Goal: Information Seeking & Learning: Find specific fact

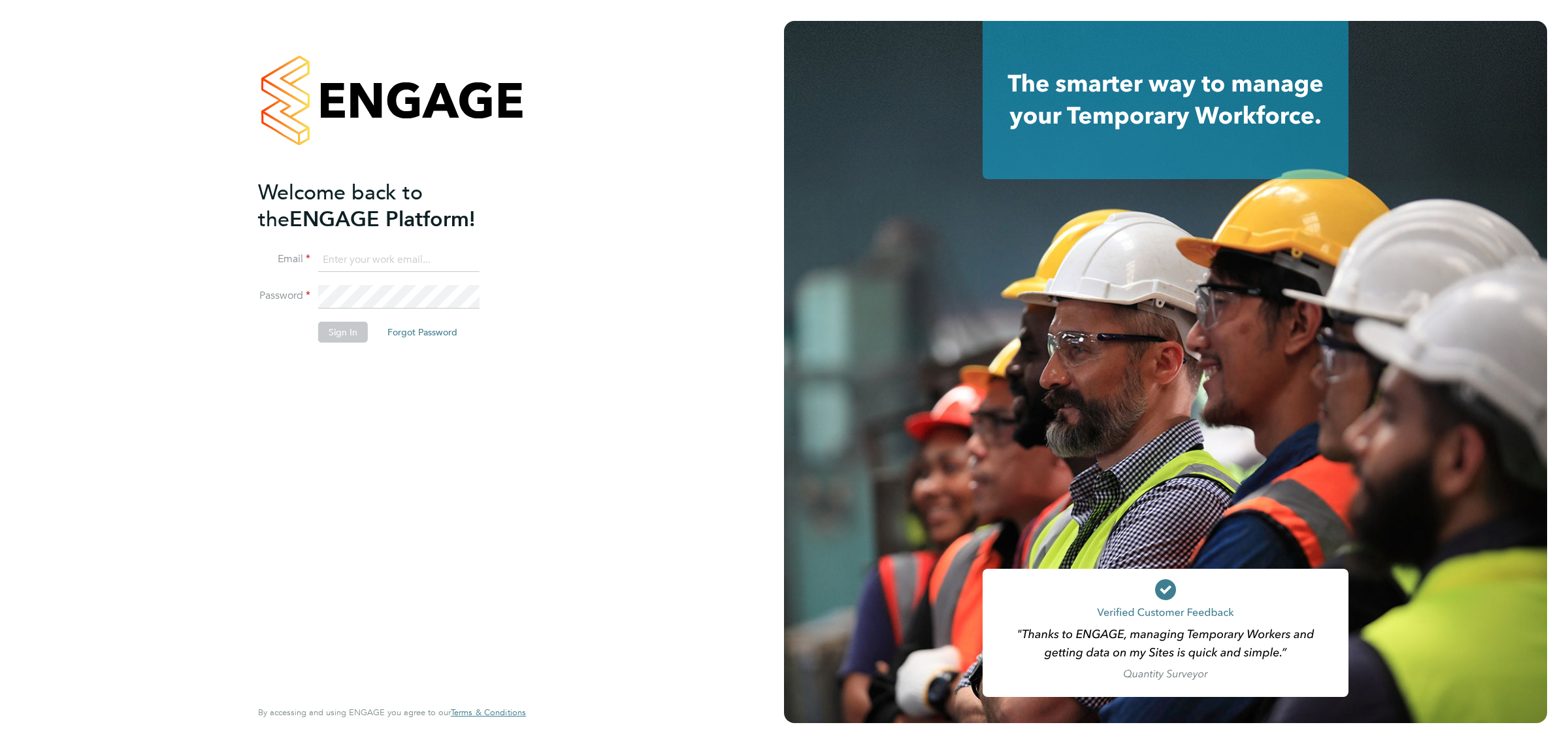
type input "vicki@bluewaterwales.com"
click at [333, 324] on button "Sign In" at bounding box center [343, 332] width 50 height 21
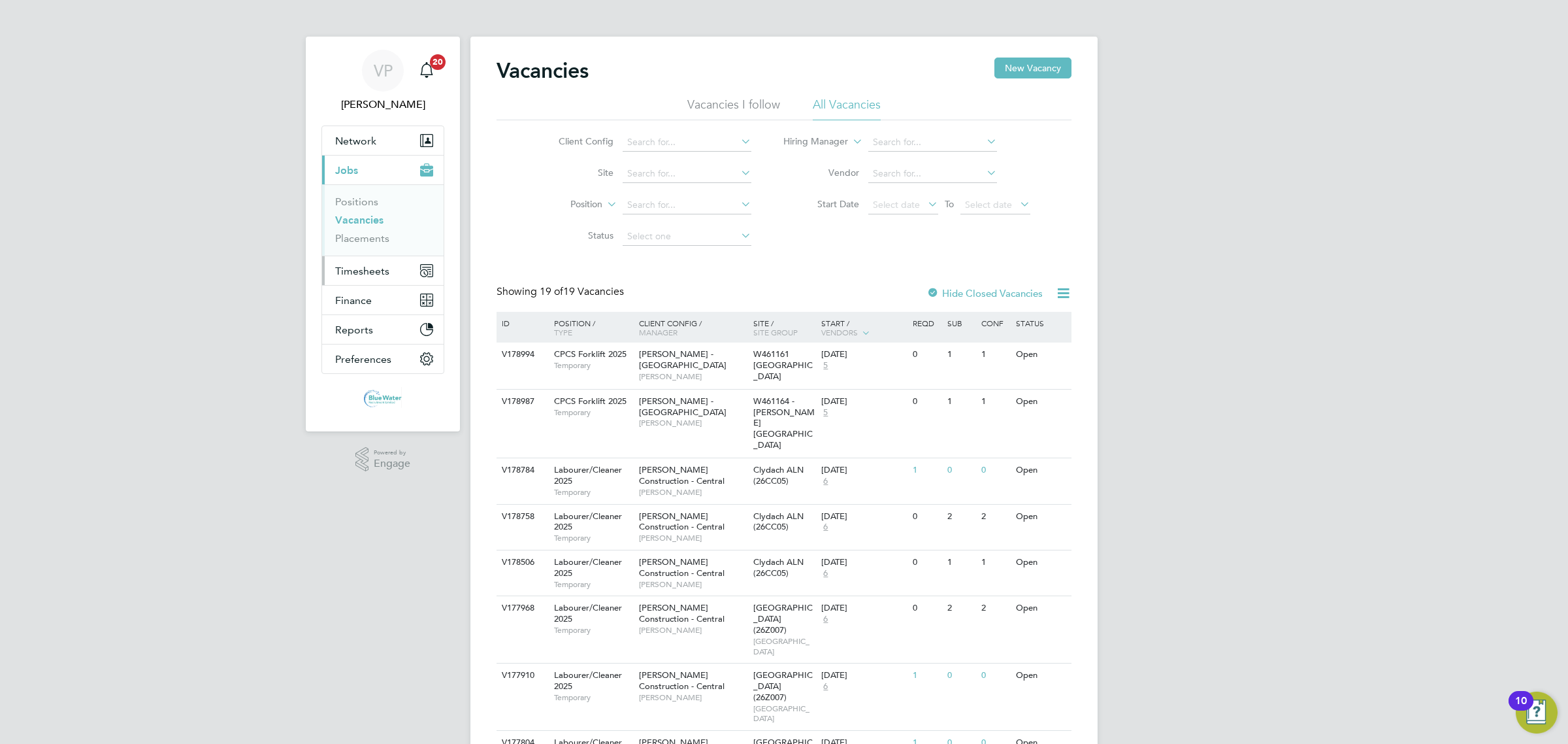
click at [380, 279] on button "Timesheets" at bounding box center [383, 270] width 121 height 29
click at [377, 232] on link "Timesheets" at bounding box center [362, 231] width 54 height 12
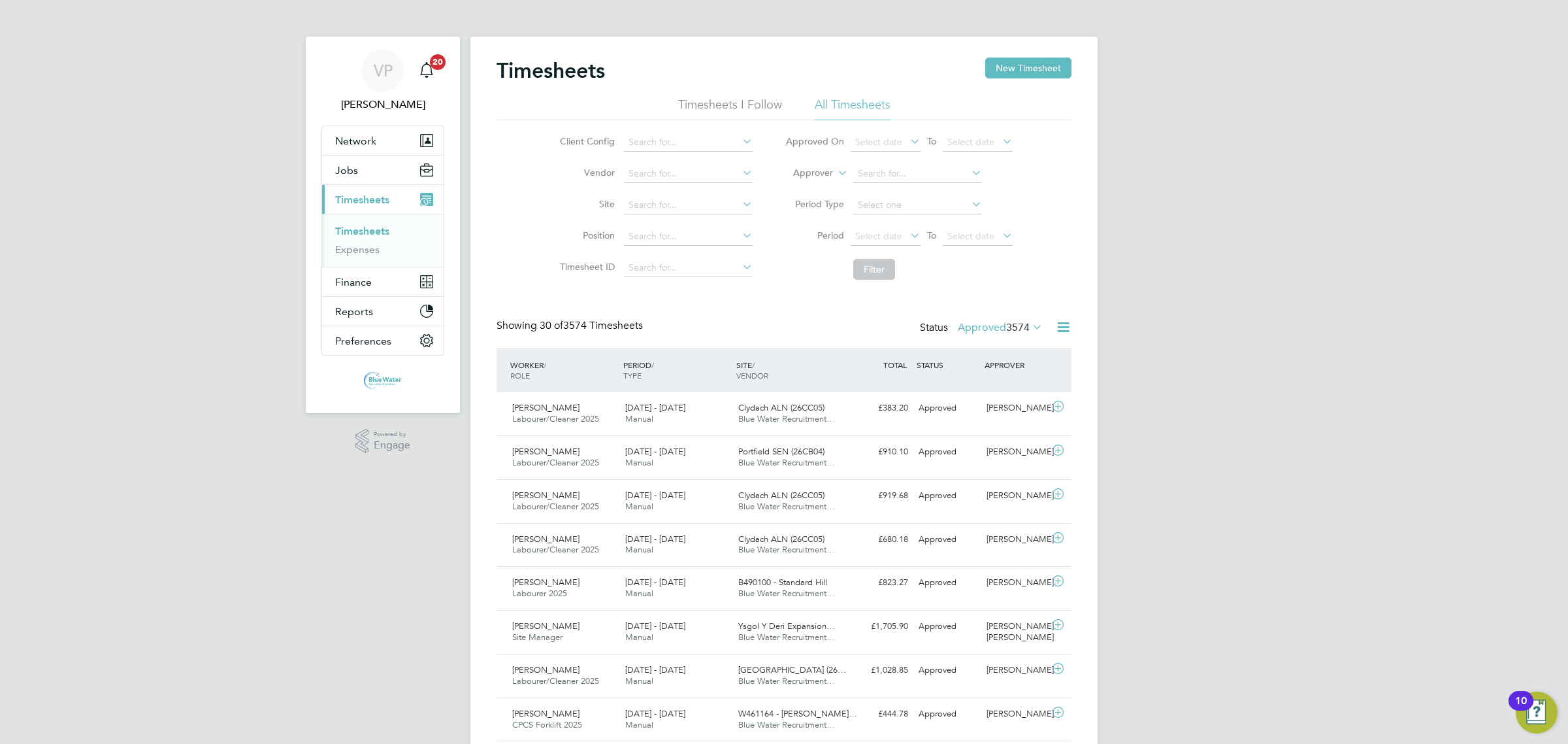
click at [357, 262] on ul "Timesheets Expenses" at bounding box center [383, 240] width 121 height 53
click at [354, 283] on span "Finance" at bounding box center [353, 282] width 36 height 12
click at [372, 268] on li "Invoices & Credit Notes" at bounding box center [384, 270] width 98 height 32
click at [375, 260] on link "Invoices & Credit Notes" at bounding box center [375, 267] width 82 height 26
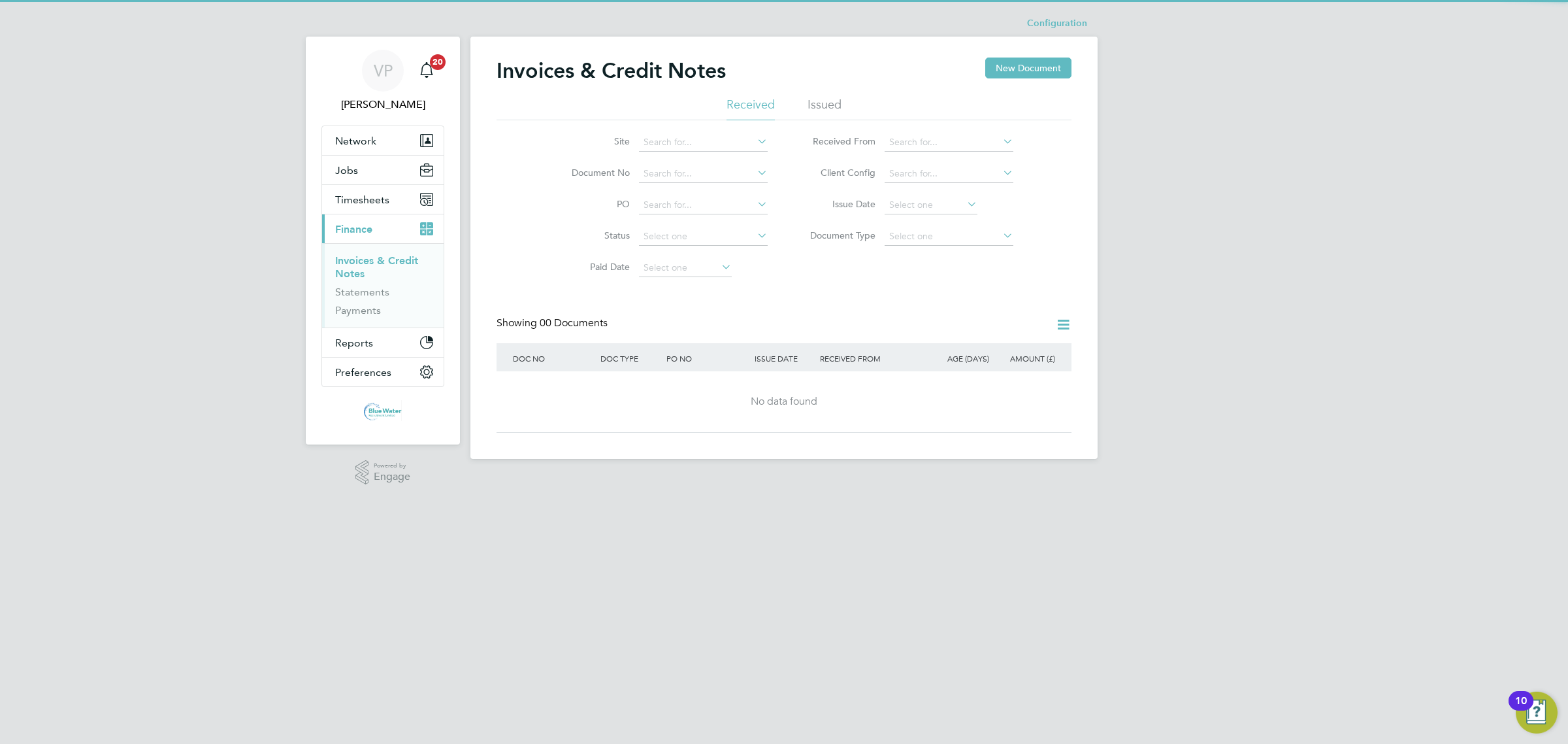
click at [831, 109] on li "Issued" at bounding box center [824, 108] width 34 height 24
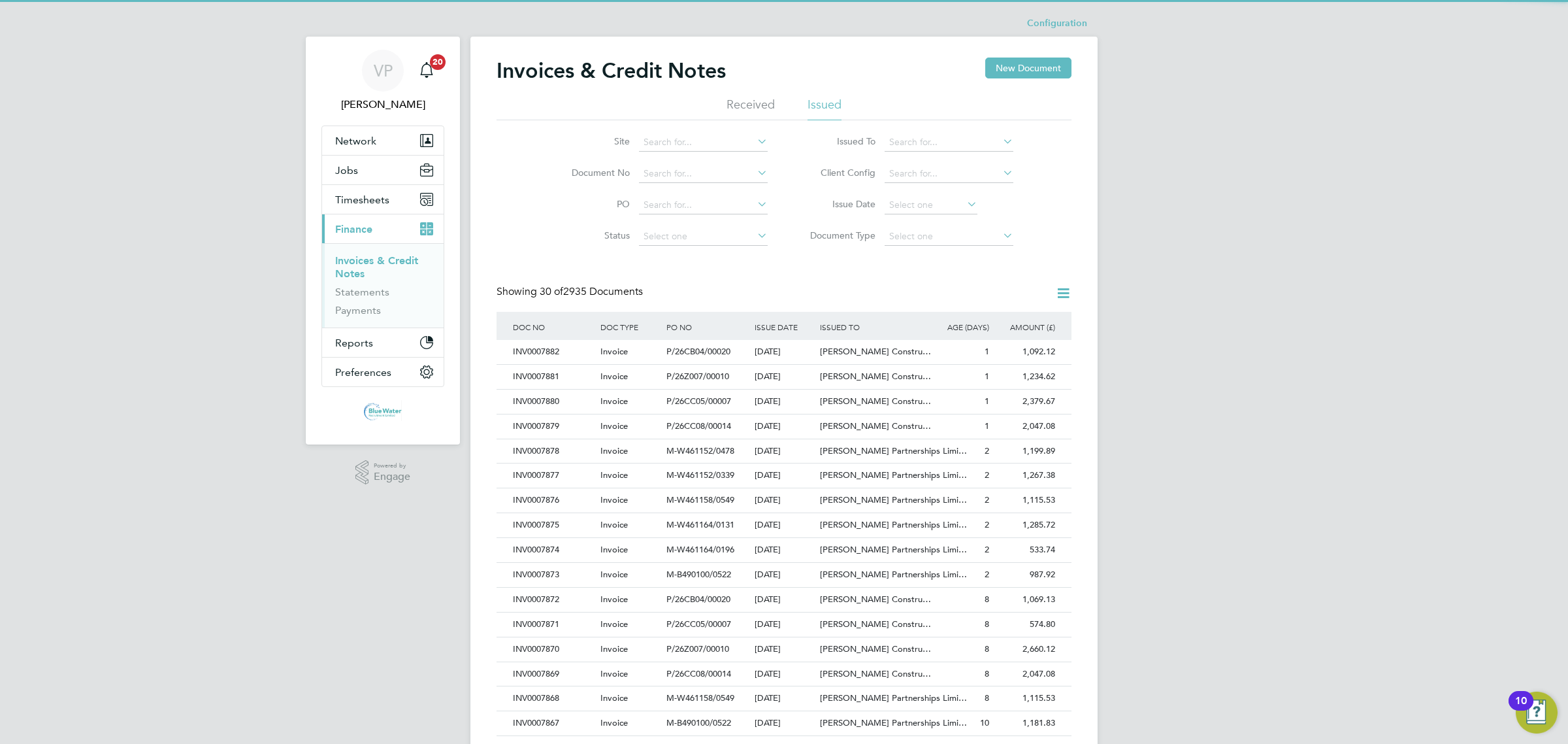
click at [673, 183] on li "Document No" at bounding box center [661, 174] width 245 height 32
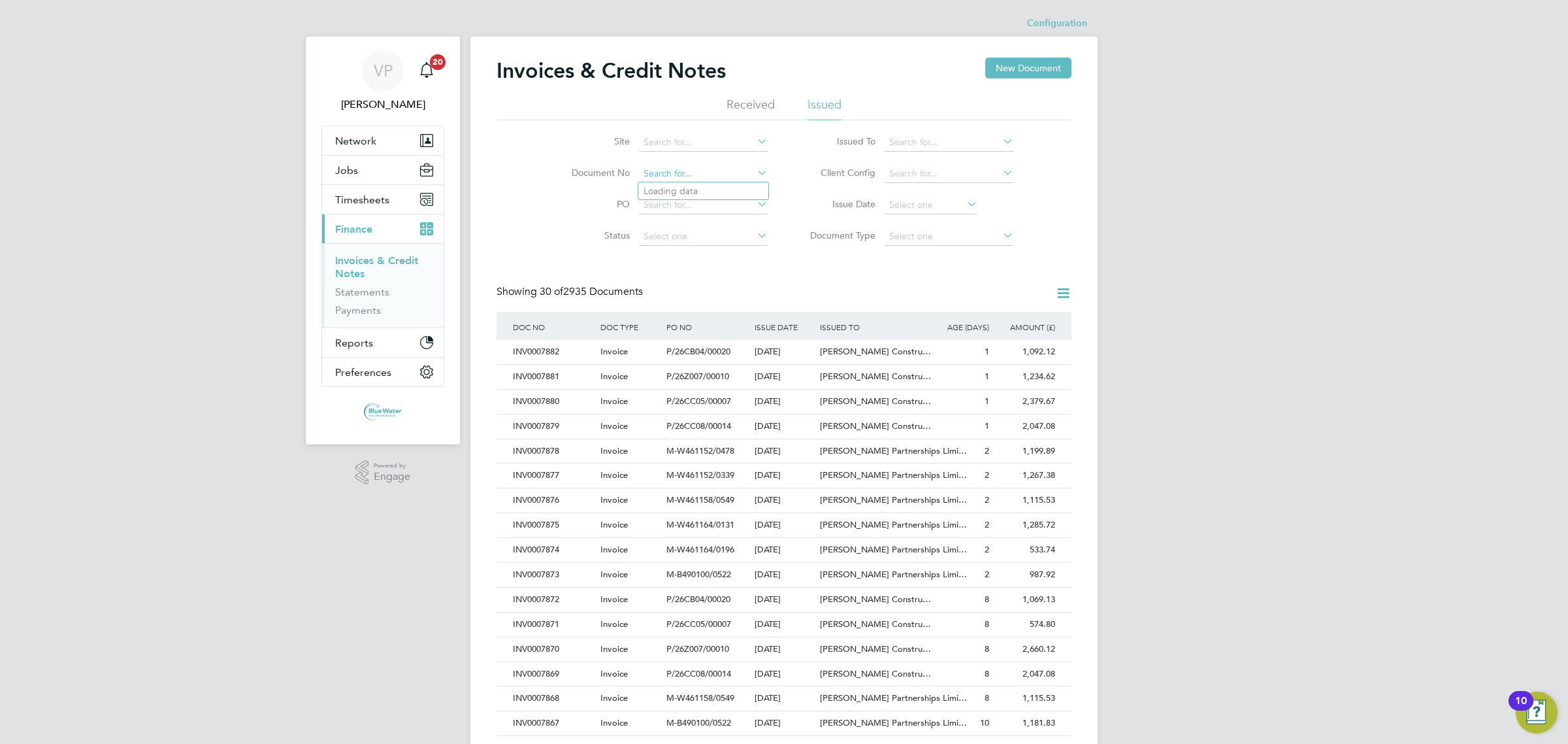
click at [680, 177] on input at bounding box center [703, 173] width 129 height 18
type input "CRN0007854"
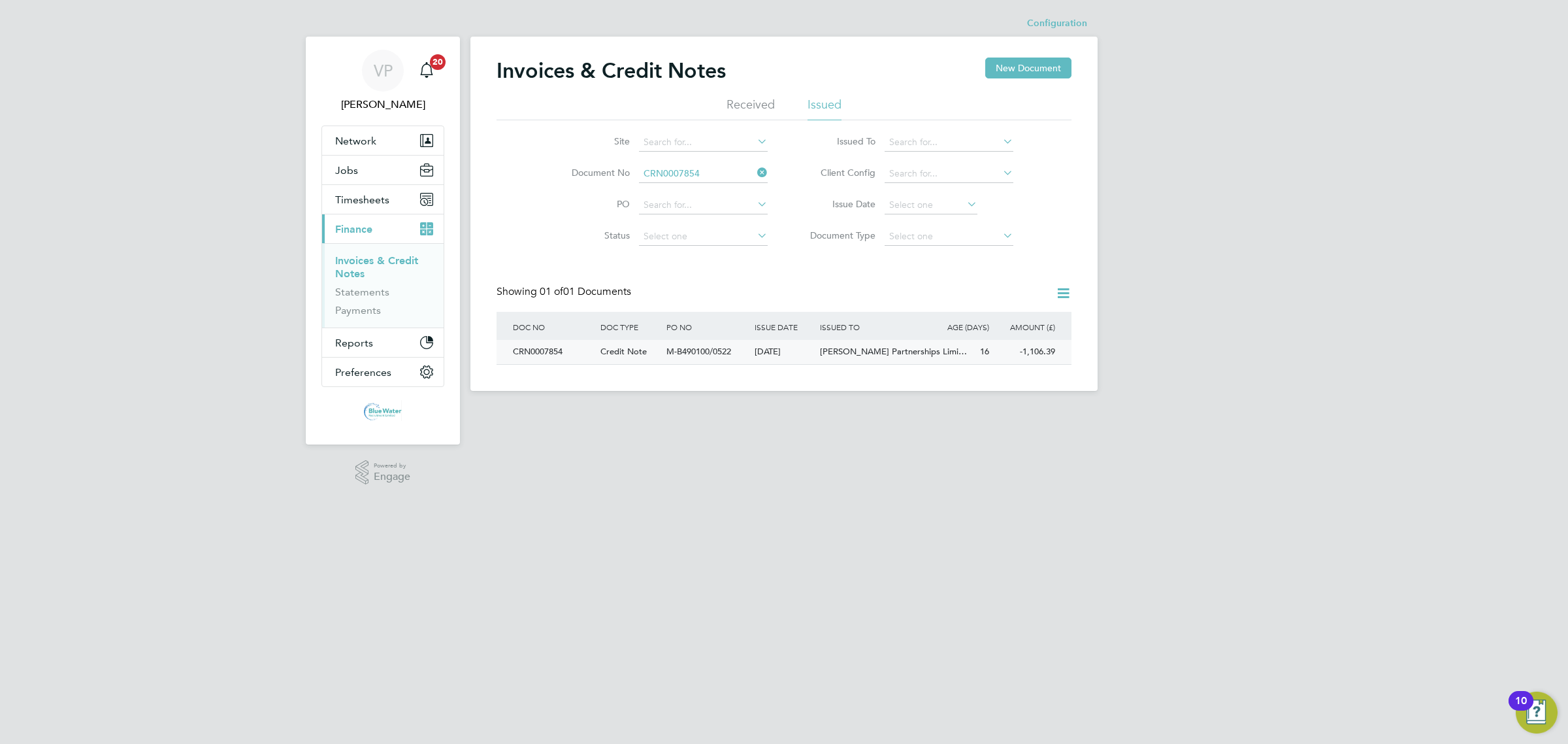
click at [673, 353] on span "M-B490100/0522" at bounding box center [698, 351] width 65 height 11
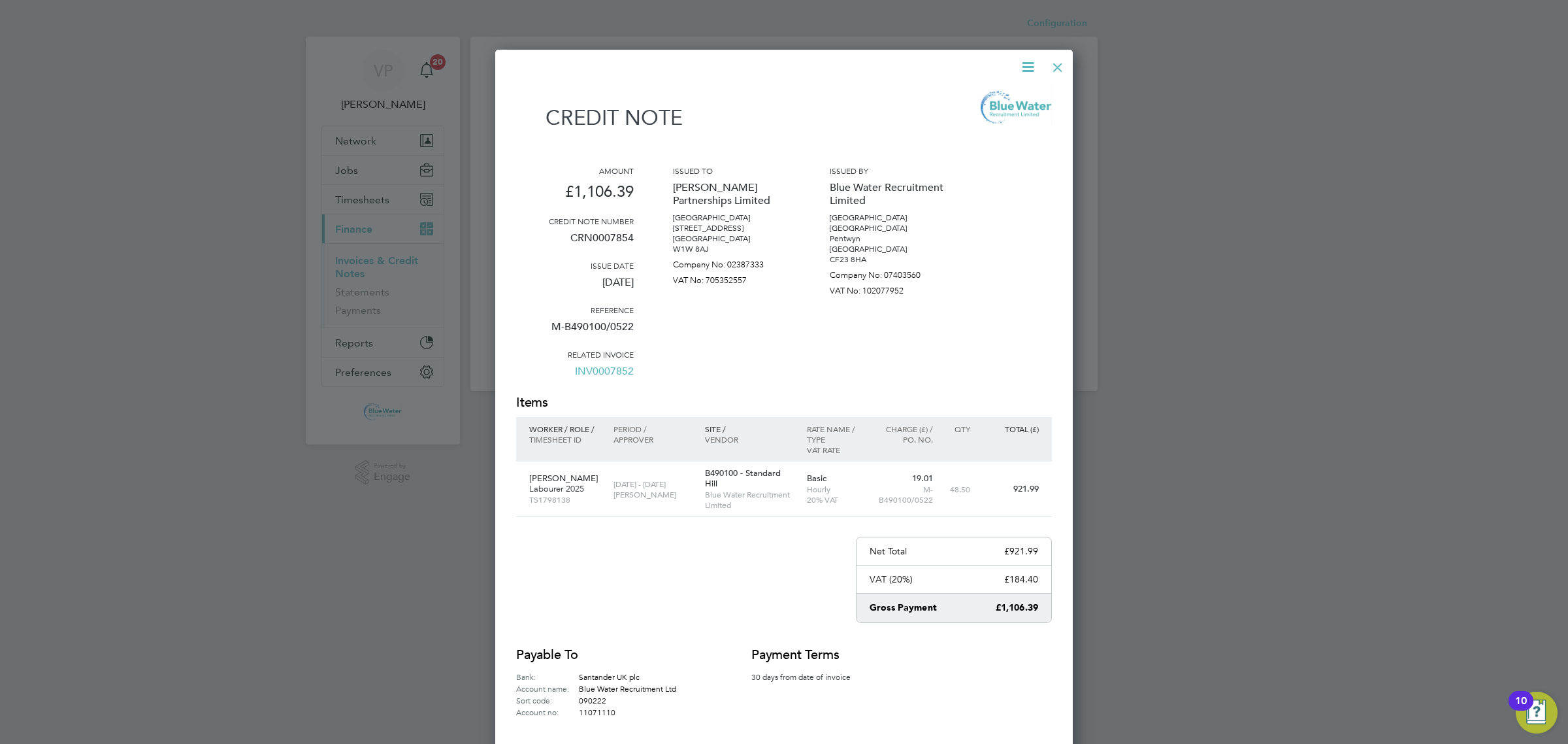
click at [611, 239] on p "CRN0007854" at bounding box center [575, 243] width 117 height 34
copy p "CRN0007854"
click at [1060, 67] on div at bounding box center [1057, 64] width 24 height 24
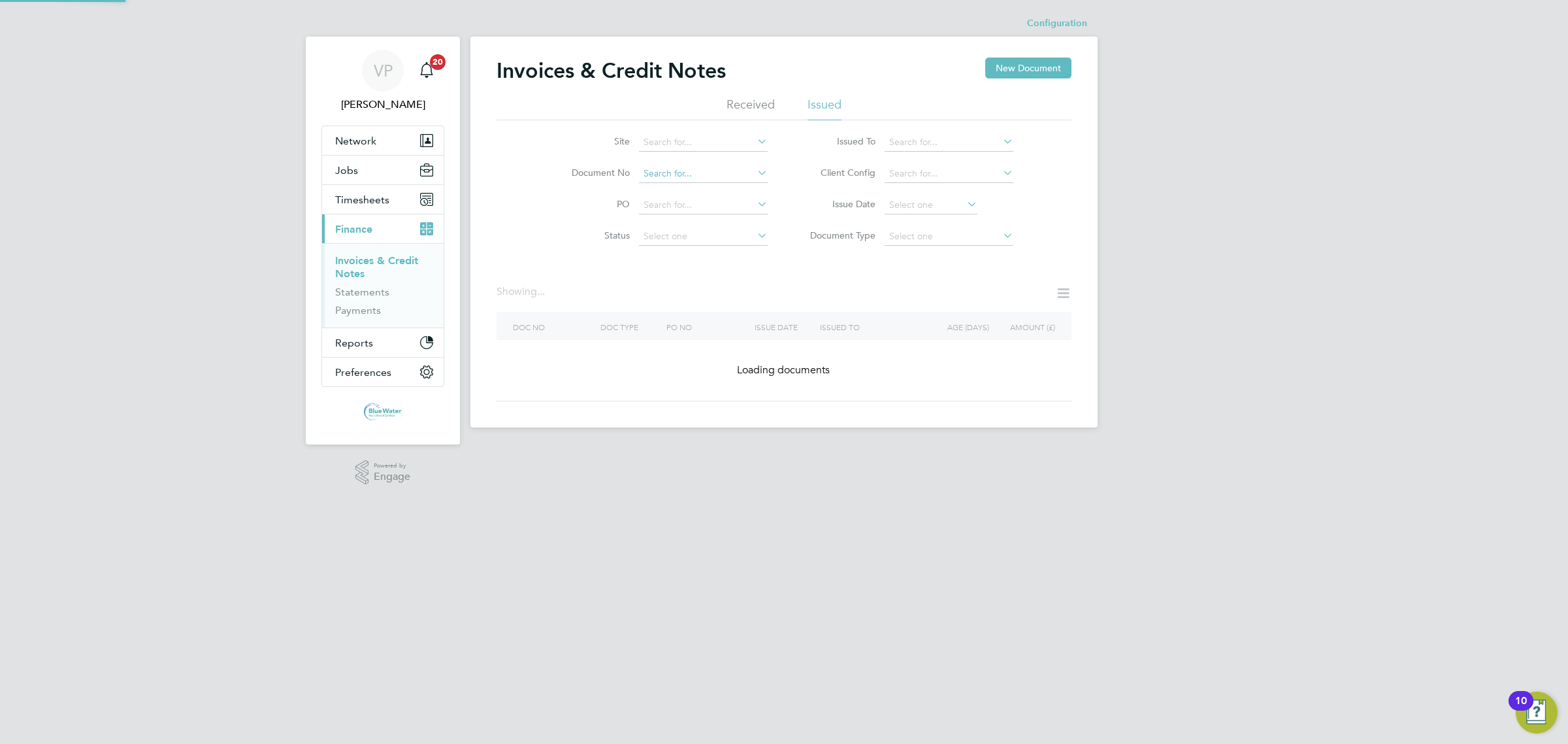
click at [654, 177] on input at bounding box center [703, 173] width 129 height 18
paste input "RN0007856"
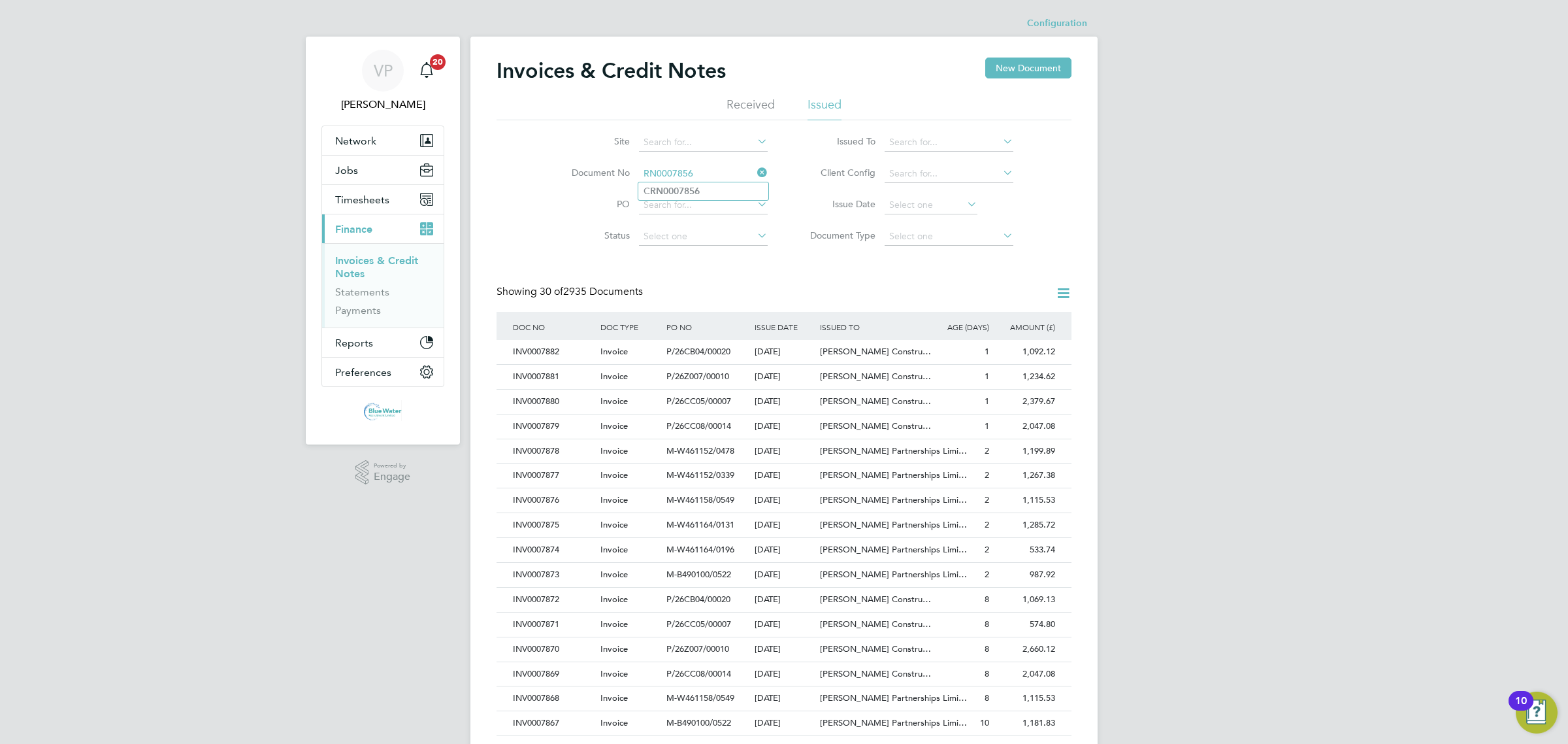
type input "CRN0007856"
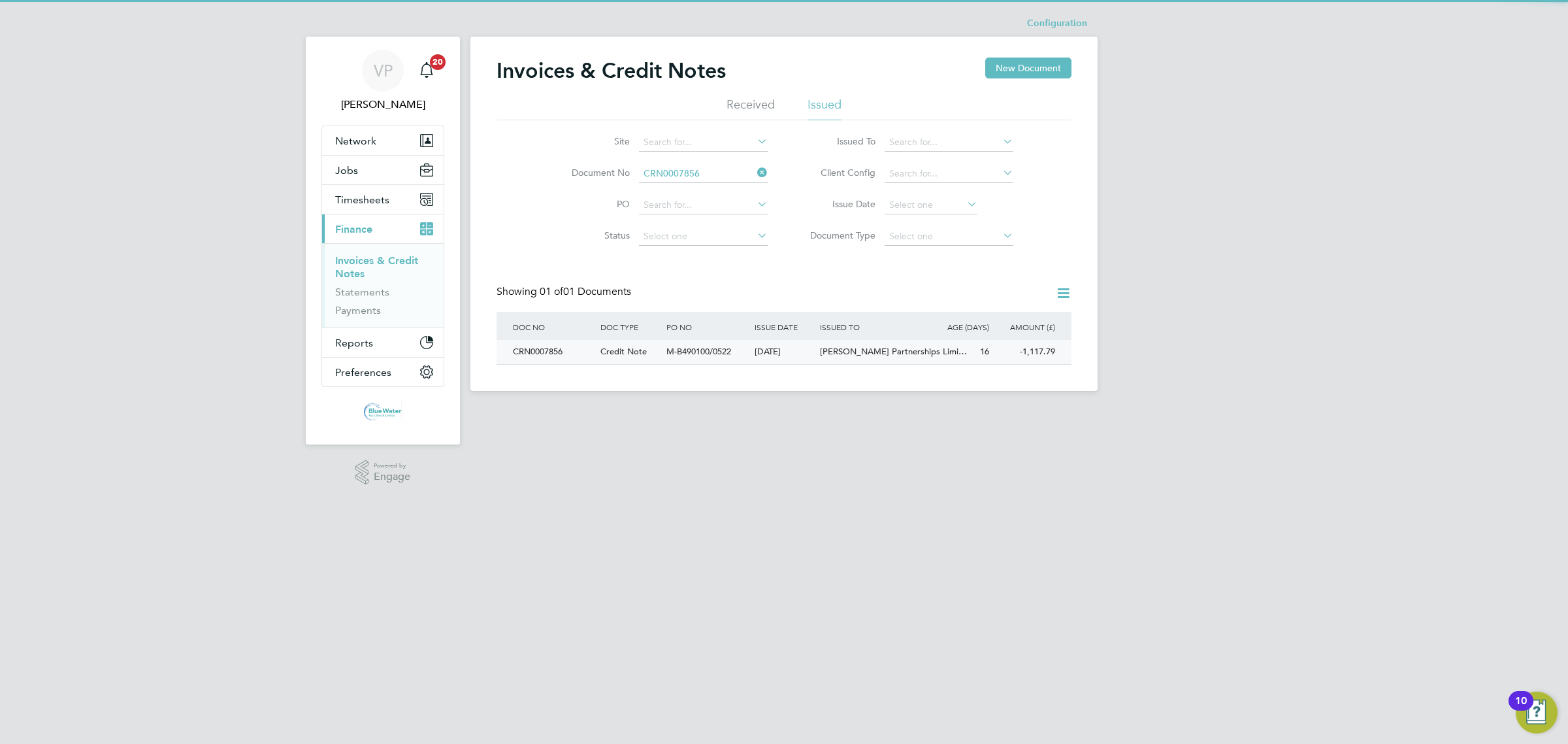
click at [673, 356] on span "M-B490100/0522" at bounding box center [698, 351] width 65 height 11
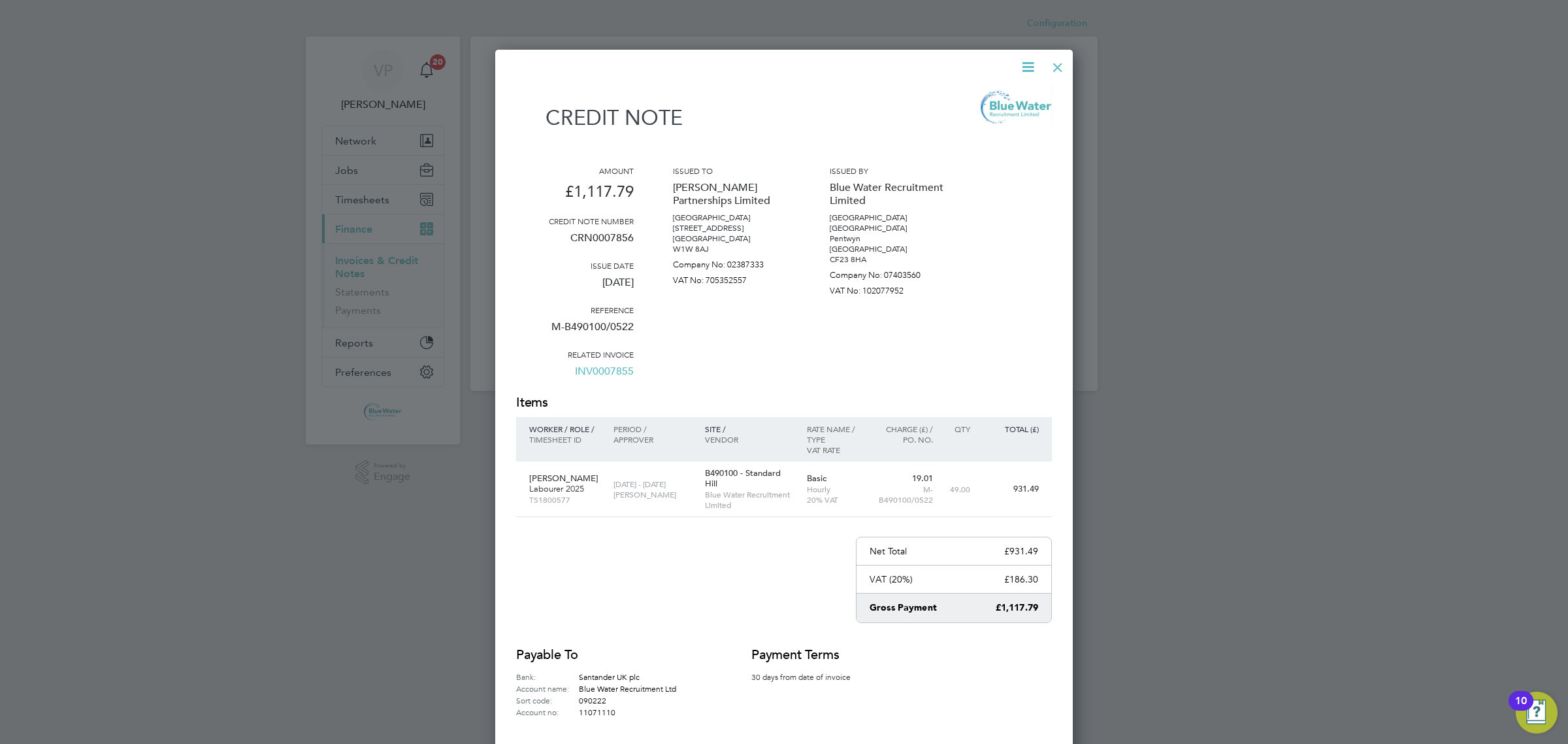
click at [1060, 59] on div at bounding box center [1057, 64] width 24 height 24
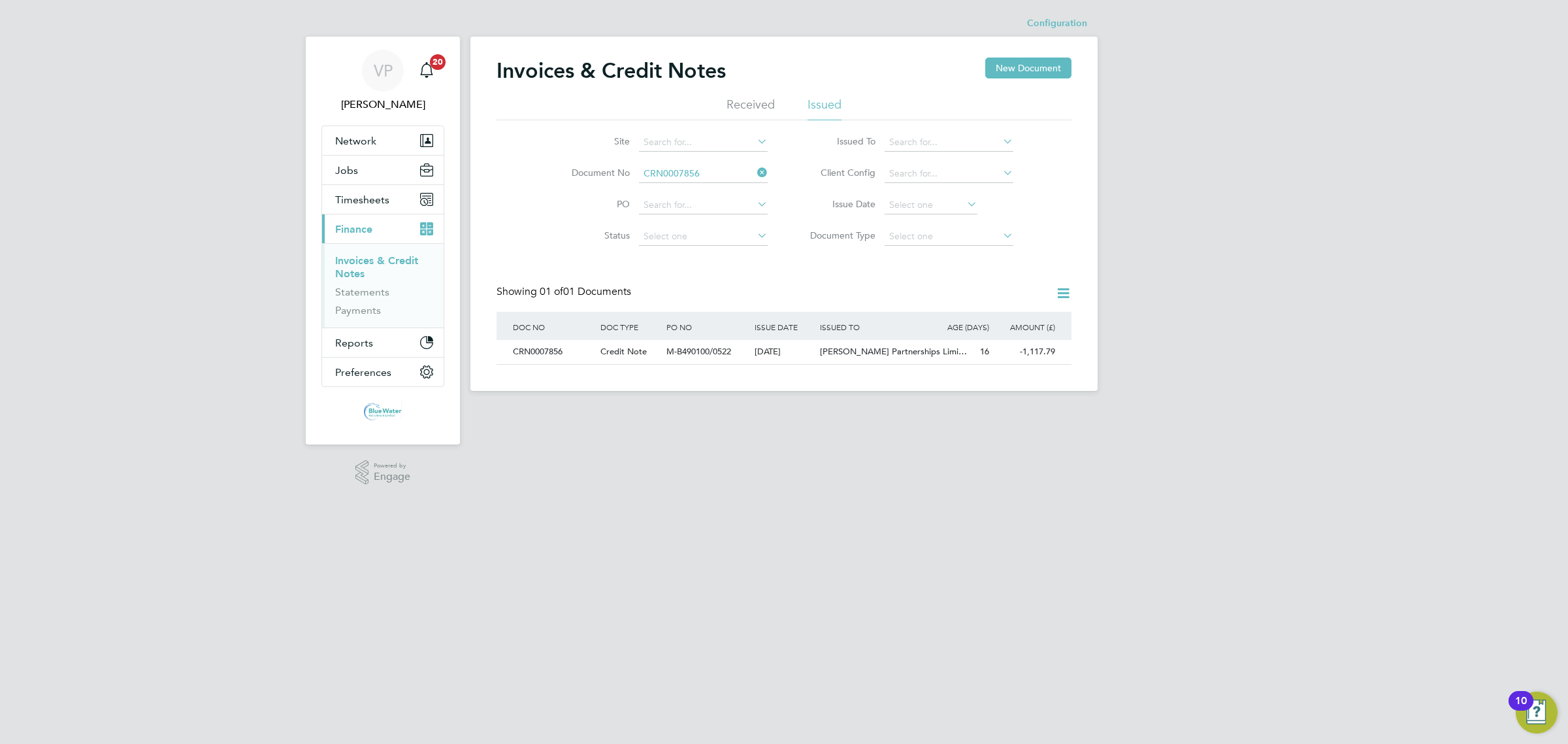
click at [754, 174] on icon at bounding box center [754, 172] width 0 height 18
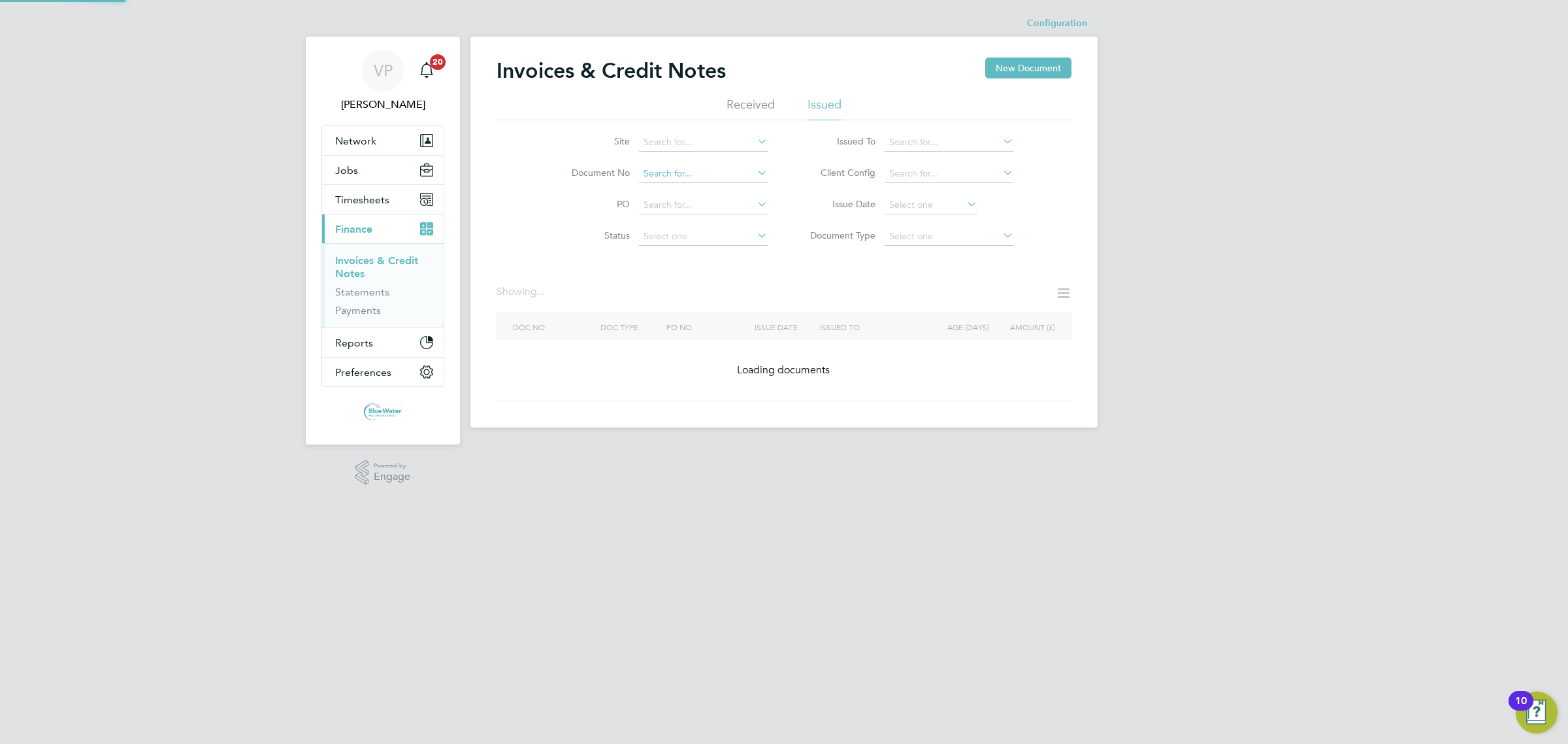
click at [738, 177] on input at bounding box center [703, 173] width 129 height 18
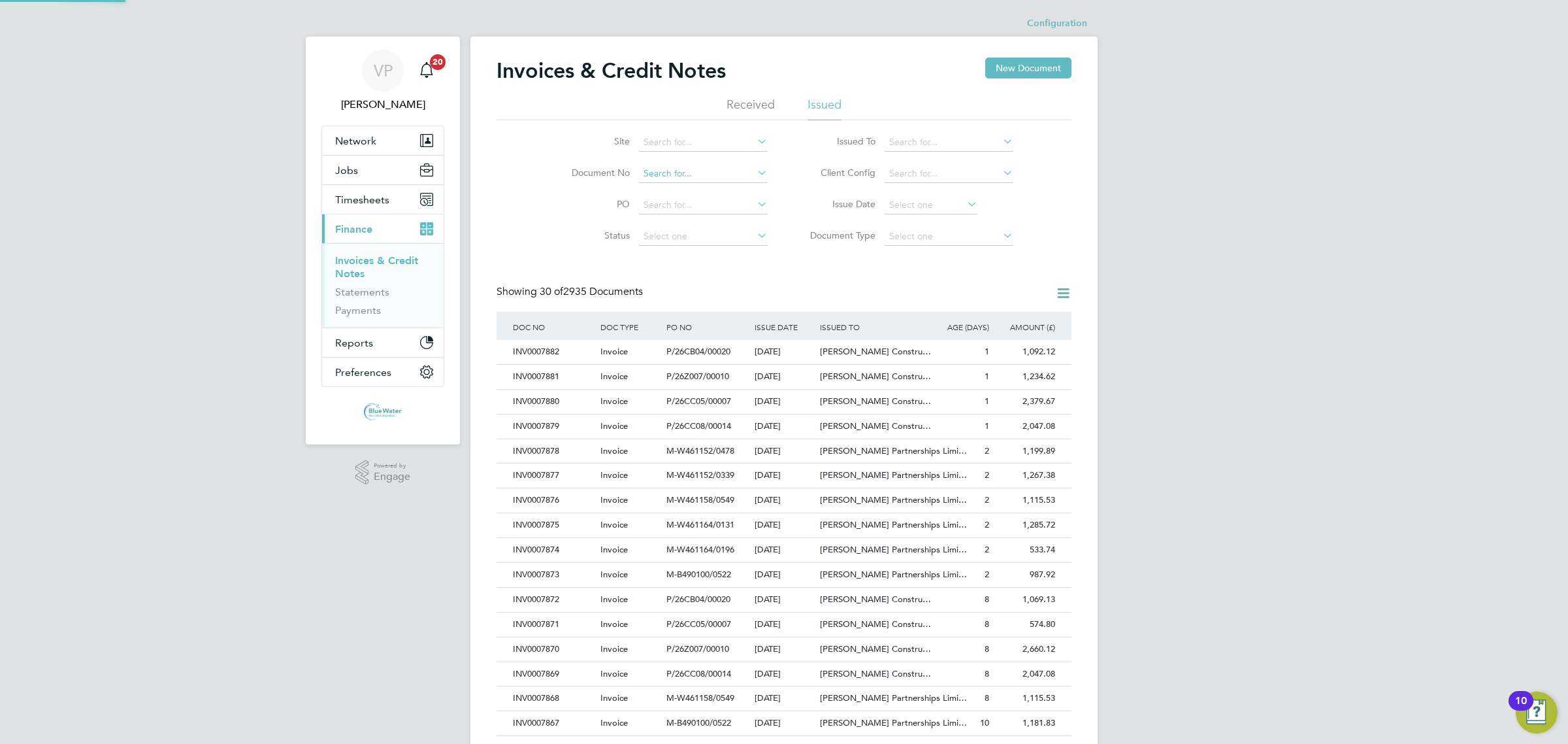
paste input "CRN0007861"
type input "CRN0007861"
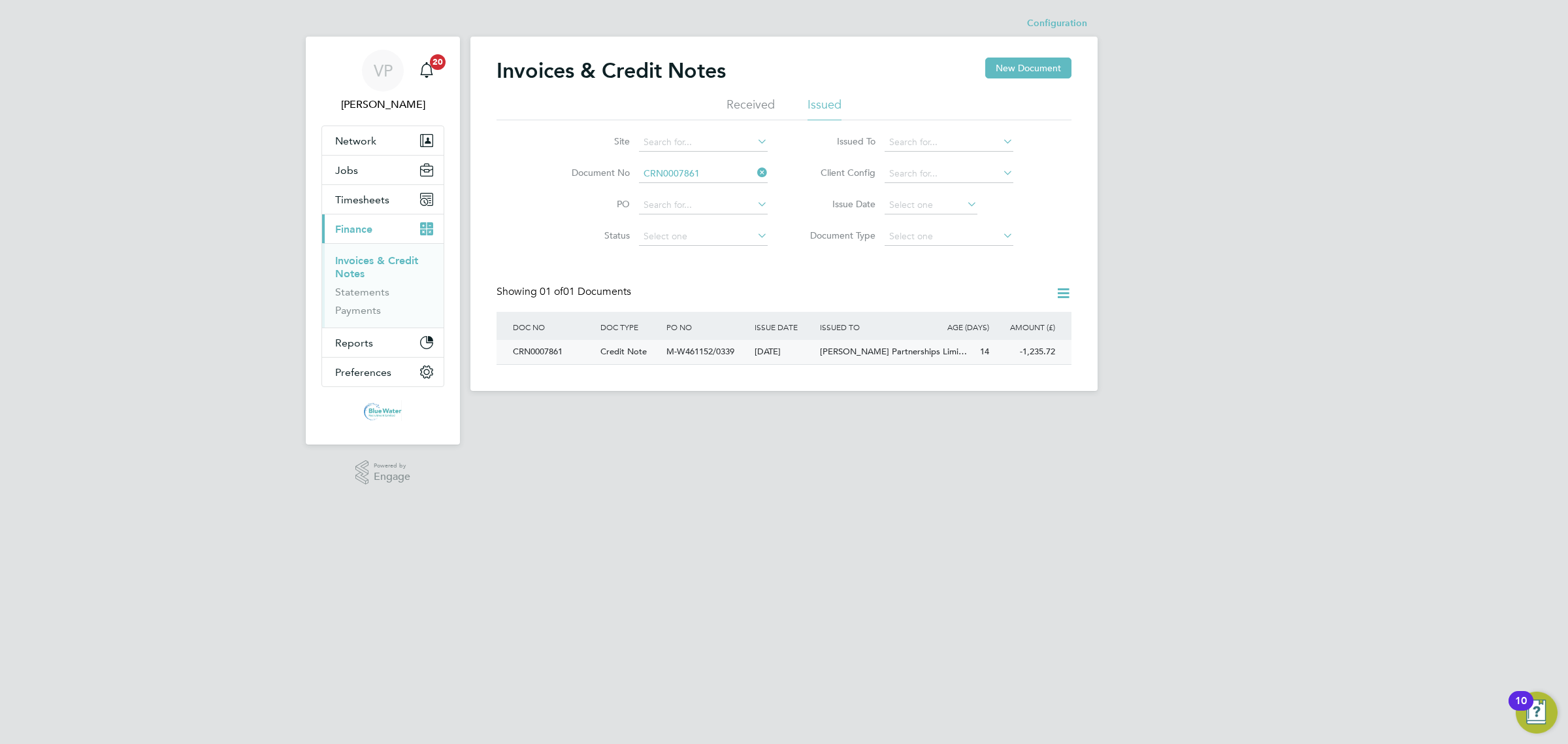
click at [678, 360] on div "M-W461152/0339" at bounding box center [707, 352] width 88 height 24
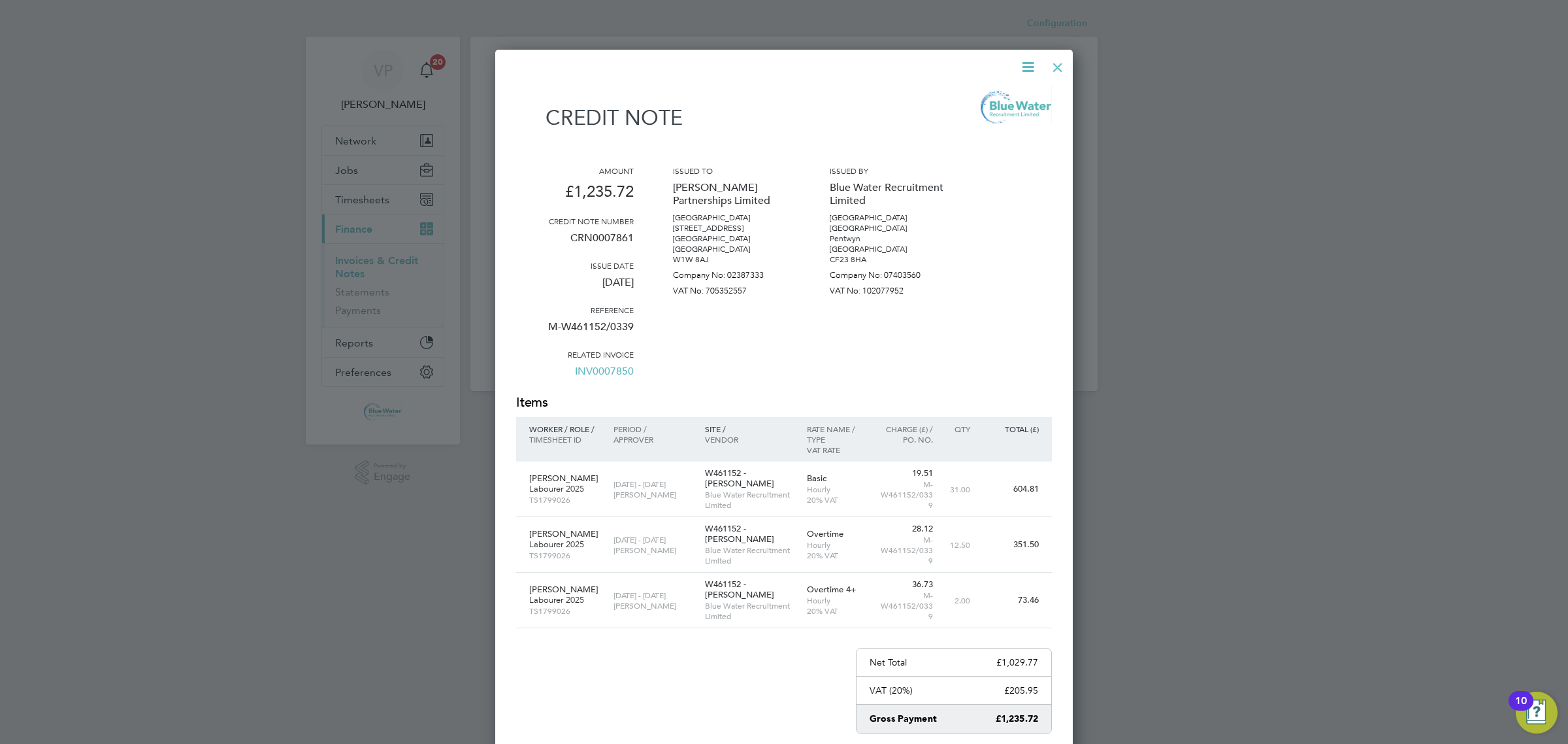
click at [592, 227] on p "CRN0007861" at bounding box center [575, 243] width 117 height 34
click at [593, 233] on p "CRN0007861" at bounding box center [575, 243] width 117 height 34
copy p "CRN0007861"
click at [611, 368] on link "INV0007850" at bounding box center [604, 376] width 59 height 34
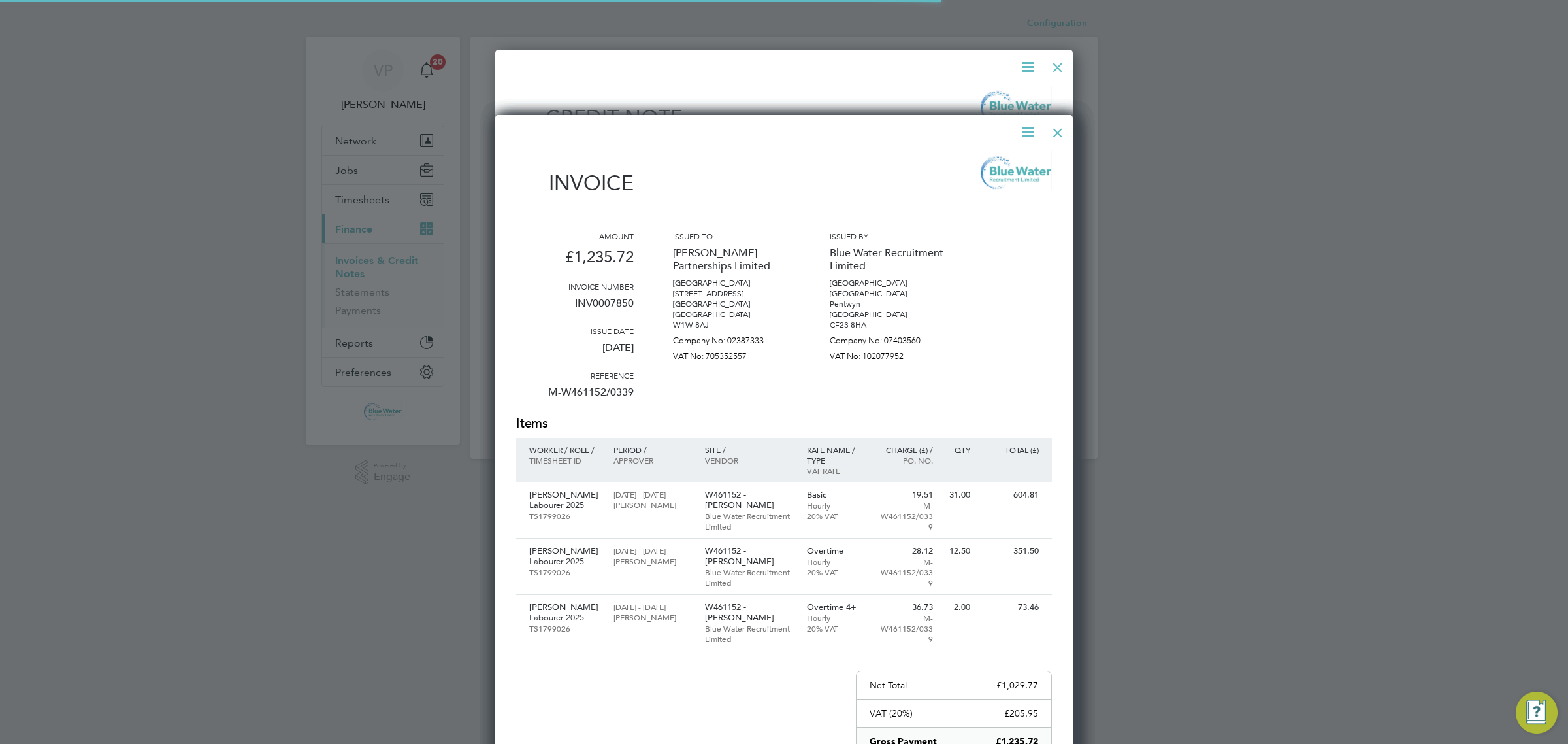
scroll to position [809, 578]
click at [622, 308] on p "INV0007850" at bounding box center [575, 308] width 117 height 34
copy p "INV0007850"
click at [1056, 133] on div at bounding box center [1057, 129] width 24 height 24
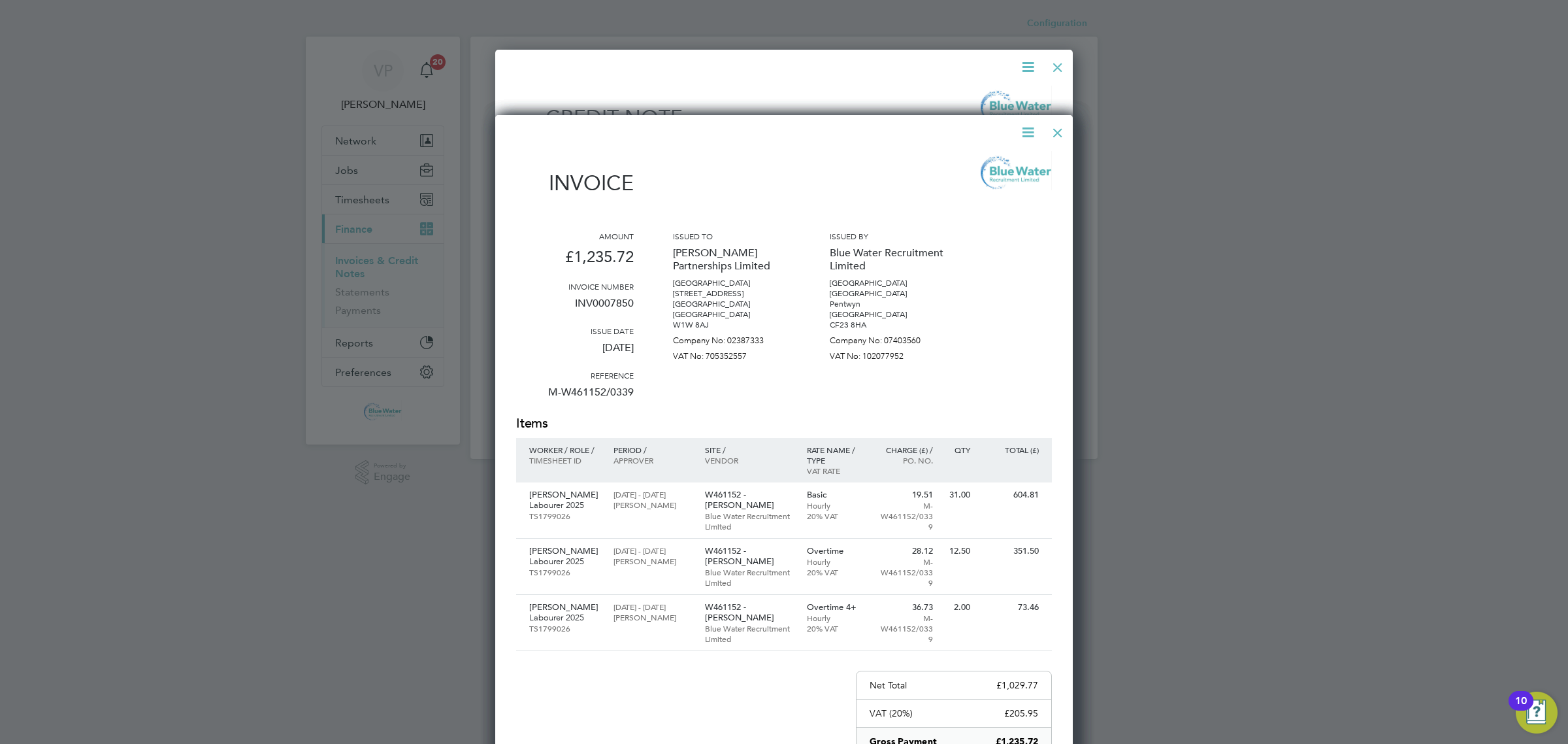
click at [1059, 132] on div at bounding box center [1057, 129] width 24 height 24
click at [1049, 134] on div at bounding box center [1057, 129] width 24 height 24
click at [1059, 69] on div at bounding box center [1057, 64] width 24 height 24
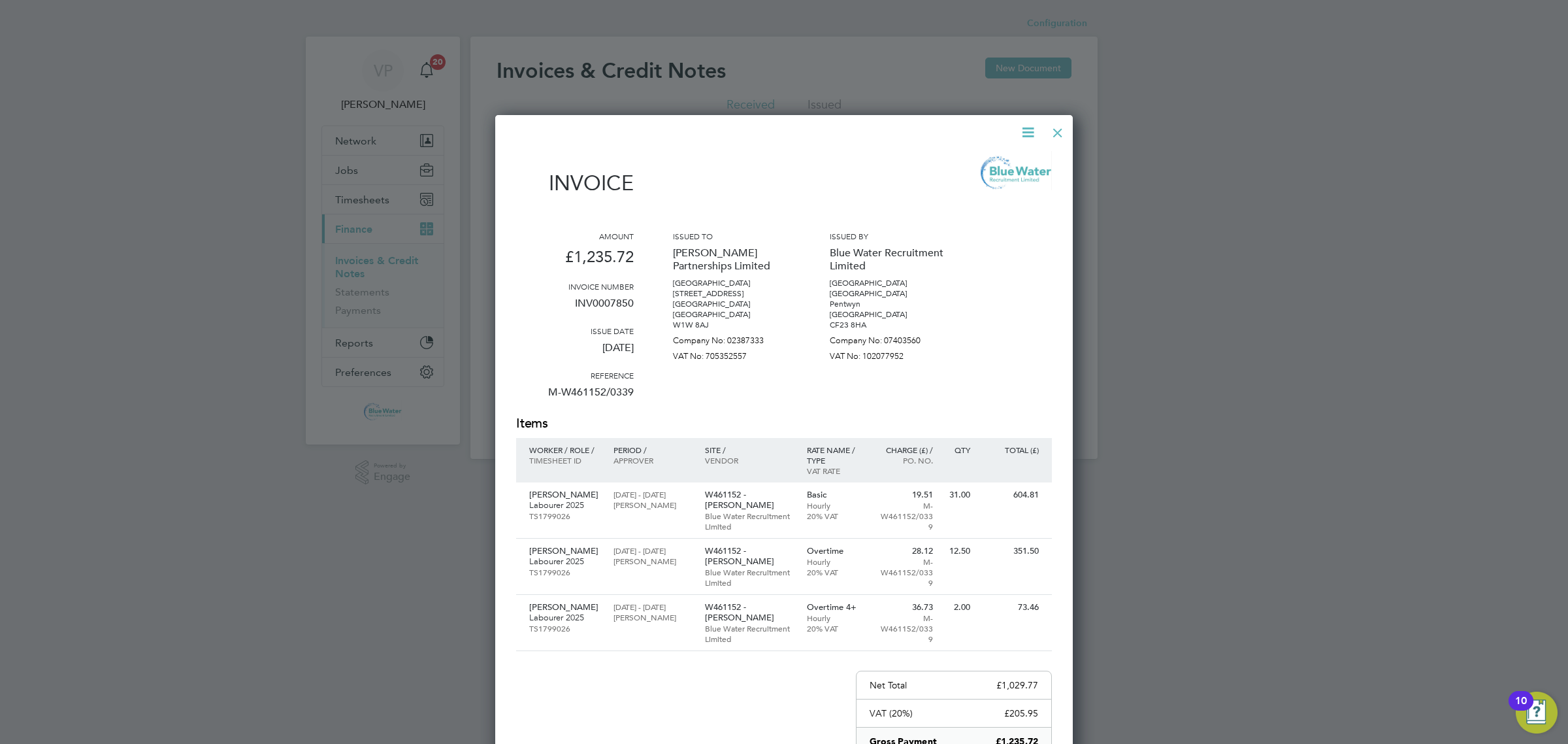
click at [1060, 134] on div at bounding box center [1057, 129] width 24 height 24
click at [1059, 135] on div at bounding box center [1057, 129] width 24 height 24
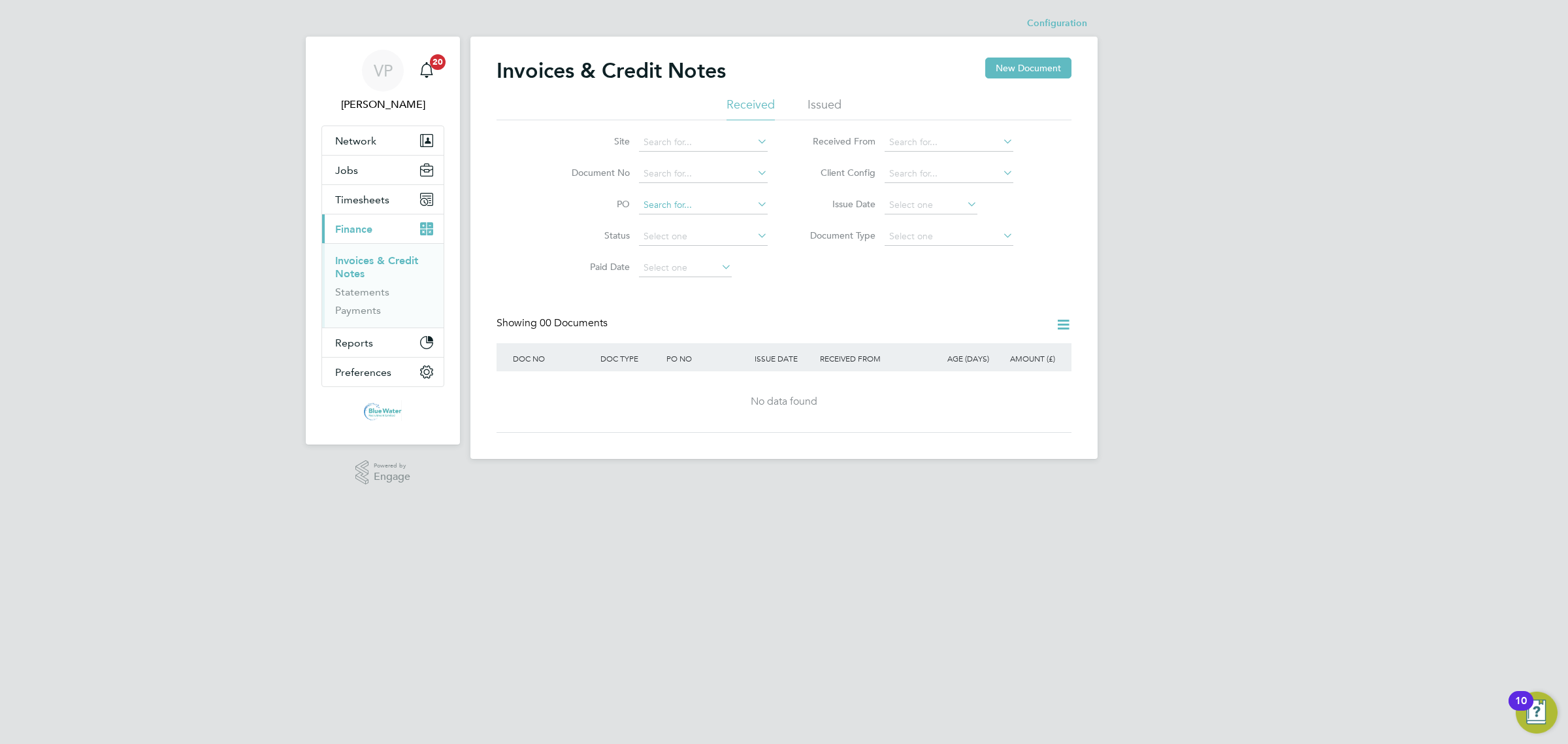
click at [682, 201] on input at bounding box center [703, 205] width 129 height 18
click at [688, 183] on li "Document No" at bounding box center [661, 174] width 245 height 32
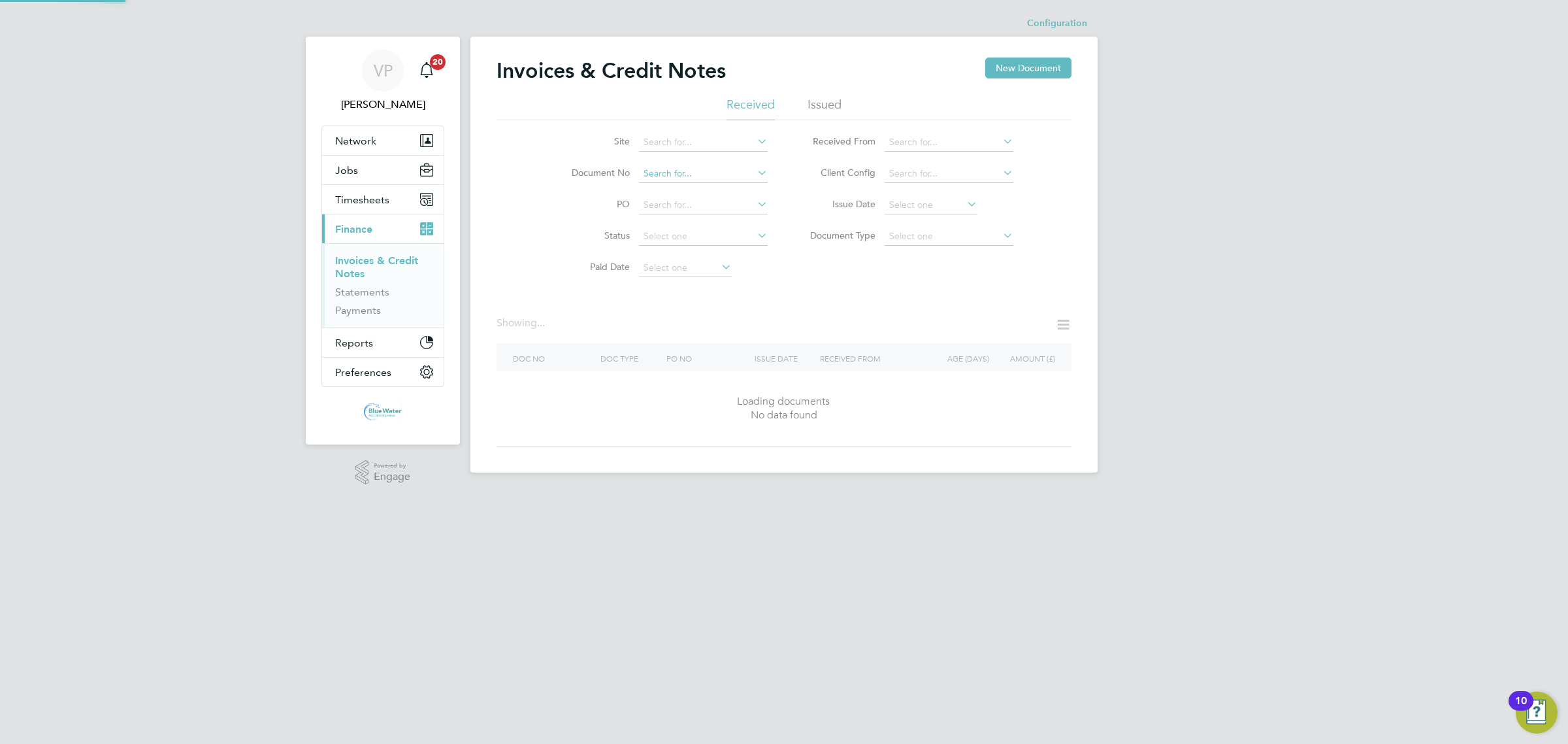
click at [690, 171] on input at bounding box center [703, 173] width 129 height 18
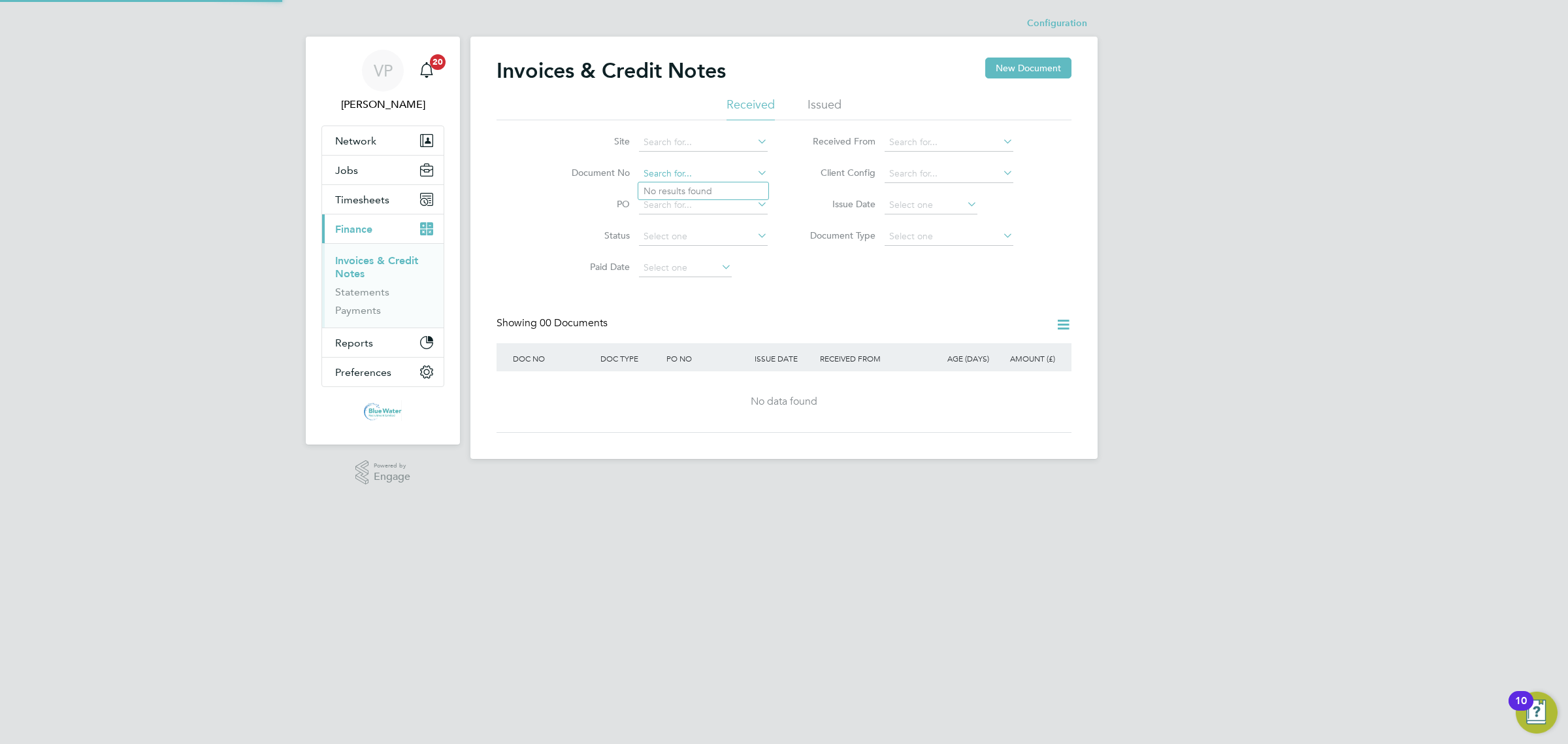
paste input "CRN0007854"
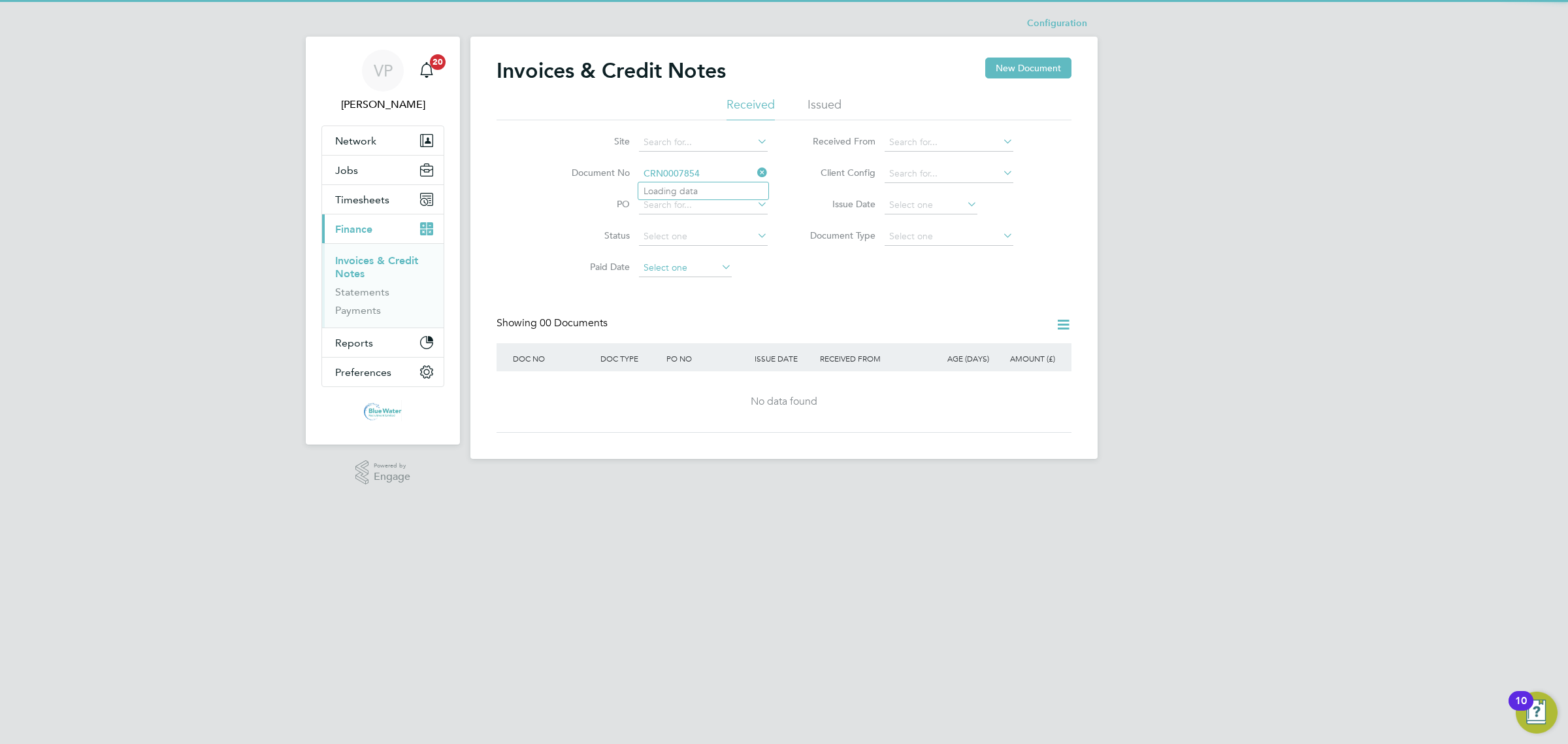
type input "CRN0007854"
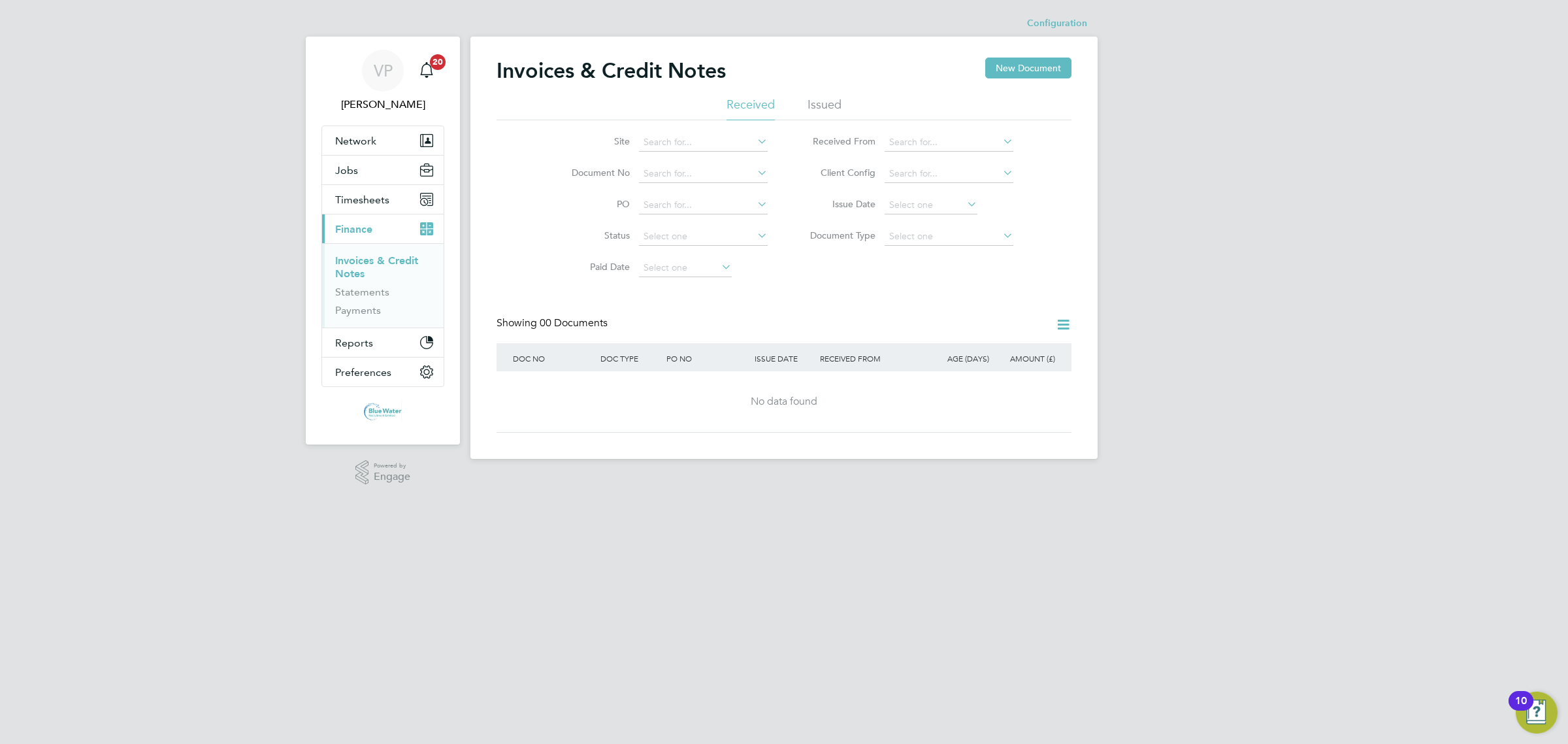
click at [820, 109] on li "Issued" at bounding box center [824, 108] width 34 height 24
click at [696, 173] on input at bounding box center [703, 173] width 129 height 18
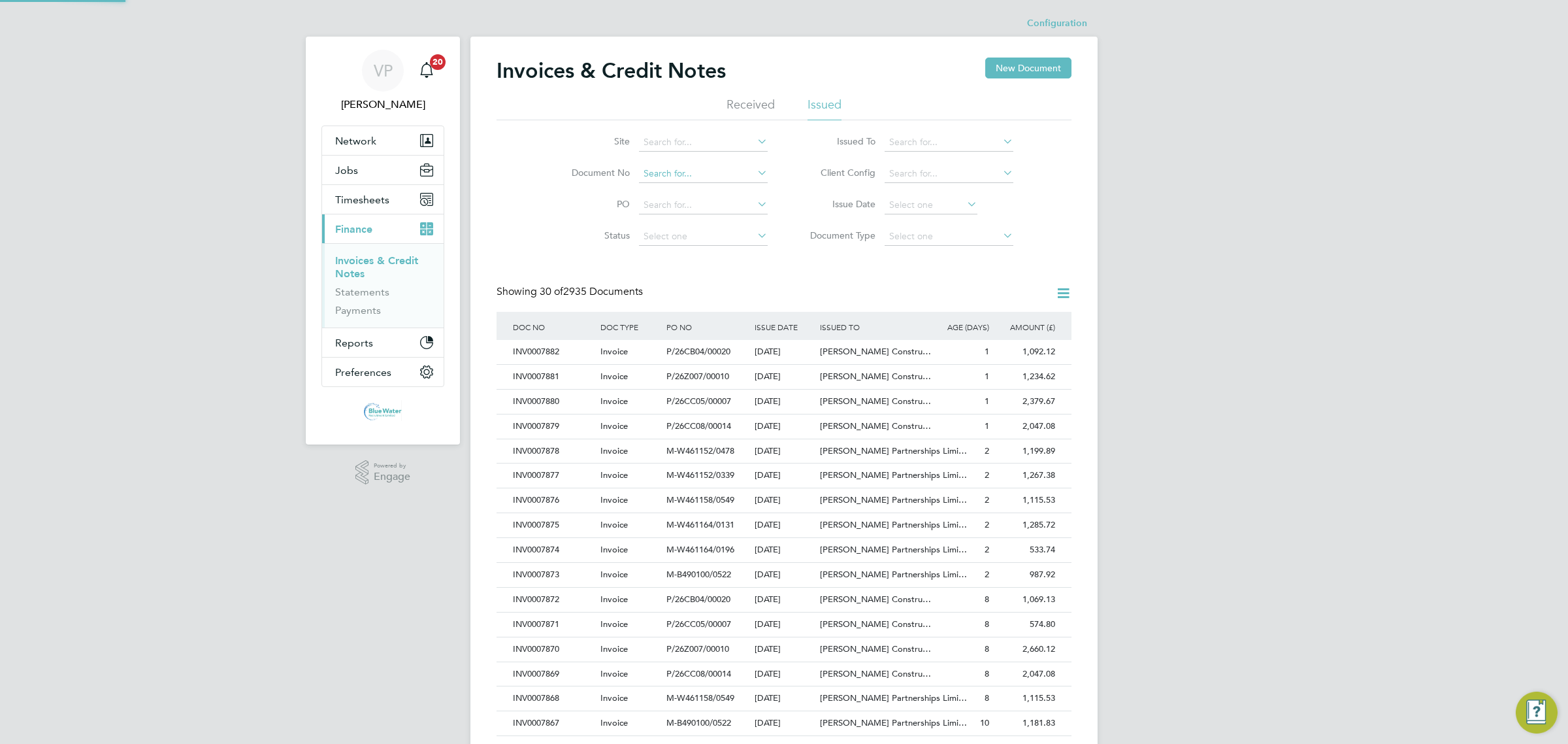
scroll to position [25, 89]
paste input "CRN0007854"
type input "CRN0007854"
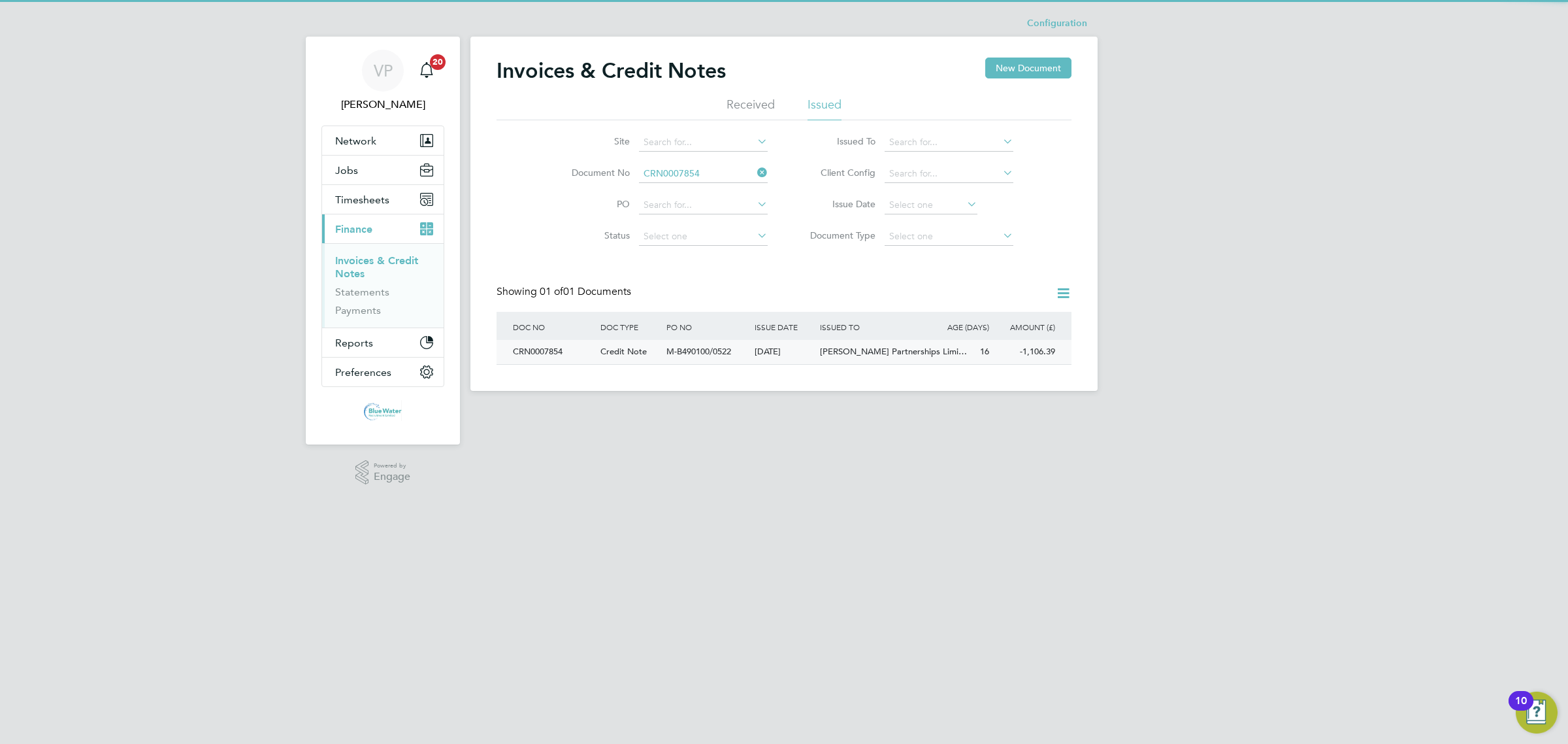
click at [693, 360] on div "M-B490100/0522" at bounding box center [707, 352] width 88 height 24
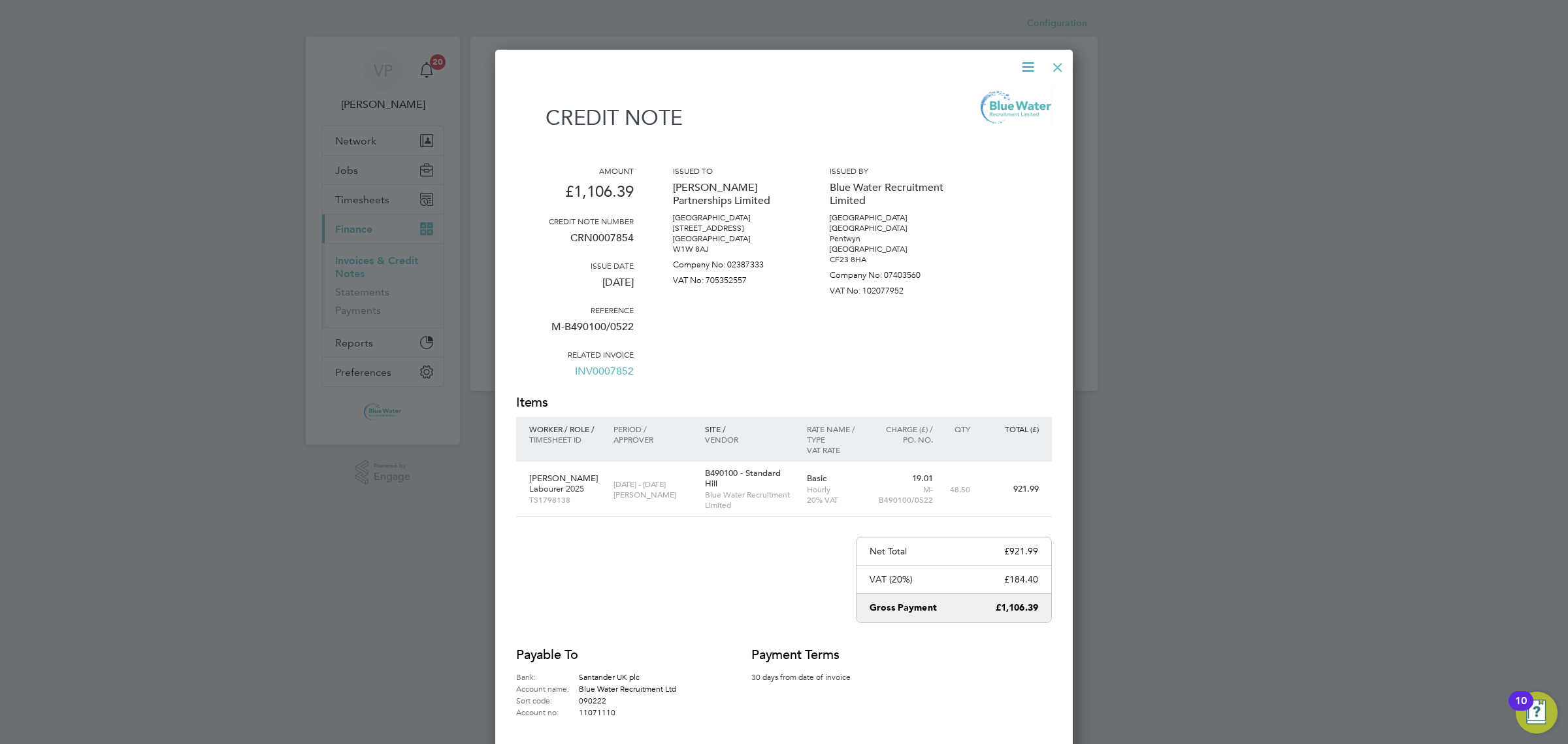
click at [595, 370] on link "INV0007852" at bounding box center [604, 376] width 59 height 34
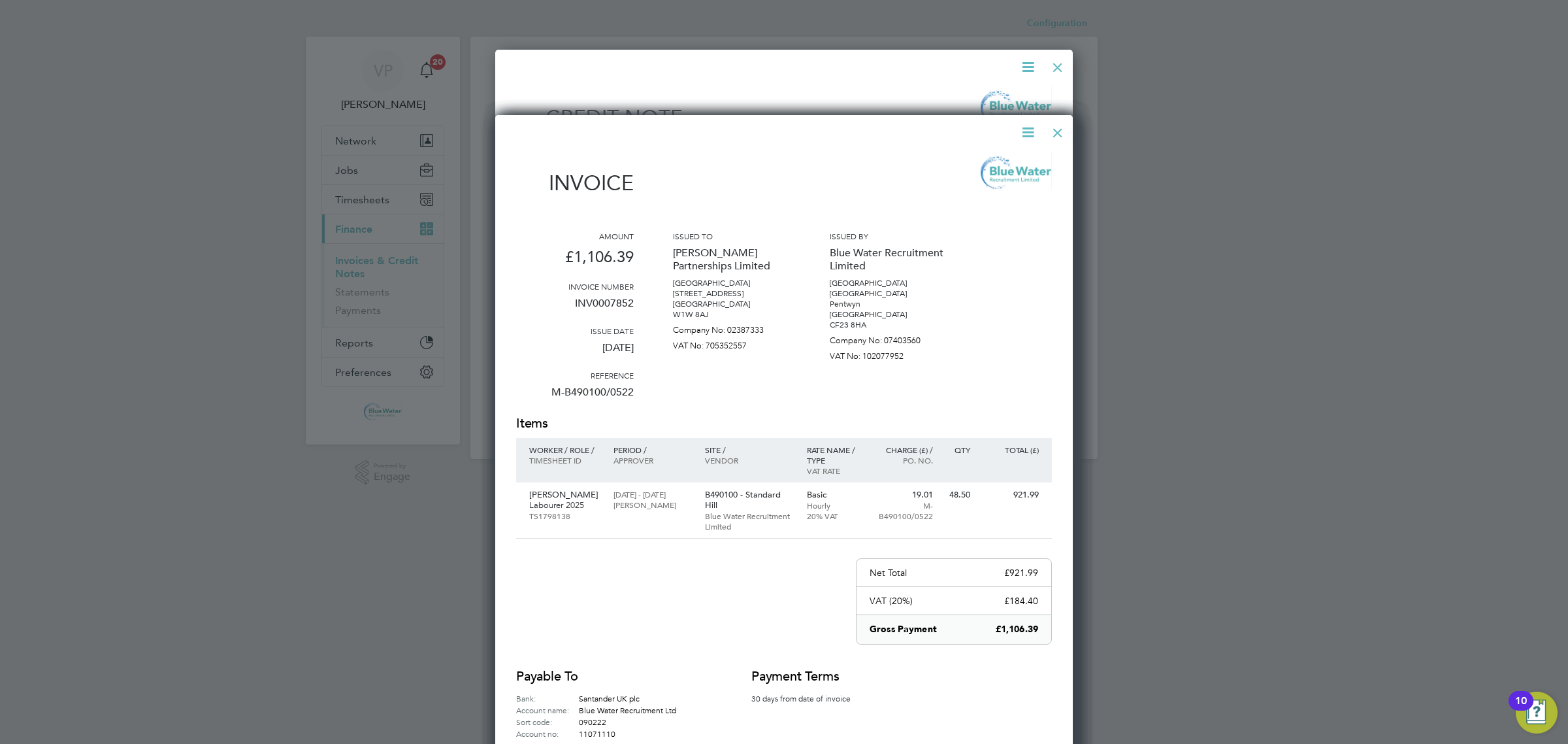
click at [615, 301] on p "INV0007852" at bounding box center [575, 308] width 117 height 34
copy p "INV0007852"
click at [1060, 132] on div at bounding box center [1057, 129] width 24 height 24
click at [1060, 64] on div at bounding box center [1057, 64] width 24 height 24
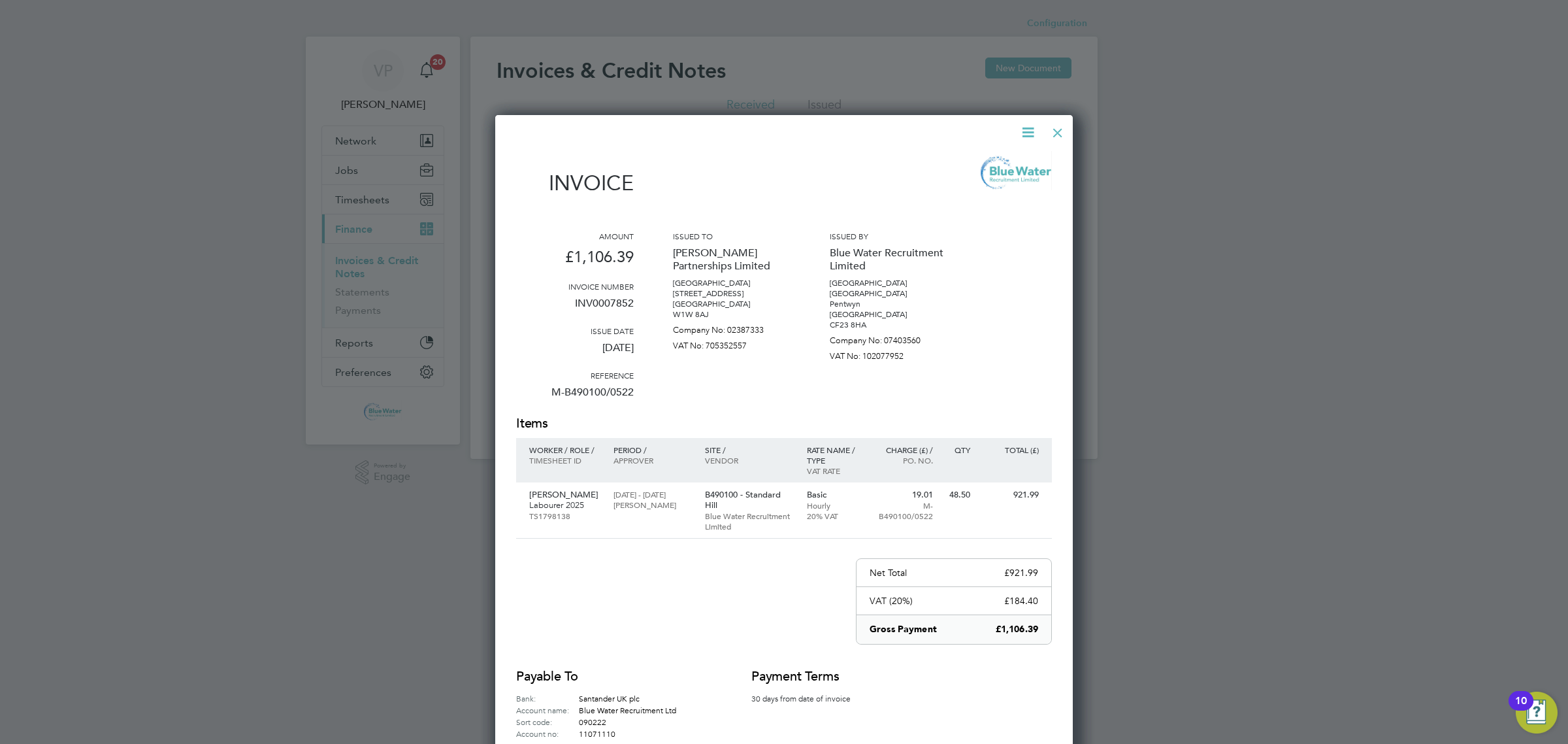
click at [1056, 138] on div at bounding box center [1057, 129] width 24 height 24
click at [1354, 376] on div at bounding box center [784, 372] width 1568 height 744
click at [1058, 127] on div at bounding box center [1057, 129] width 24 height 24
click at [1053, 133] on div at bounding box center [1057, 129] width 24 height 24
click at [1228, 271] on div at bounding box center [784, 372] width 1568 height 744
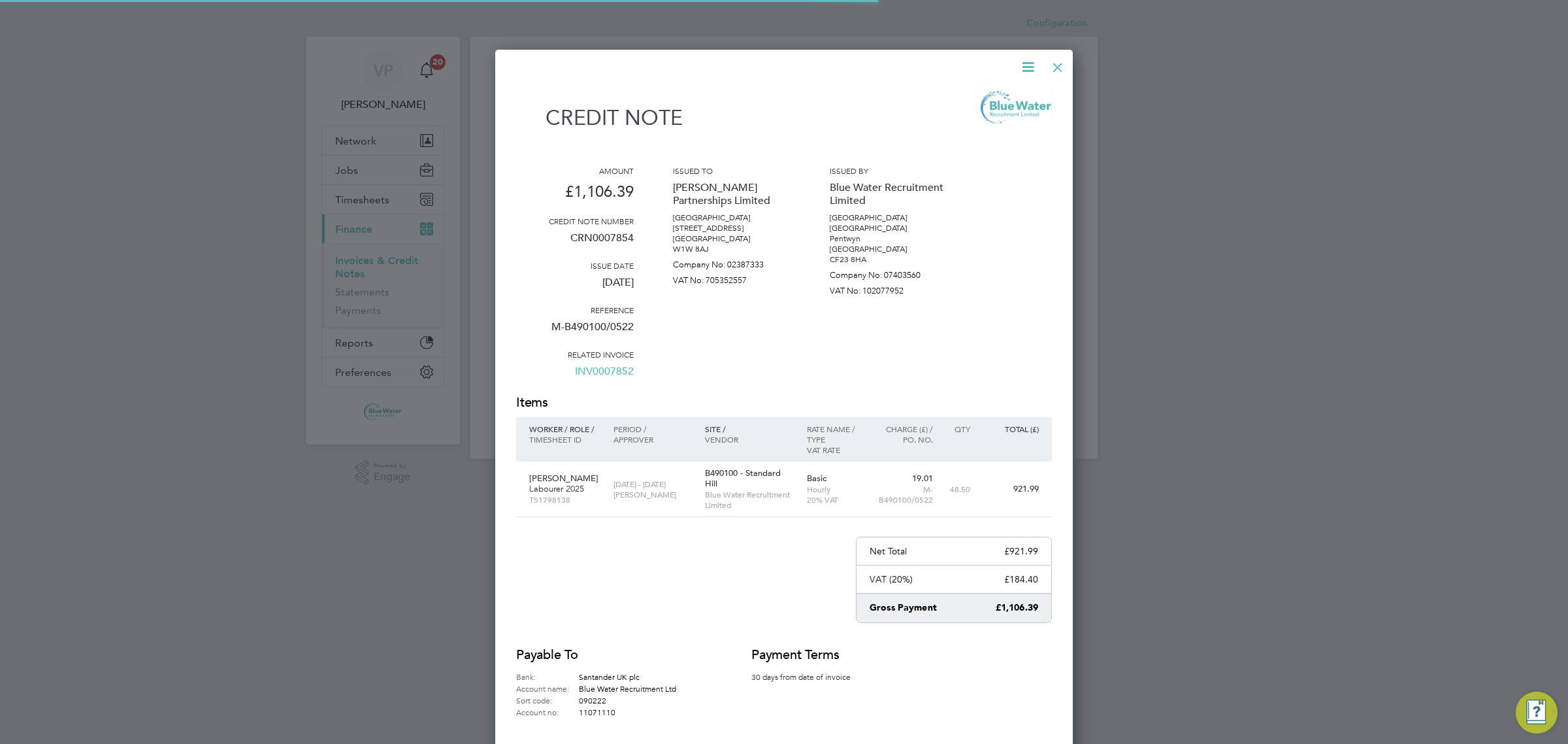
scroll to position [742, 578]
click at [1065, 62] on div at bounding box center [1057, 64] width 24 height 24
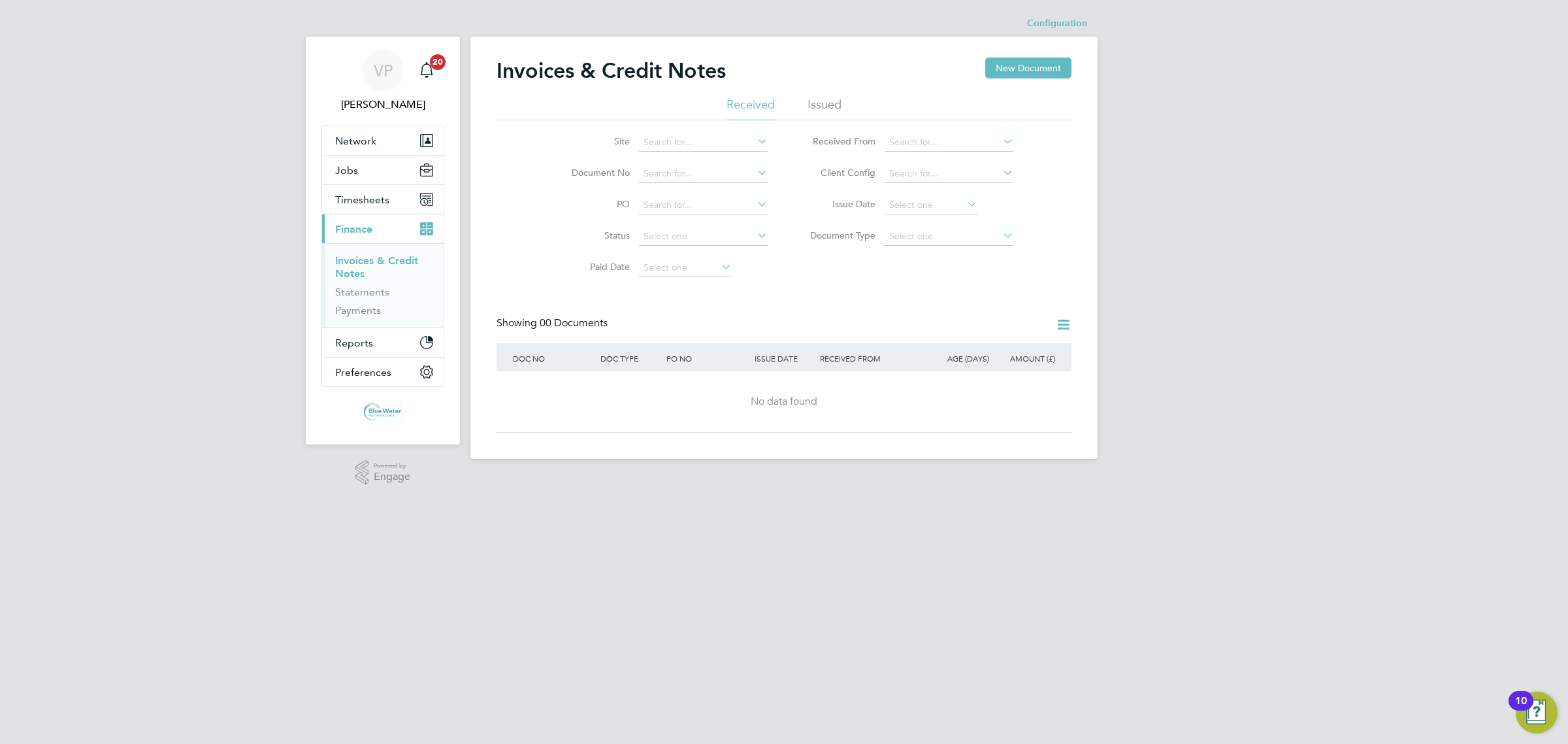
click at [818, 102] on li "Issued" at bounding box center [824, 108] width 34 height 24
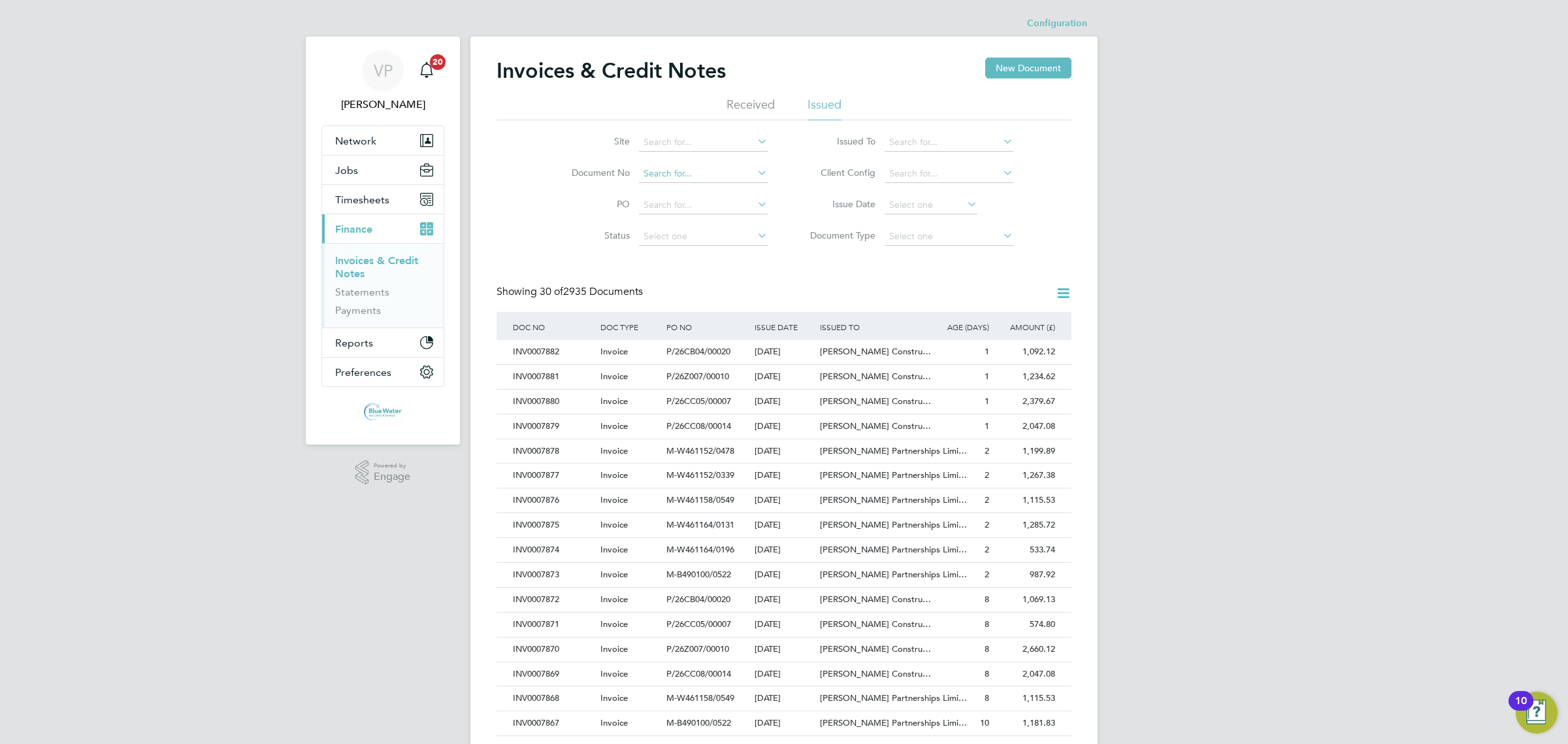
click at [703, 175] on input at bounding box center [703, 173] width 129 height 18
paste input "CRN0007856"
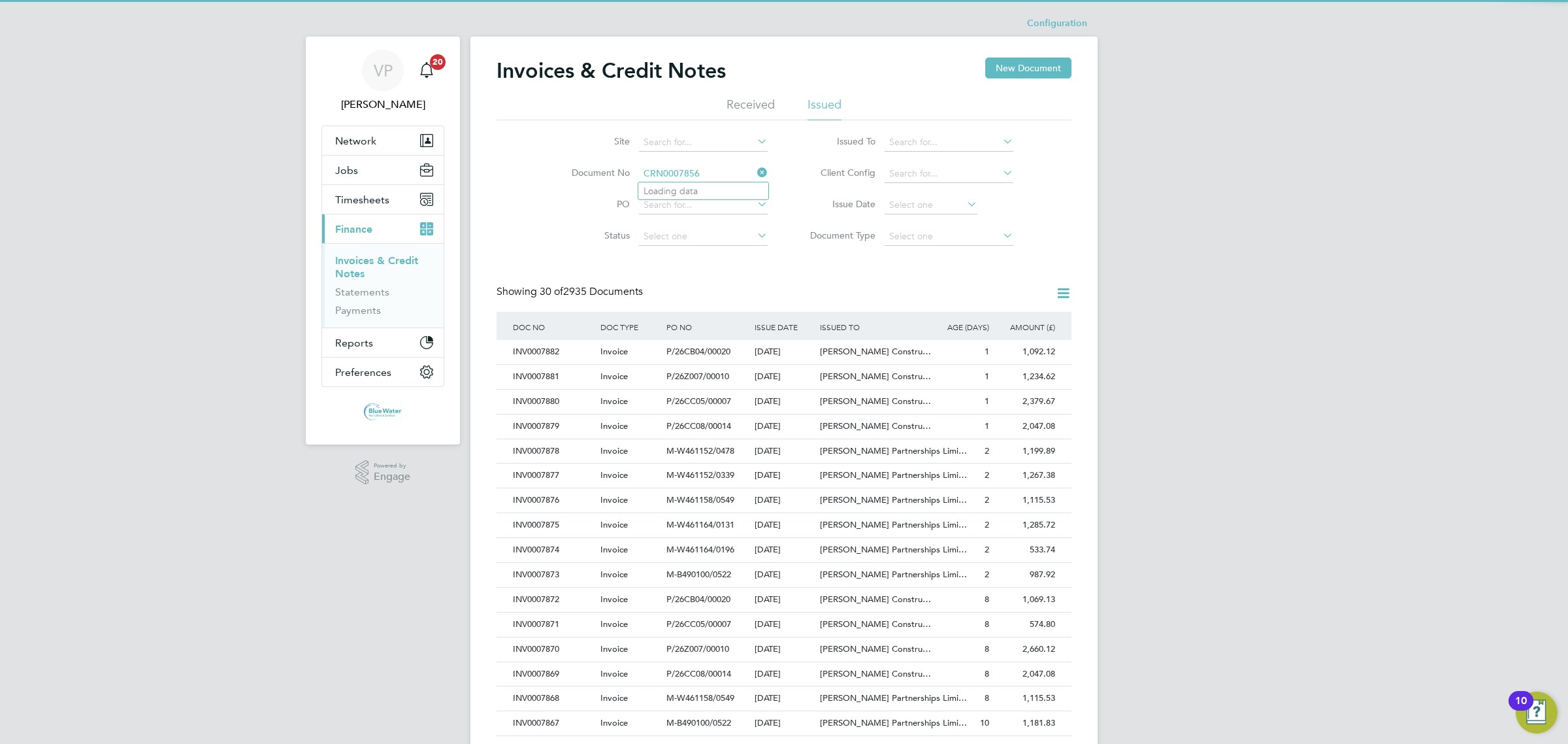
type input "CRN0007856"
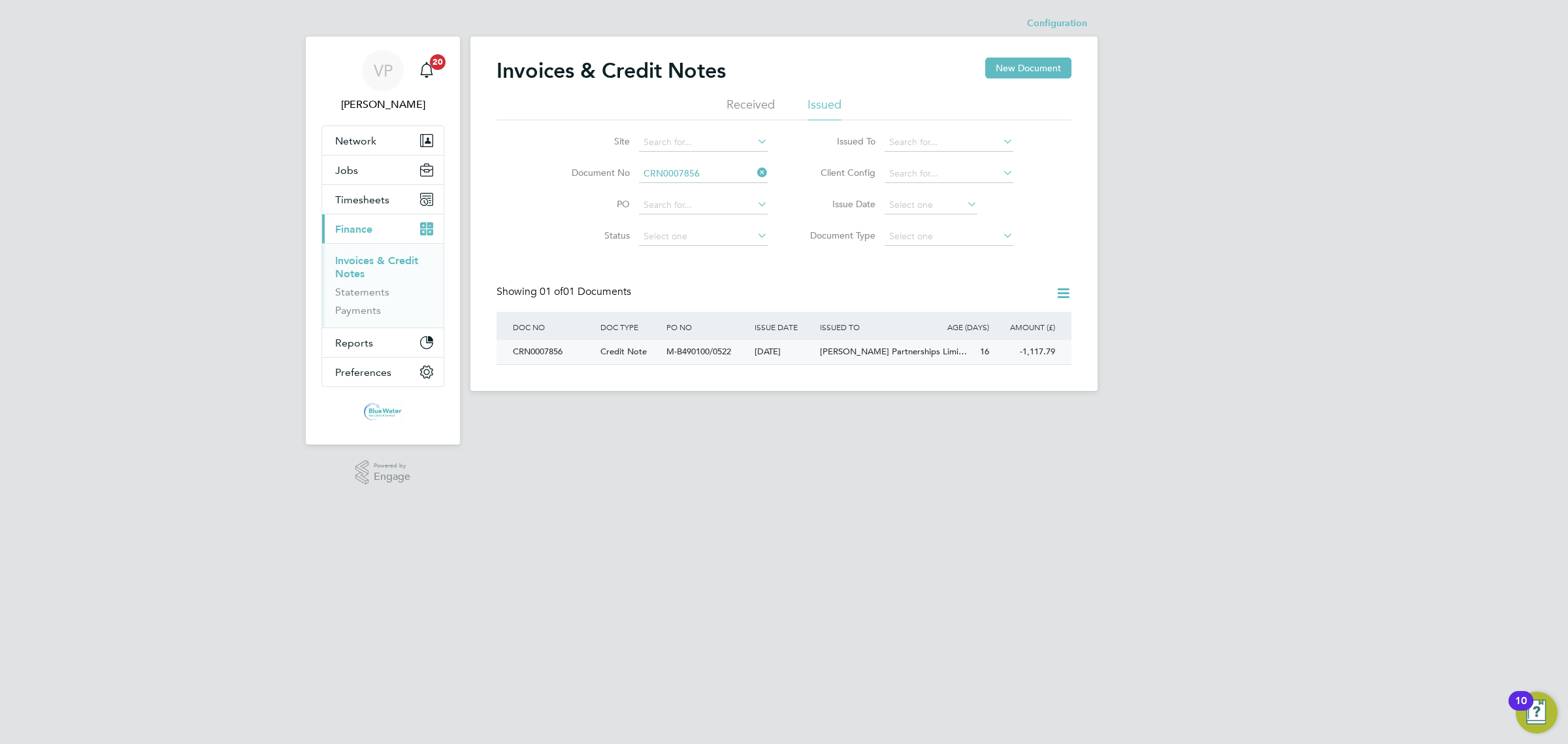
click at [642, 357] on div "Credit Note" at bounding box center [630, 352] width 66 height 24
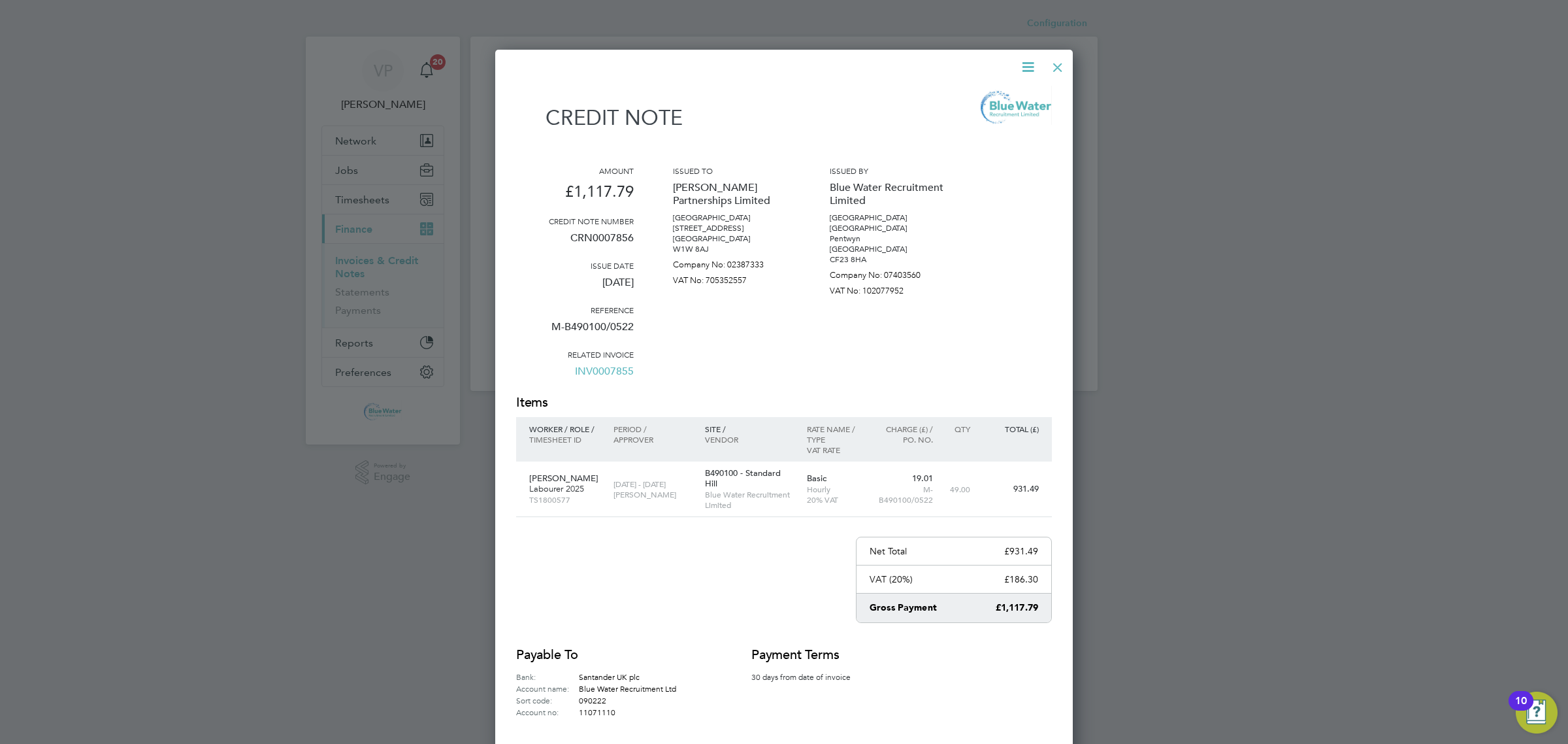
click at [601, 374] on link "INV0007855" at bounding box center [604, 376] width 59 height 34
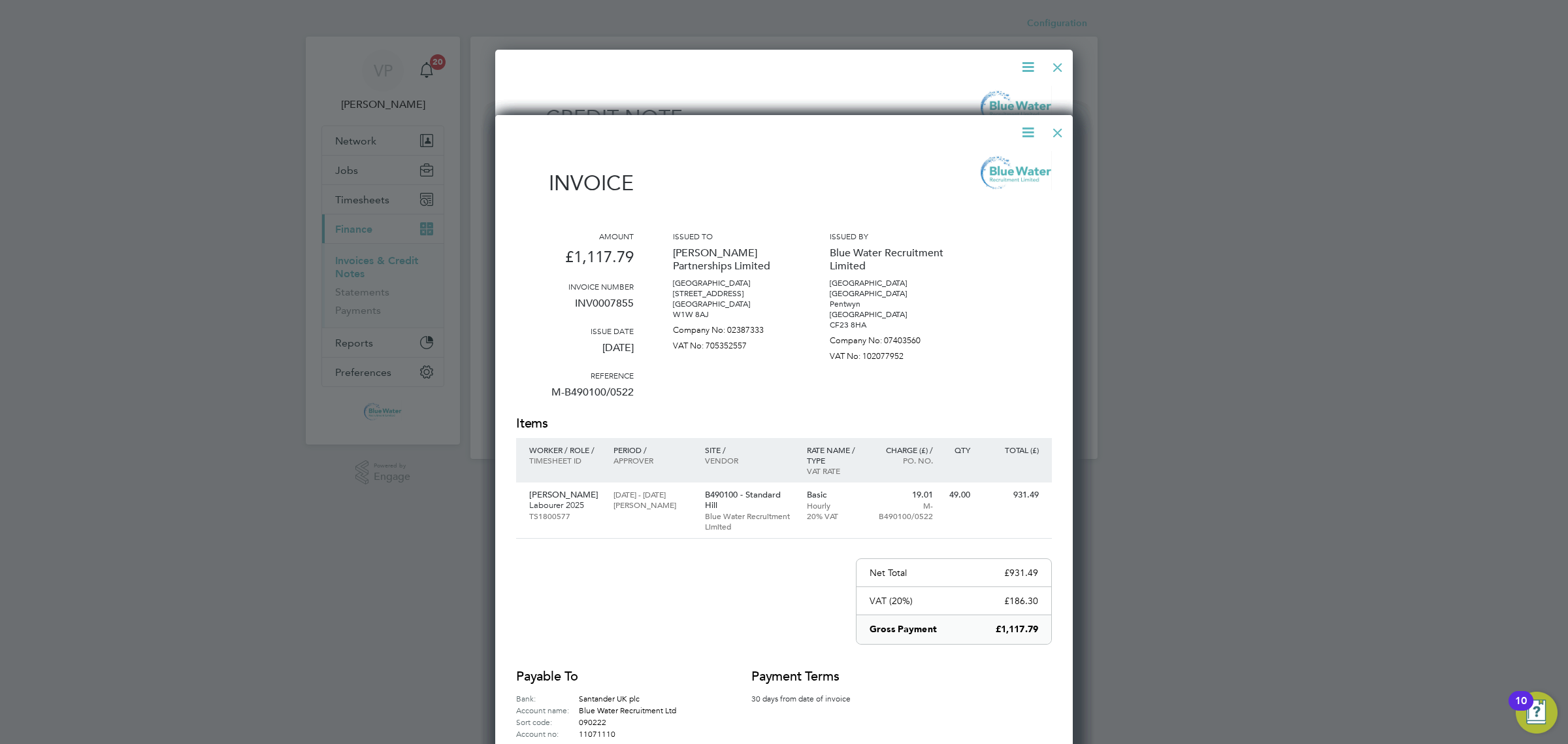
click at [617, 303] on p "INV0007855" at bounding box center [575, 308] width 117 height 34
copy p "INV0007855"
drag, startPoint x: 1052, startPoint y: 136, endPoint x: 1060, endPoint y: 117, distance: 20.6
click at [1052, 136] on div at bounding box center [1057, 129] width 24 height 24
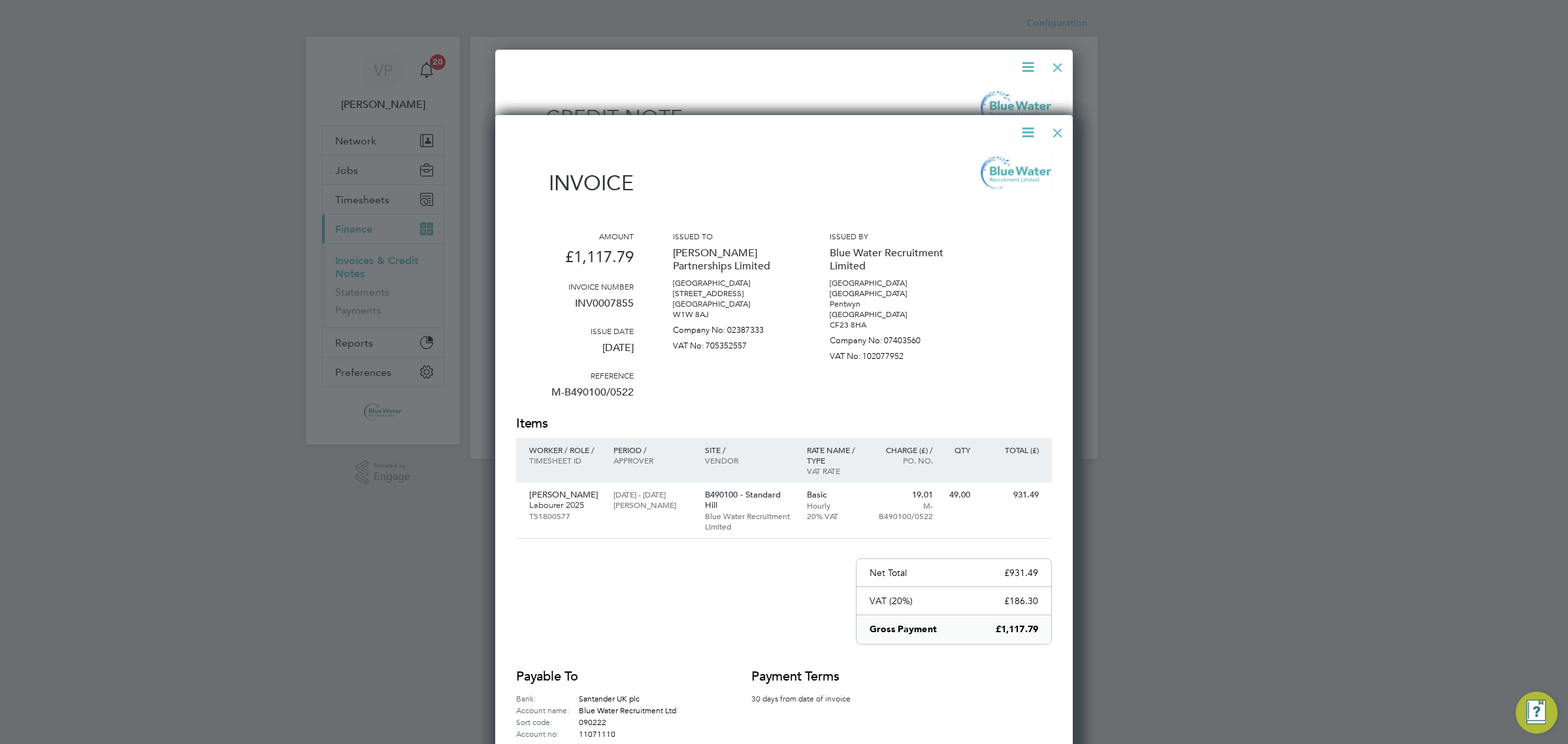
click at [1063, 62] on div at bounding box center [1057, 64] width 24 height 24
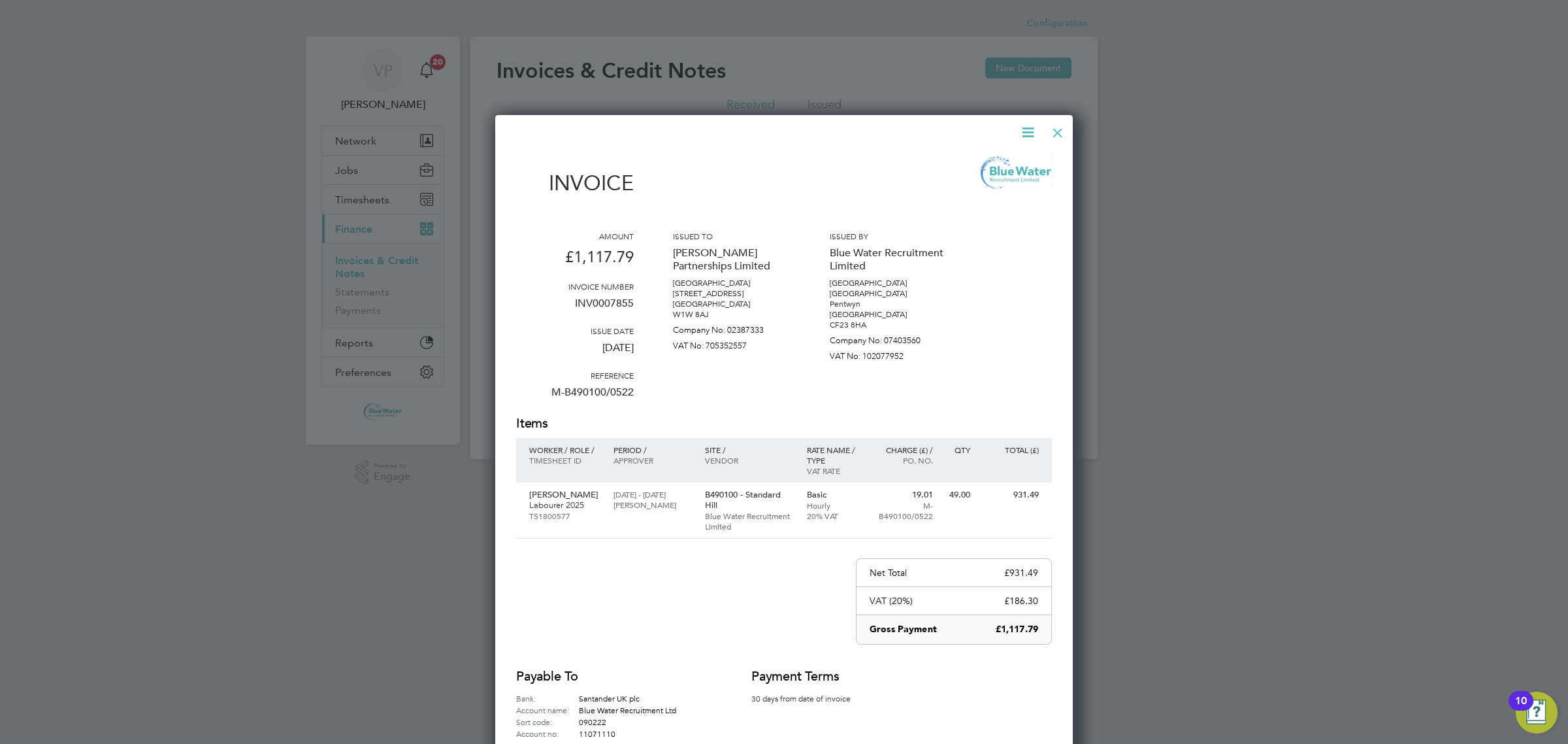
click at [1062, 136] on div at bounding box center [1057, 129] width 24 height 24
drag, startPoint x: 218, startPoint y: 538, endPoint x: 307, endPoint y: 399, distance: 165.1
click at [216, 538] on div at bounding box center [784, 372] width 1568 height 744
click at [1060, 129] on div at bounding box center [1057, 129] width 24 height 24
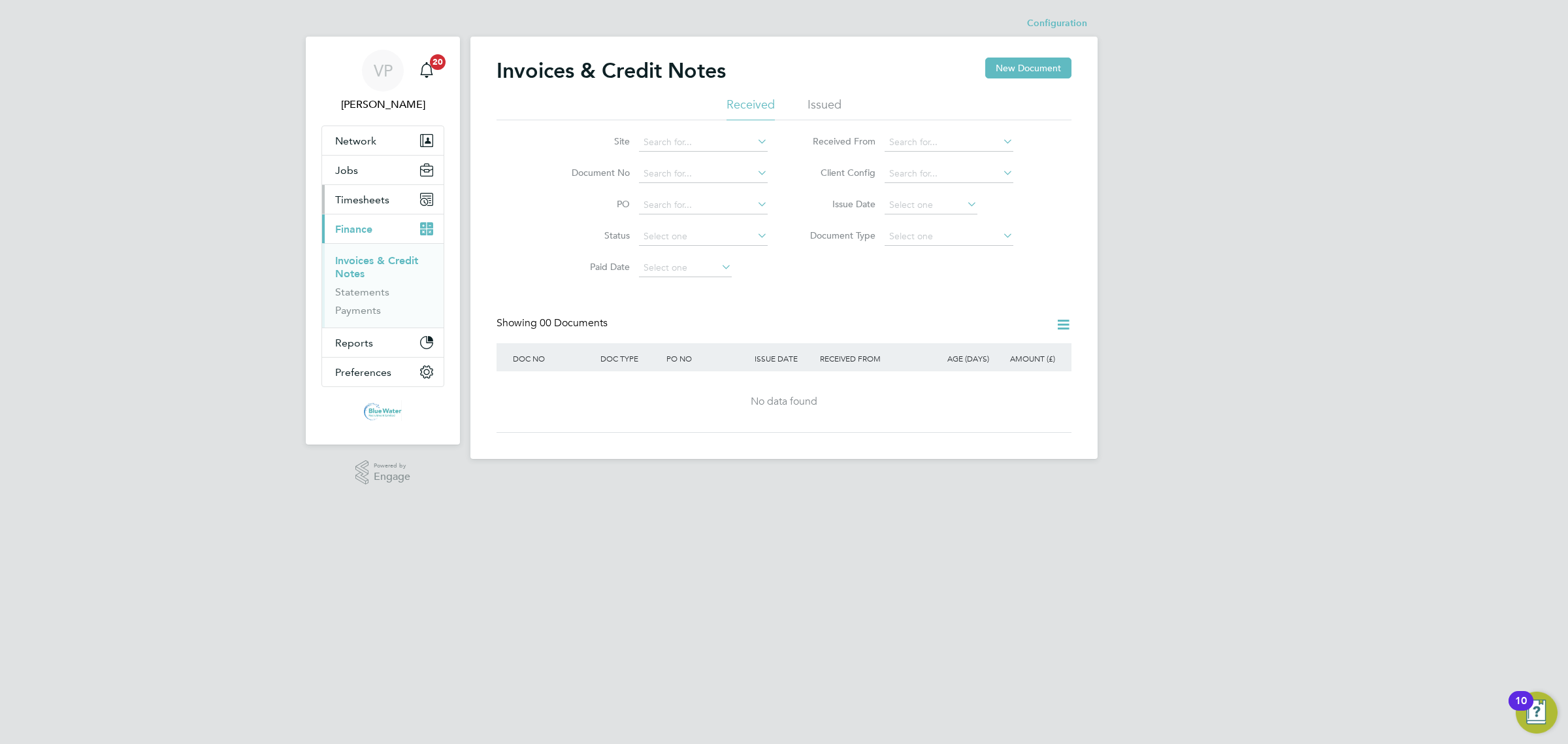
click at [365, 198] on span "Timesheets" at bounding box center [362, 200] width 54 height 12
click at [366, 221] on ul "Timesheets Expenses" at bounding box center [383, 240] width 121 height 53
click at [361, 227] on link "Timesheets" at bounding box center [362, 231] width 54 height 12
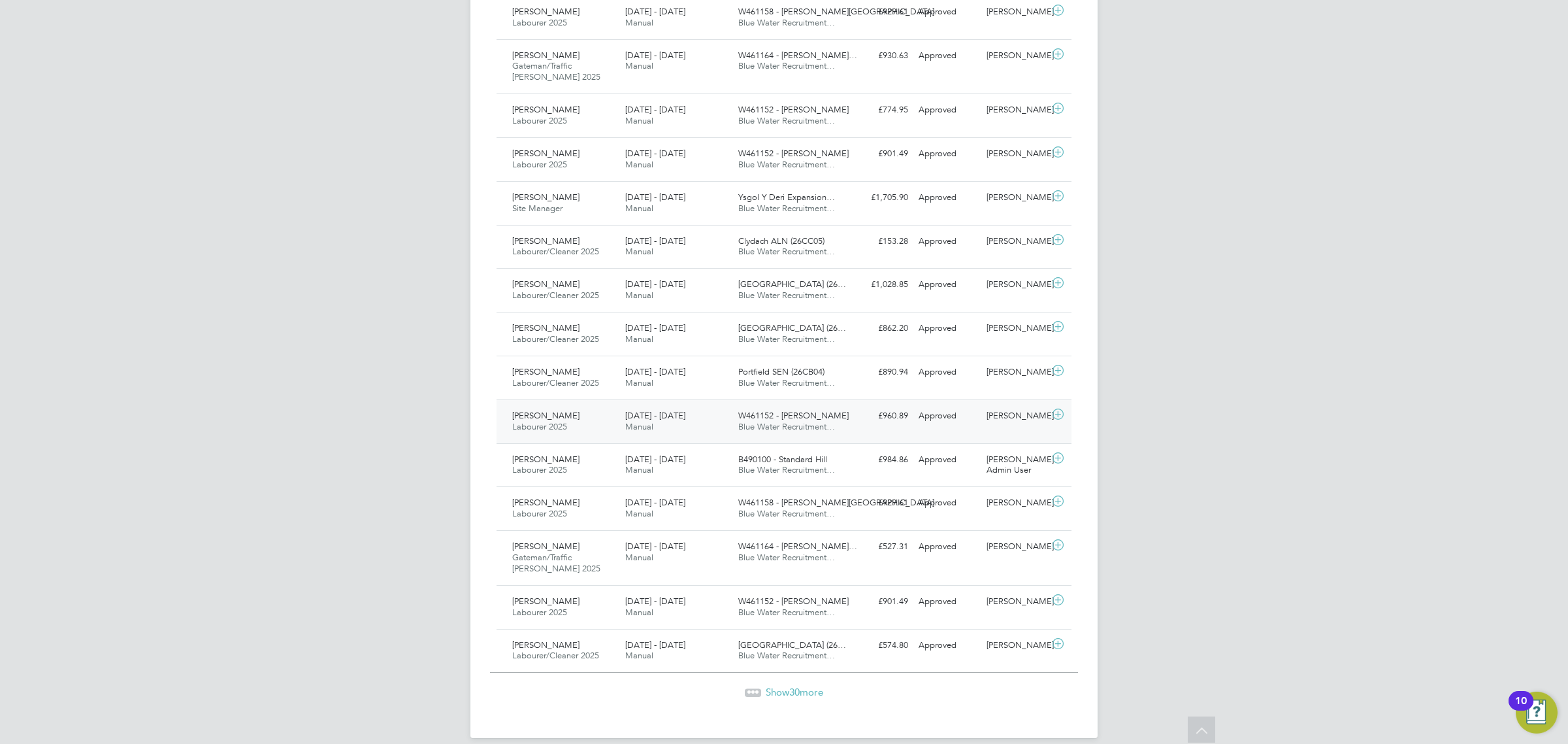
click at [698, 438] on div "2 - 8 Aug 2025 Manual" at bounding box center [677, 422] width 113 height 32
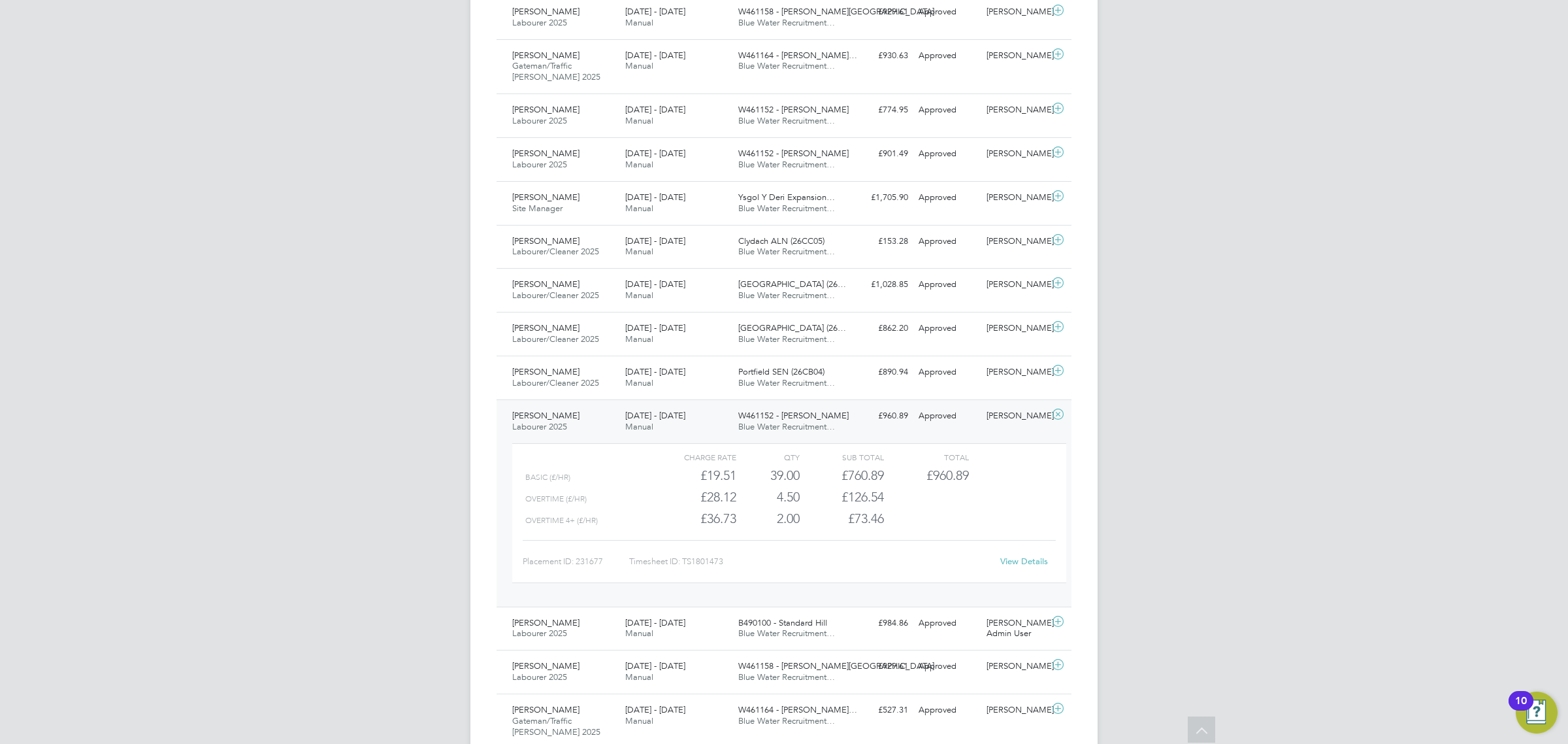
click at [713, 432] on div "2 - 8 Aug 2025 Manual" at bounding box center [677, 422] width 113 height 32
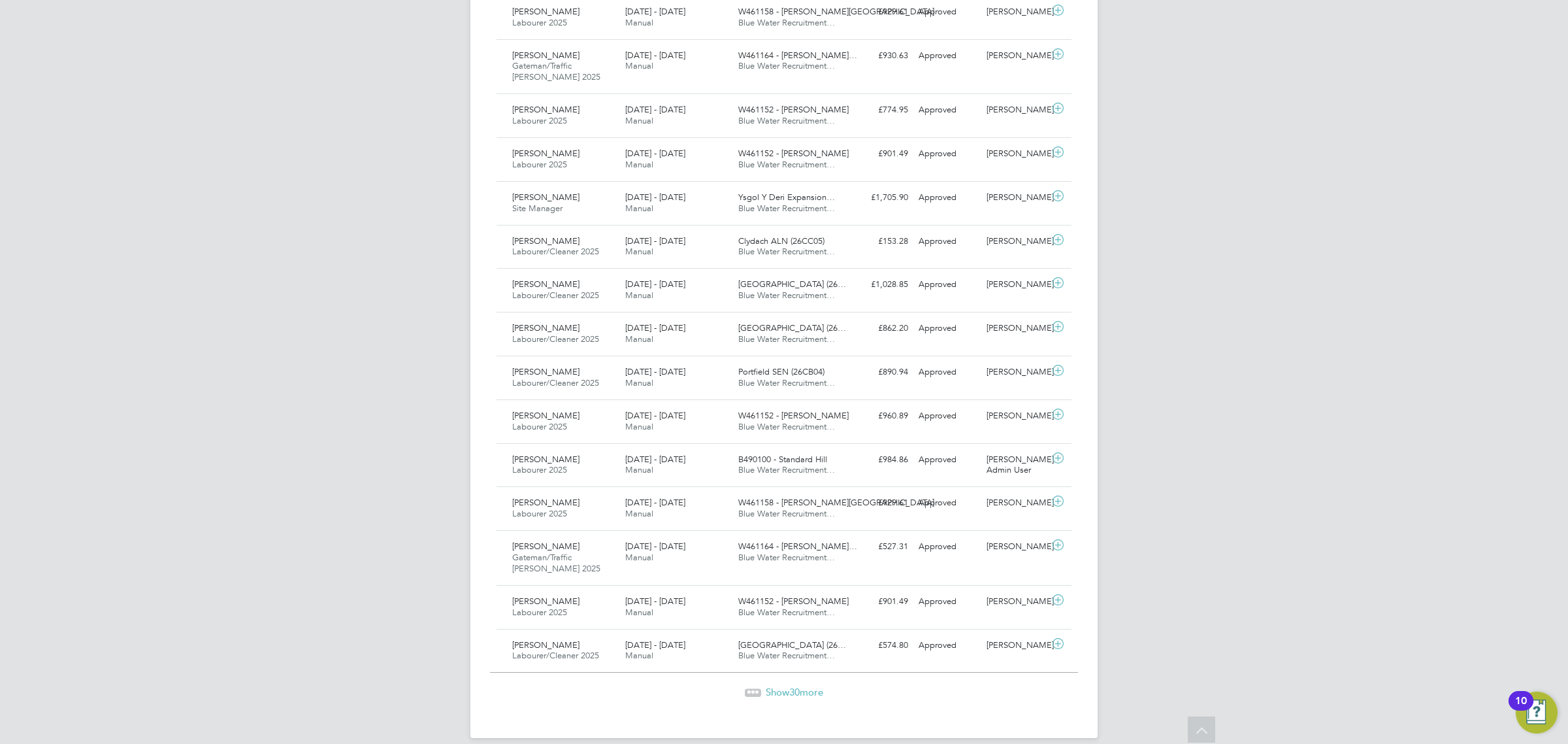
click at [771, 698] on span "Show 30 more" at bounding box center [794, 692] width 57 height 12
click at [576, 433] on div "Nicholas Longlands Labourer 2025 2 - 8 Aug 2025" at bounding box center [564, 422] width 113 height 32
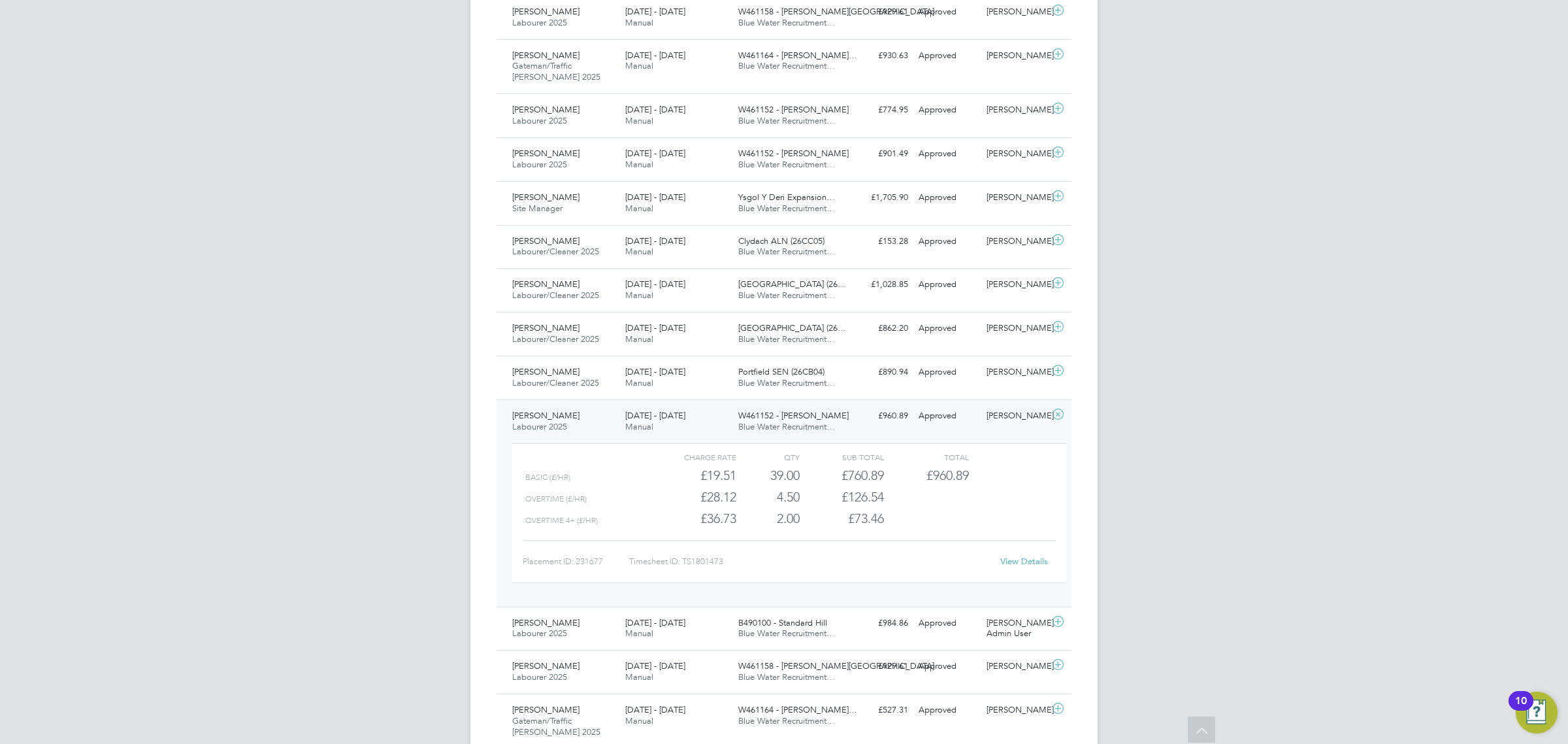
click at [1027, 567] on link "View Details" at bounding box center [1024, 561] width 48 height 11
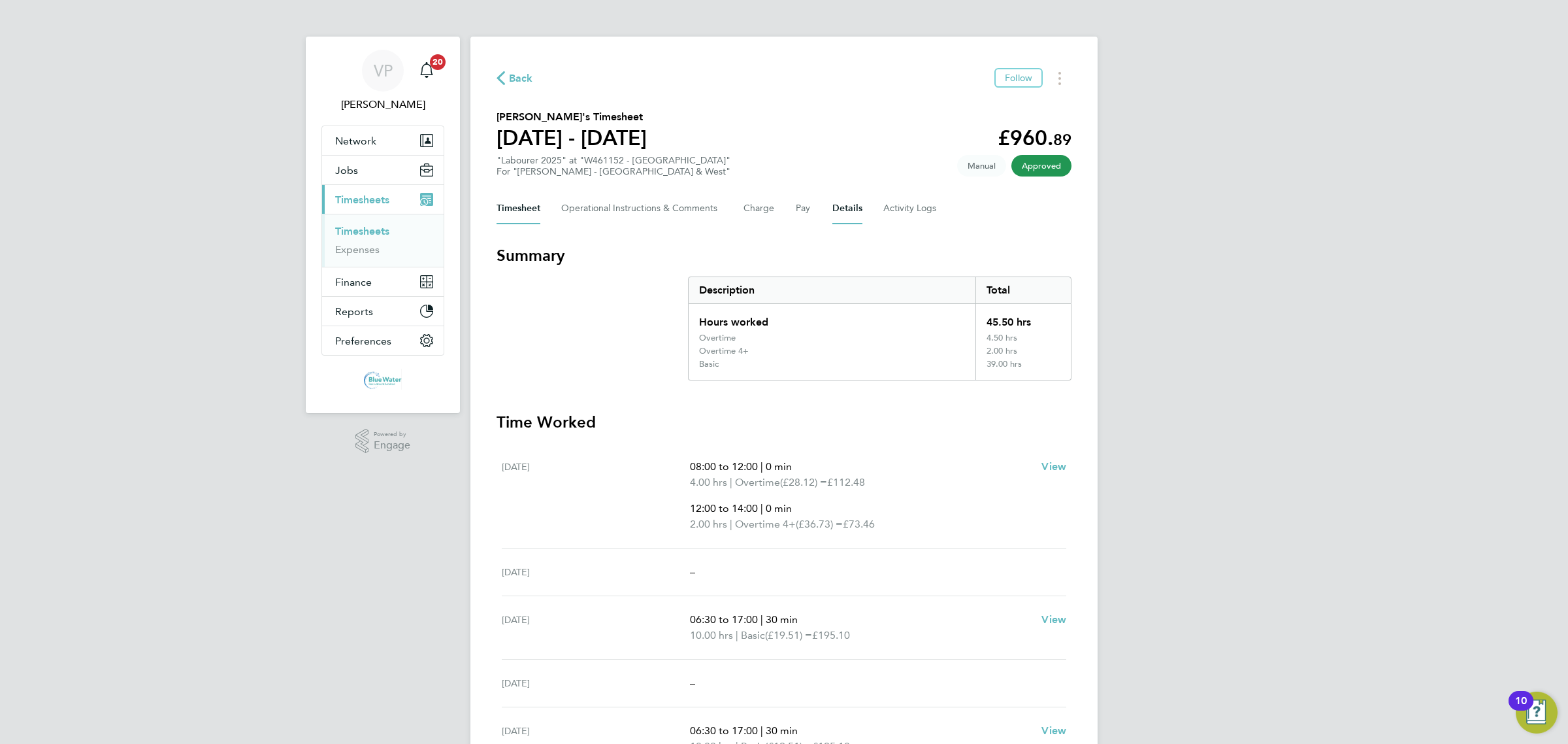
click at [836, 202] on button "Details" at bounding box center [847, 208] width 30 height 32
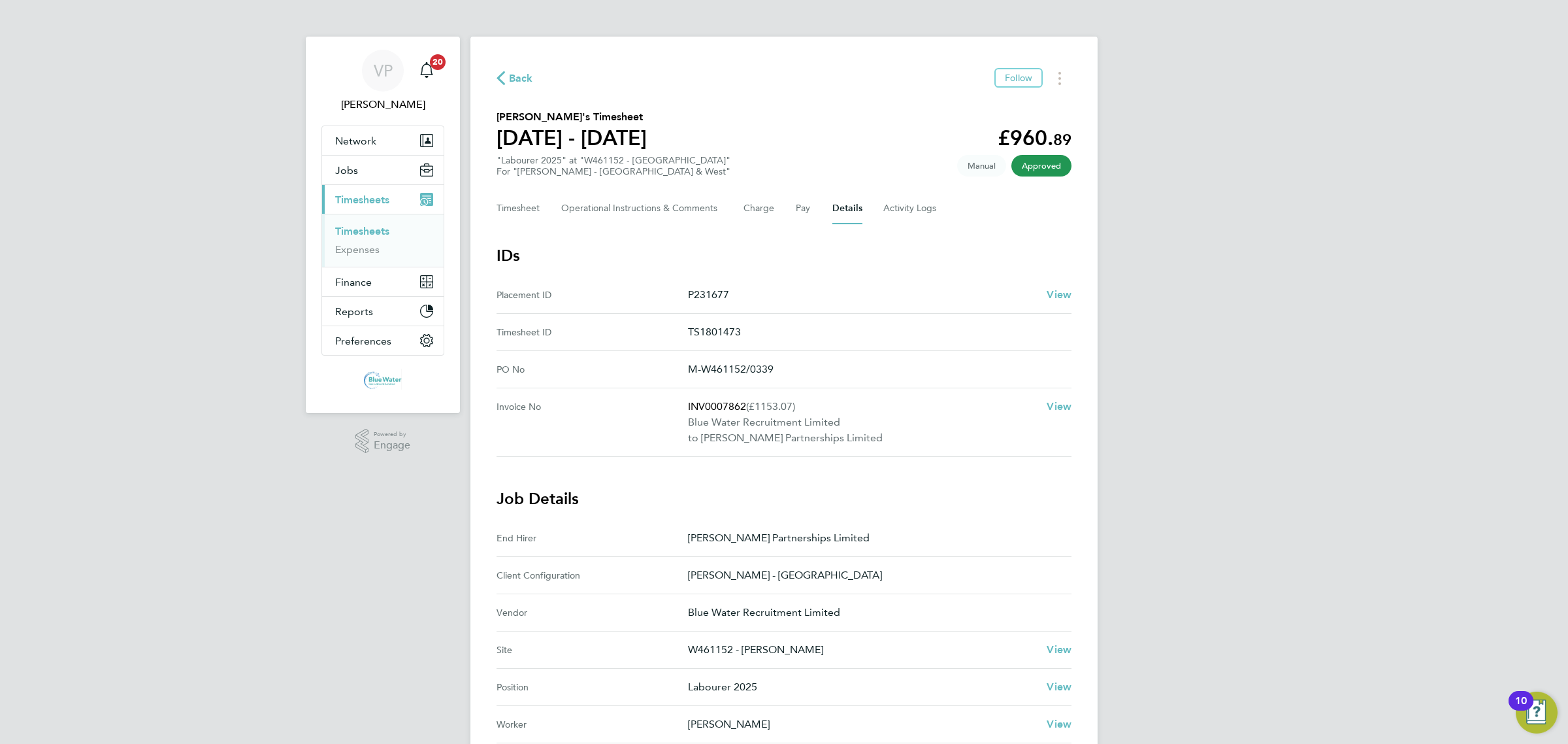
click at [727, 409] on p "INV0007862 (£1153.07)" at bounding box center [862, 406] width 349 height 16
copy p "INV0007862"
click at [356, 221] on ul "Timesheets Expenses" at bounding box center [383, 240] width 121 height 53
click at [369, 231] on link "Timesheets" at bounding box center [362, 231] width 54 height 12
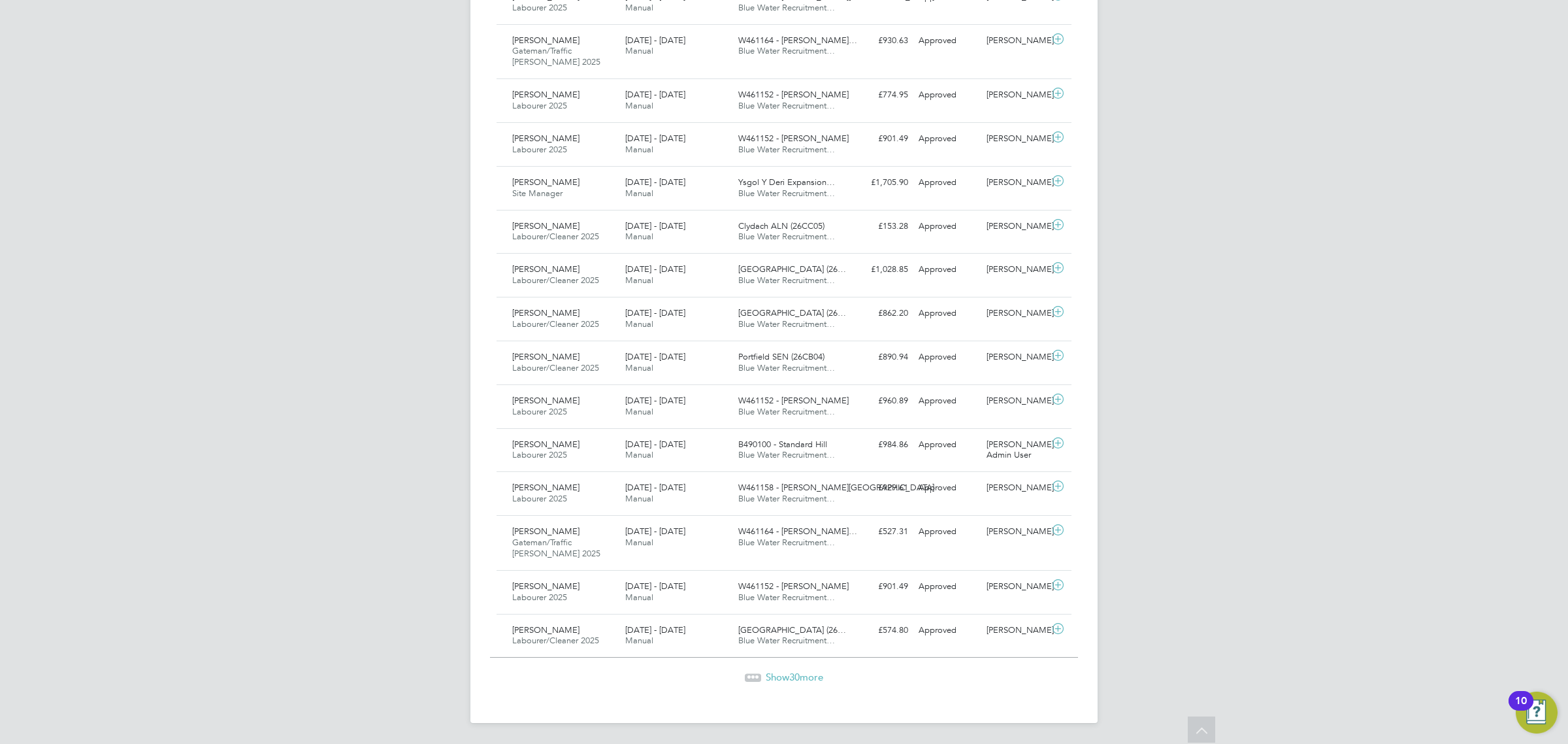
click at [781, 677] on span "Show 30 more" at bounding box center [794, 677] width 57 height 12
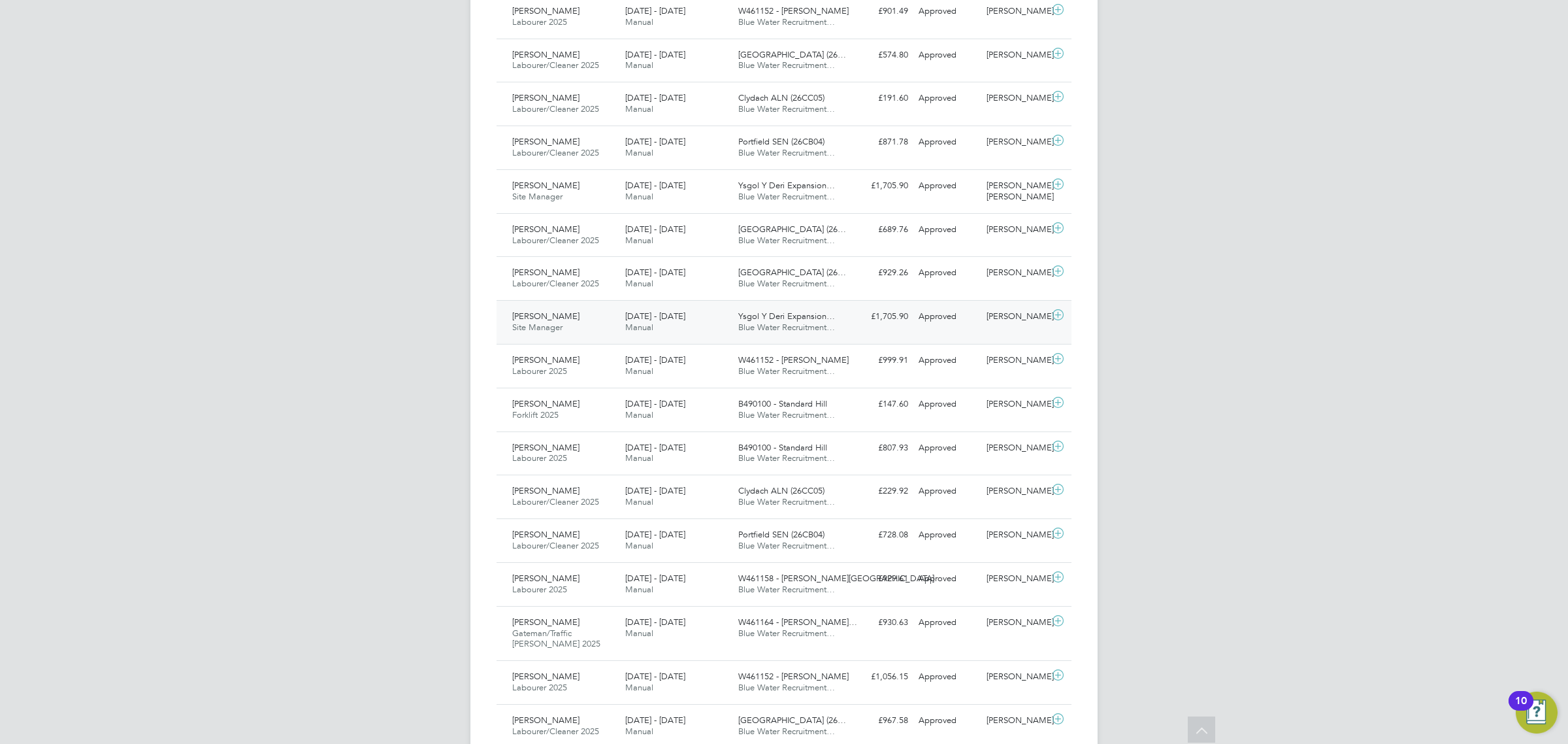
click at [717, 339] on div "26 Jul - 1 Aug 2025 Manual" at bounding box center [677, 322] width 113 height 32
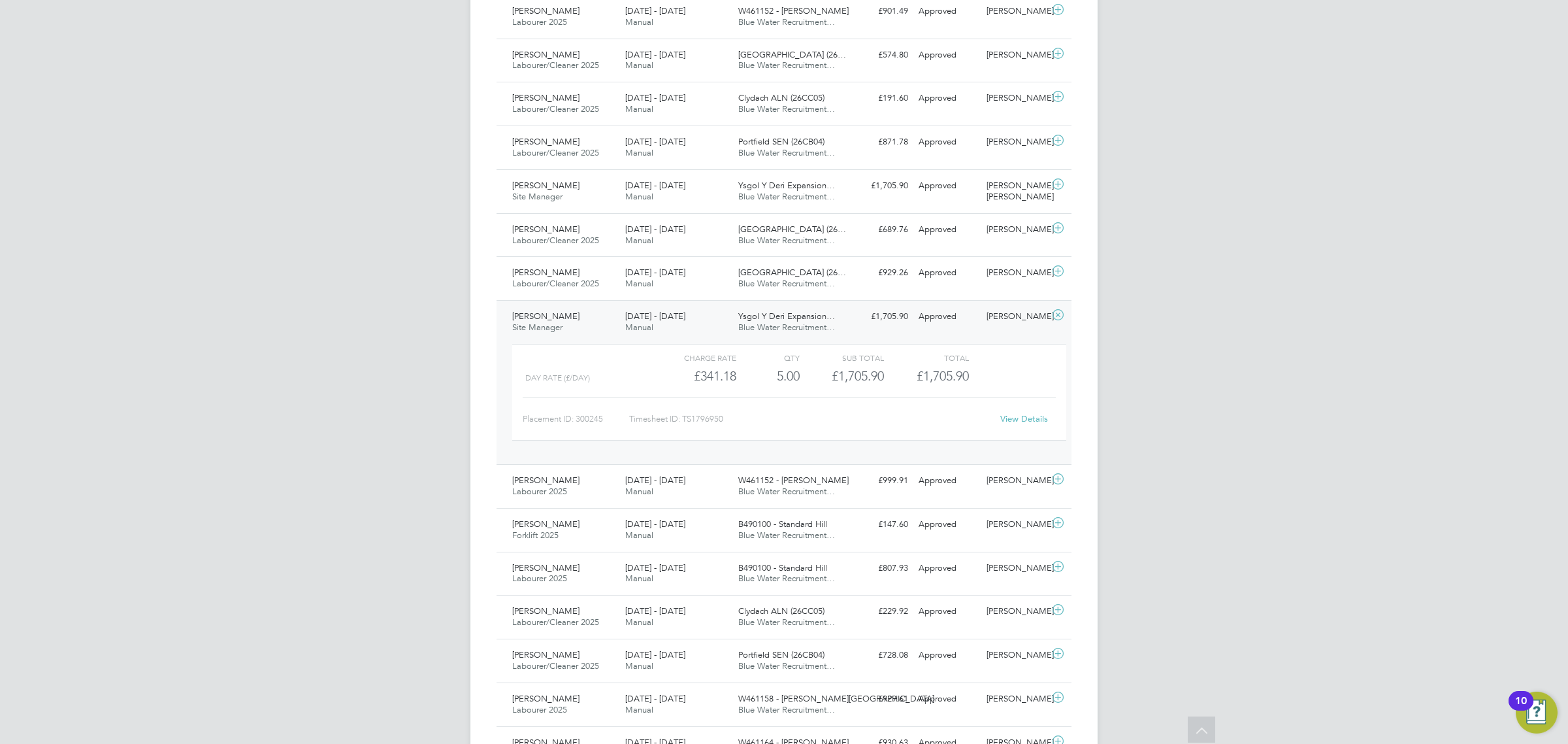
click at [1006, 423] on link "View Details" at bounding box center [1024, 418] width 48 height 11
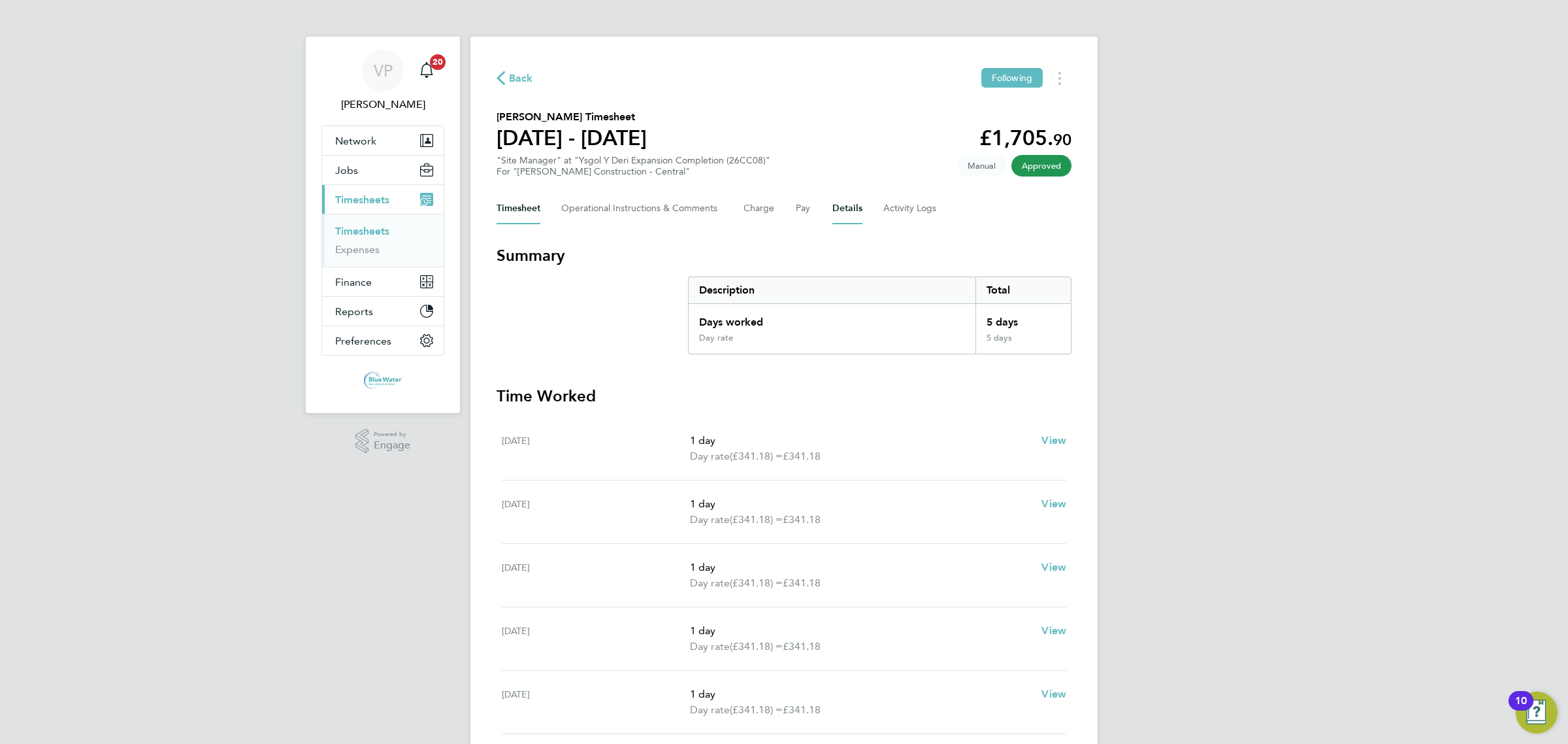
click at [837, 212] on button "Details" at bounding box center [847, 208] width 30 height 32
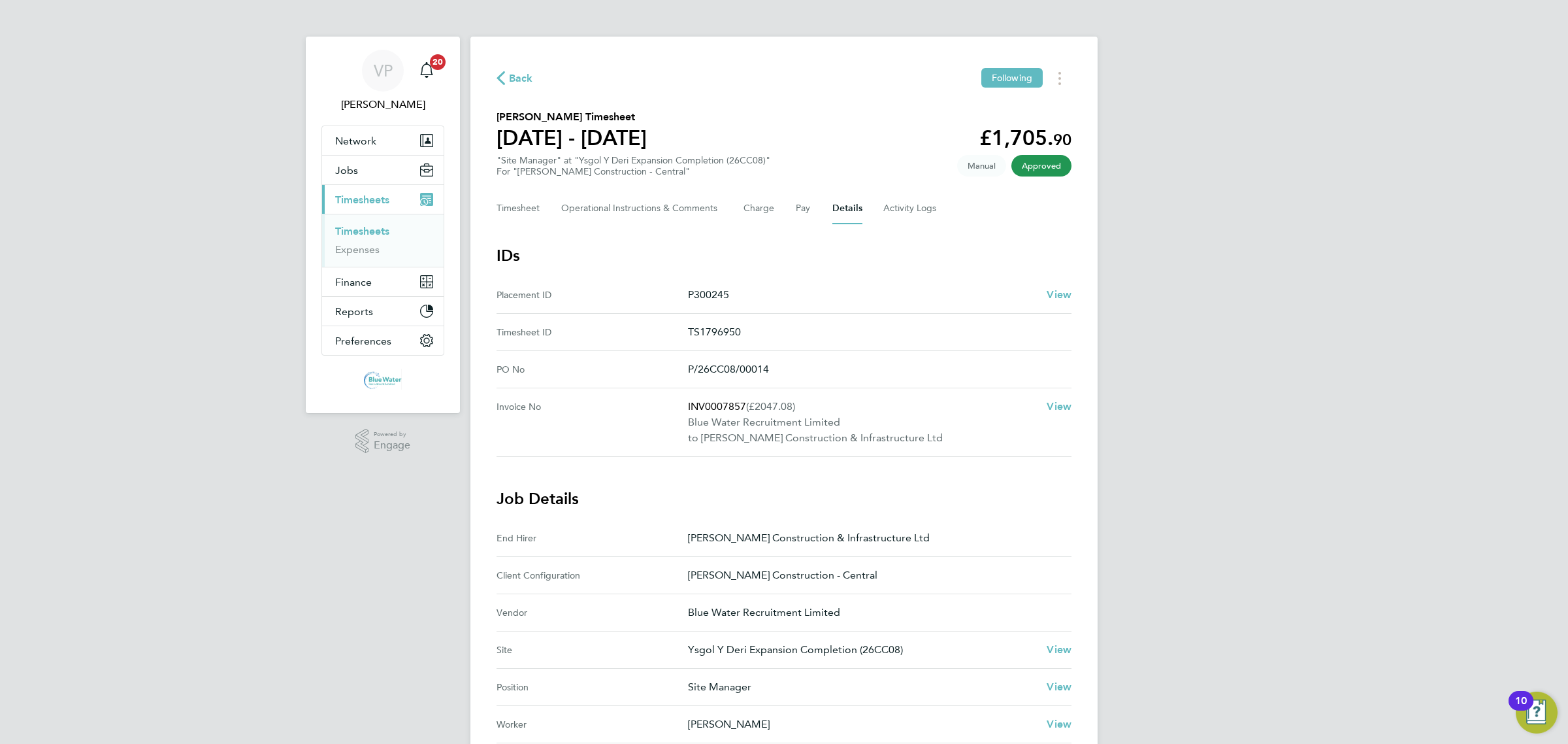
click at [713, 409] on p "INV0007857 (£2047.08)" at bounding box center [862, 406] width 349 height 16
copy p "INV0007857"
click at [354, 280] on span "Finance" at bounding box center [353, 282] width 36 height 12
click at [355, 268] on link "Invoices & Credit Notes" at bounding box center [375, 267] width 82 height 26
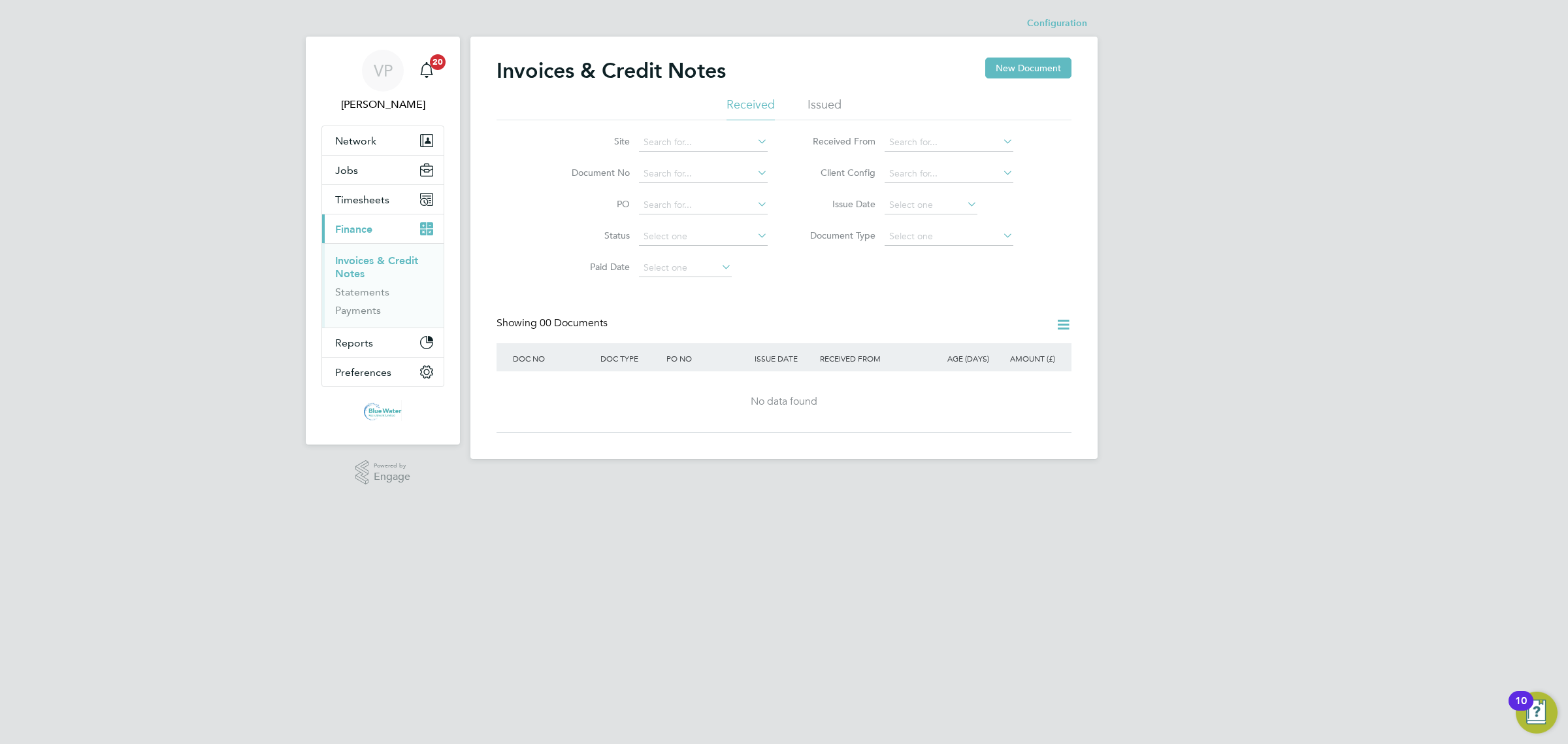
click at [822, 95] on div "Invoices & Credit Notes New Document" at bounding box center [783, 77] width 575 height 39
click at [827, 96] on li "Issued" at bounding box center [824, 108] width 34 height 24
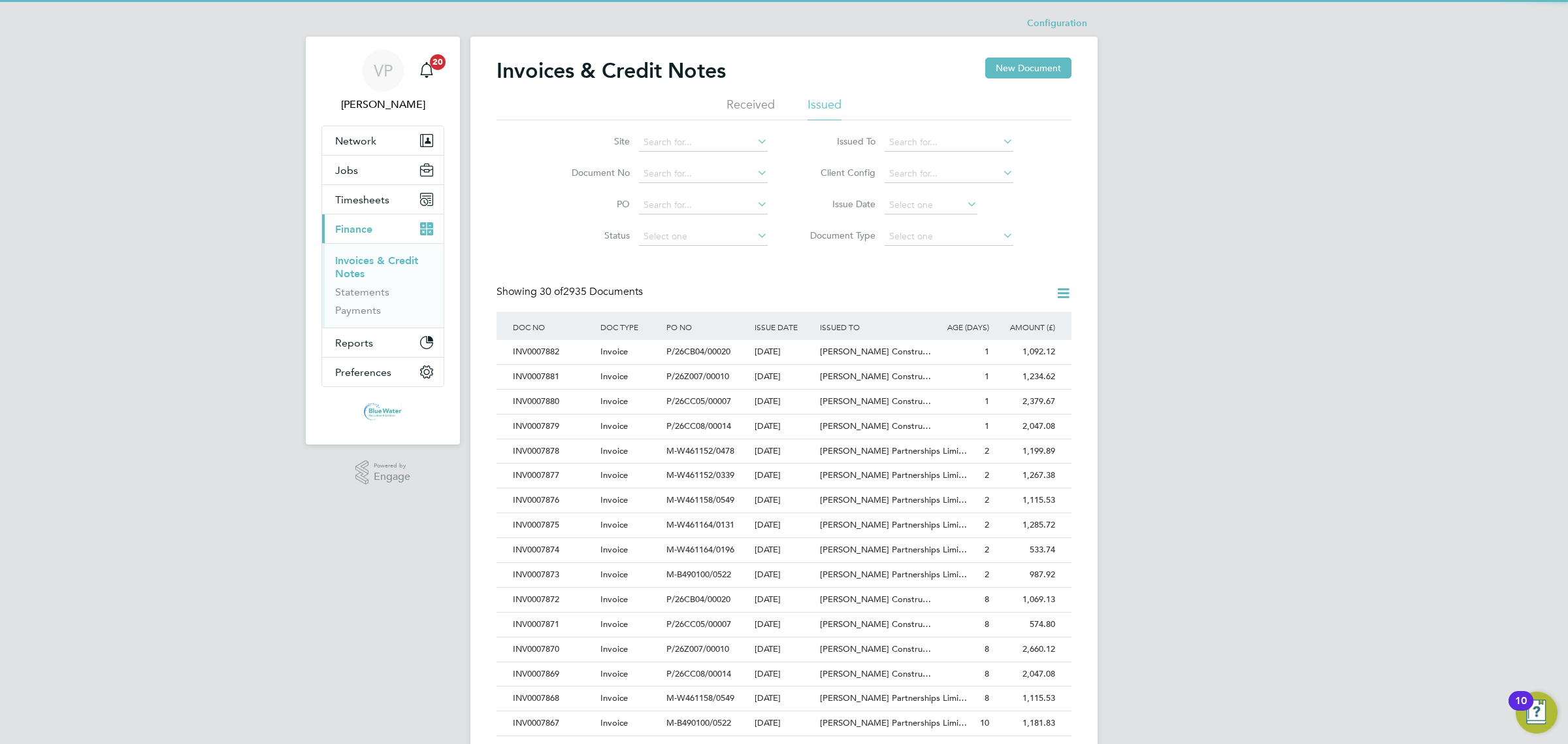
click at [704, 347] on span "P/26CB04/00020" at bounding box center [698, 351] width 64 height 11
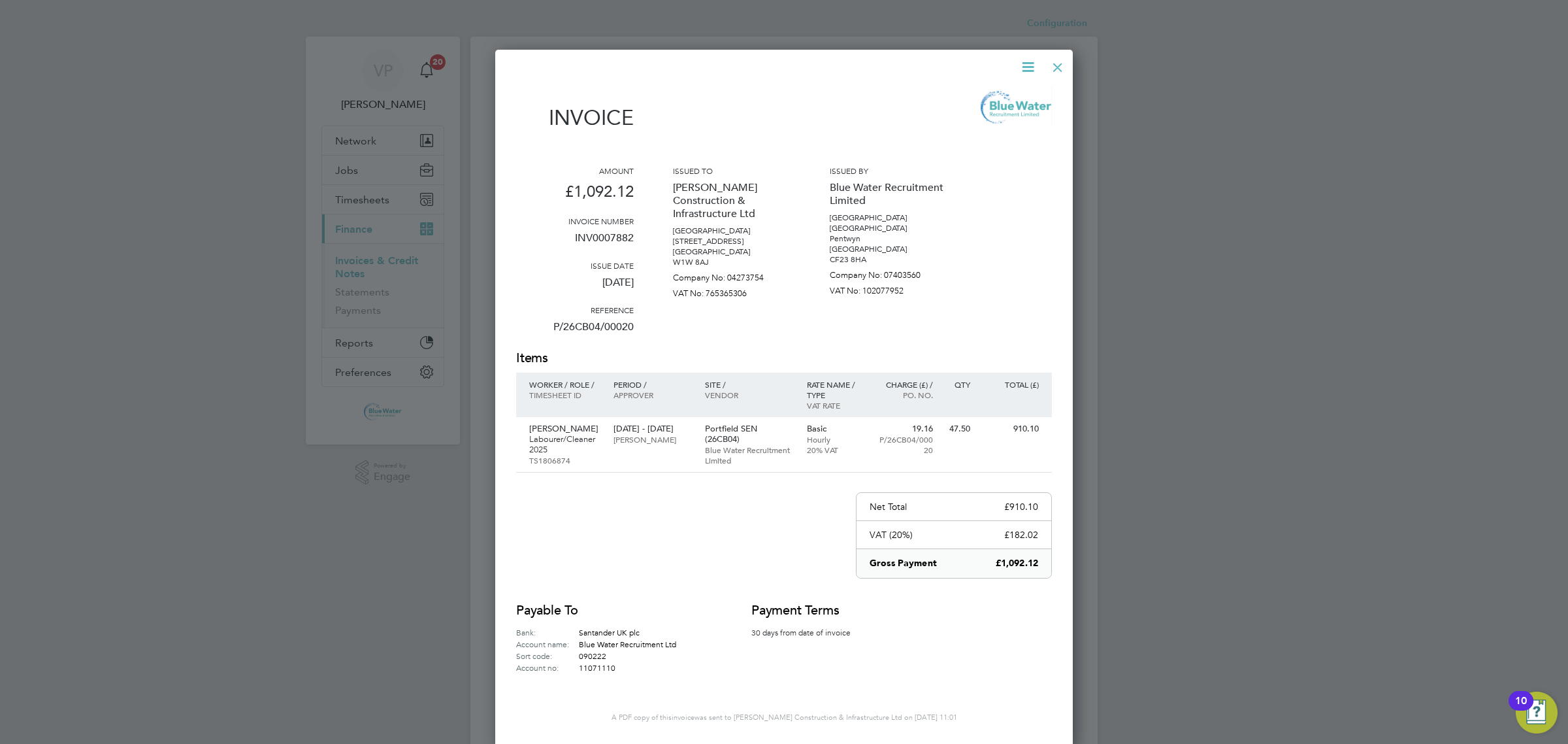
click at [611, 237] on p "INV0007882" at bounding box center [575, 243] width 117 height 34
copy p "INV0007882"
click at [1065, 59] on div at bounding box center [1057, 64] width 24 height 24
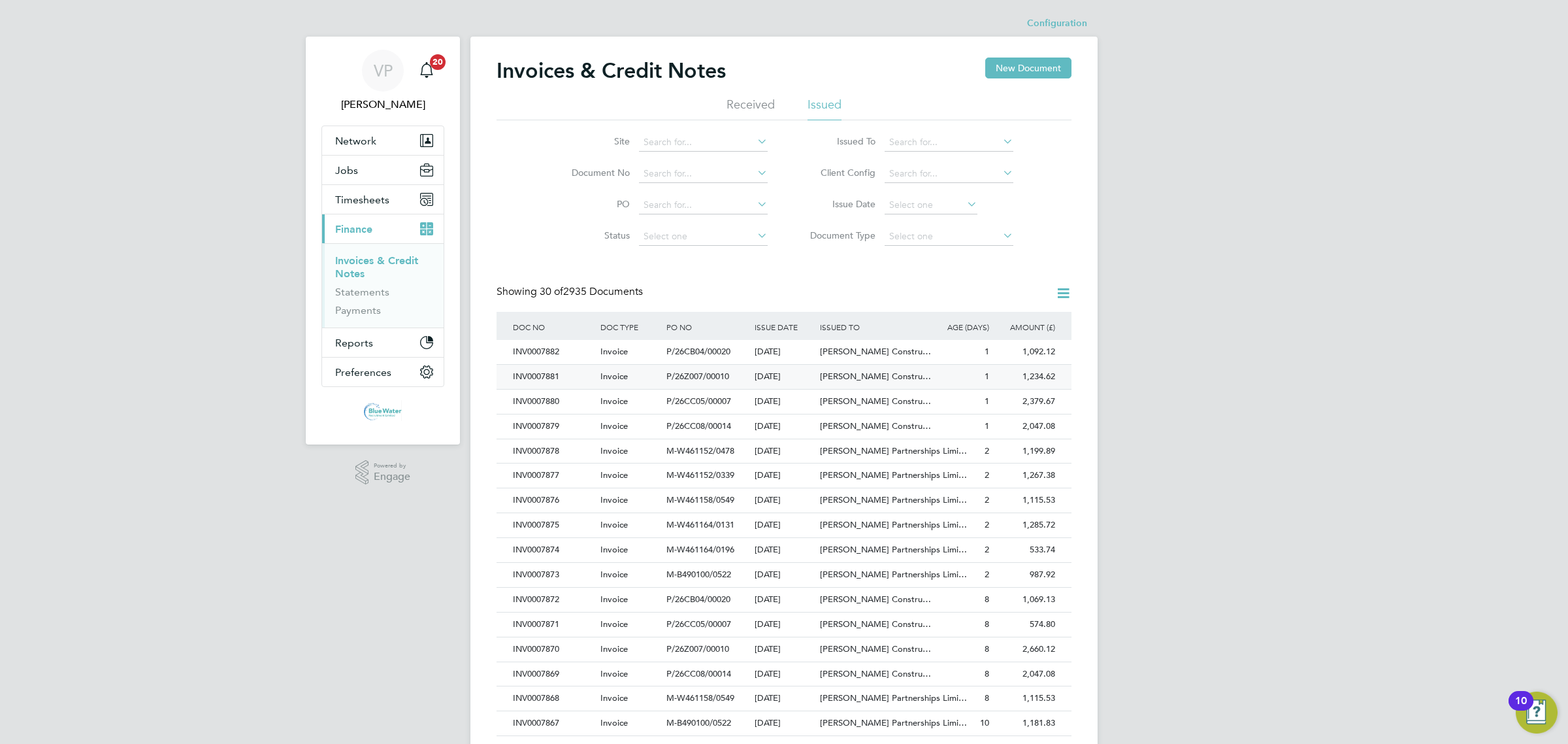
click at [678, 376] on span "P/26Z007/00010" at bounding box center [697, 376] width 63 height 11
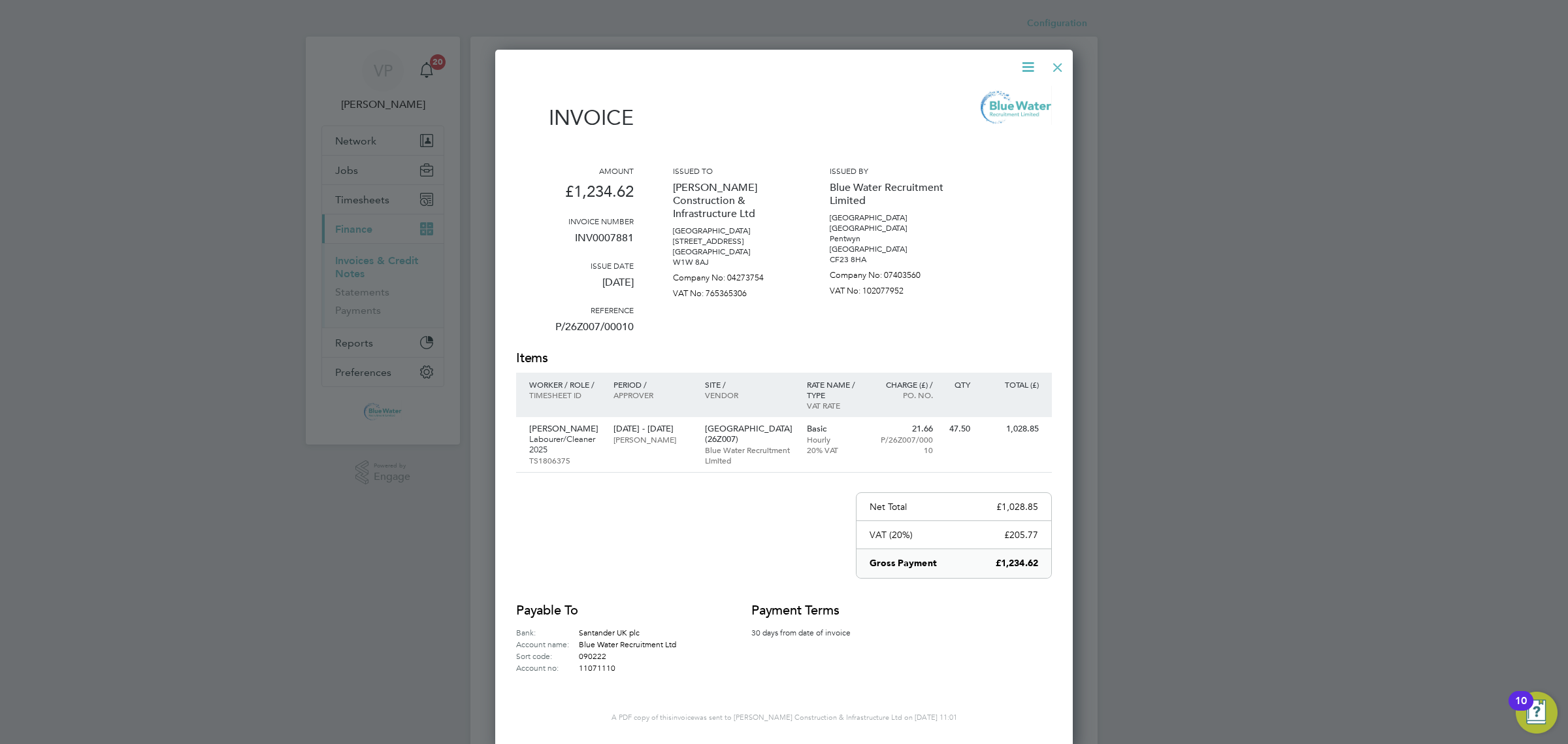
click at [605, 226] on p "INV0007881" at bounding box center [575, 243] width 117 height 34
click at [599, 240] on p "INV0007881" at bounding box center [575, 243] width 117 height 34
click at [599, 239] on p "INV0007881" at bounding box center [575, 243] width 117 height 34
copy p "INV0007881"
drag, startPoint x: 1060, startPoint y: 63, endPoint x: 1052, endPoint y: 69, distance: 10.0
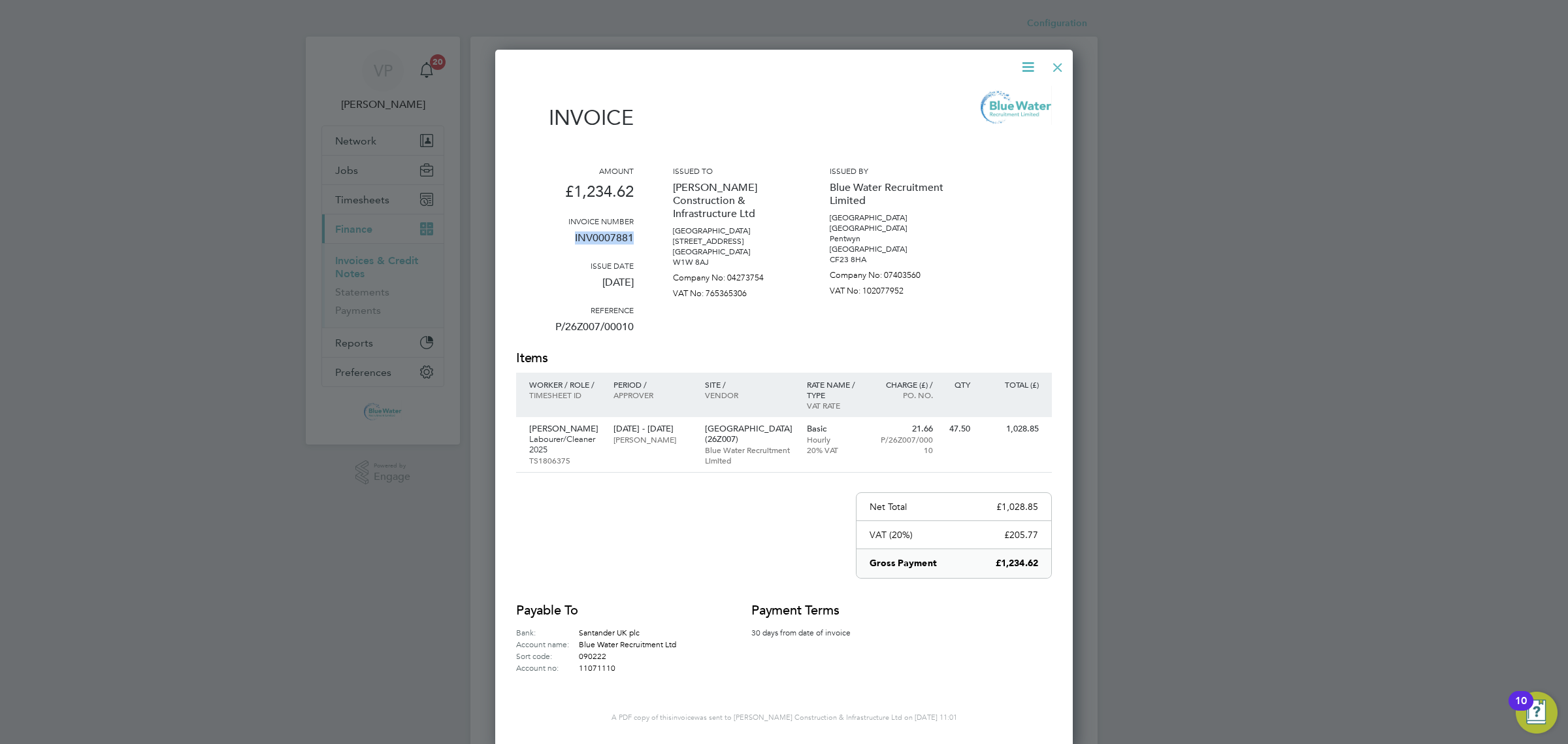
click at [1060, 63] on div at bounding box center [1057, 64] width 24 height 24
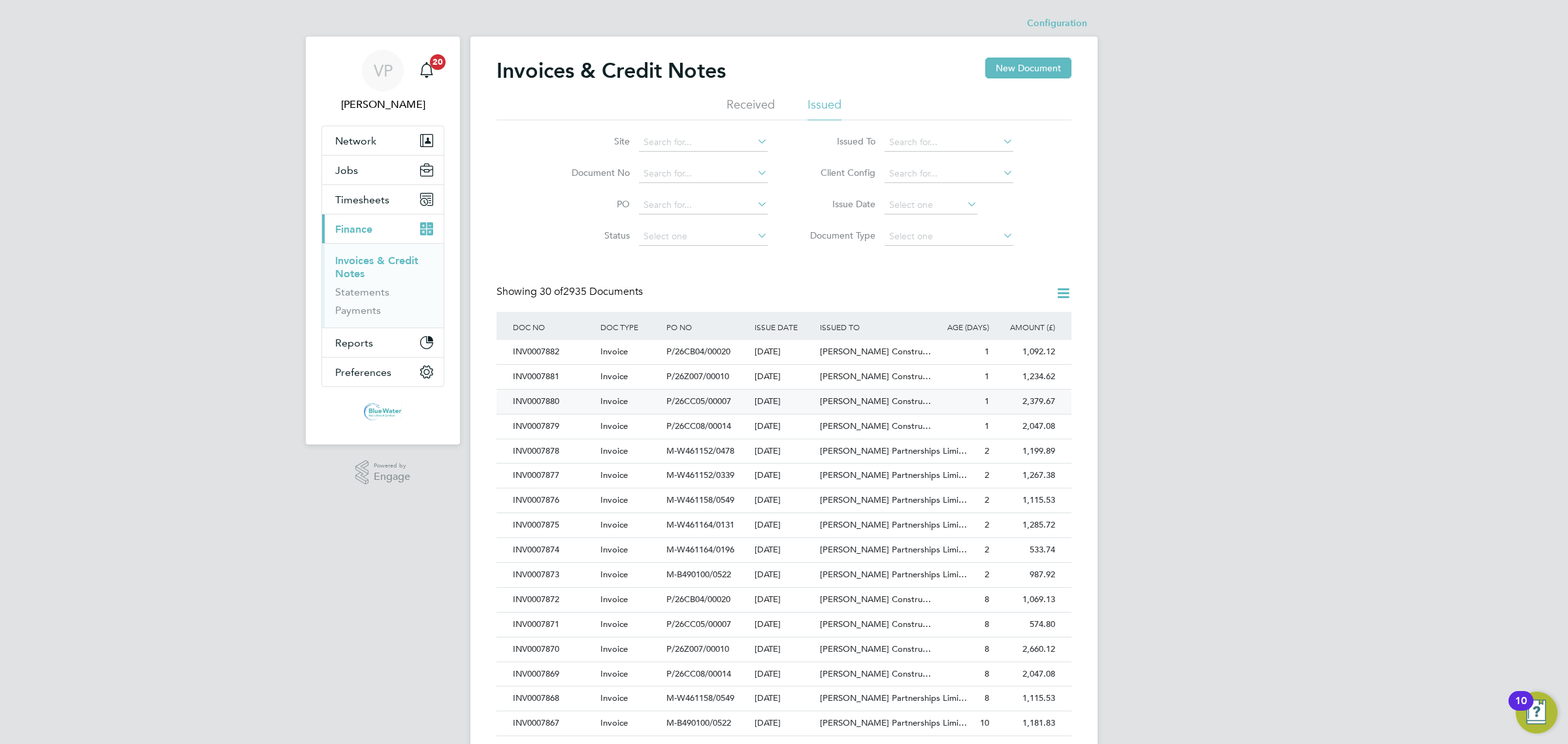
click at [615, 407] on div "Invoice" at bounding box center [630, 402] width 66 height 24
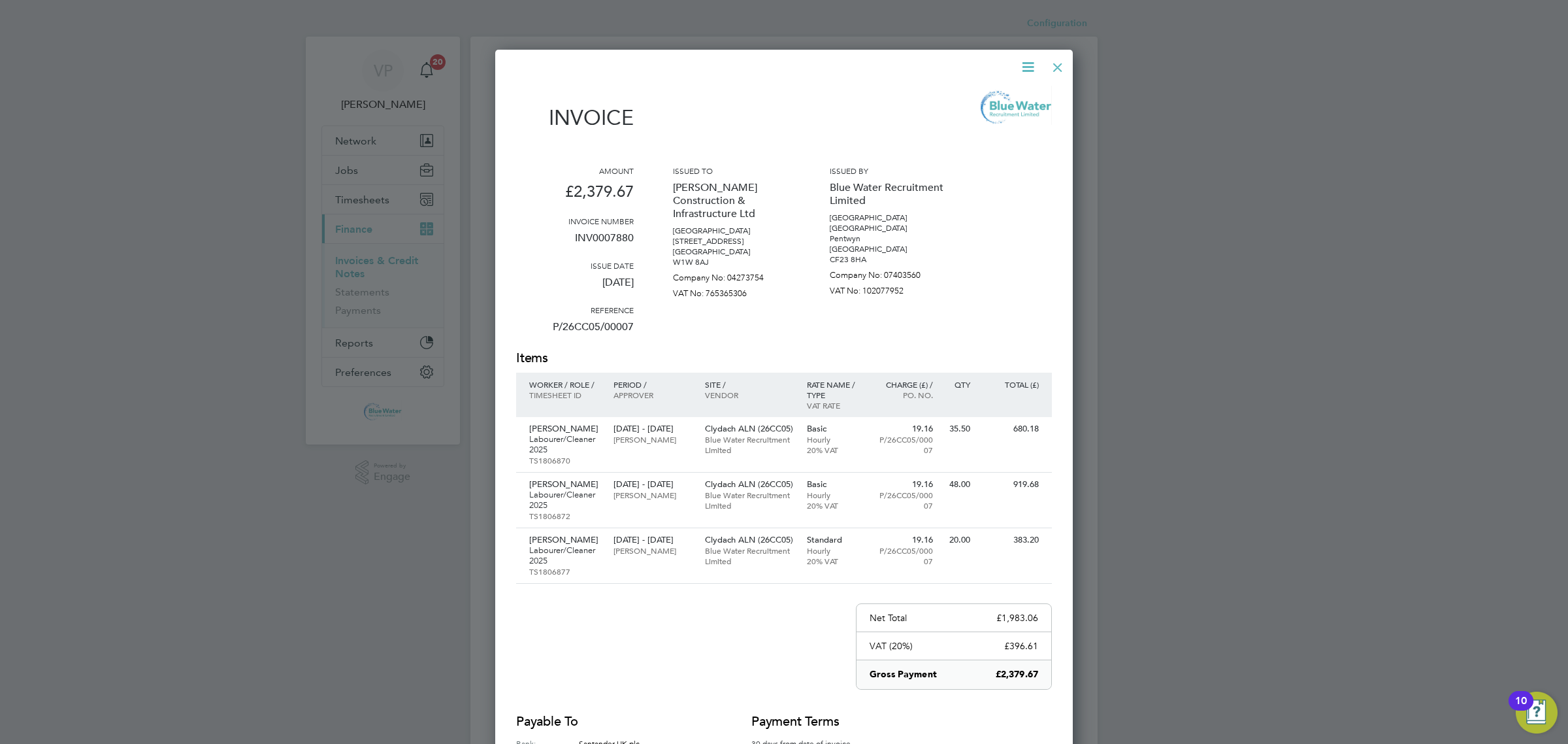
click at [624, 237] on p "INV0007880" at bounding box center [575, 243] width 117 height 34
copy p "INV0007880"
click at [1055, 61] on div at bounding box center [1057, 64] width 24 height 24
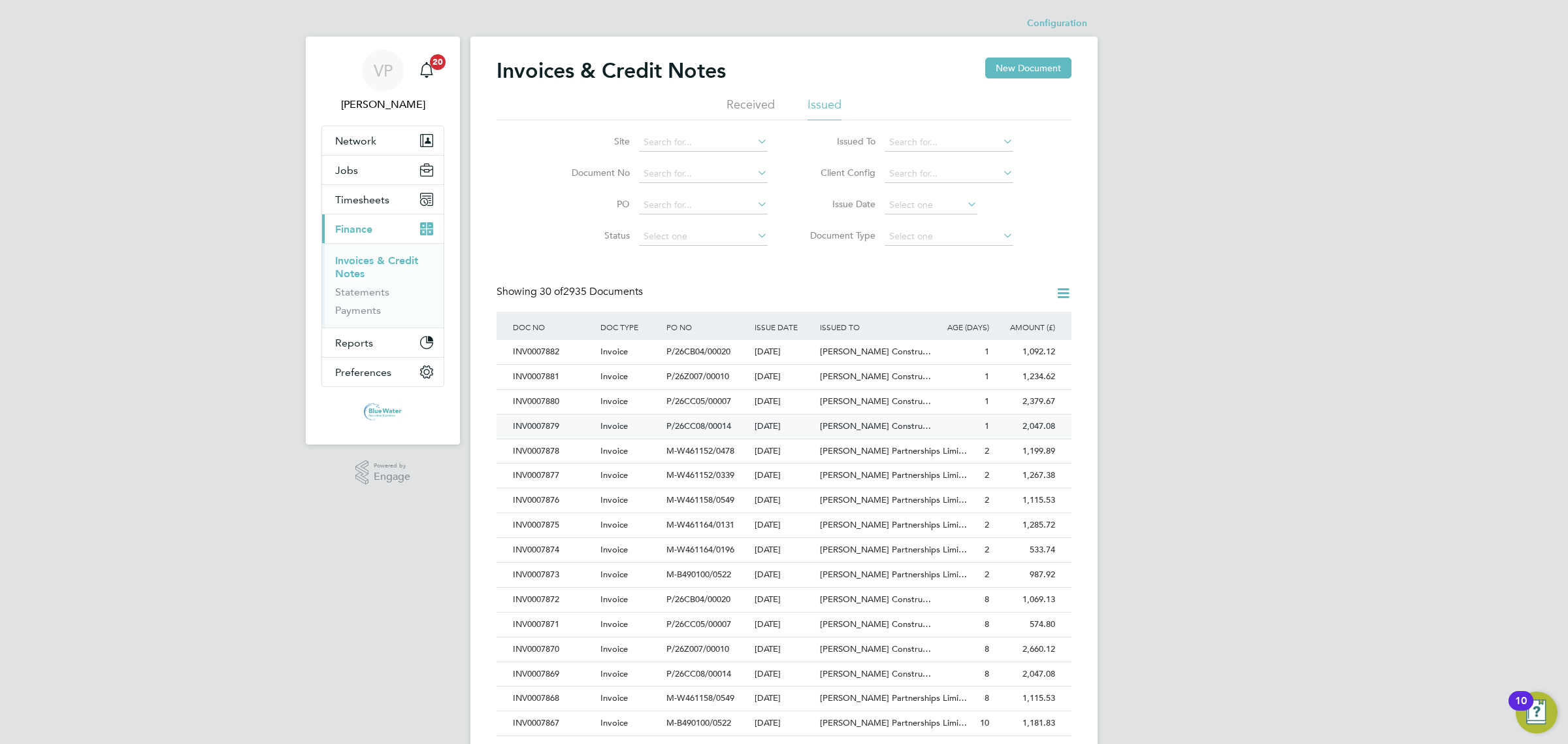
click at [581, 427] on div "INV0007879" at bounding box center [553, 426] width 88 height 24
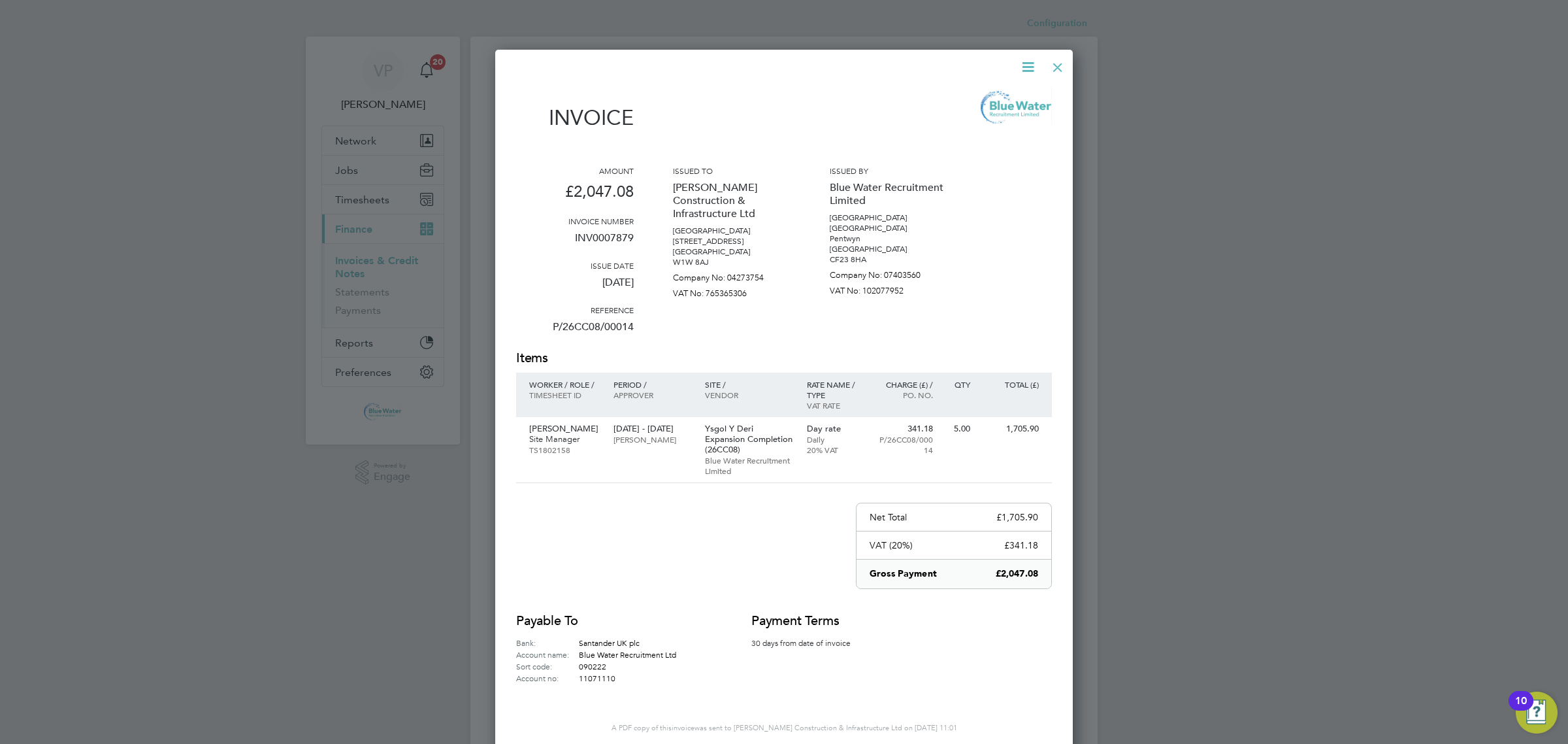
click at [609, 233] on p "INV0007879" at bounding box center [575, 243] width 117 height 34
copy p "INV0007879"
drag, startPoint x: 1059, startPoint y: 66, endPoint x: 1054, endPoint y: 73, distance: 8.6
click at [1059, 66] on div at bounding box center [1057, 64] width 24 height 24
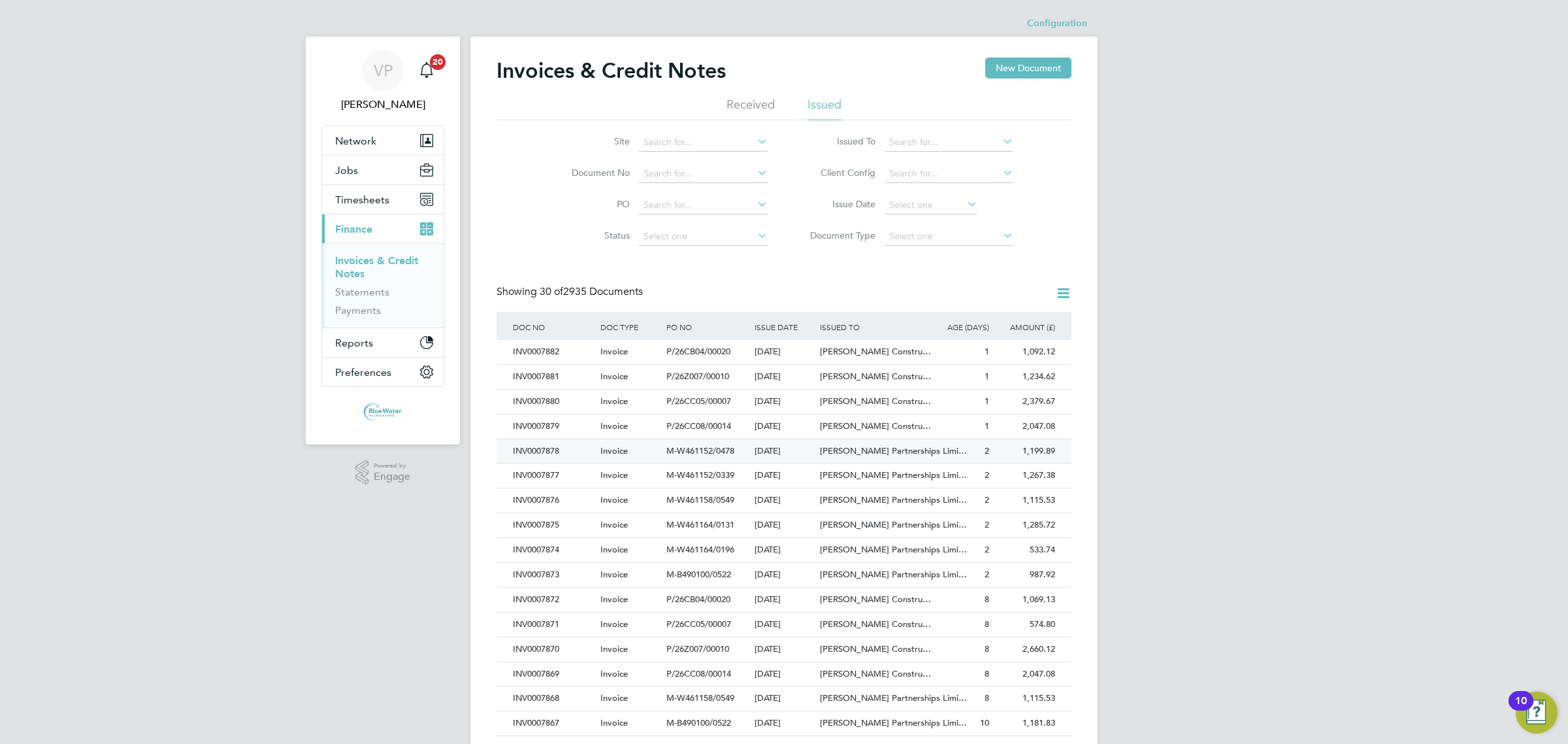
click at [597, 455] on div "Invoice" at bounding box center [630, 451] width 66 height 24
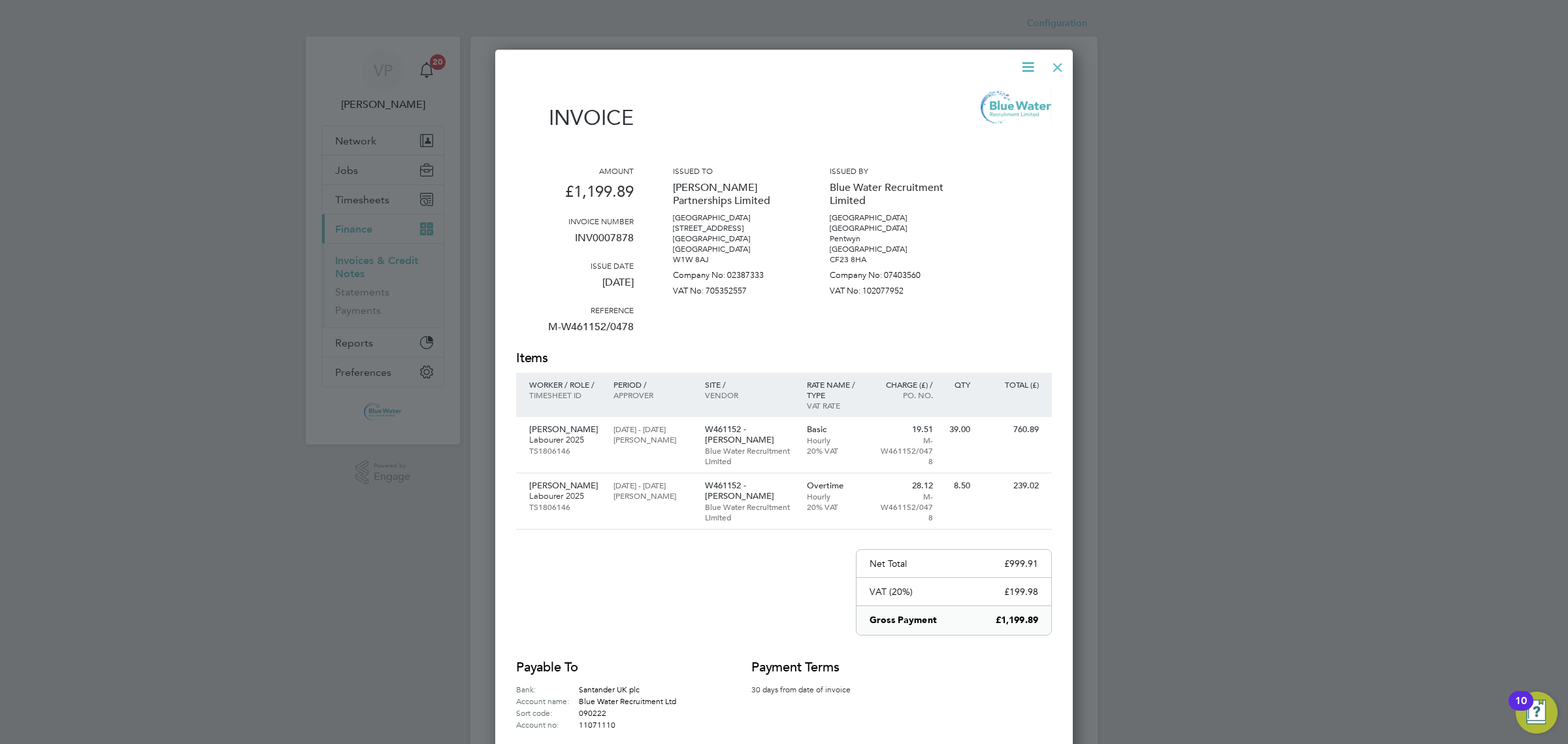
click at [613, 235] on p "INV0007878" at bounding box center [575, 243] width 117 height 34
copy p "INV0007878"
click at [1059, 63] on div at bounding box center [1057, 64] width 24 height 24
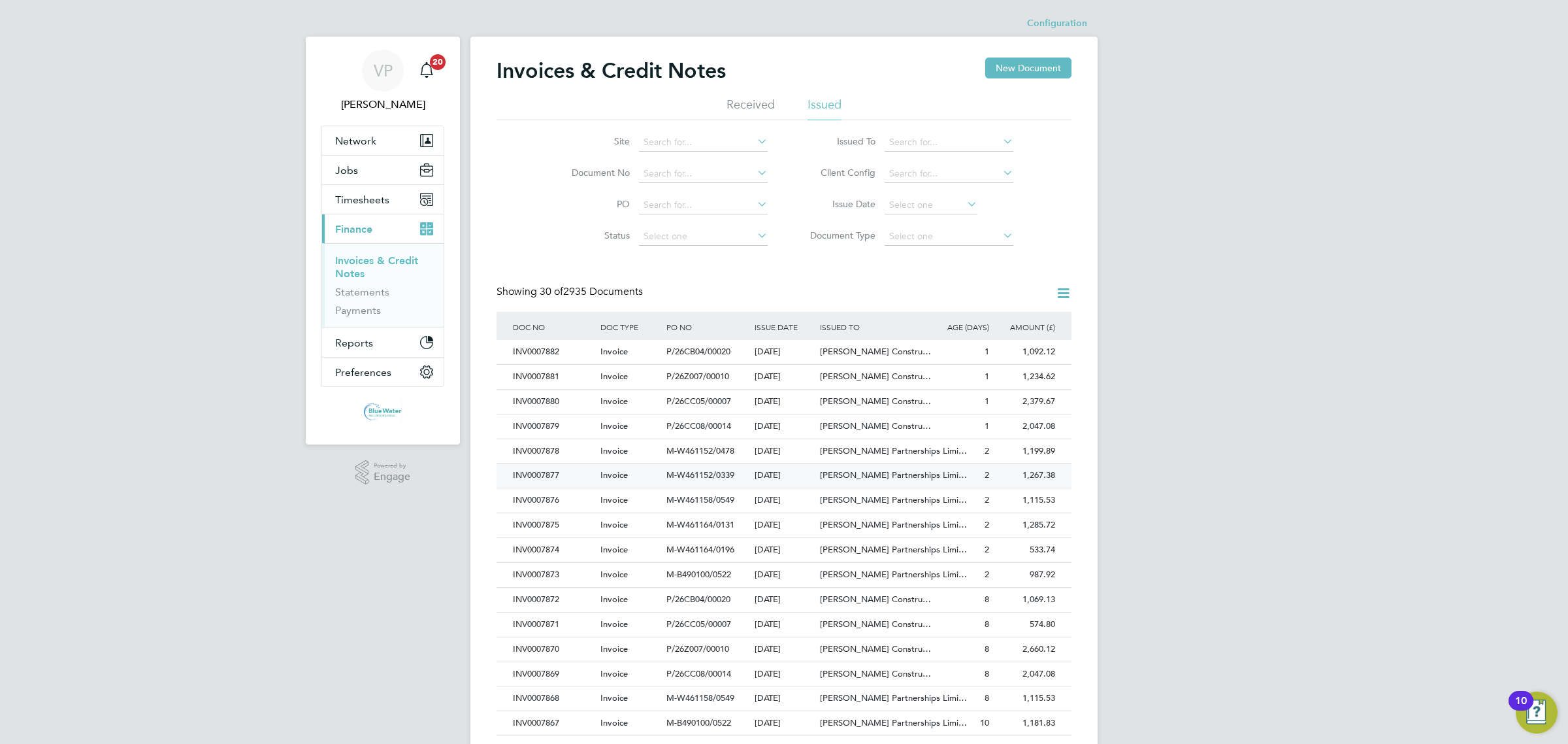
click at [560, 482] on div "INV0007877" at bounding box center [553, 476] width 88 height 24
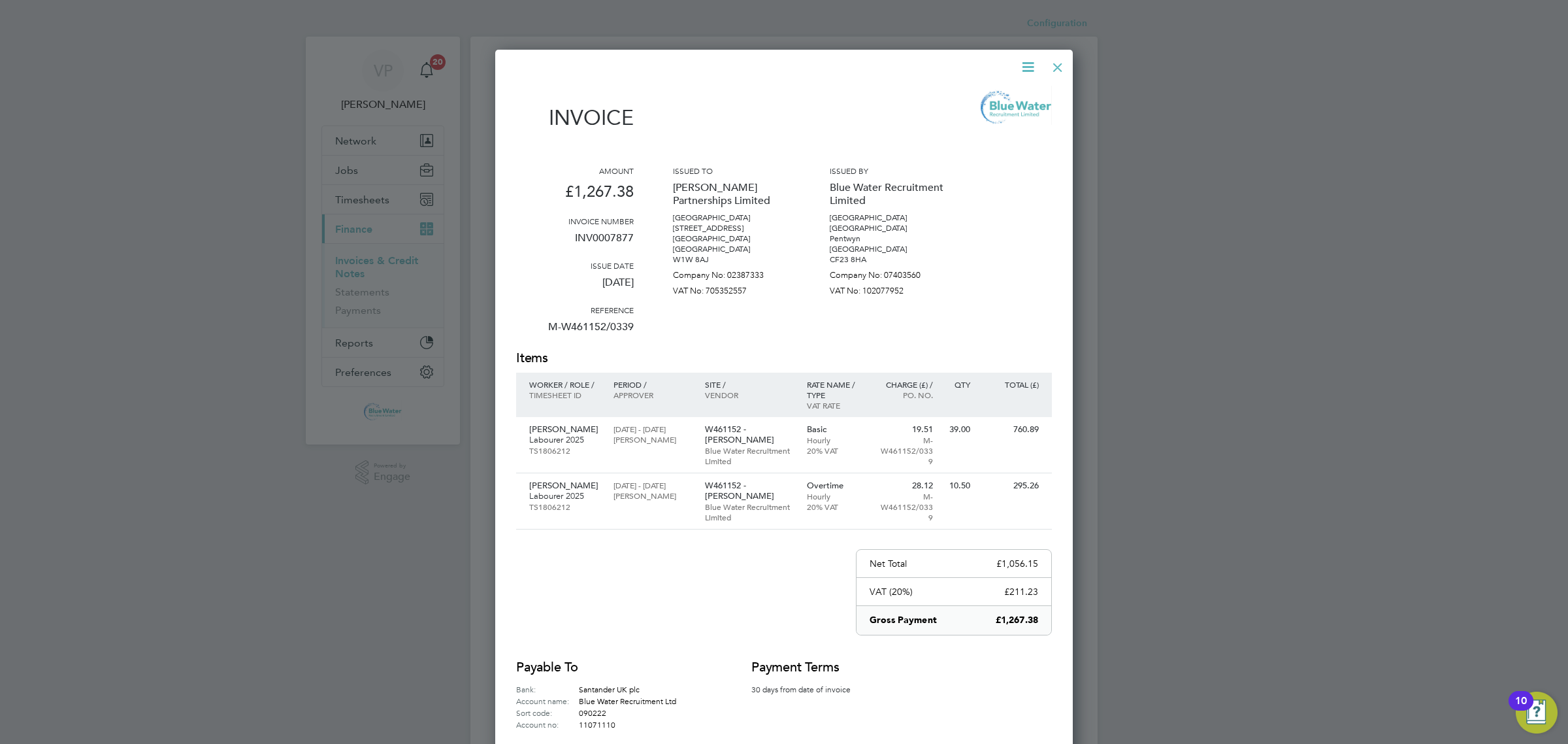
click at [589, 236] on p "INV0007877" at bounding box center [575, 243] width 117 height 34
copy p "INV0007877"
click at [1054, 56] on div at bounding box center [1057, 64] width 24 height 24
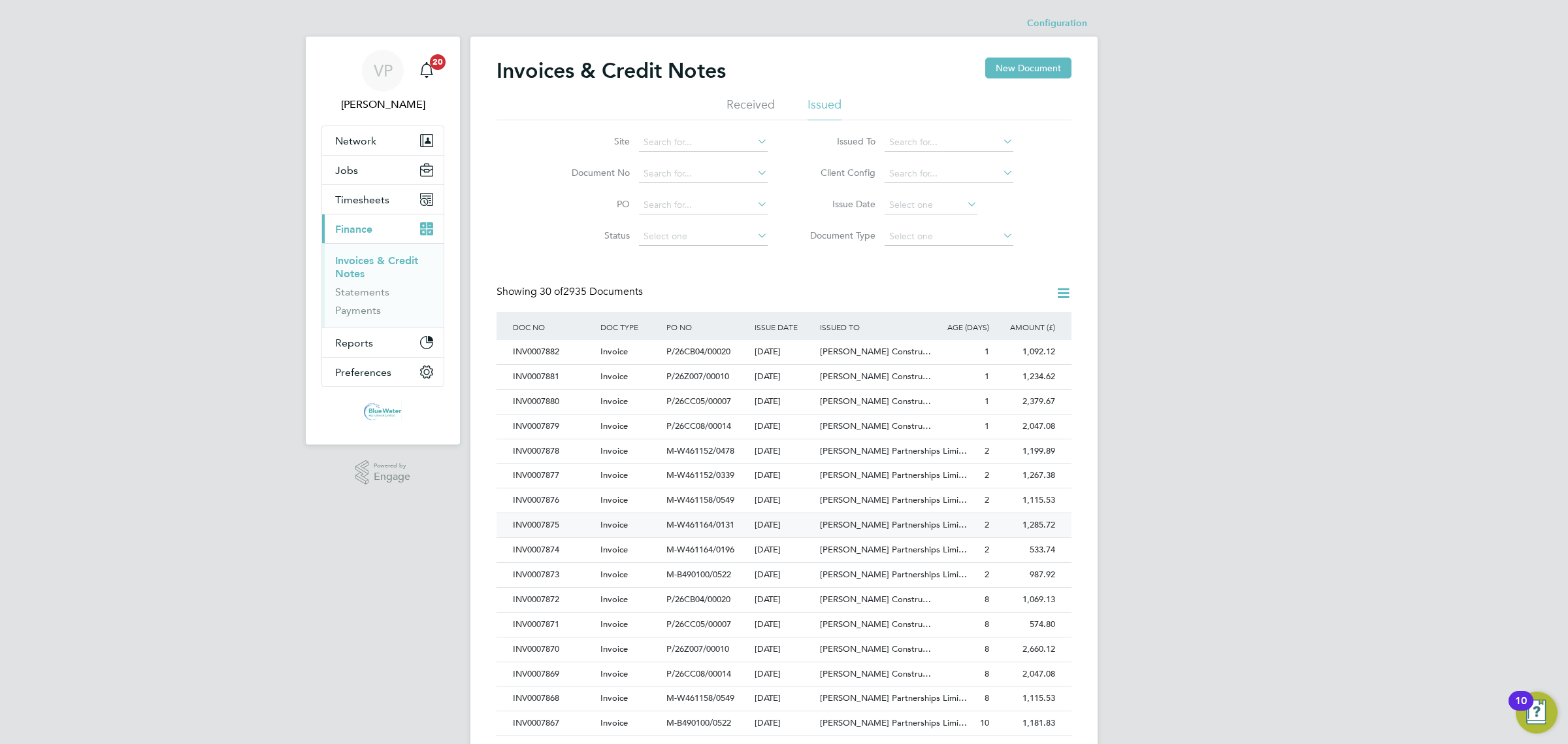
click at [589, 517] on div "INV0007875" at bounding box center [553, 525] width 88 height 24
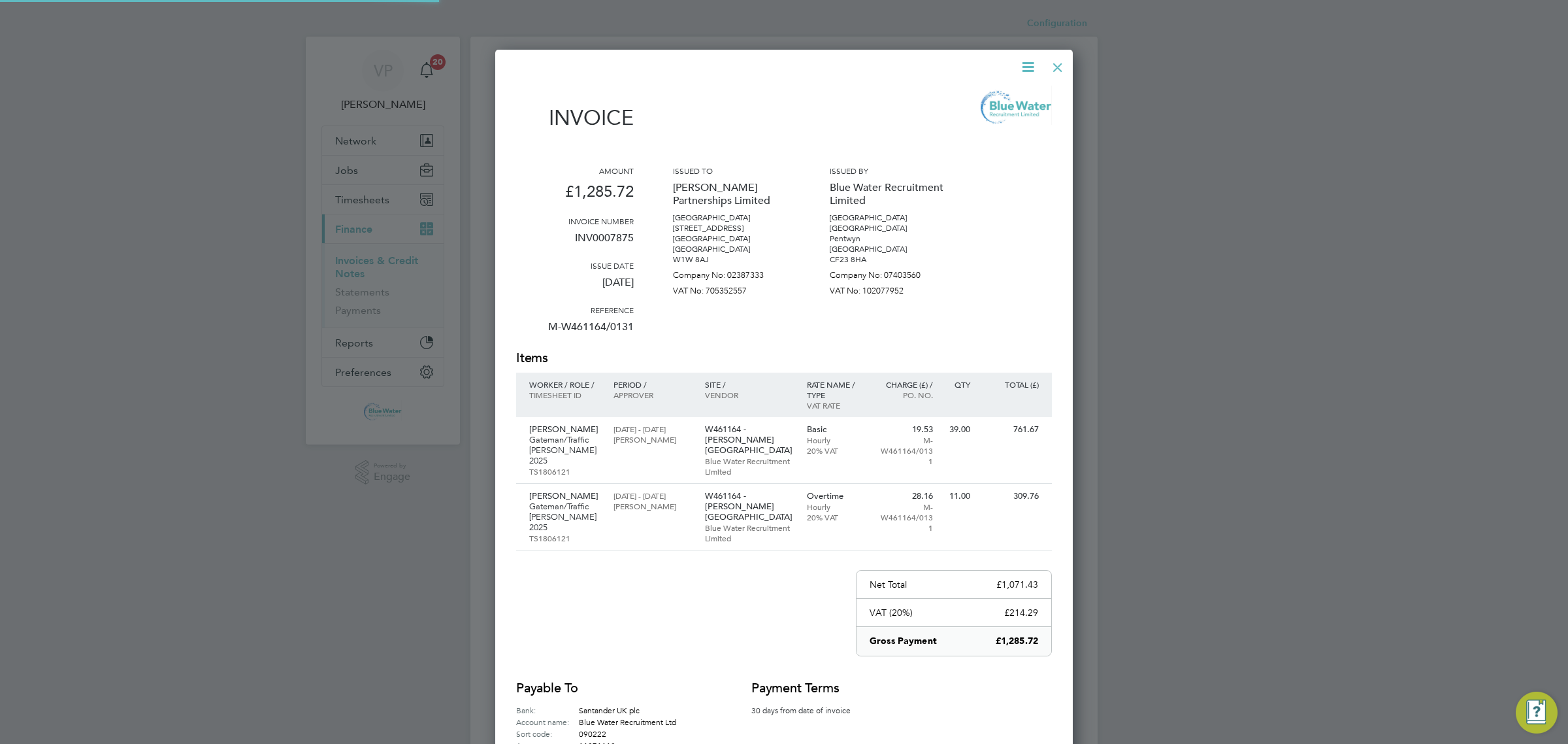
scroll to position [752, 578]
click at [1057, 67] on div at bounding box center [1057, 64] width 24 height 24
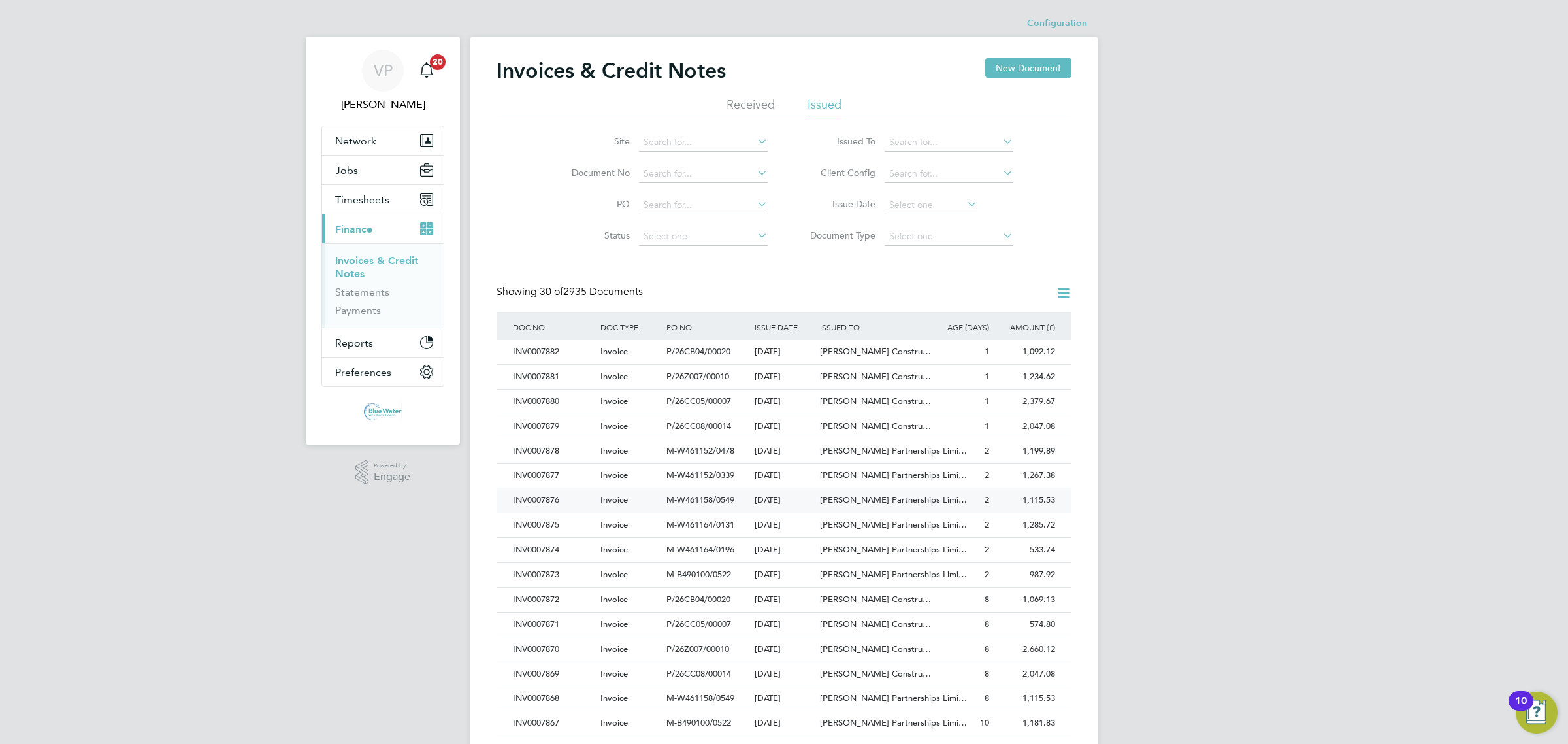
click at [557, 496] on div "INV0007876" at bounding box center [553, 500] width 88 height 24
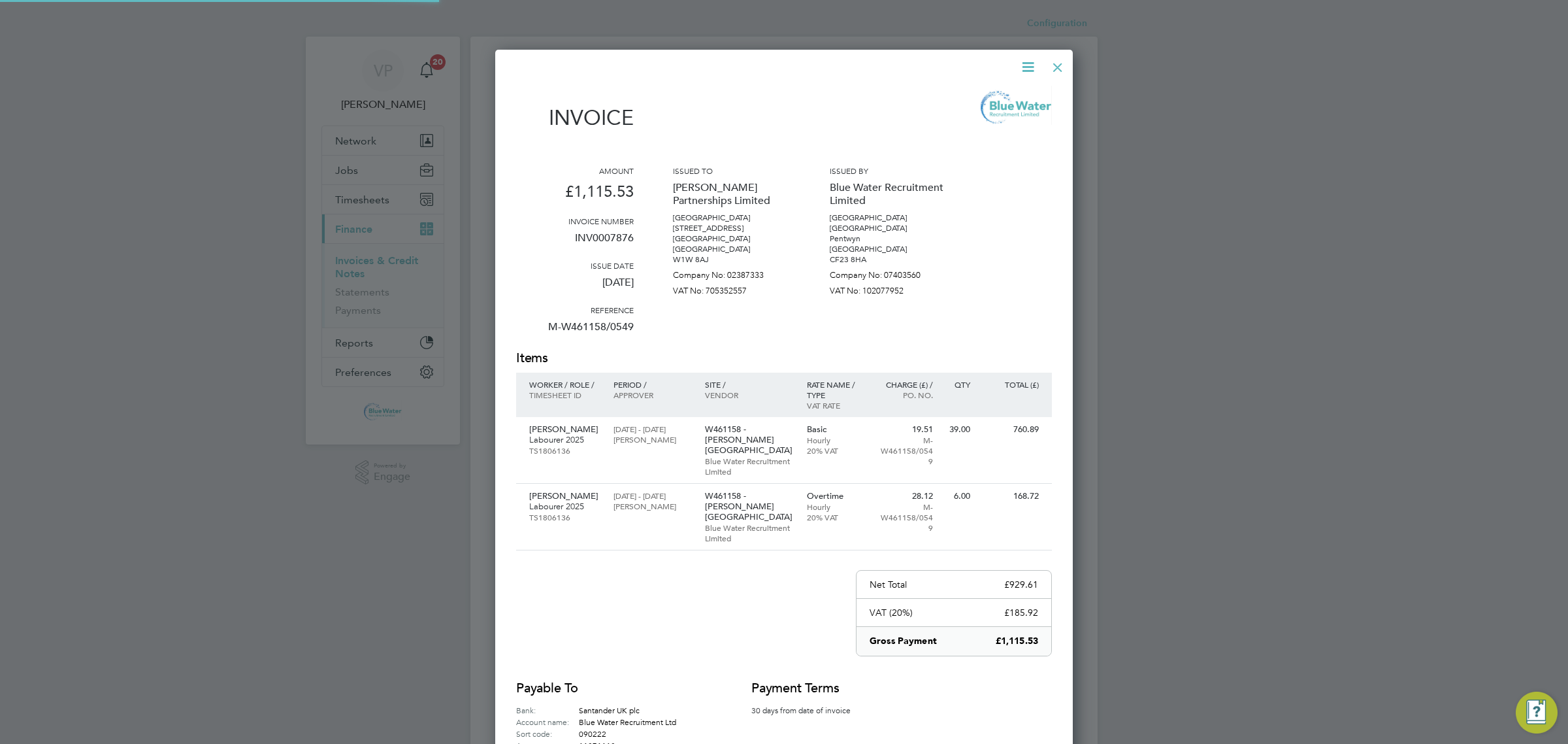
scroll to position [732, 578]
click at [611, 235] on p "INV0007876" at bounding box center [575, 243] width 117 height 34
copy p "INV0007876"
click at [1066, 67] on div at bounding box center [1057, 64] width 24 height 24
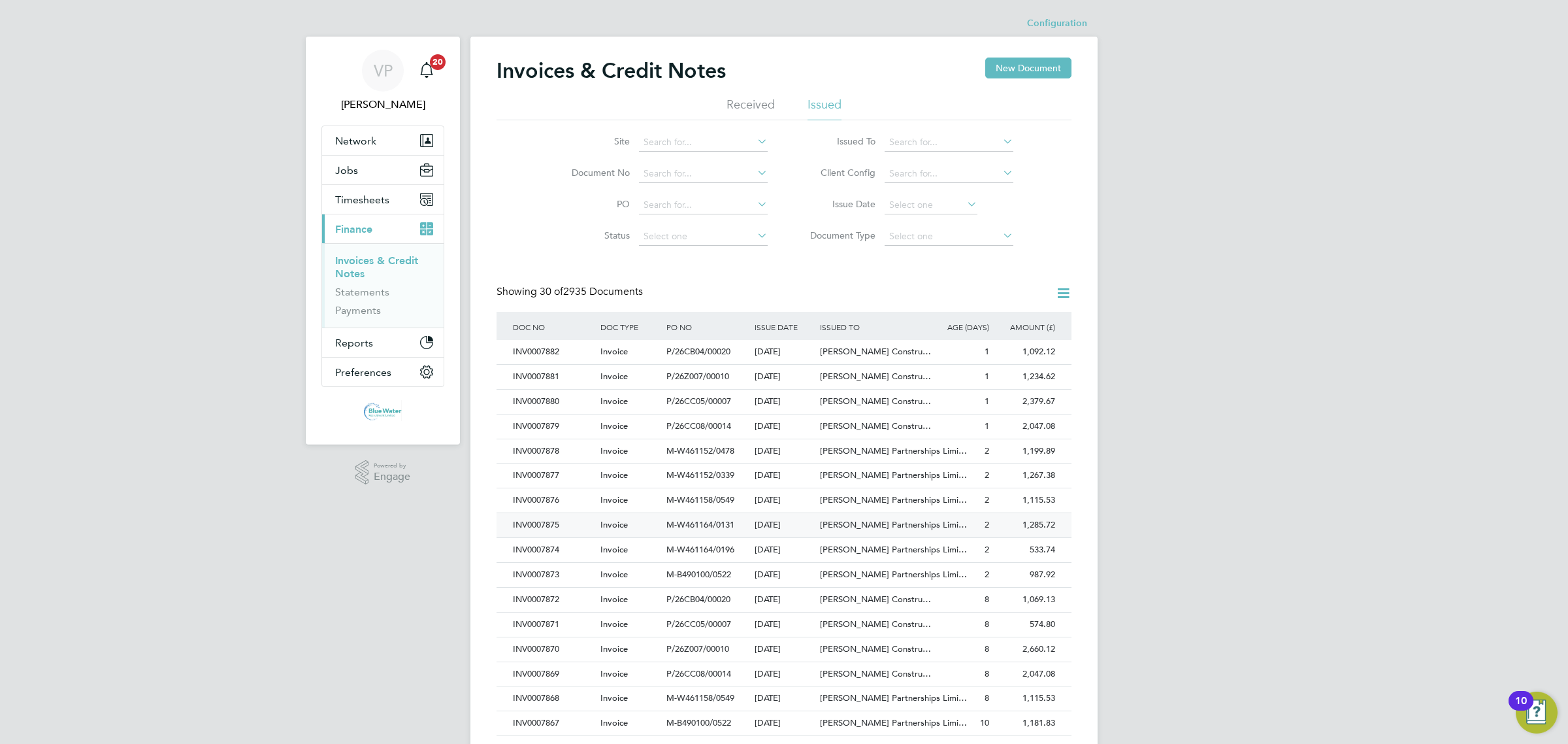
click at [556, 520] on div "INV0007875" at bounding box center [553, 525] width 88 height 24
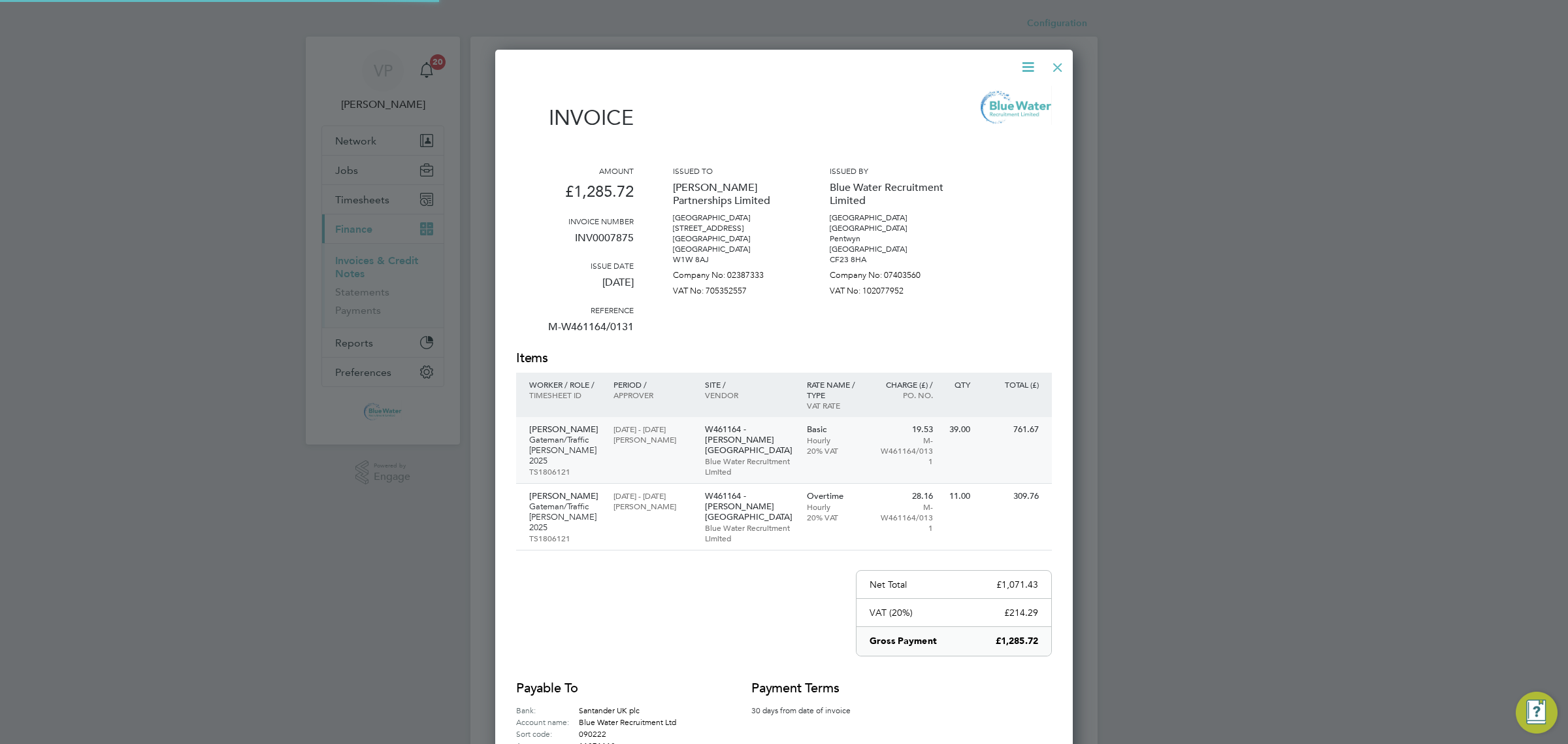
scroll to position [752, 578]
click at [596, 241] on p "INV0007875" at bounding box center [575, 243] width 117 height 34
click at [613, 243] on p "INV0007875" at bounding box center [575, 243] width 117 height 34
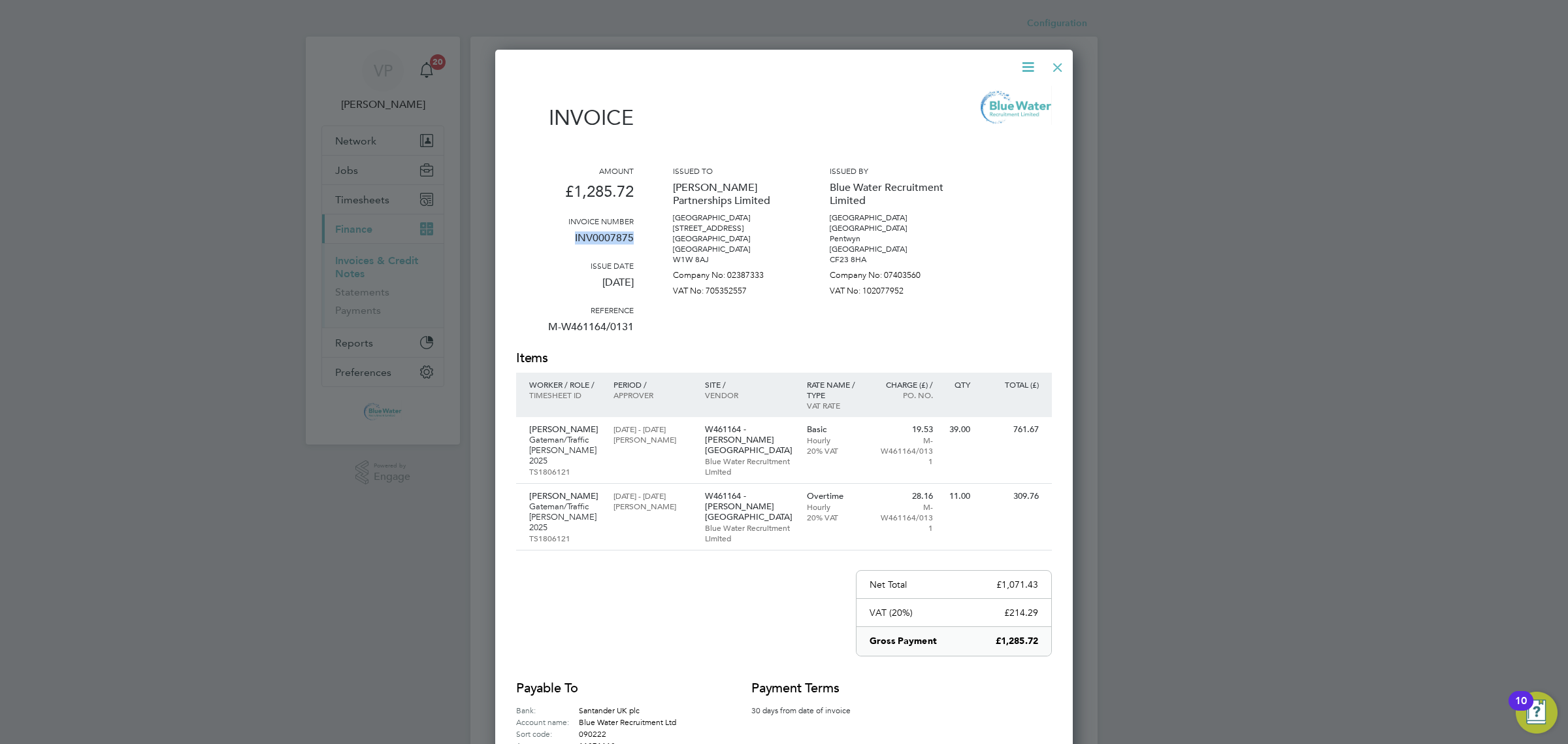
copy p "INV0007875"
click at [1053, 59] on div at bounding box center [1057, 64] width 24 height 24
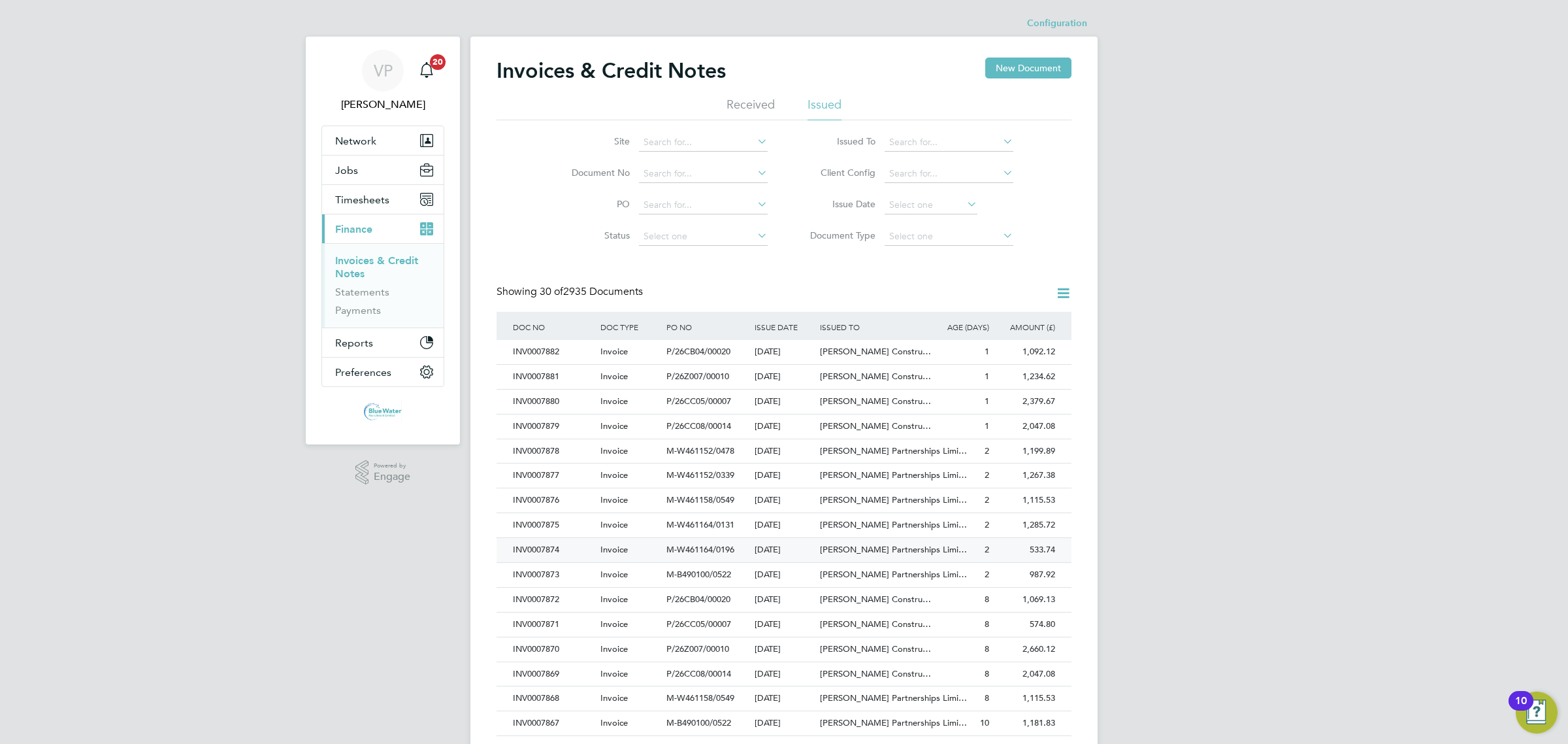
click at [572, 552] on div "INV0007874" at bounding box center [553, 550] width 88 height 24
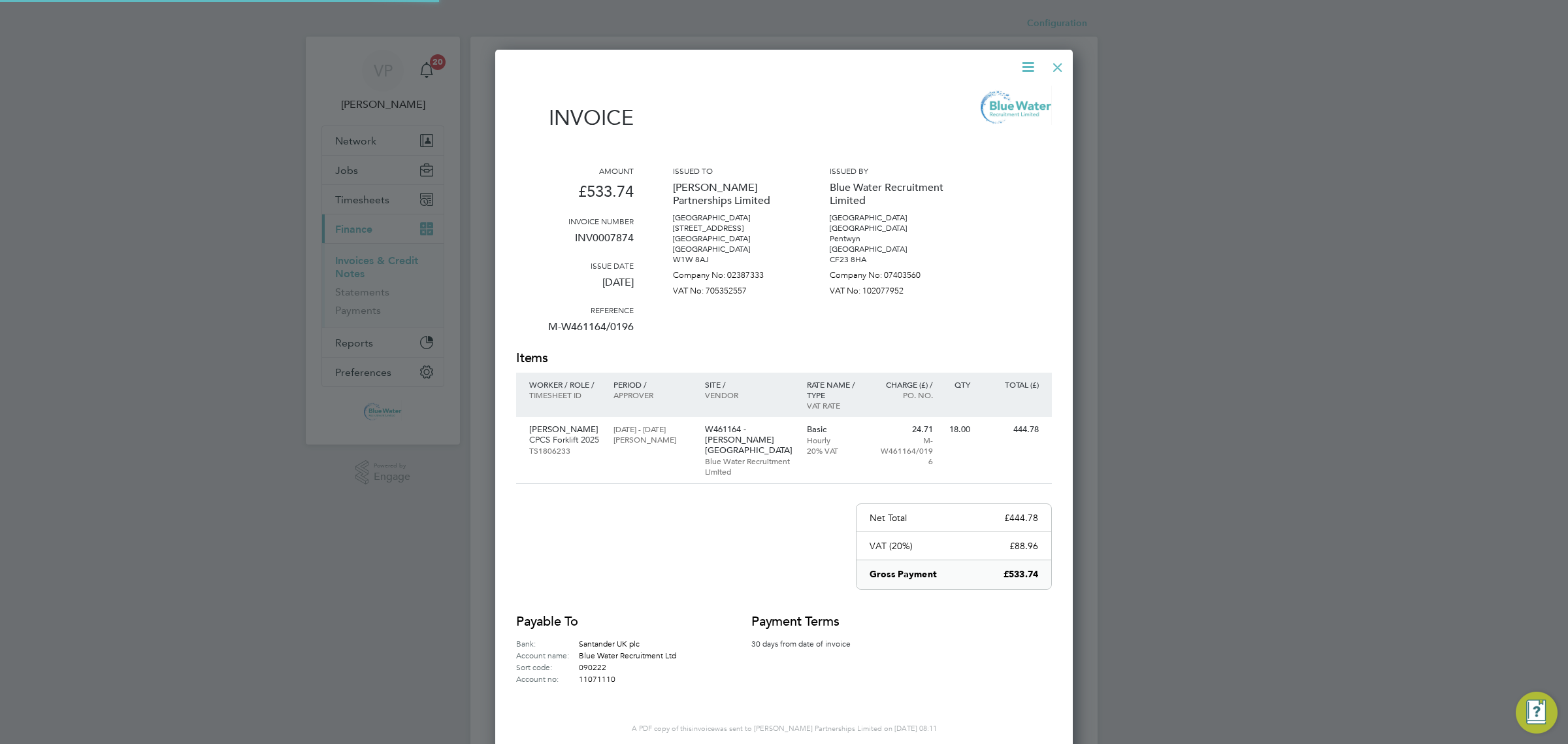
scroll to position [697, 578]
click at [601, 237] on p "INV0007874" at bounding box center [575, 243] width 117 height 34
copy p "INV0007874"
drag, startPoint x: 1060, startPoint y: 64, endPoint x: 4, endPoint y: 459, distance: 1127.5
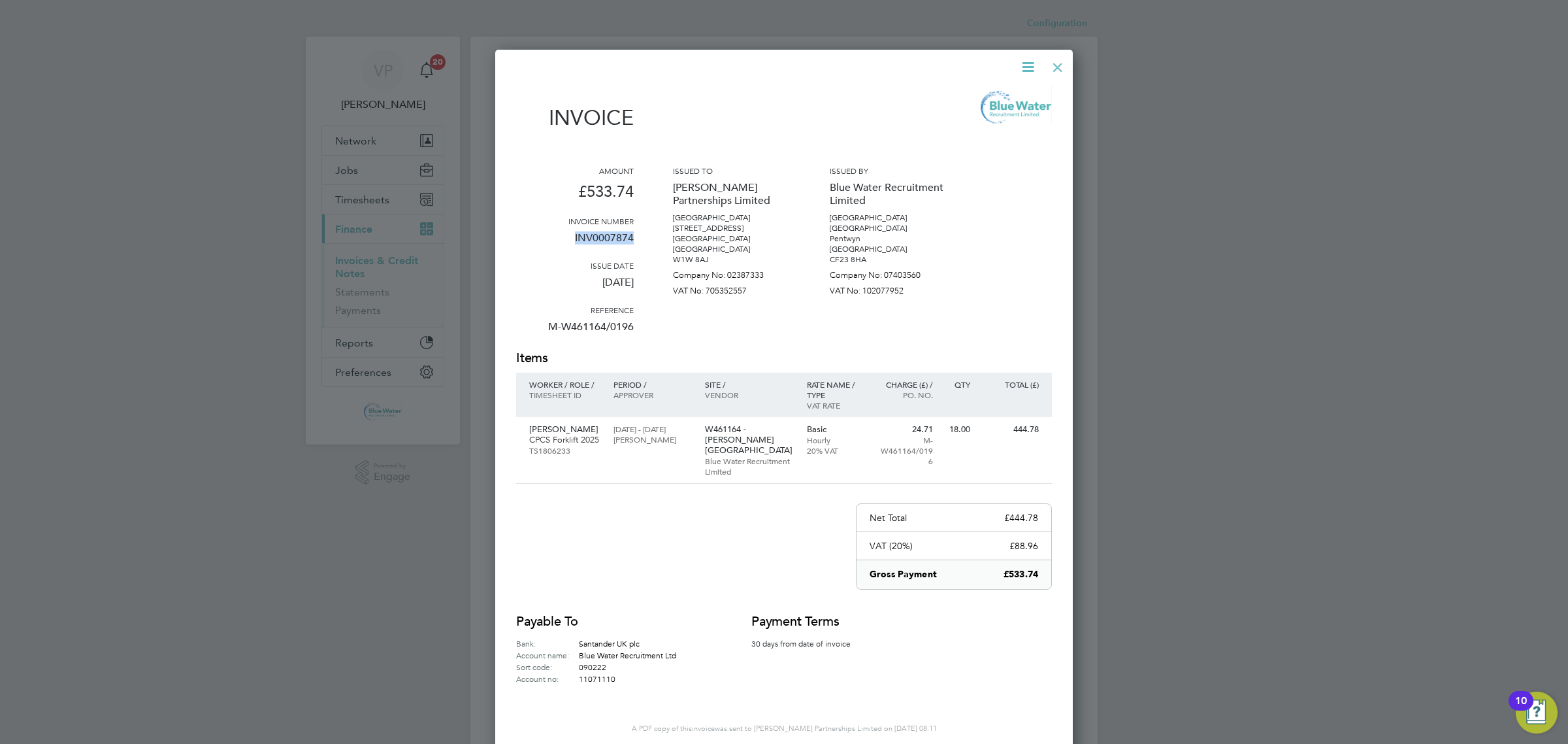
click at [471, 459] on div "Configuration Configuration Invoices & Credit Notes New Document Received Issue…" at bounding box center [784, 579] width 627 height 1137
click at [1056, 70] on div at bounding box center [1057, 64] width 24 height 24
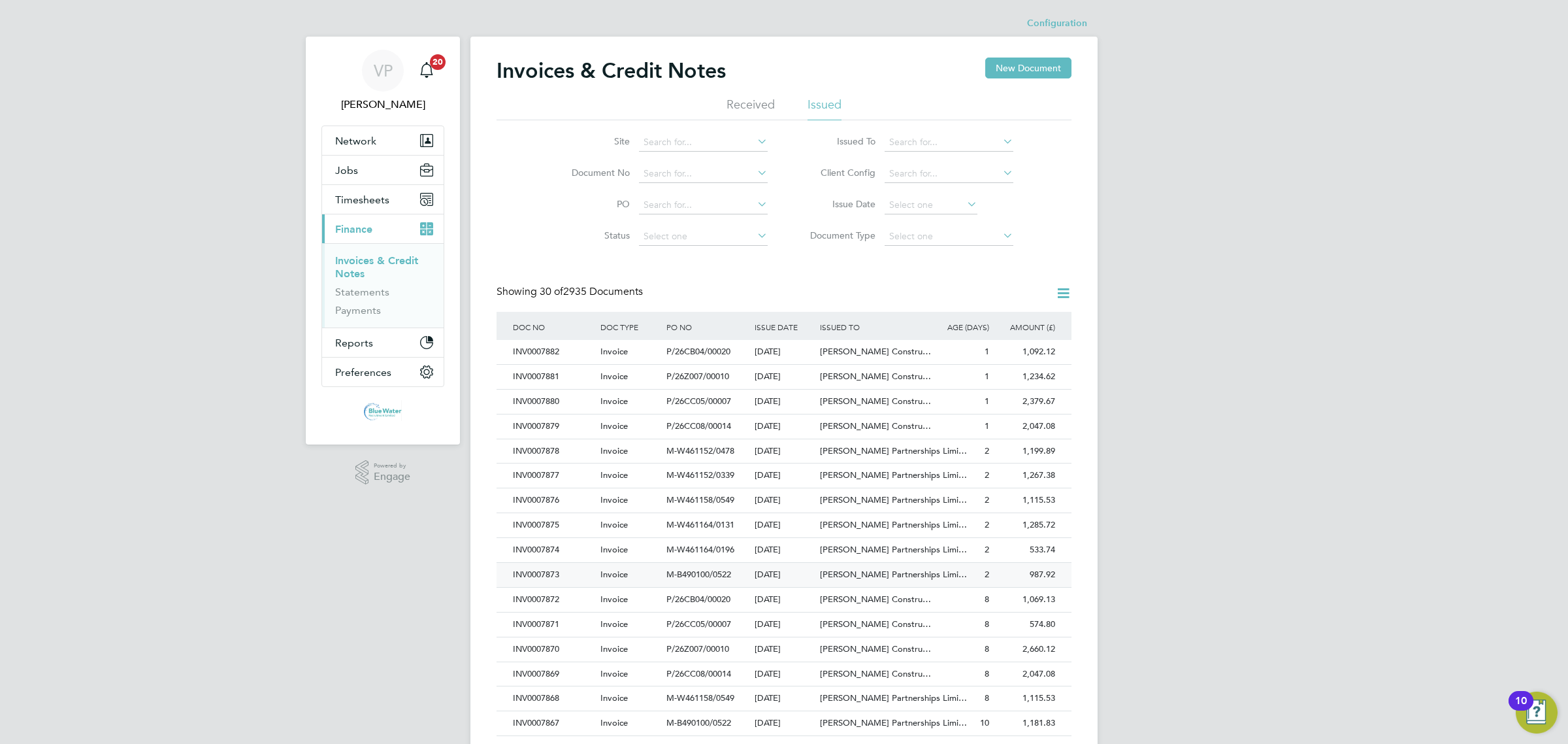
click at [562, 573] on div "INV0007873" at bounding box center [553, 575] width 88 height 24
click at [562, 583] on div "INV0007873" at bounding box center [553, 575] width 88 height 24
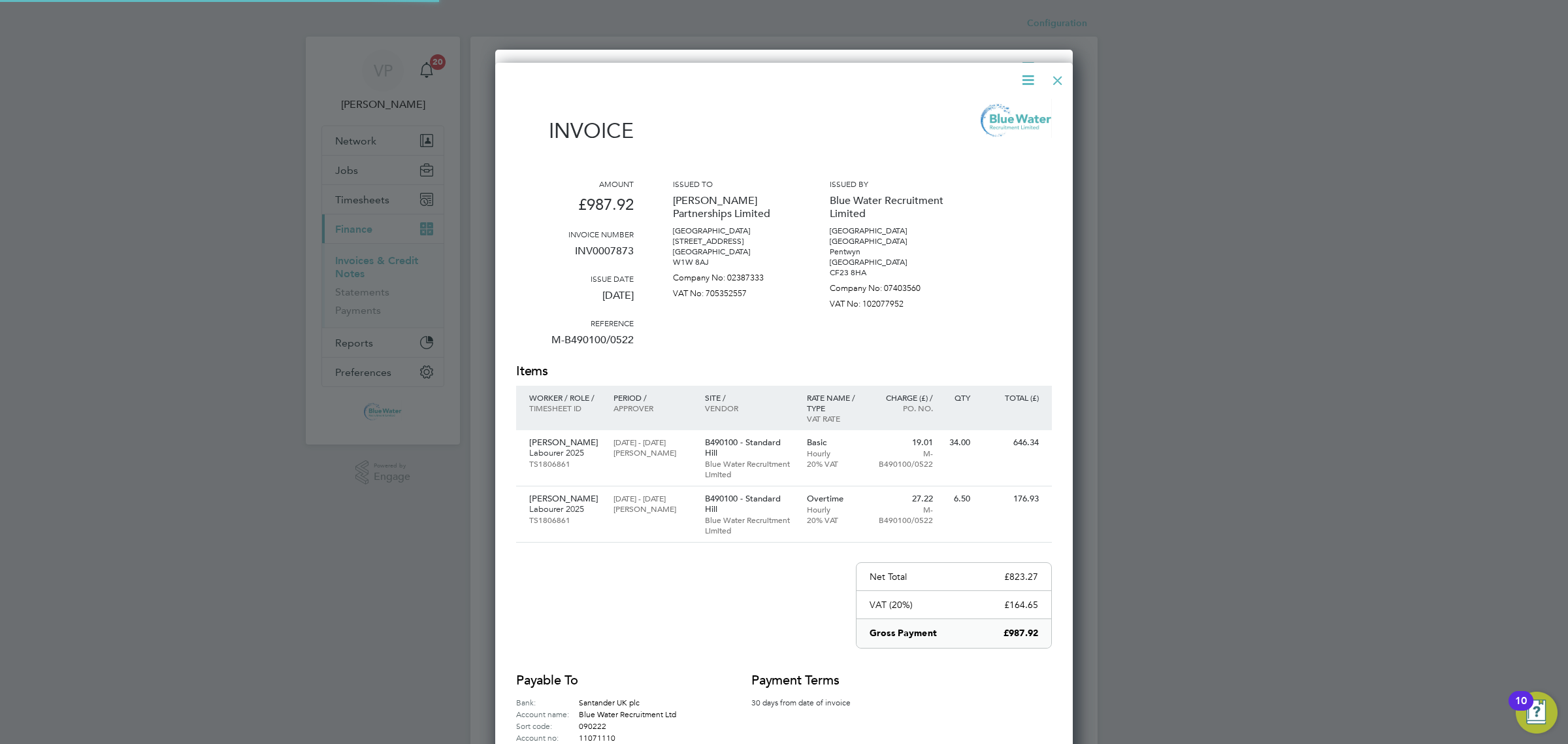
scroll to position [752, 578]
click at [604, 245] on p "INV0007873" at bounding box center [575, 256] width 117 height 34
click at [1052, 77] on div at bounding box center [1057, 77] width 24 height 24
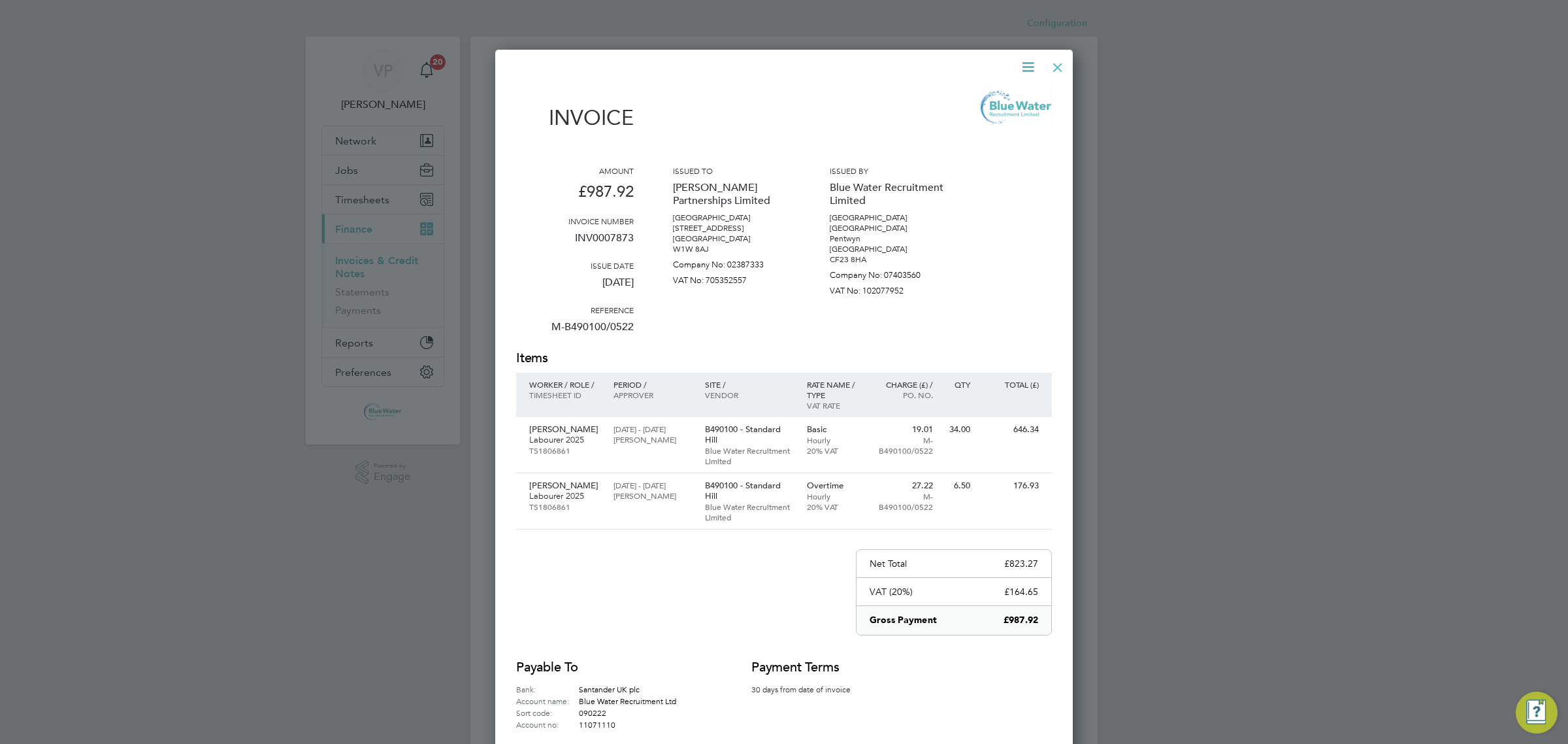
click at [1057, 67] on div at bounding box center [1057, 64] width 24 height 24
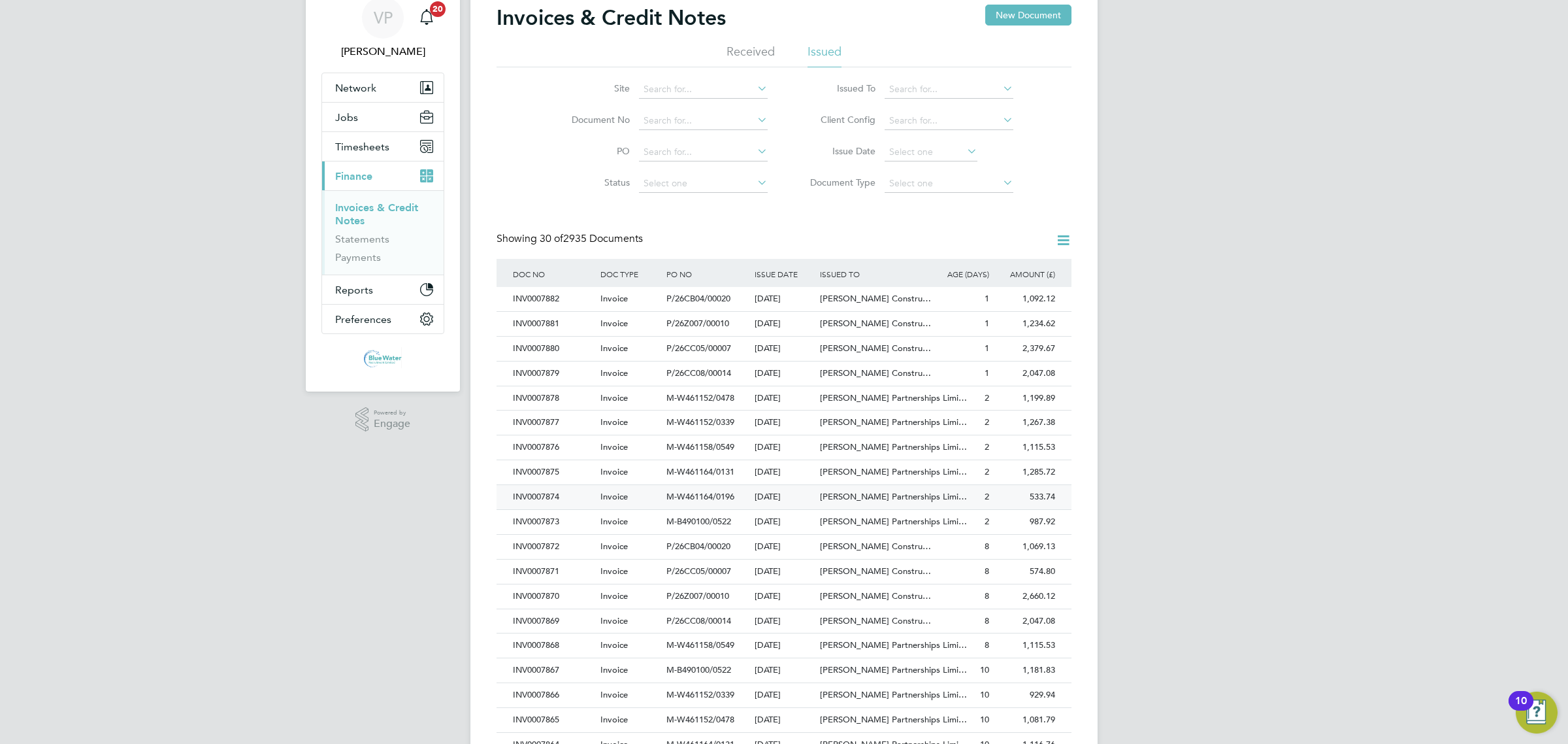
scroll to position [82, 0]
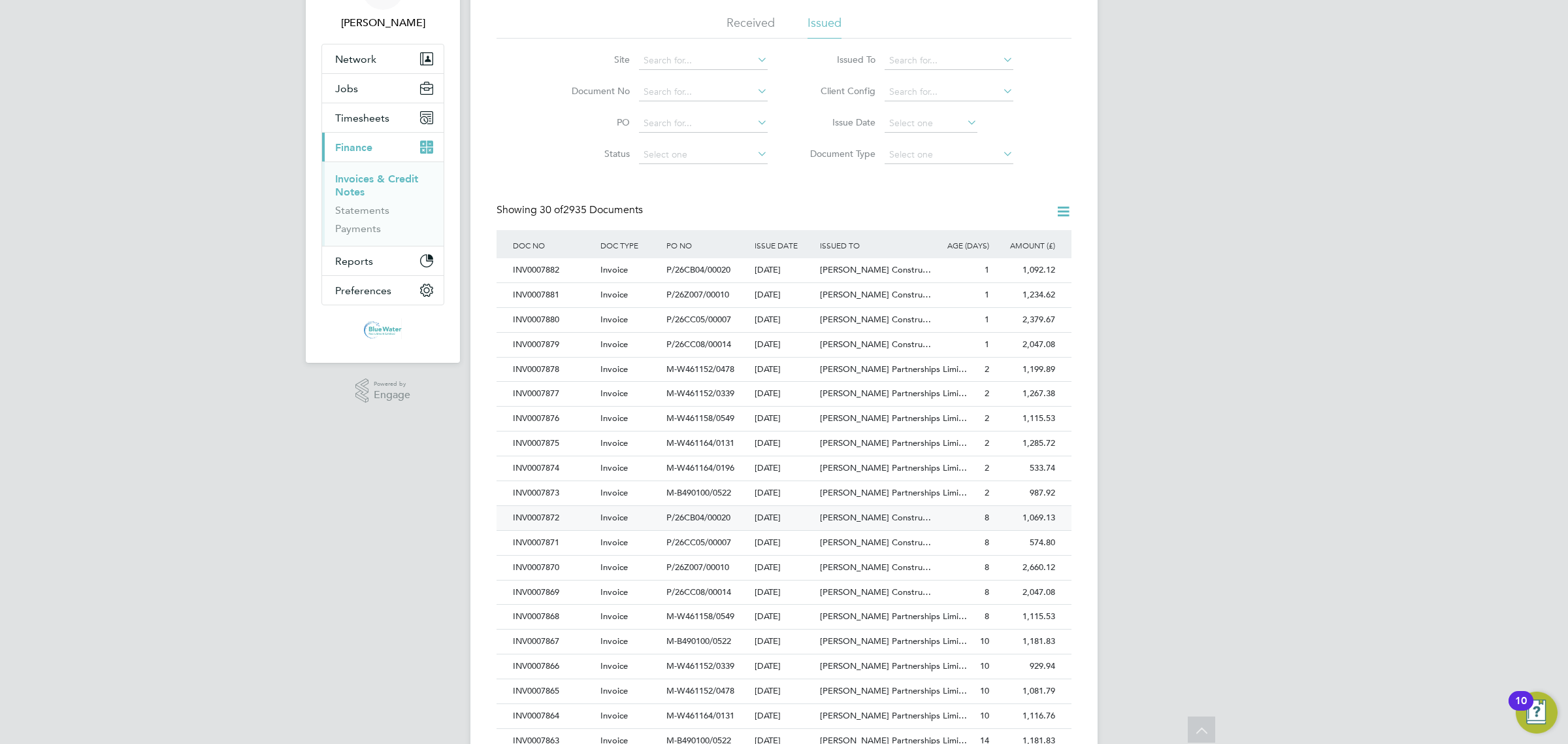
click at [570, 515] on div "INV0007872" at bounding box center [553, 518] width 88 height 24
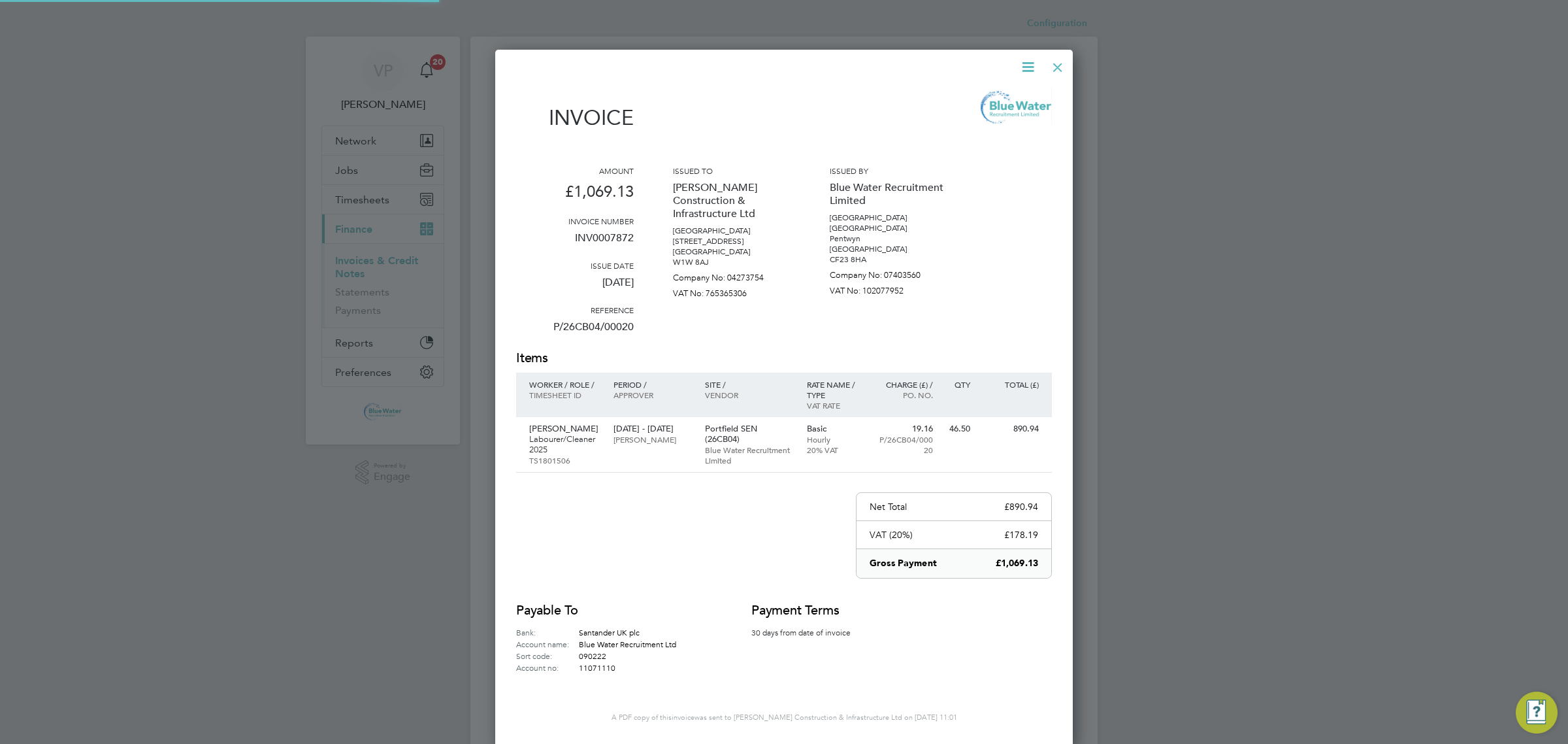
scroll to position [697, 578]
click at [595, 235] on p "INV0007872" at bounding box center [575, 243] width 117 height 34
click at [1058, 69] on div at bounding box center [1057, 64] width 24 height 24
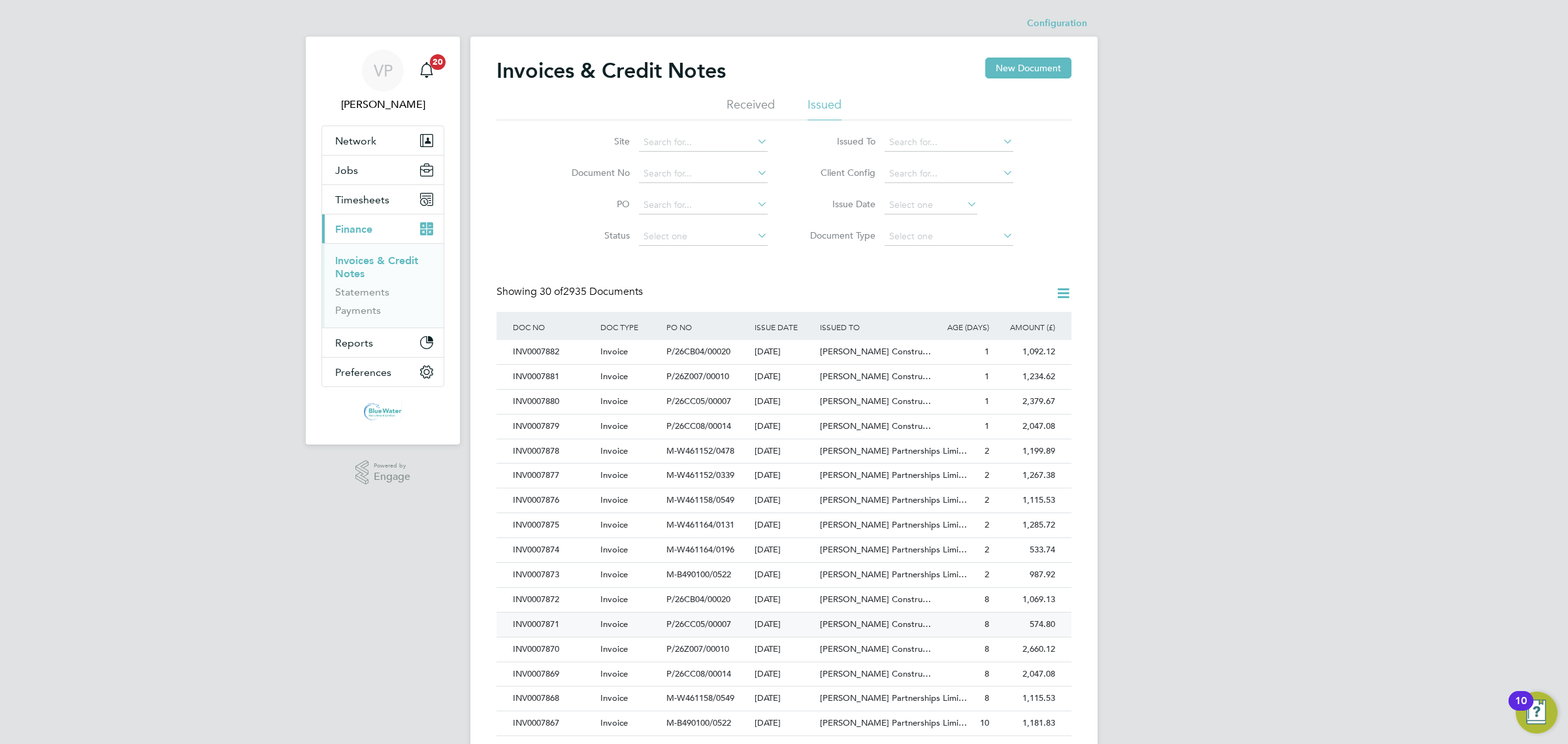
click at [585, 633] on div "INV0007871" at bounding box center [553, 625] width 88 height 24
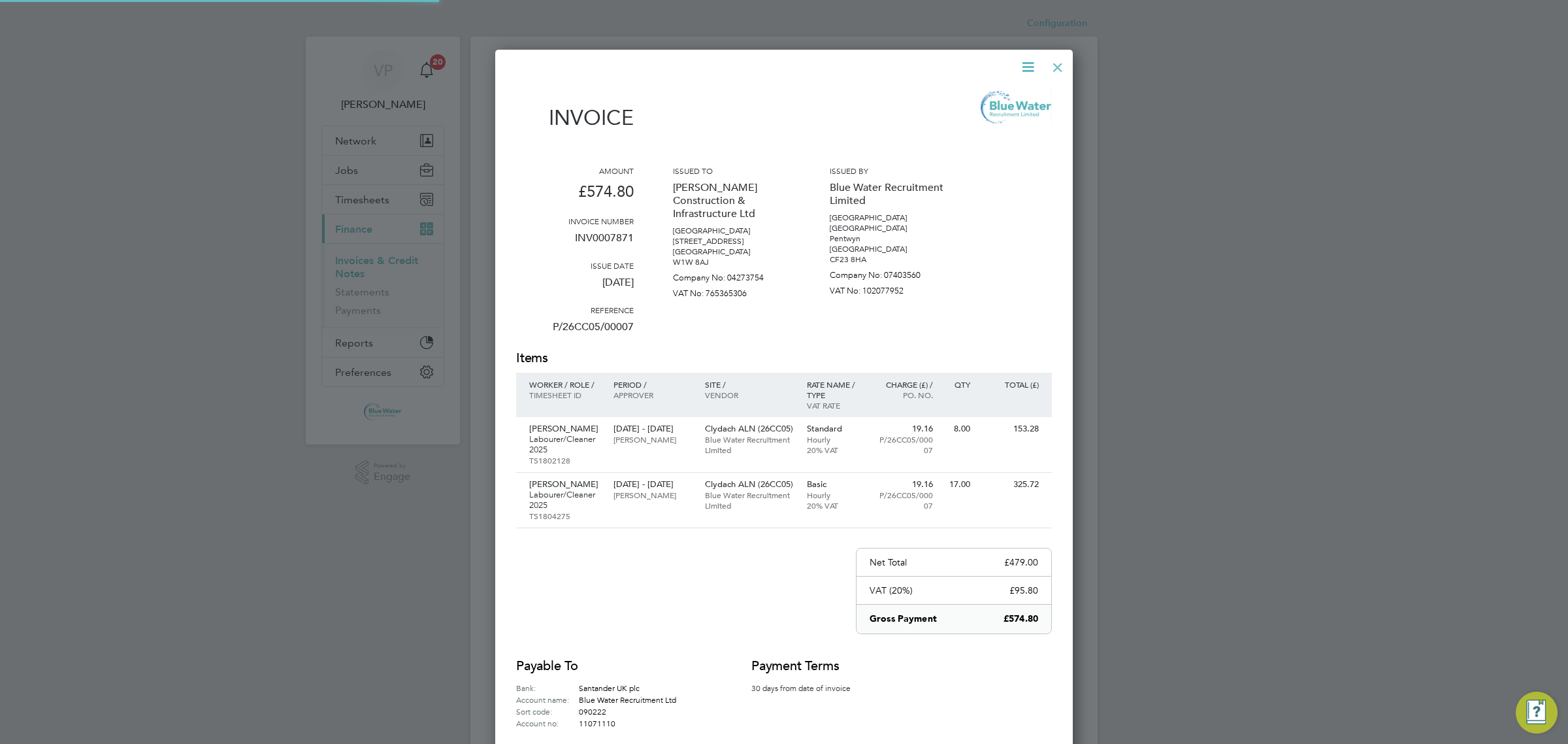
scroll to position [752, 578]
click at [616, 242] on p "INV0007871" at bounding box center [575, 243] width 117 height 34
click at [1052, 76] on div at bounding box center [1057, 64] width 24 height 24
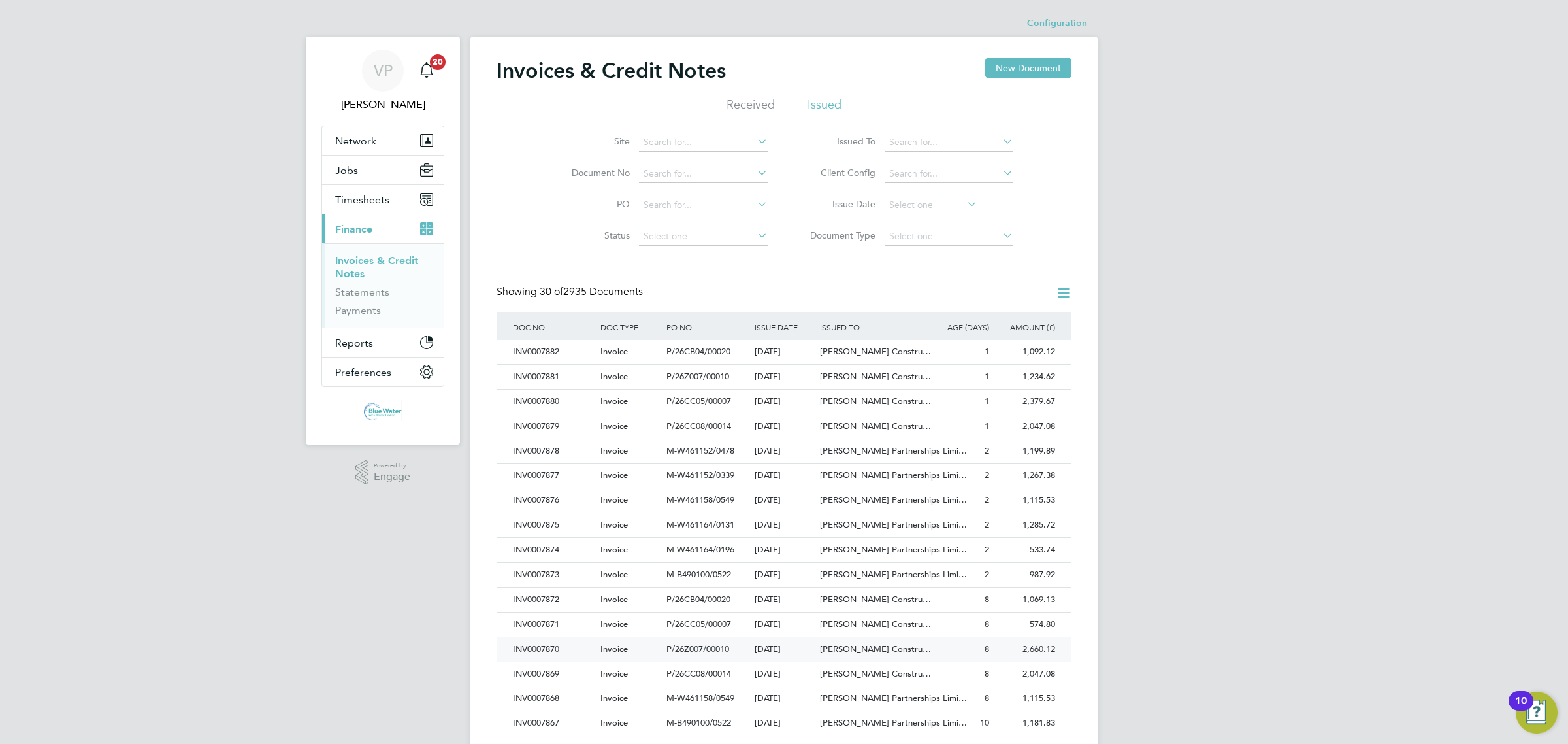
click at [552, 645] on div "INV0007870" at bounding box center [553, 650] width 88 height 24
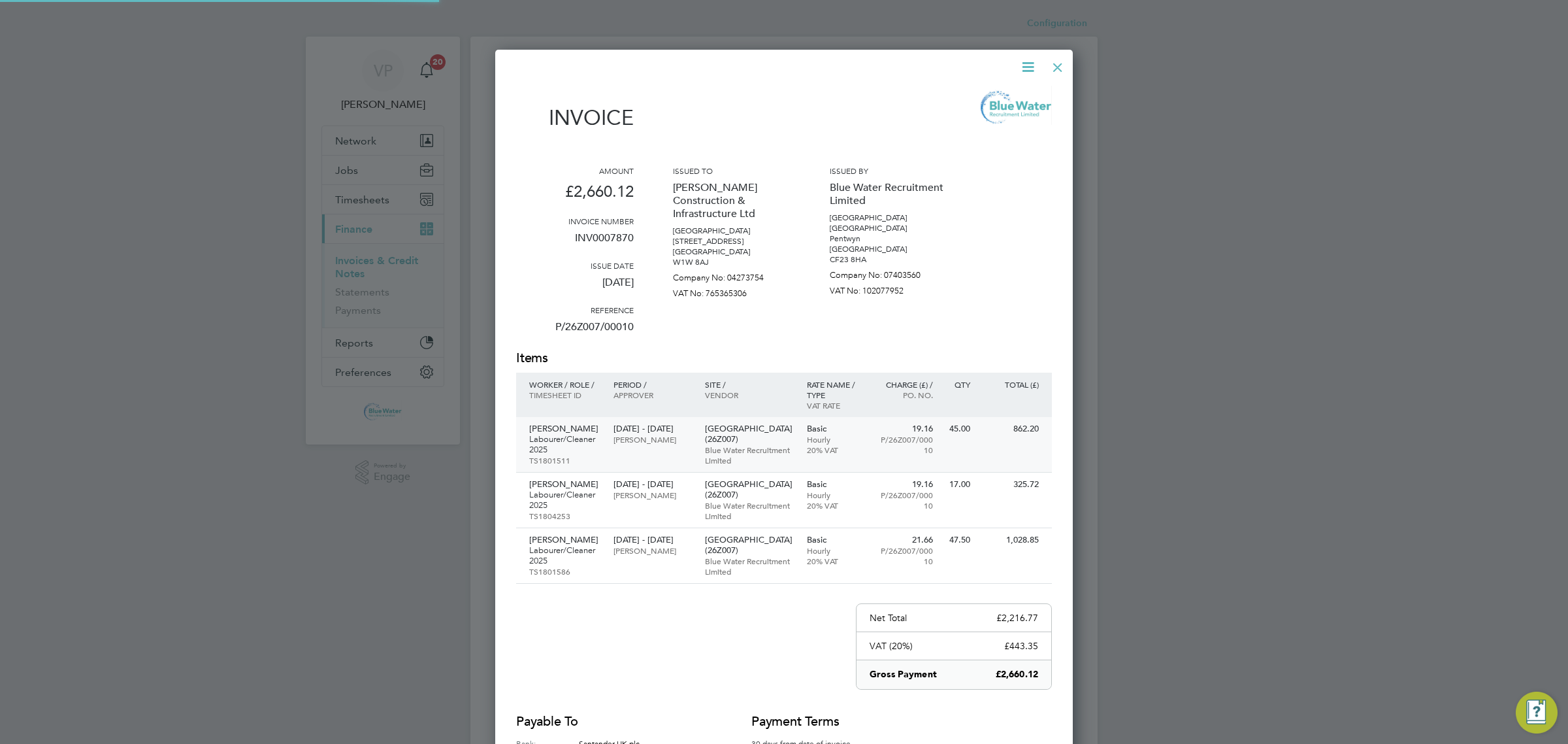
scroll to position [809, 578]
click at [607, 235] on p "INV0007870" at bounding box center [575, 243] width 117 height 34
click at [1054, 63] on div at bounding box center [1057, 64] width 24 height 24
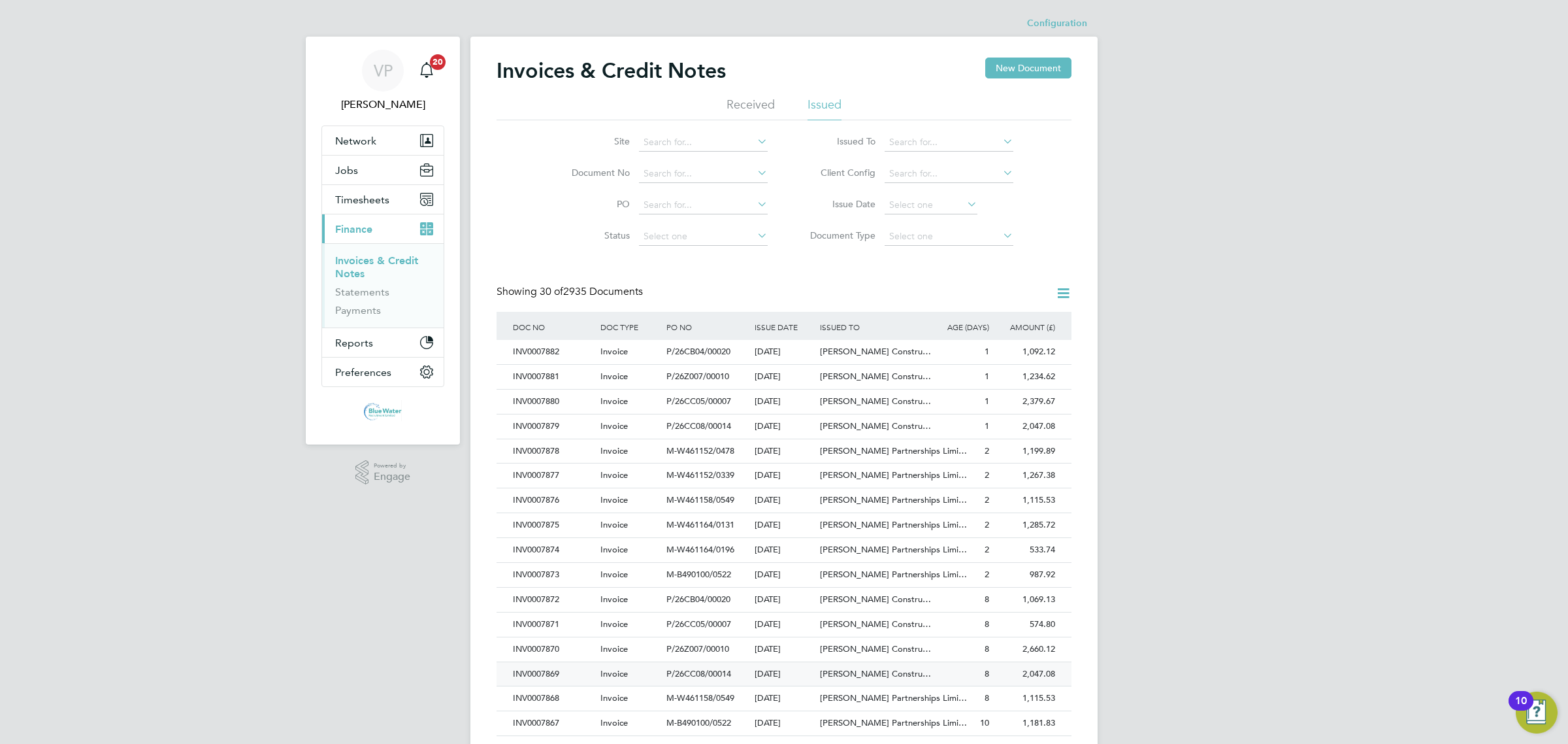
click at [592, 677] on div "INV0007869" at bounding box center [553, 675] width 88 height 24
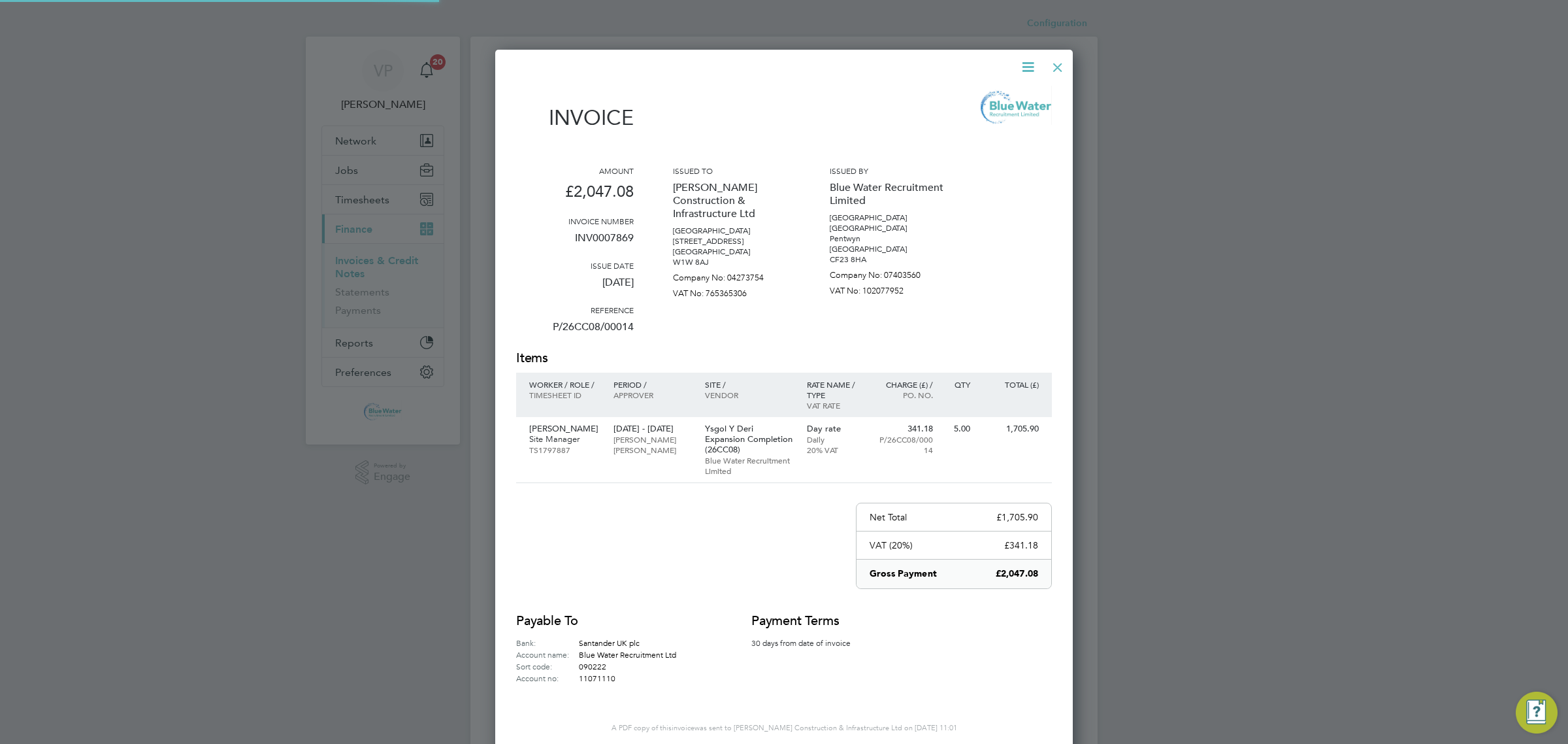
scroll to position [708, 578]
click at [614, 236] on p "INV0007869" at bounding box center [575, 243] width 117 height 34
click at [1062, 69] on div at bounding box center [1057, 64] width 24 height 24
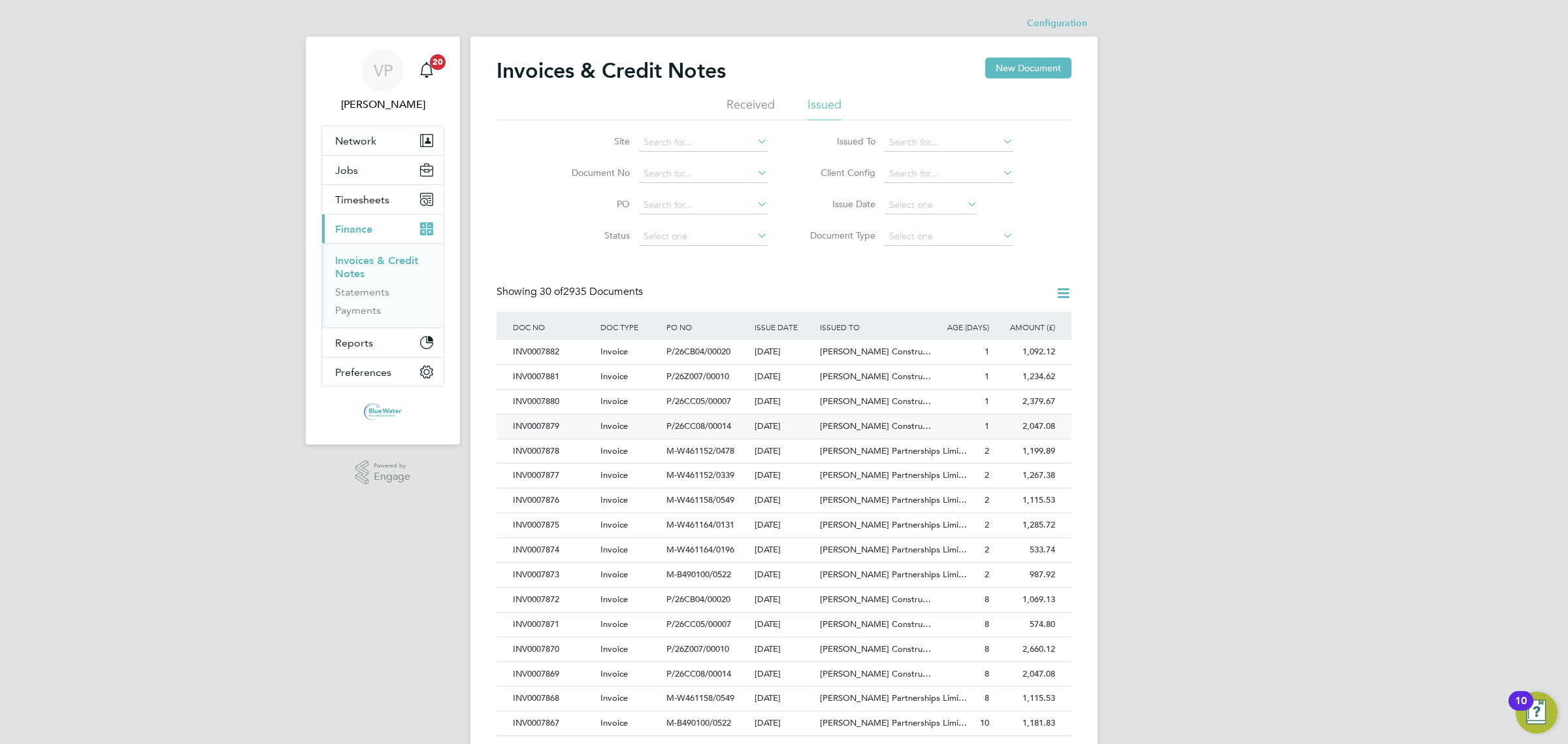
click at [586, 427] on div "INV0007879" at bounding box center [553, 426] width 88 height 24
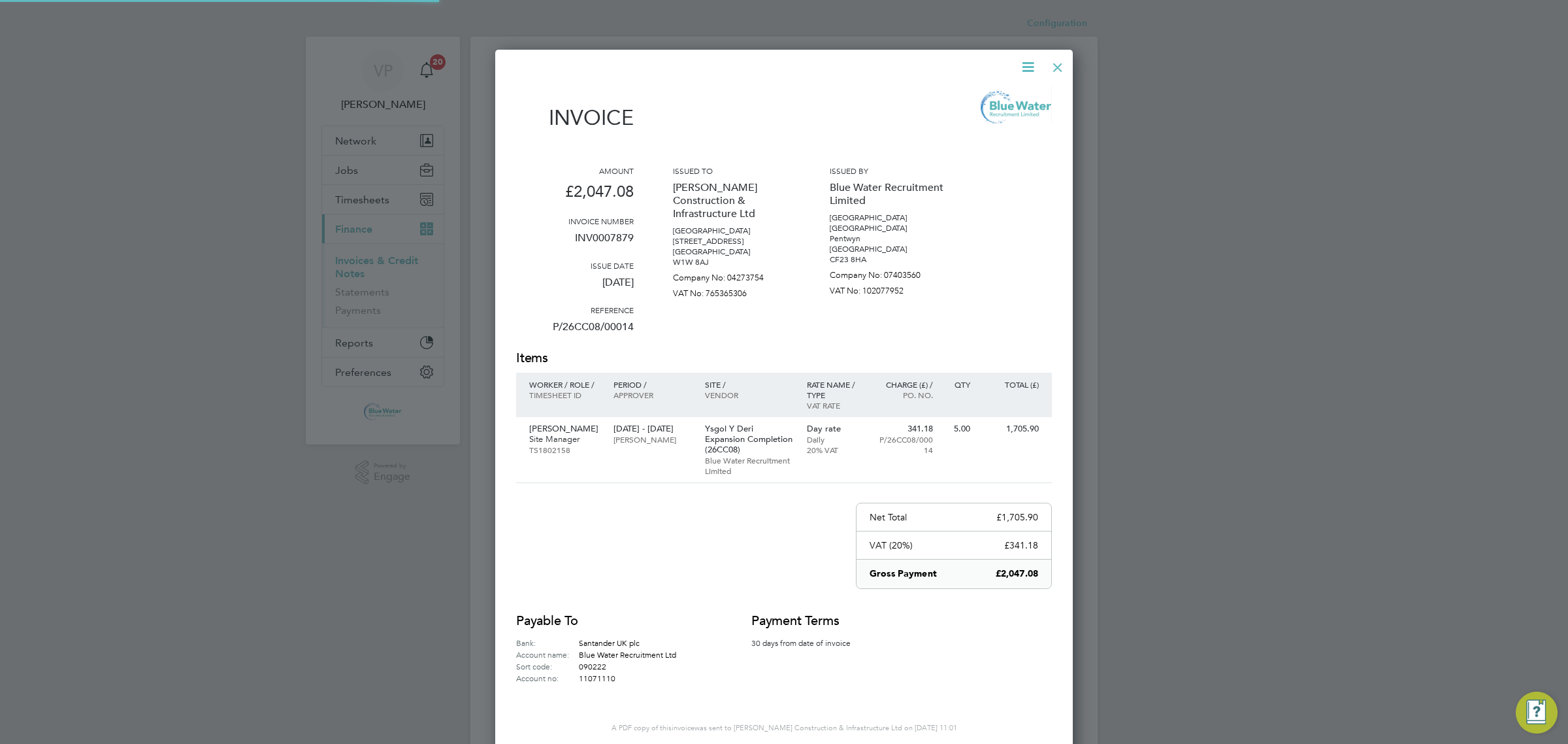
scroll to position [708, 578]
click at [1060, 63] on div at bounding box center [1057, 64] width 24 height 24
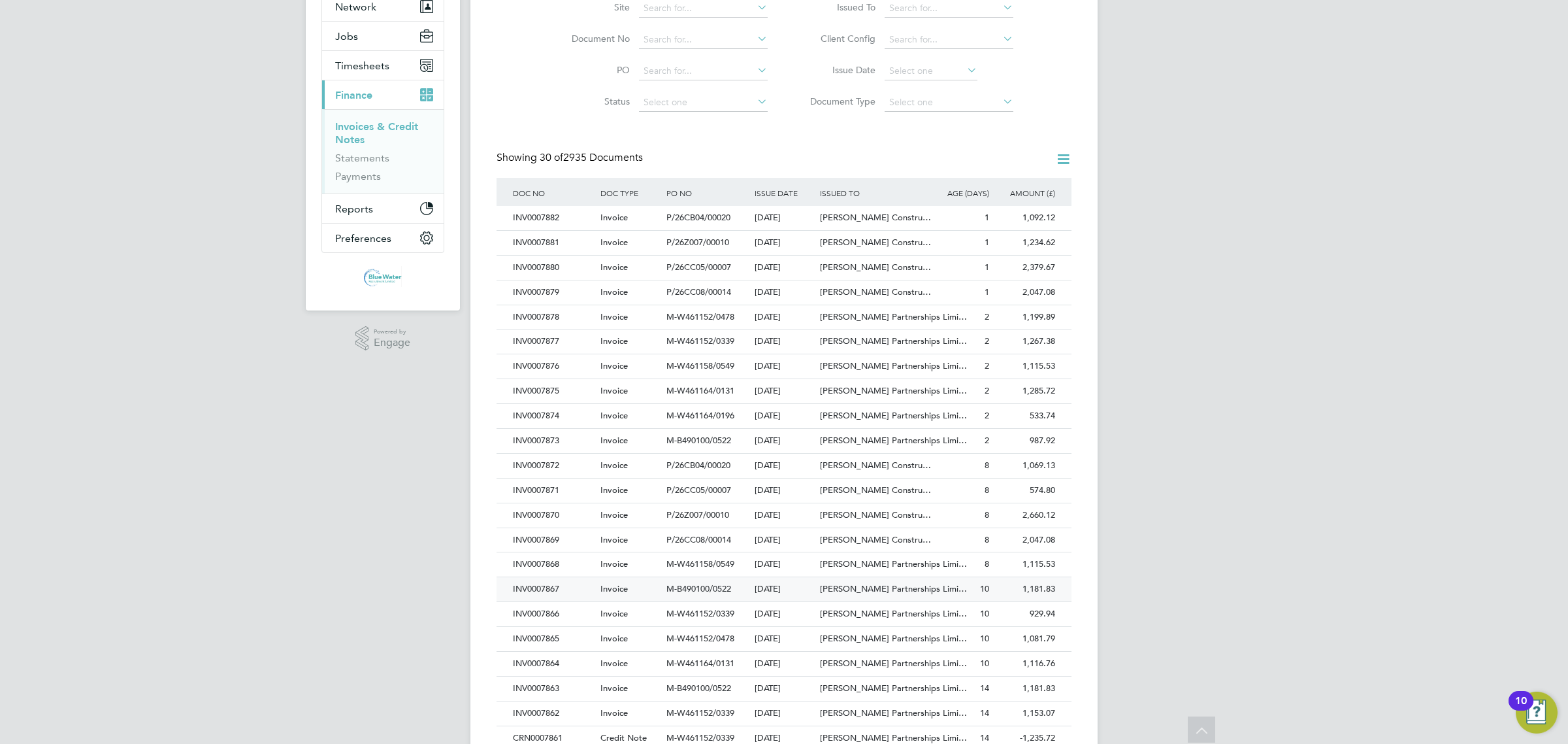
scroll to position [163, 0]
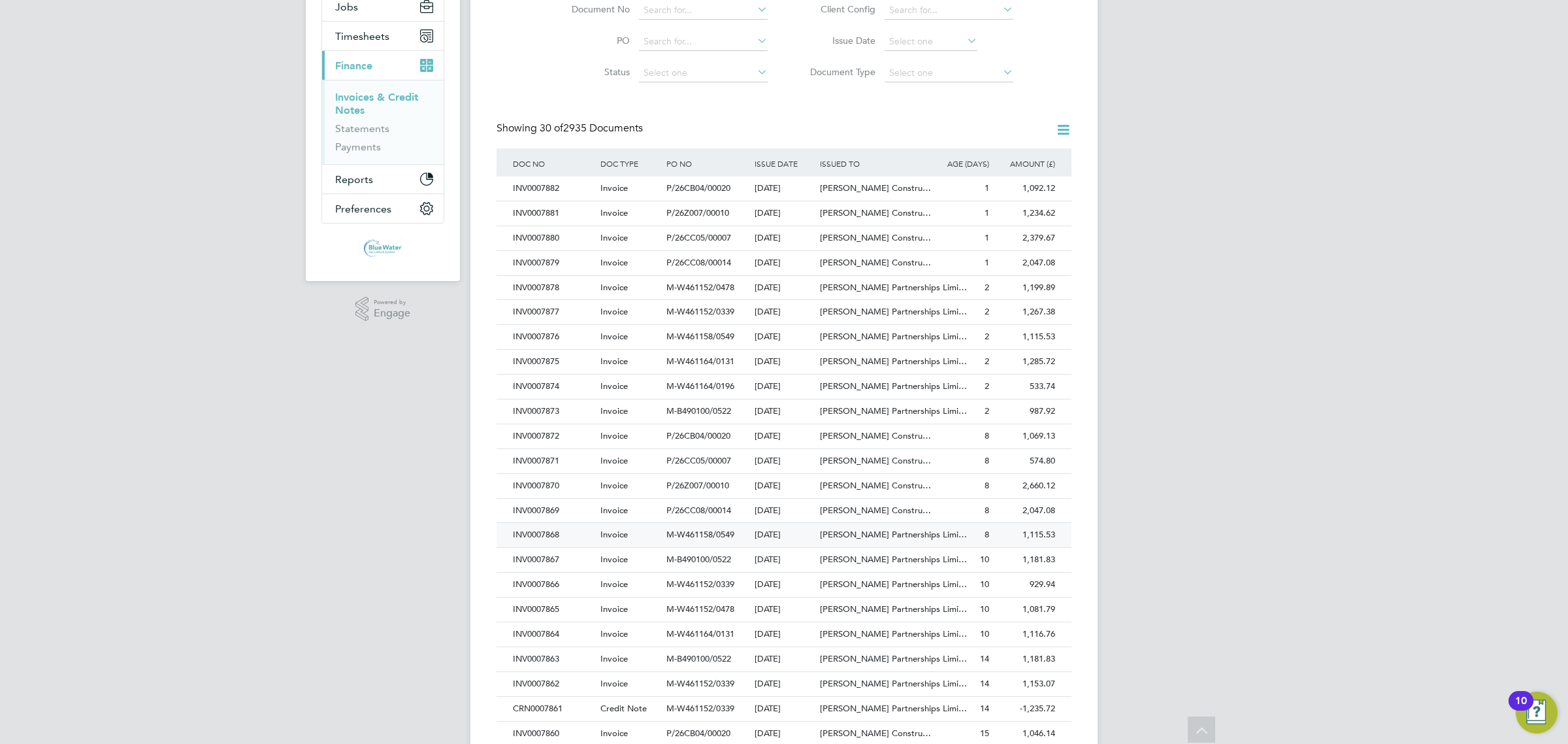
click at [602, 546] on div "Invoice" at bounding box center [630, 535] width 66 height 24
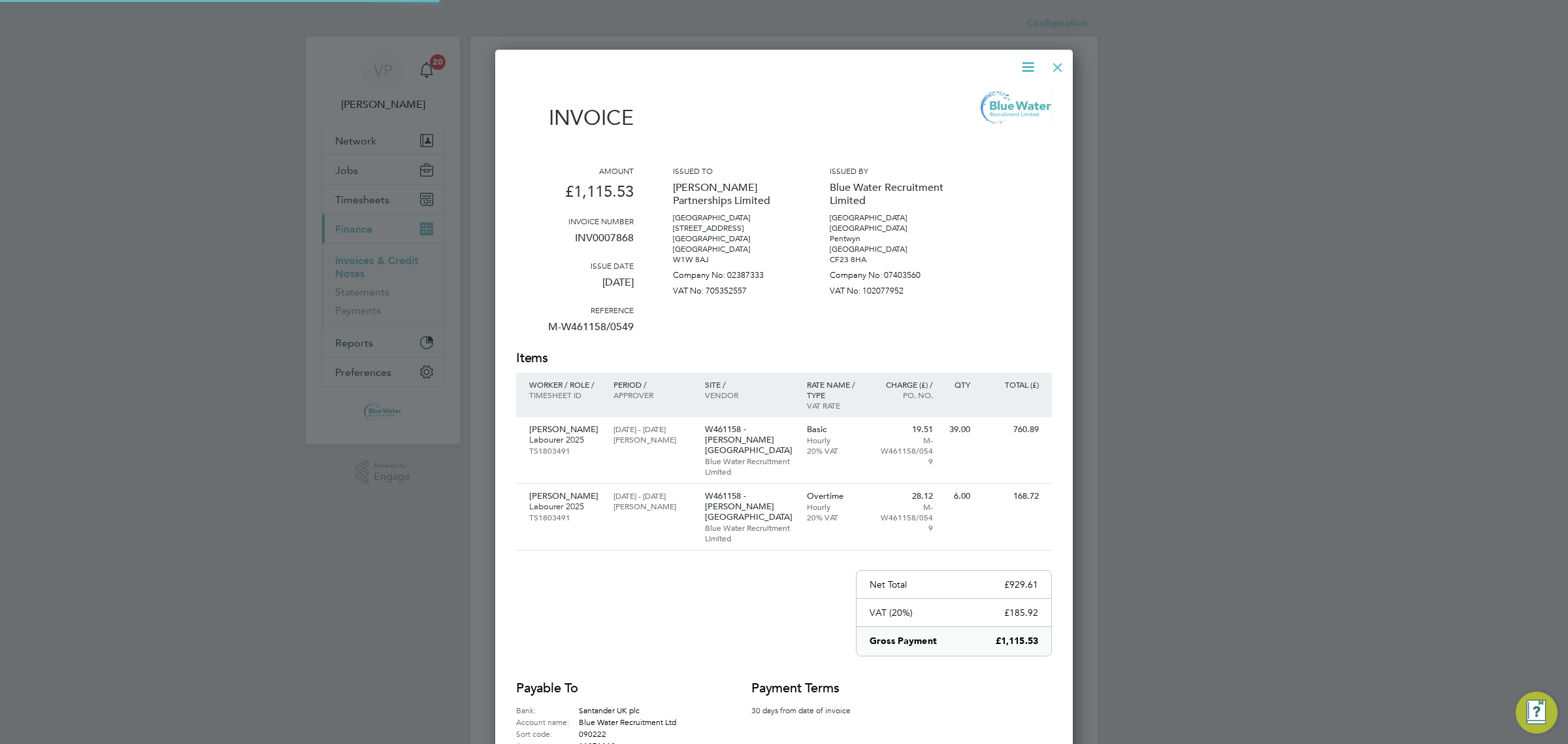
scroll to position [732, 578]
click at [612, 235] on p "INV0007868" at bounding box center [575, 243] width 117 height 34
click at [1055, 72] on div at bounding box center [1057, 64] width 24 height 24
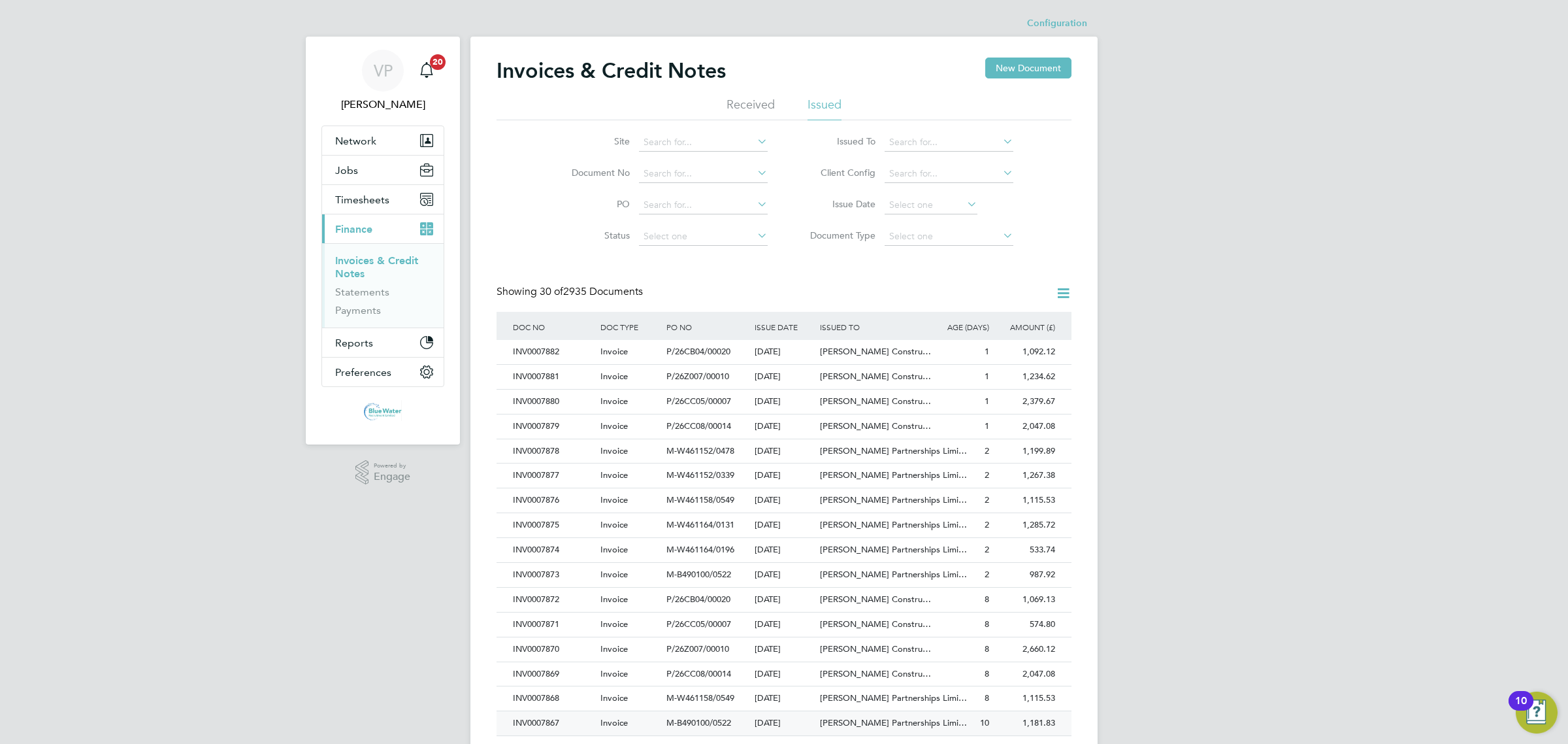
click at [551, 724] on div "INV0007867" at bounding box center [553, 723] width 88 height 24
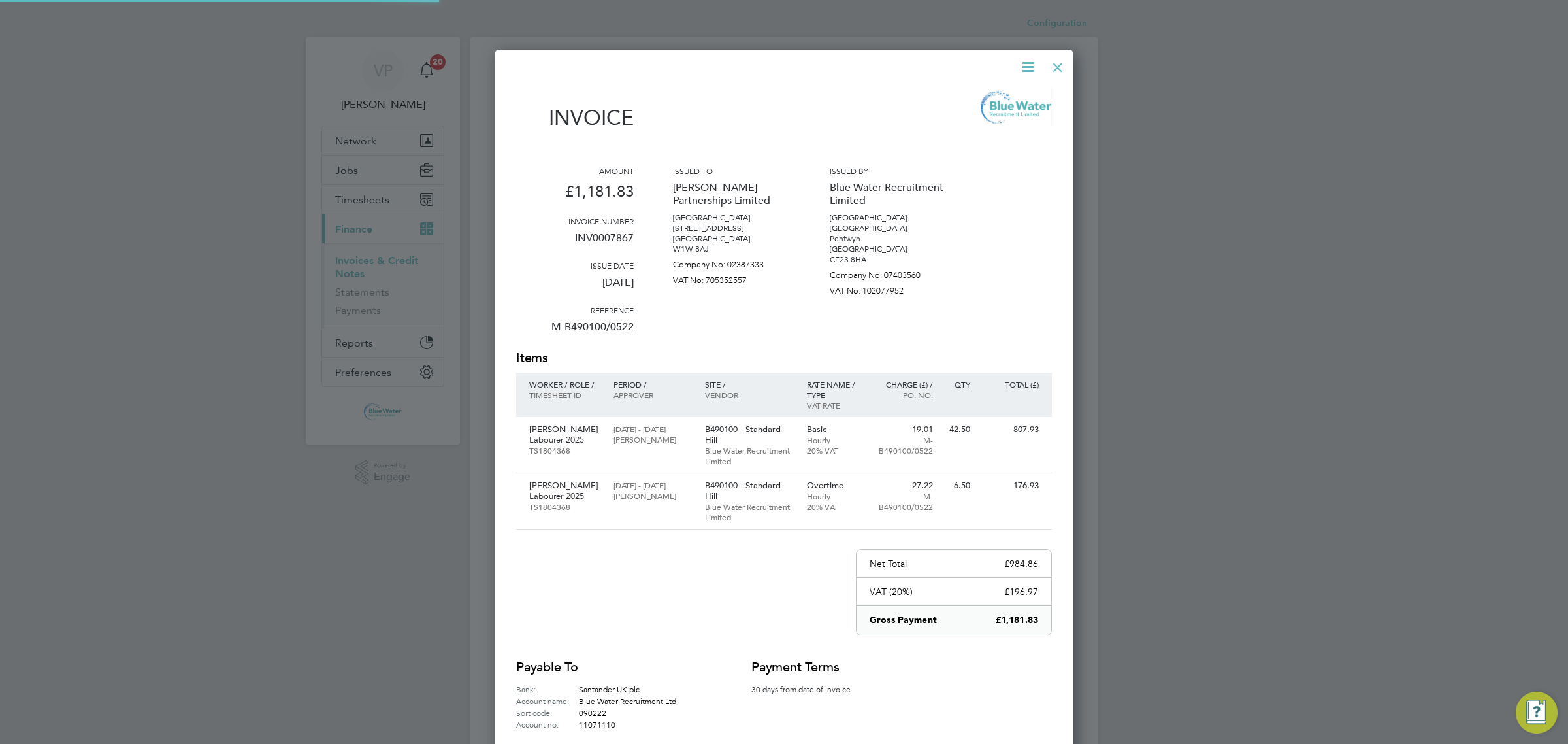
scroll to position [752, 578]
click at [600, 233] on p "INV0007867" at bounding box center [575, 243] width 117 height 34
click at [1058, 72] on div at bounding box center [1057, 64] width 24 height 24
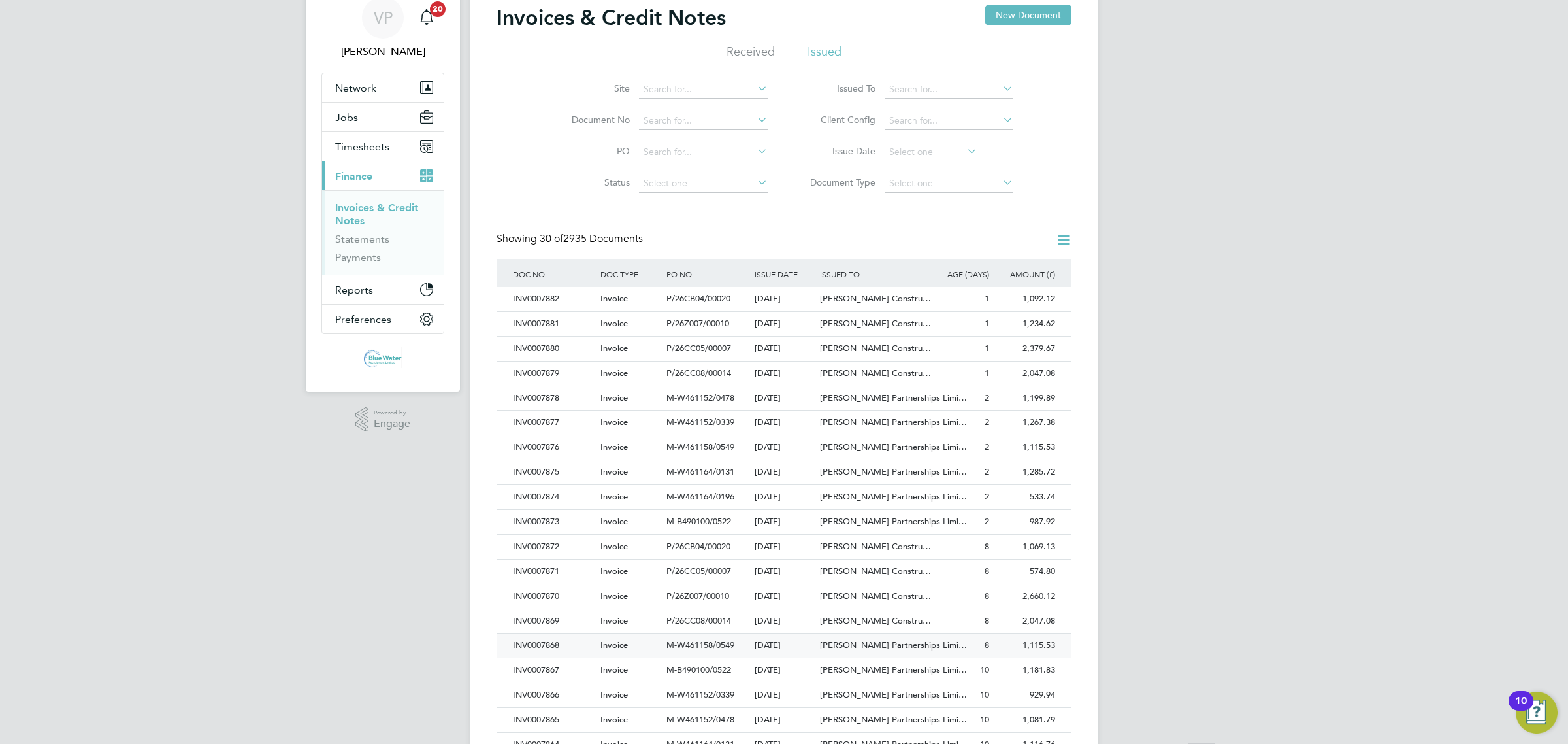
scroll to position [82, 0]
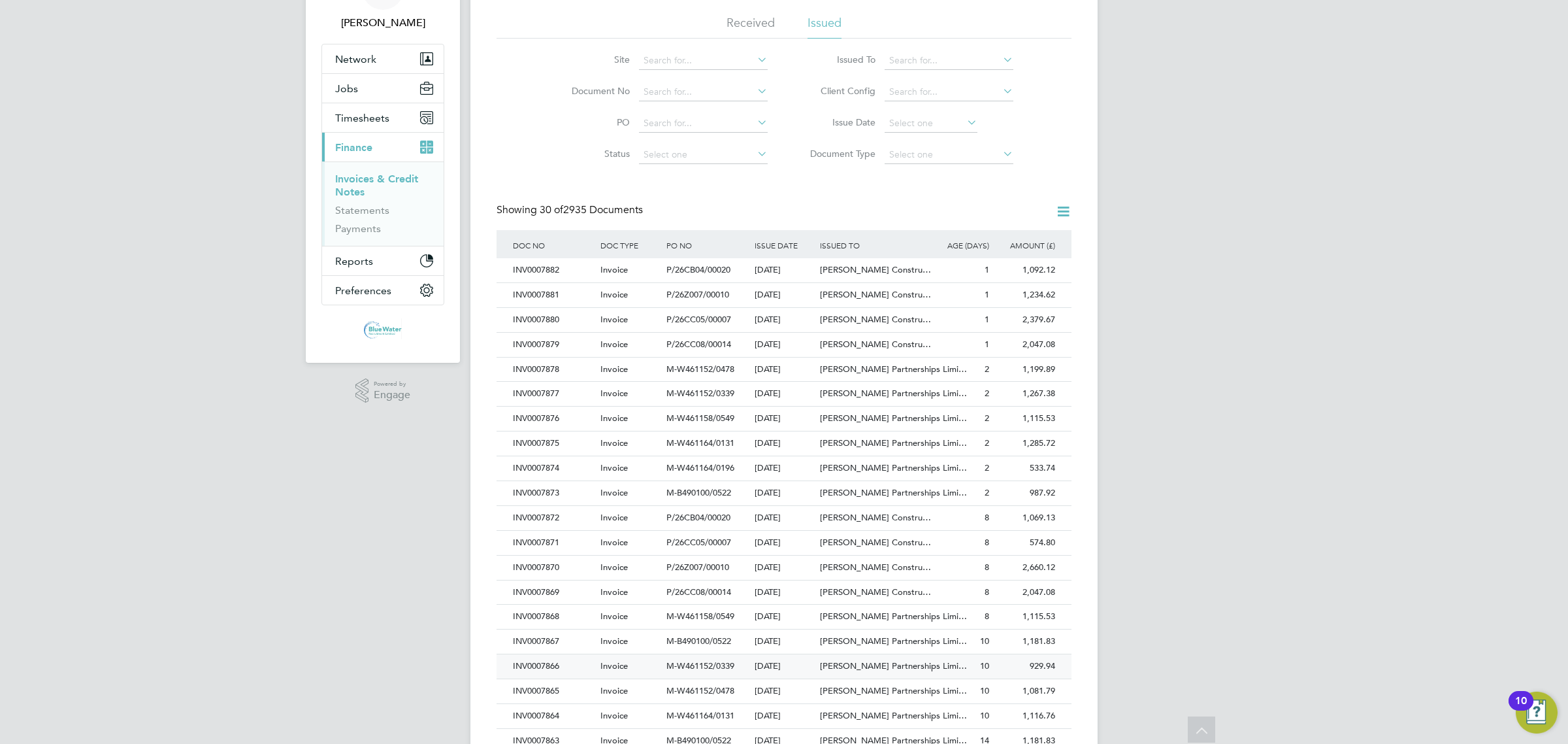
click at [566, 665] on div "INV0007866" at bounding box center [553, 666] width 88 height 24
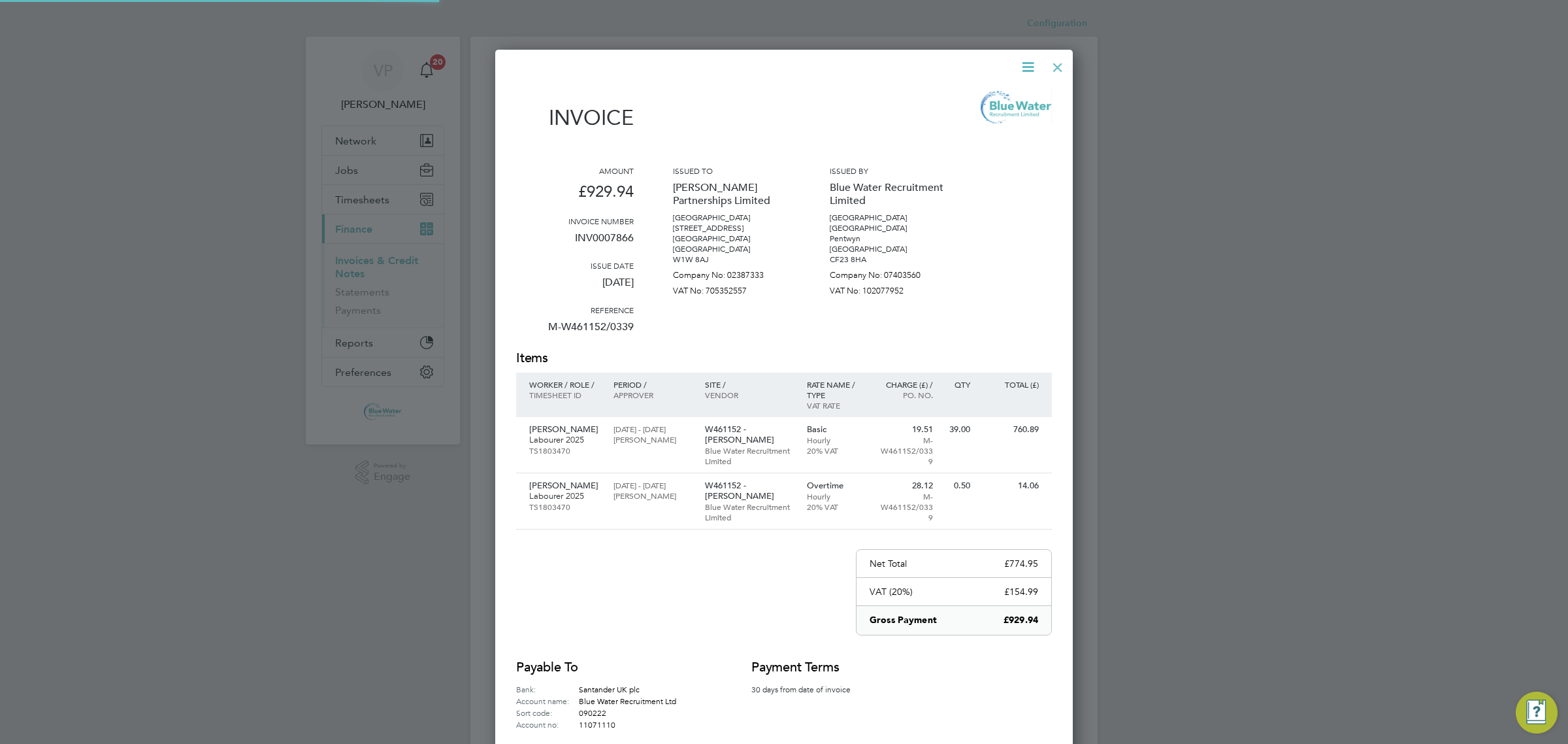
scroll to position [752, 578]
click at [608, 243] on p "INV0007866" at bounding box center [575, 243] width 117 height 34
click at [1066, 70] on div at bounding box center [1057, 64] width 24 height 24
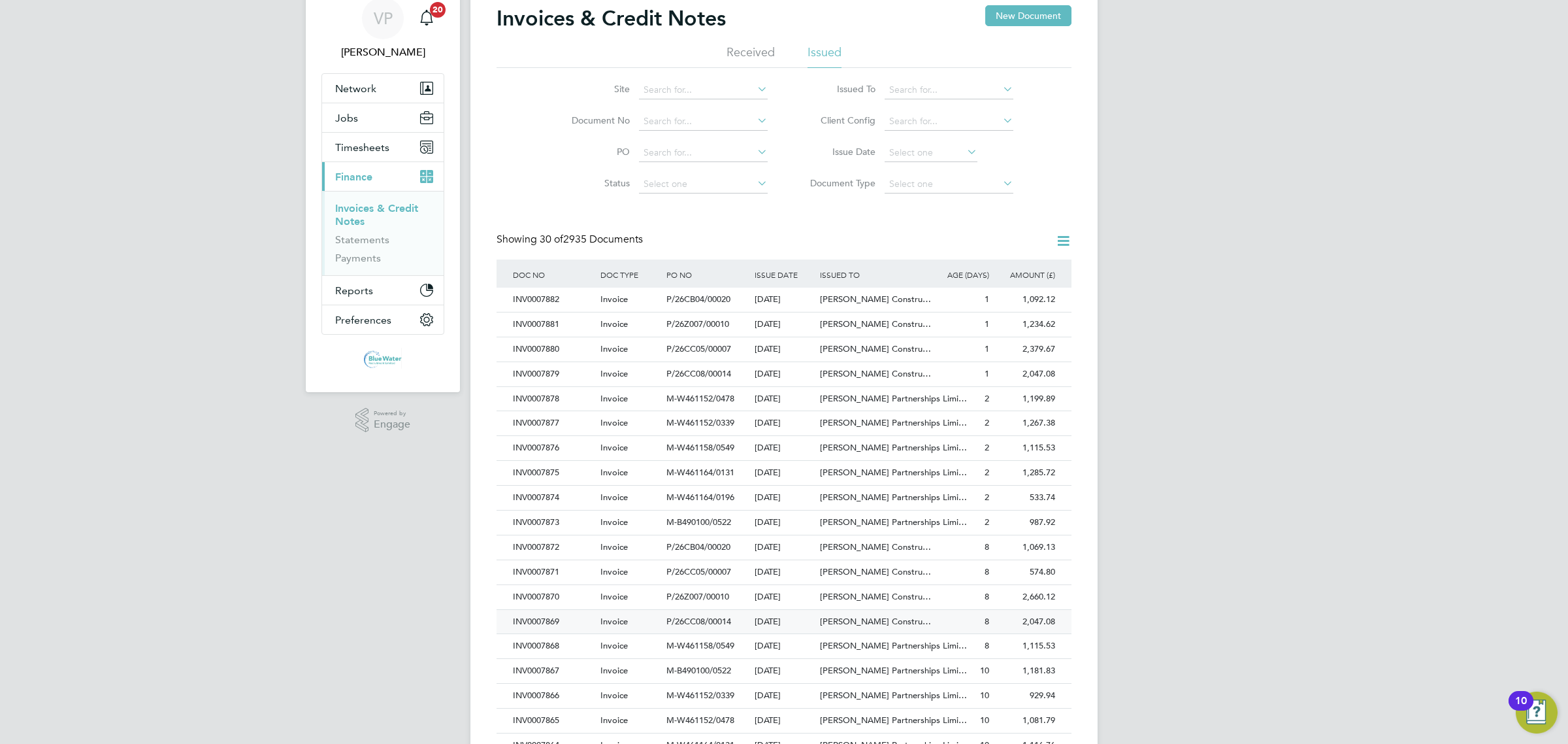
scroll to position [82, 0]
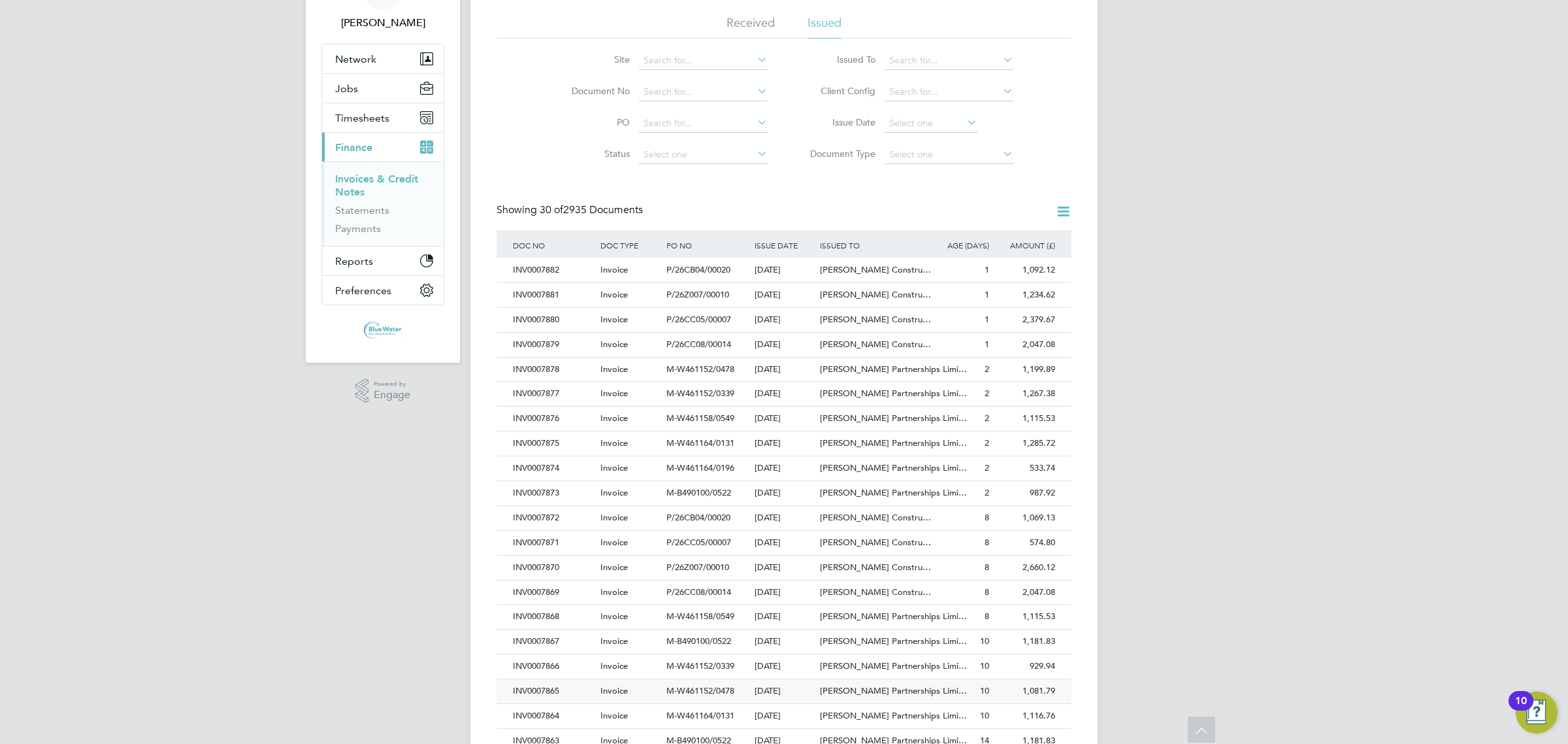
click at [565, 694] on div "INV0007865" at bounding box center [553, 691] width 88 height 24
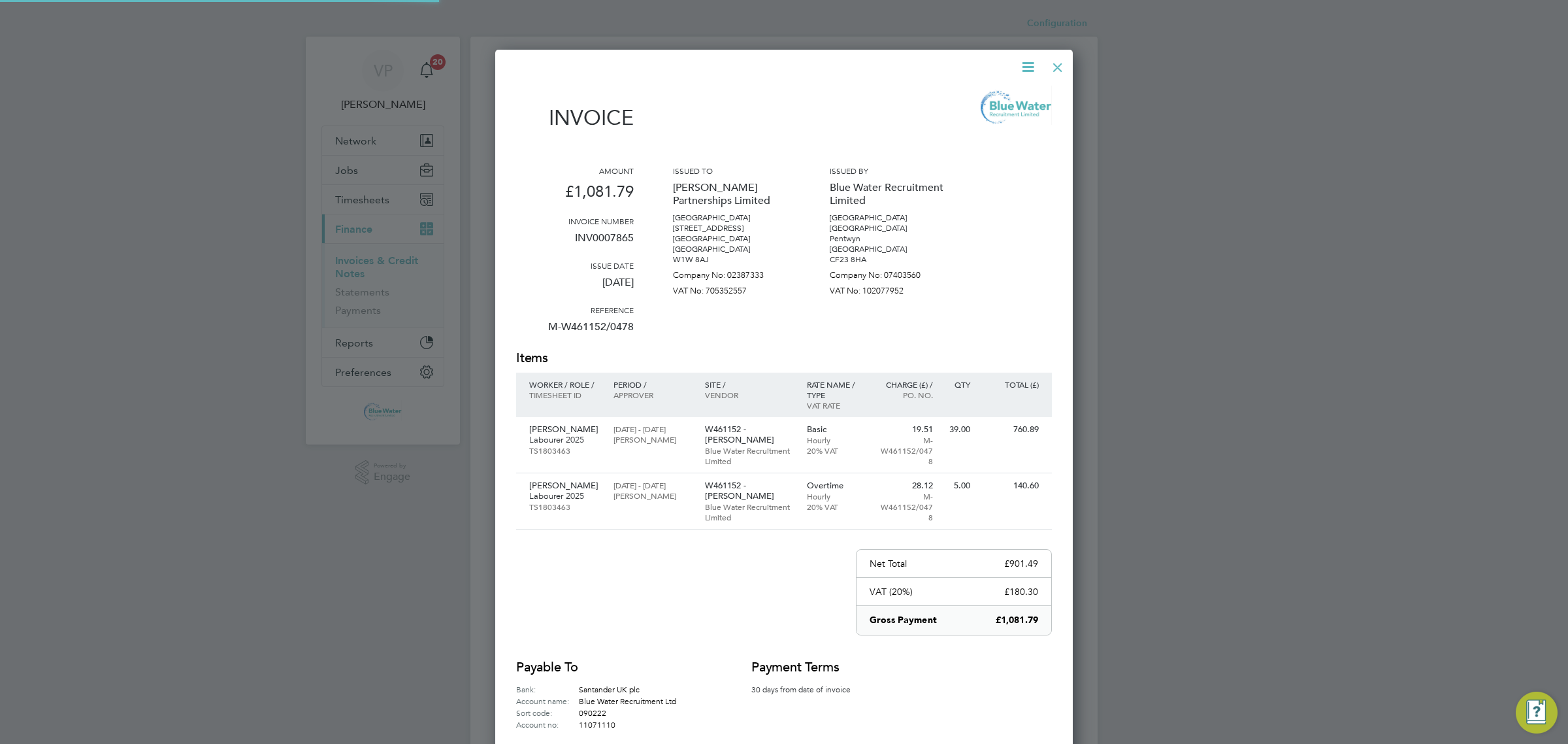
scroll to position [732, 578]
click at [615, 239] on p "INV0007865" at bounding box center [575, 243] width 117 height 34
click at [1058, 67] on div at bounding box center [1057, 64] width 24 height 24
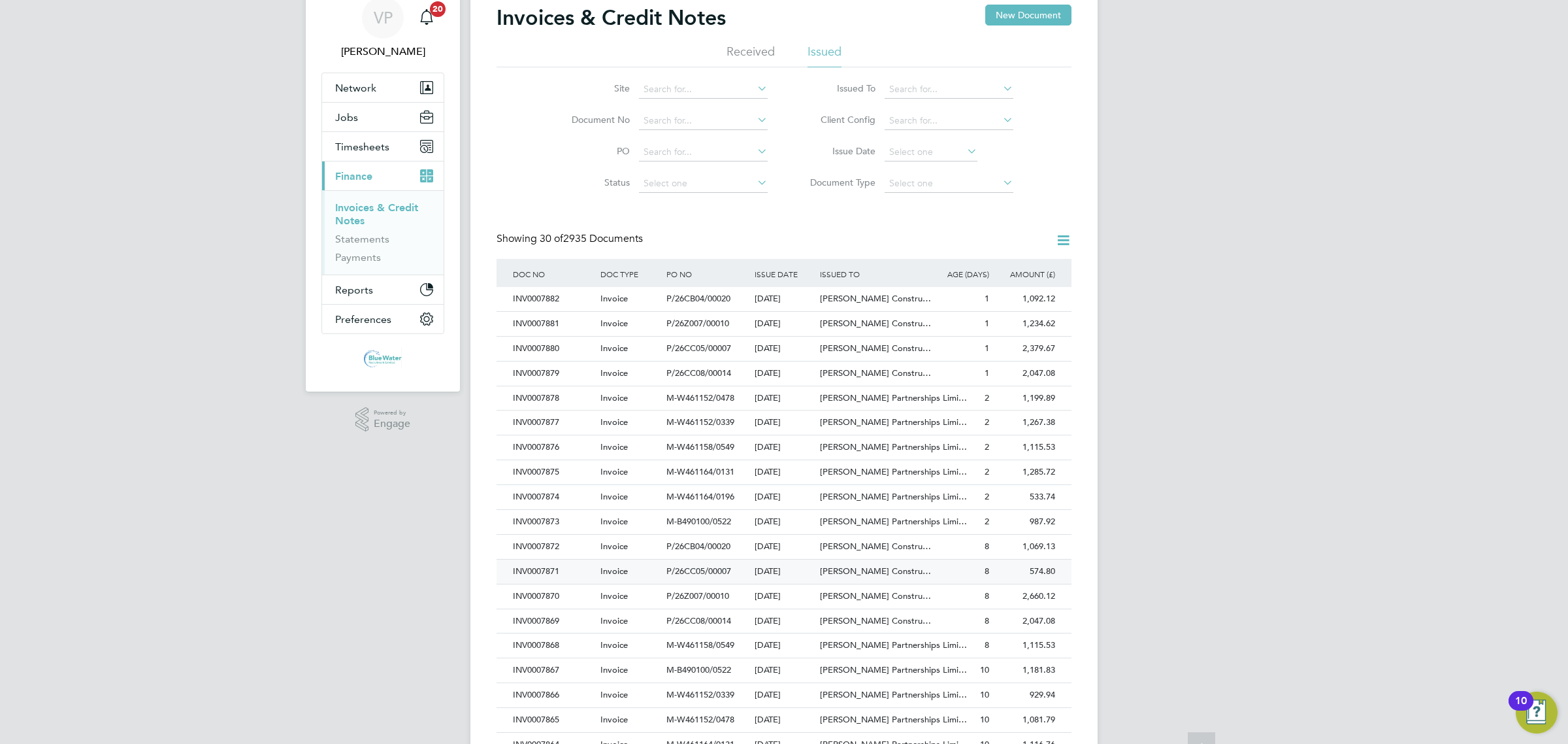
scroll to position [82, 0]
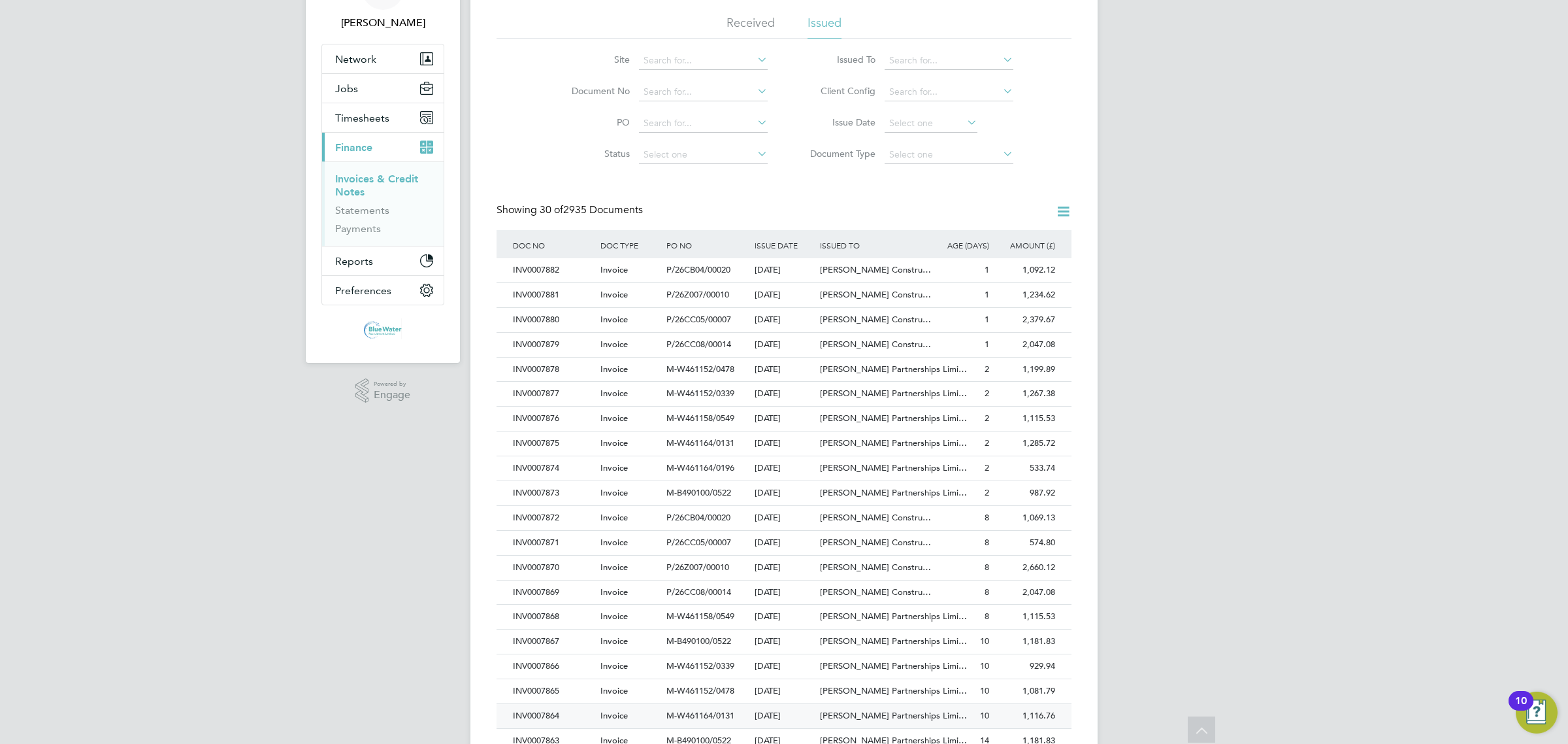
click at [557, 727] on div "INV0007864" at bounding box center [553, 716] width 88 height 24
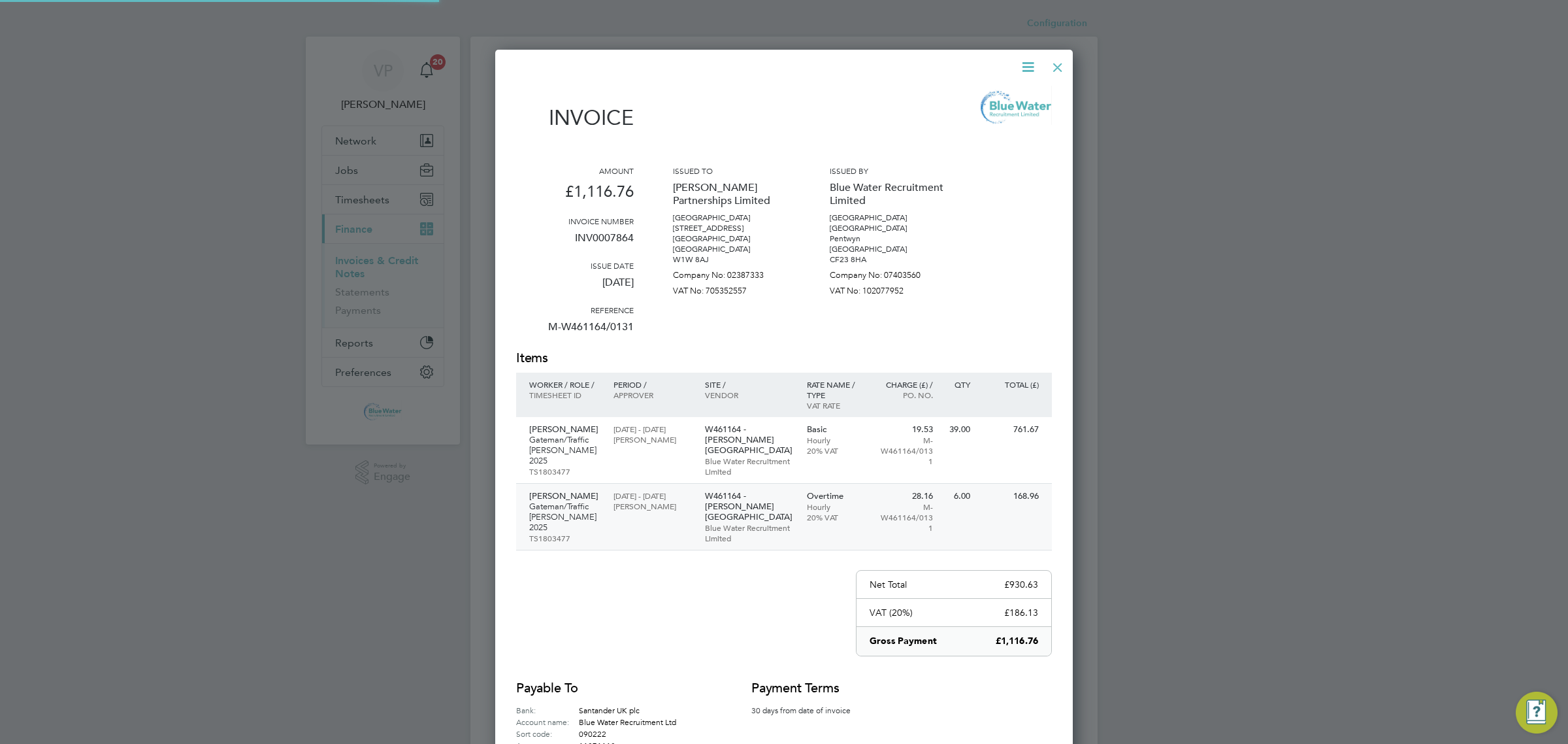
scroll to position [752, 578]
click at [634, 234] on div "Amount £1,116.76 Invoice number INV0007864 Issue date [DATE] Reference M-W46116…" at bounding box center [784, 257] width 536 height 183
click at [622, 234] on p "INV0007864" at bounding box center [575, 243] width 117 height 34
click at [1065, 63] on div at bounding box center [1057, 64] width 24 height 24
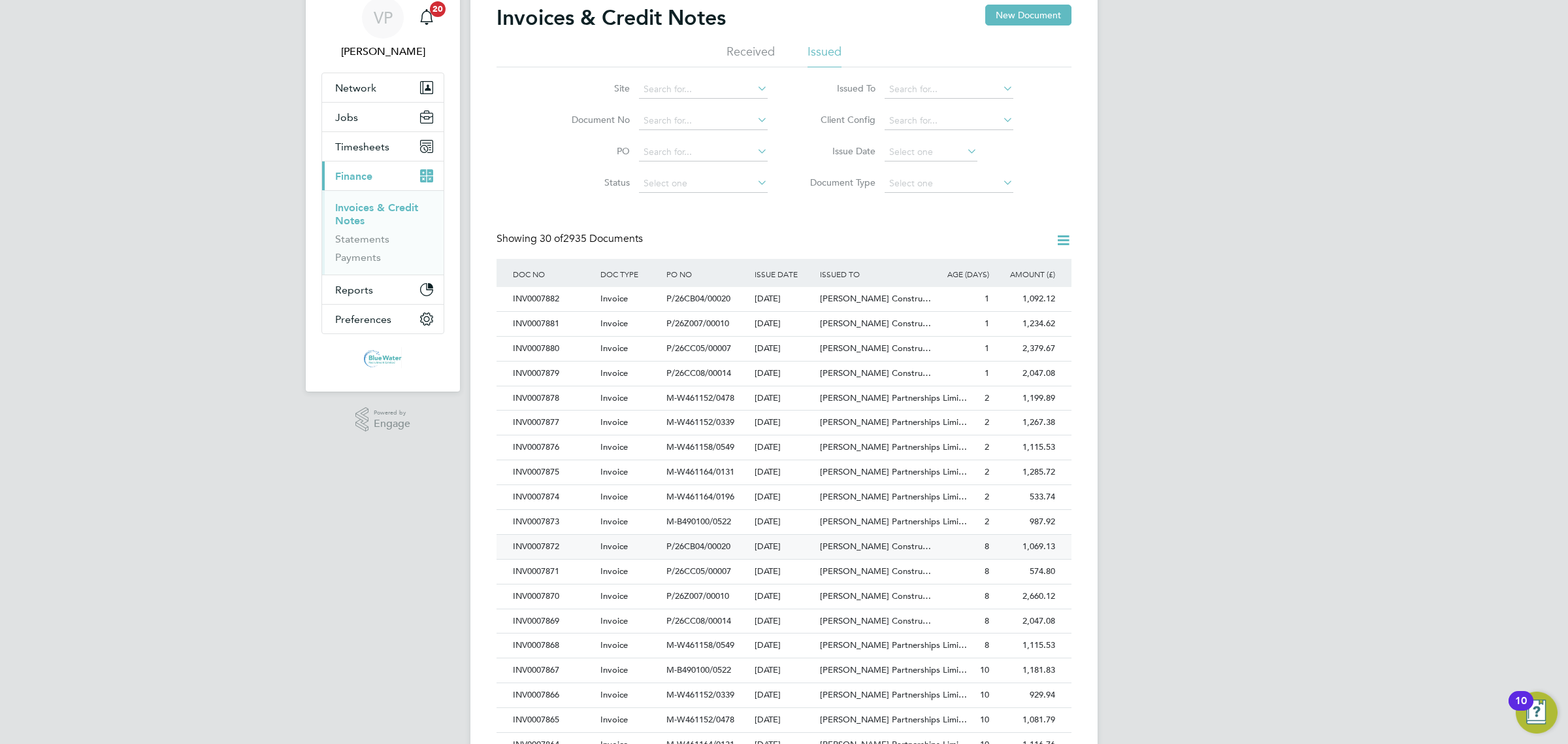
scroll to position [82, 0]
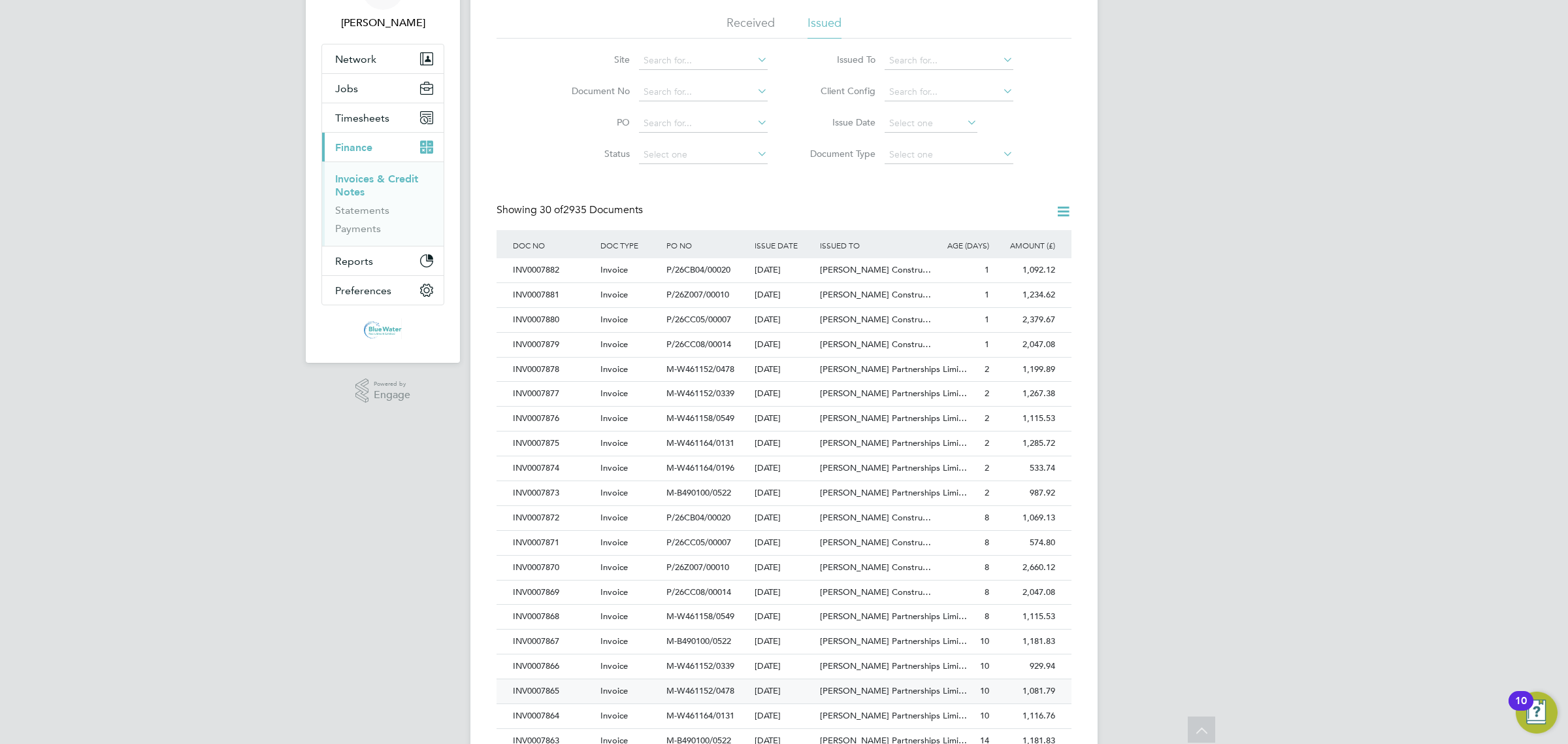
click at [575, 701] on div "INV0007865" at bounding box center [553, 691] width 88 height 24
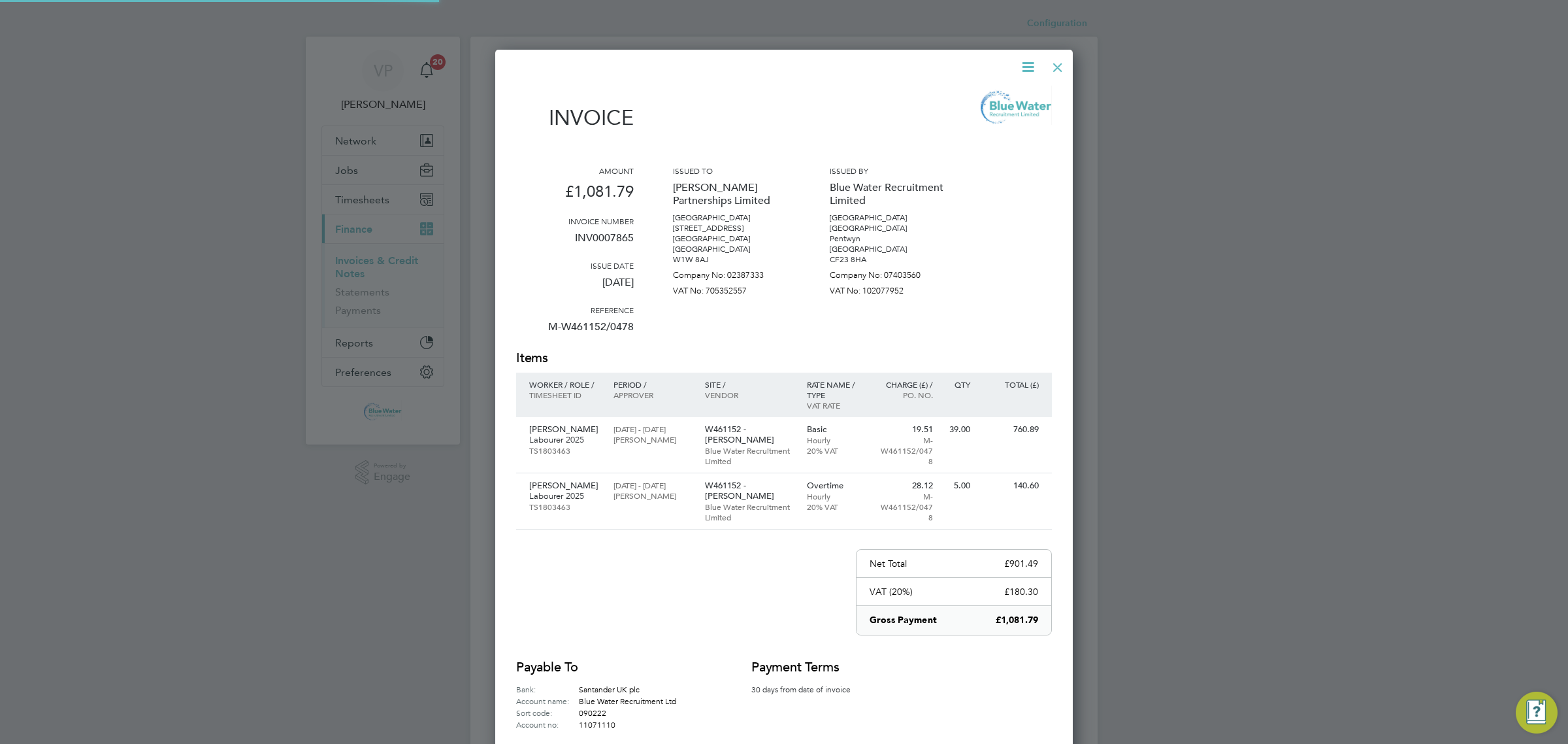
scroll to position [732, 578]
click at [1059, 67] on div at bounding box center [1057, 64] width 24 height 24
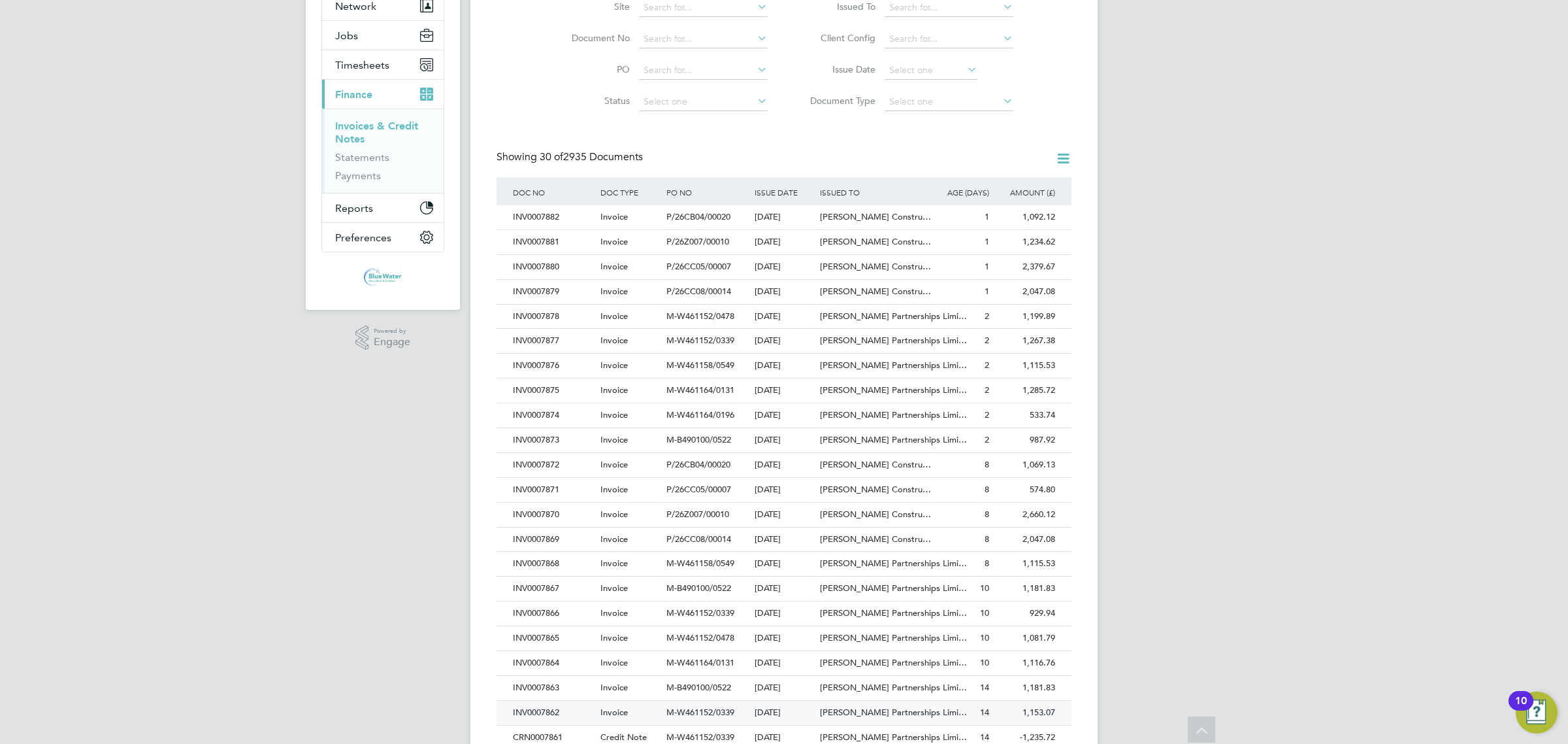
scroll to position [163, 0]
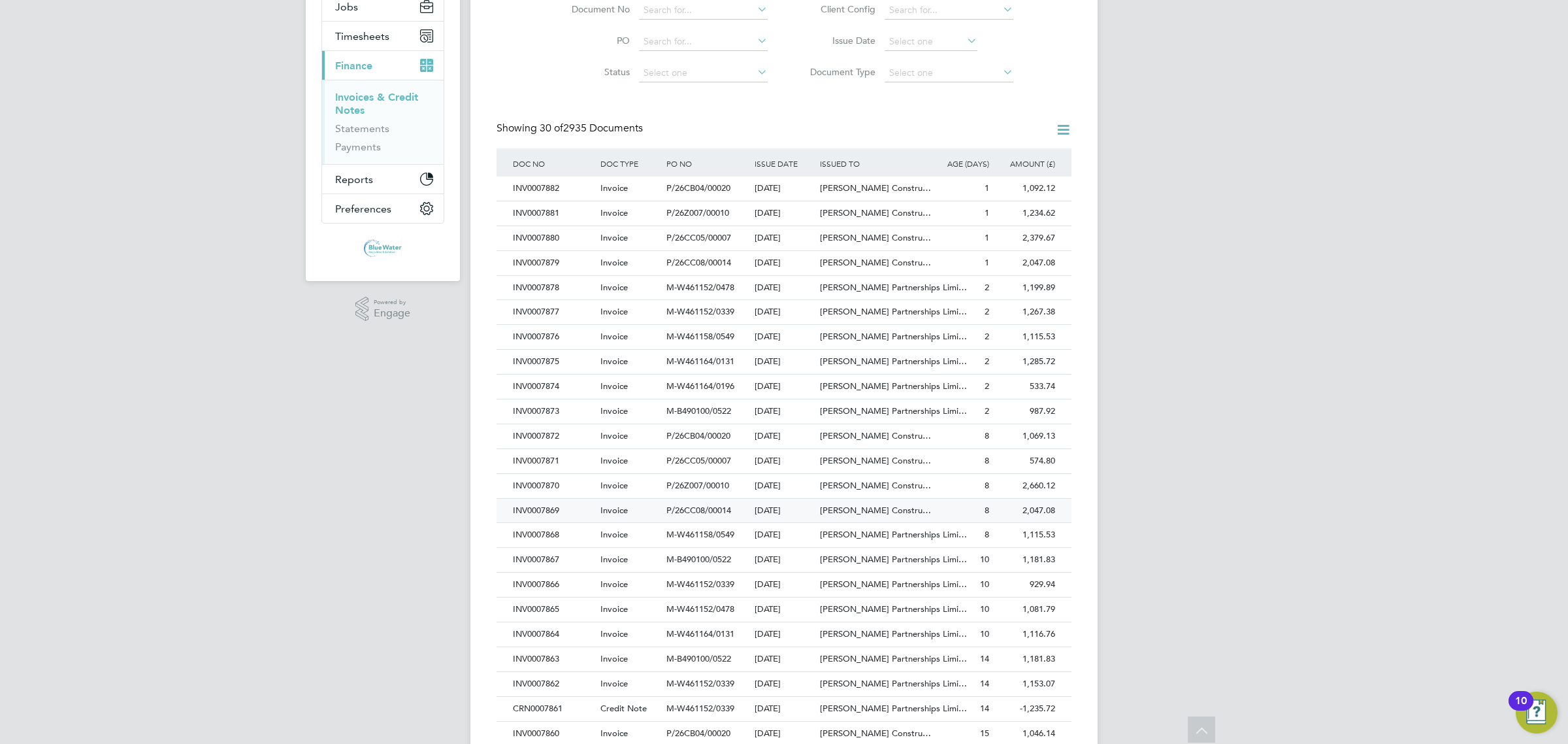
click at [570, 665] on div "INV0007863" at bounding box center [553, 659] width 88 height 24
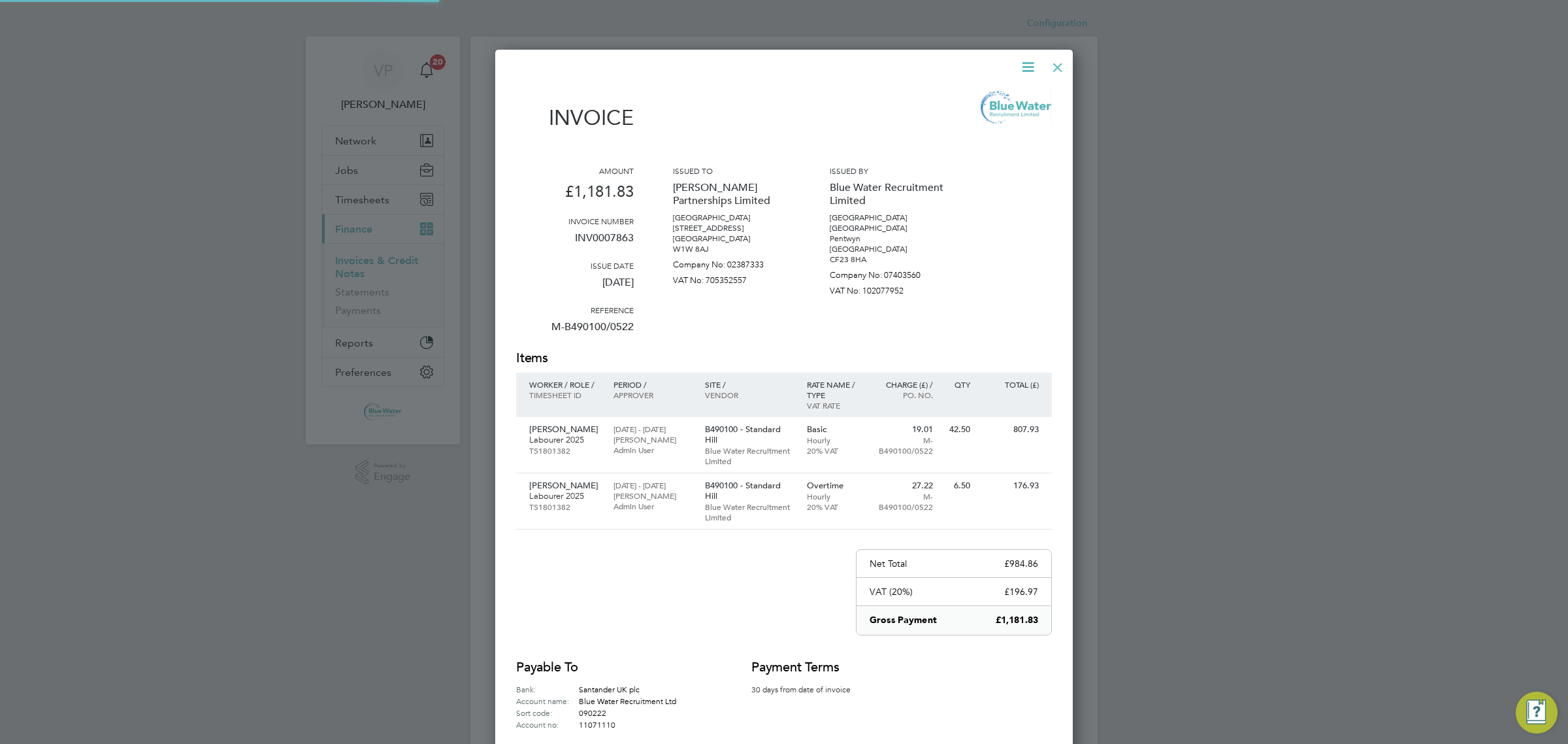
scroll to position [752, 578]
click at [609, 239] on p "INV0007863" at bounding box center [575, 243] width 117 height 34
click at [1066, 63] on div at bounding box center [1057, 64] width 24 height 24
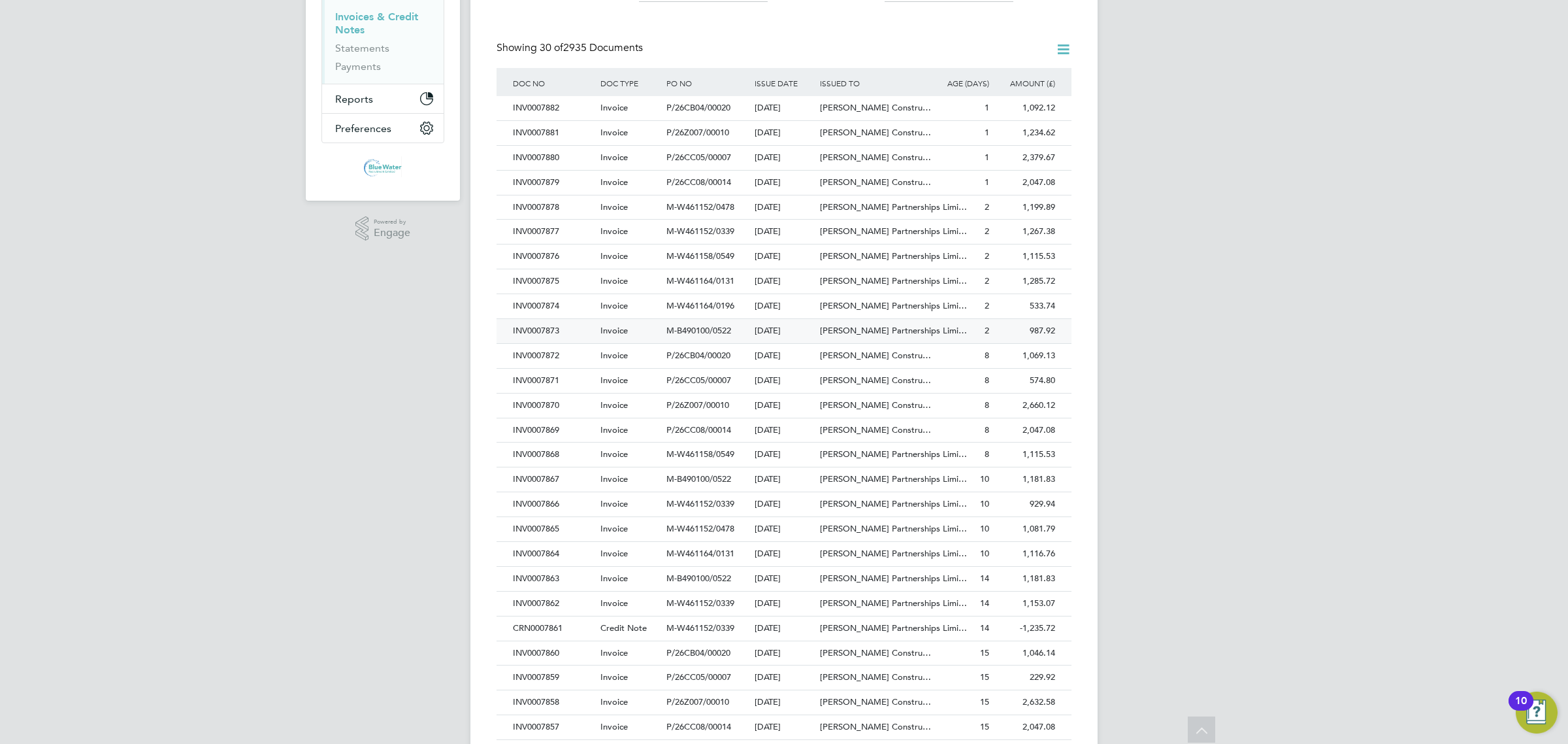
scroll to position [245, 0]
click at [565, 600] on div "INV0007862" at bounding box center [553, 602] width 88 height 24
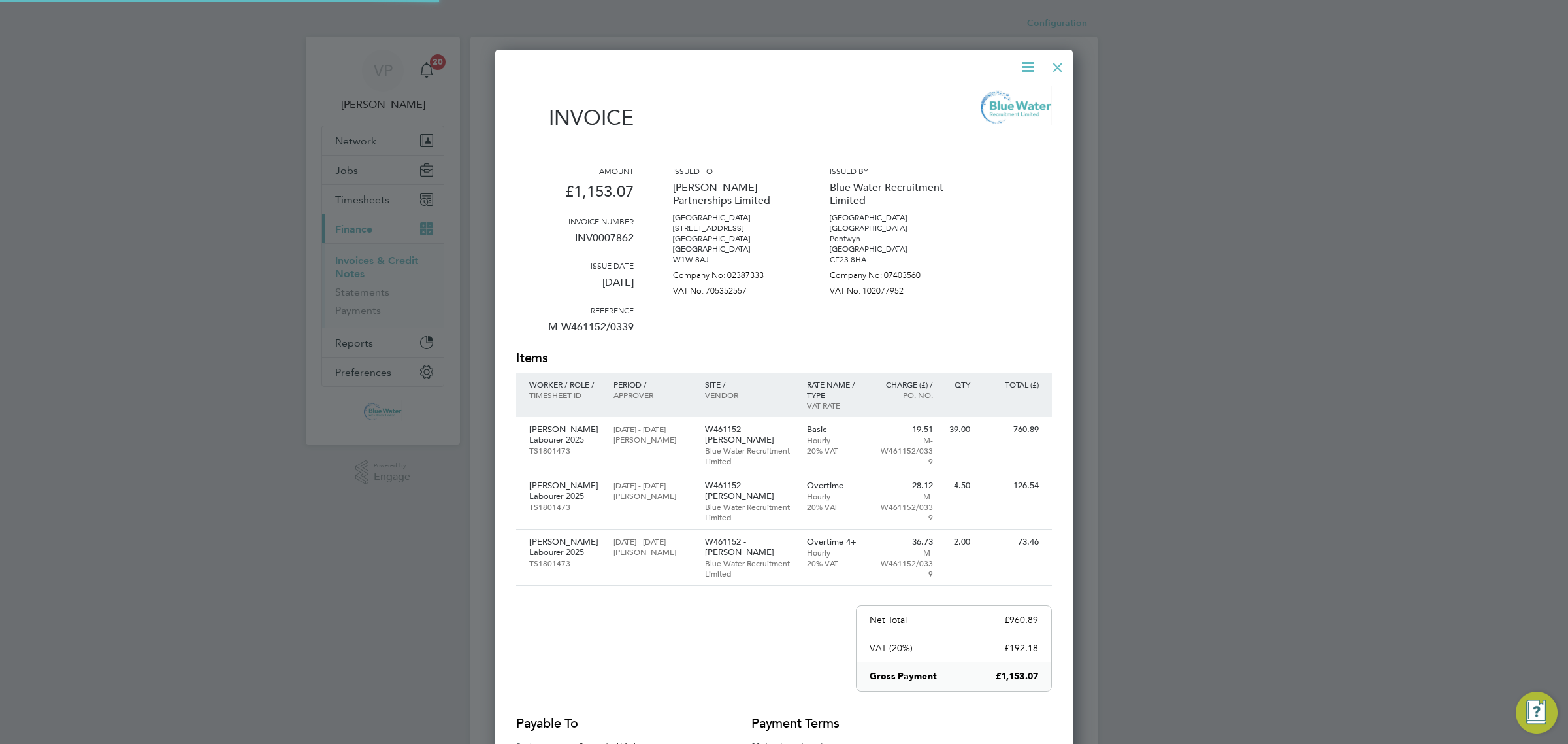
scroll to position [809, 578]
click at [595, 243] on p "INV0007862" at bounding box center [575, 243] width 117 height 34
click at [1050, 65] on div at bounding box center [1057, 64] width 24 height 24
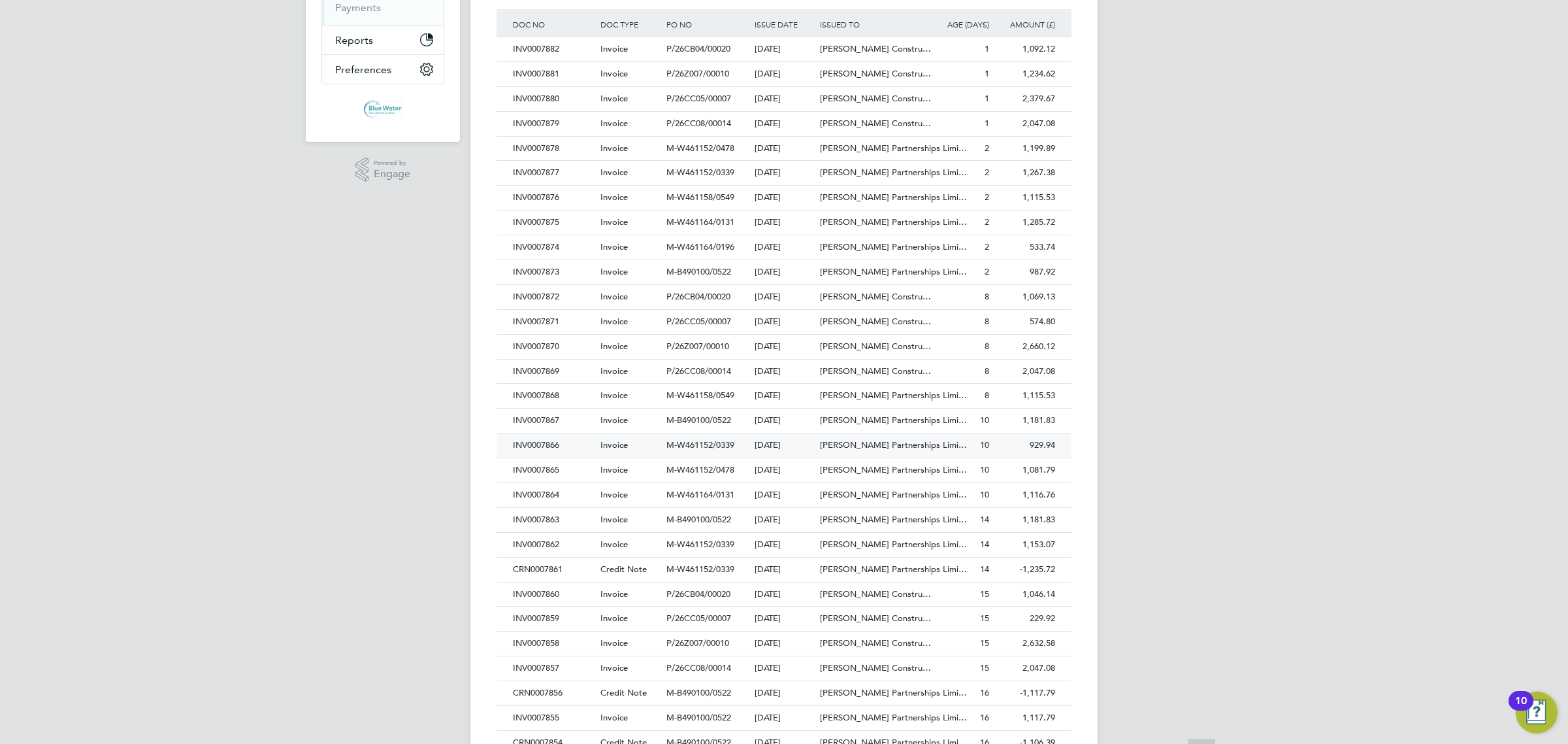
scroll to position [325, 0]
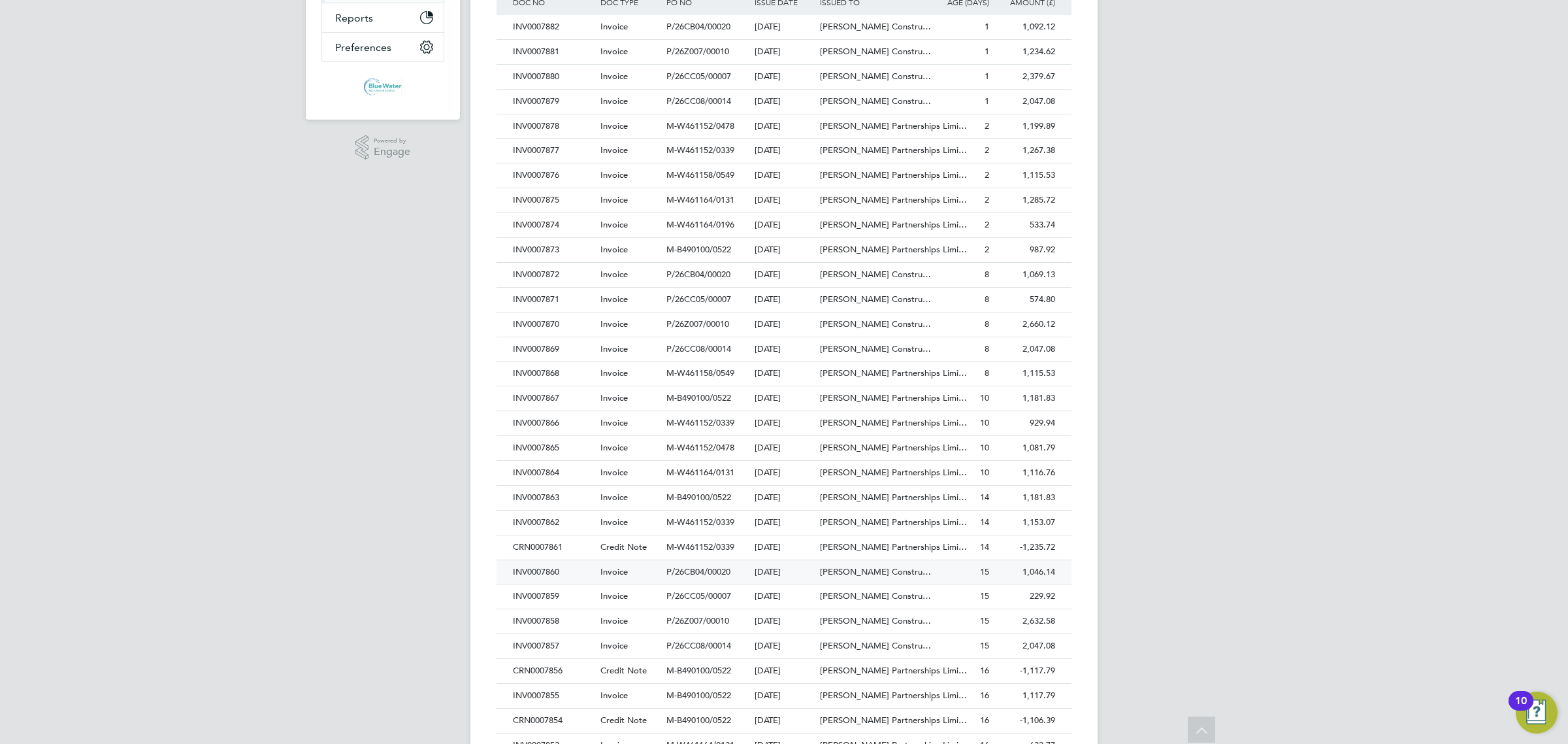
click at [552, 579] on div "INV0007860" at bounding box center [553, 572] width 88 height 24
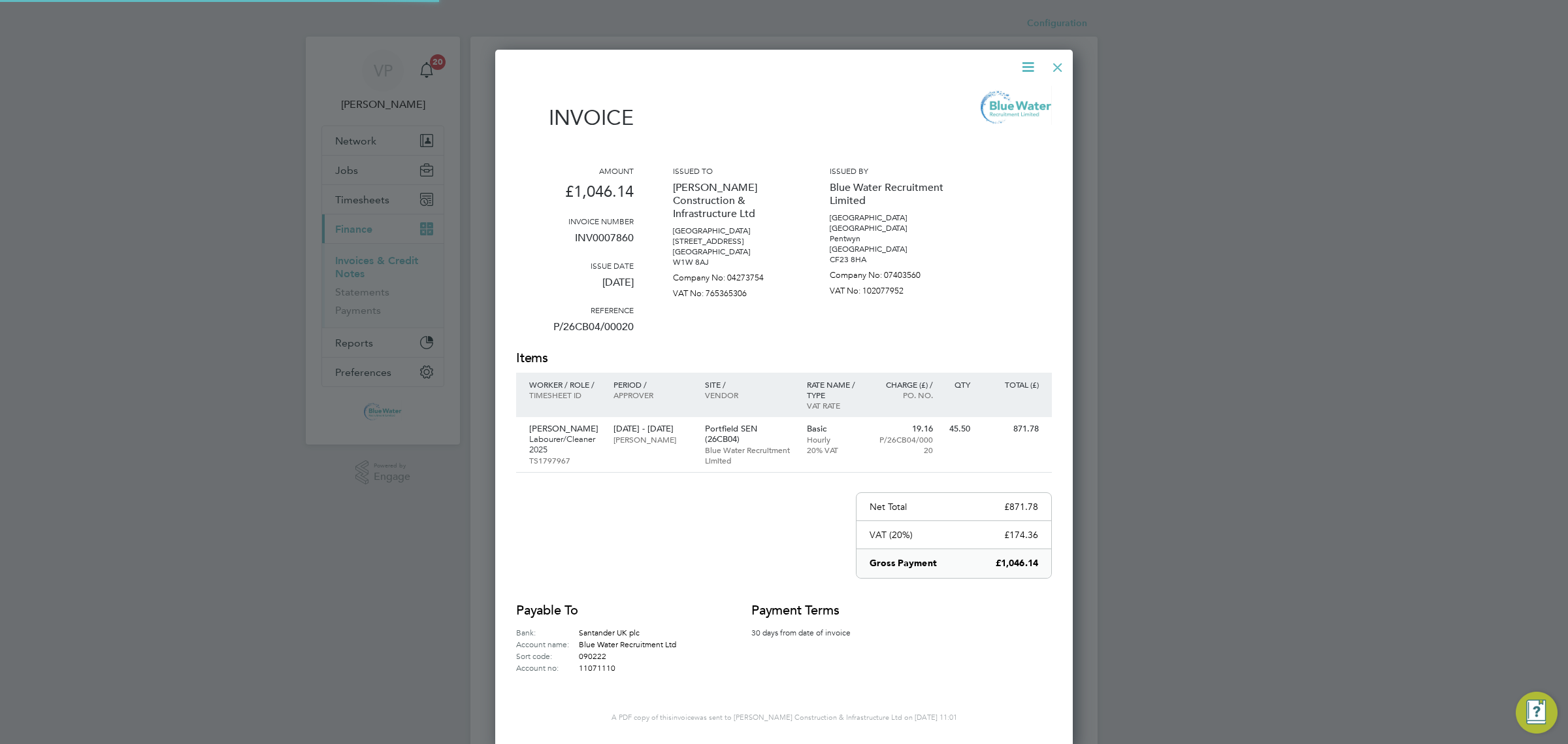
scroll to position [697, 578]
click at [611, 236] on p "INV0007860" at bounding box center [575, 243] width 117 height 34
click at [1060, 65] on div at bounding box center [1057, 64] width 24 height 24
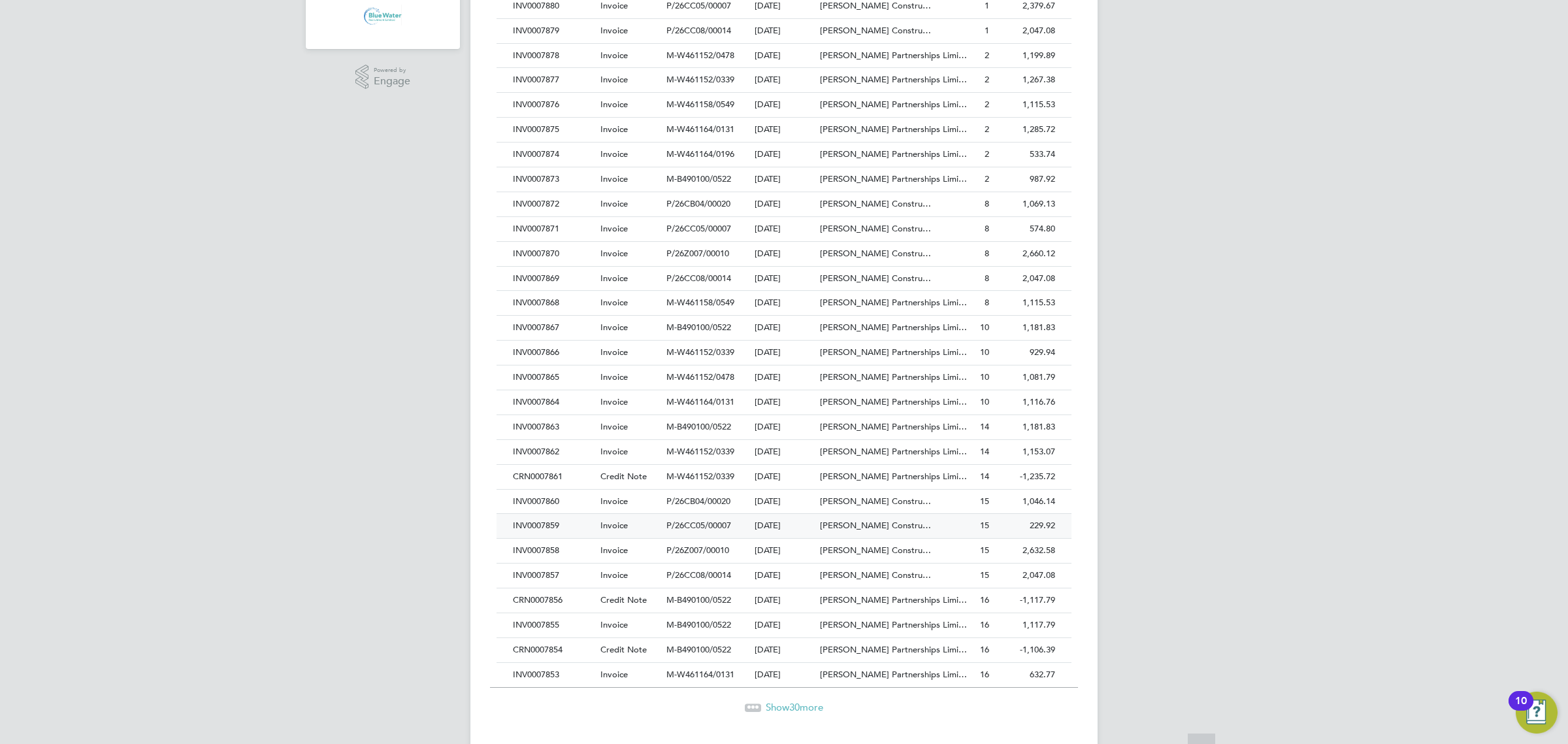
scroll to position [407, 0]
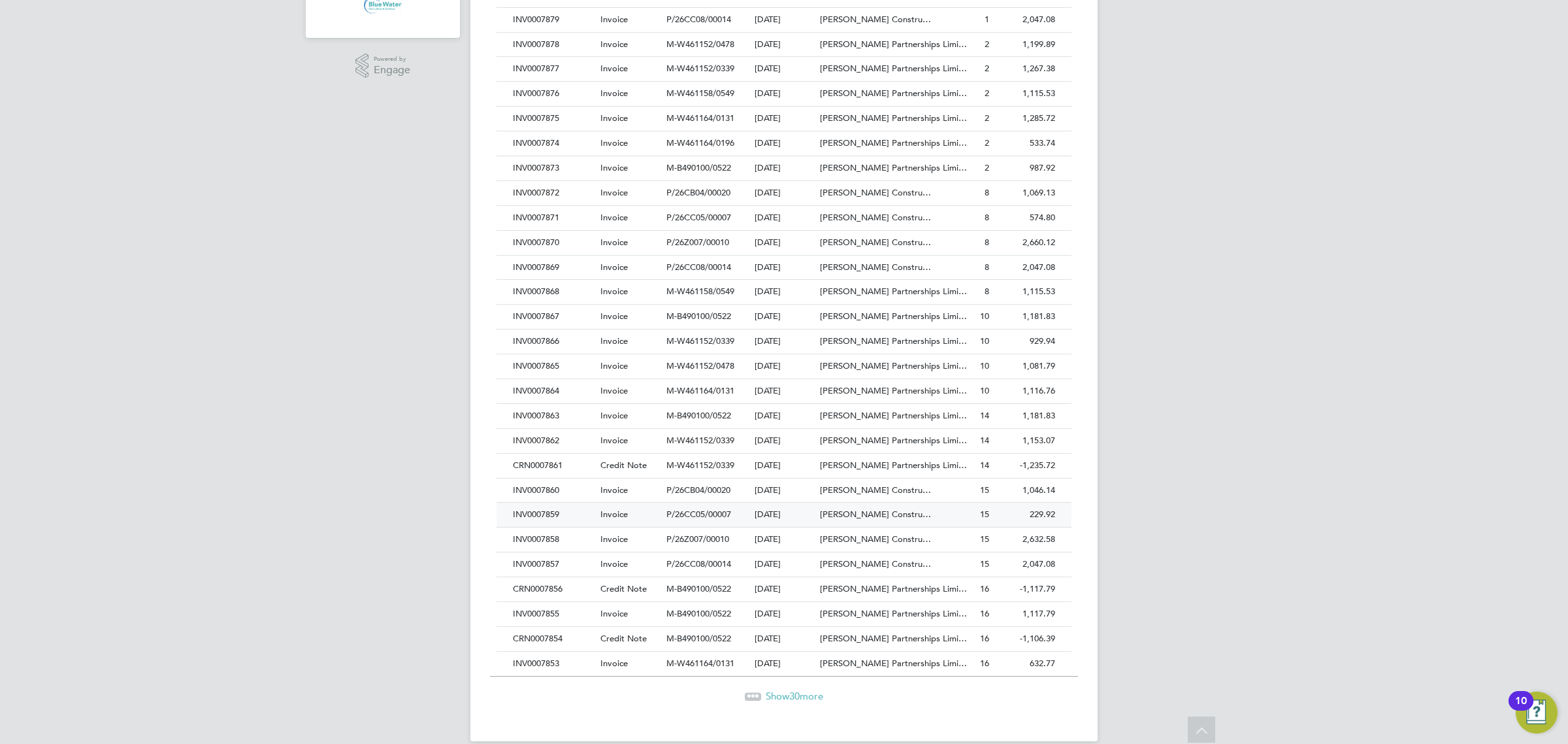
click at [542, 521] on div "INV0007859" at bounding box center [553, 515] width 88 height 24
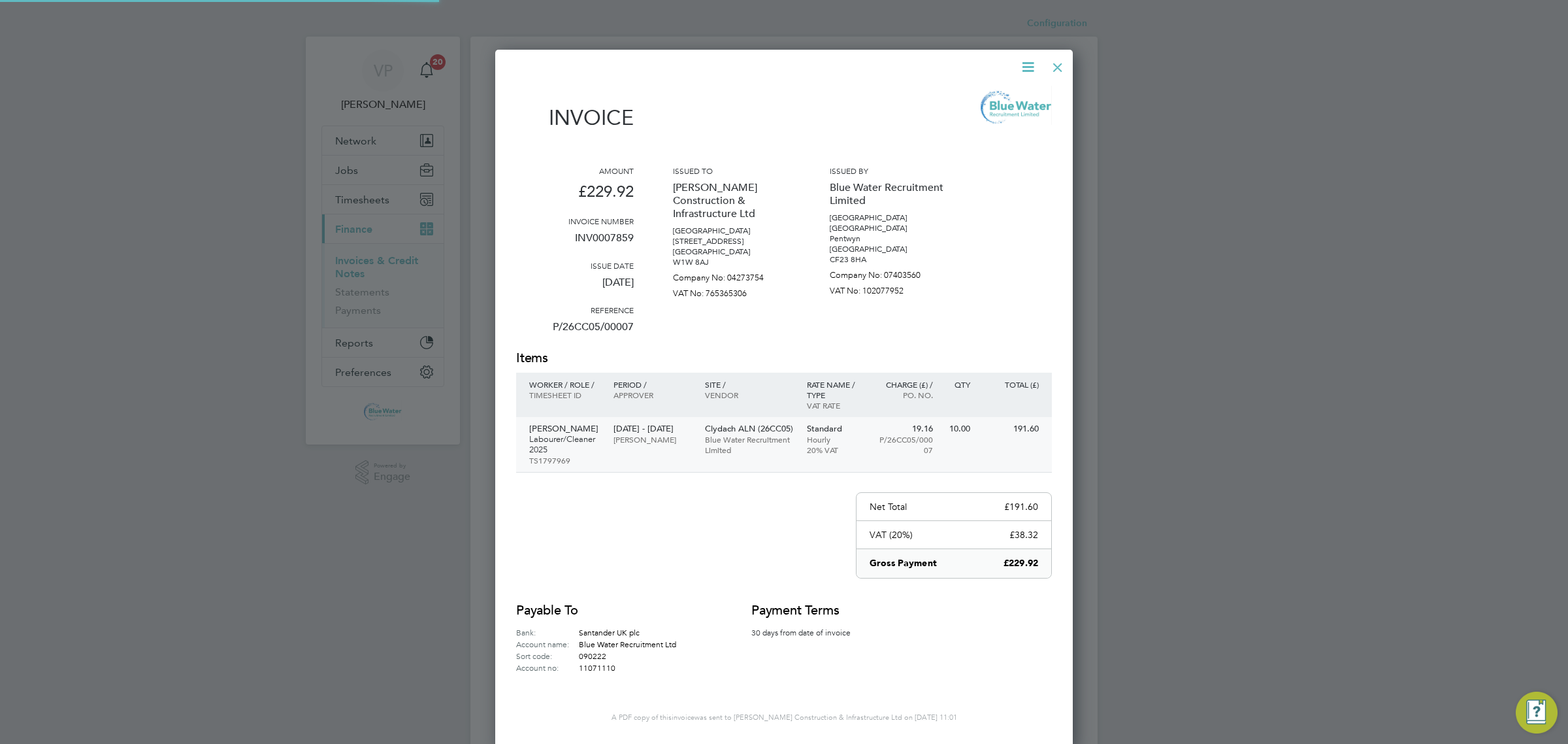
scroll to position [697, 578]
click at [617, 235] on p "INV0007859" at bounding box center [575, 243] width 117 height 34
click at [1059, 59] on div at bounding box center [1057, 64] width 24 height 24
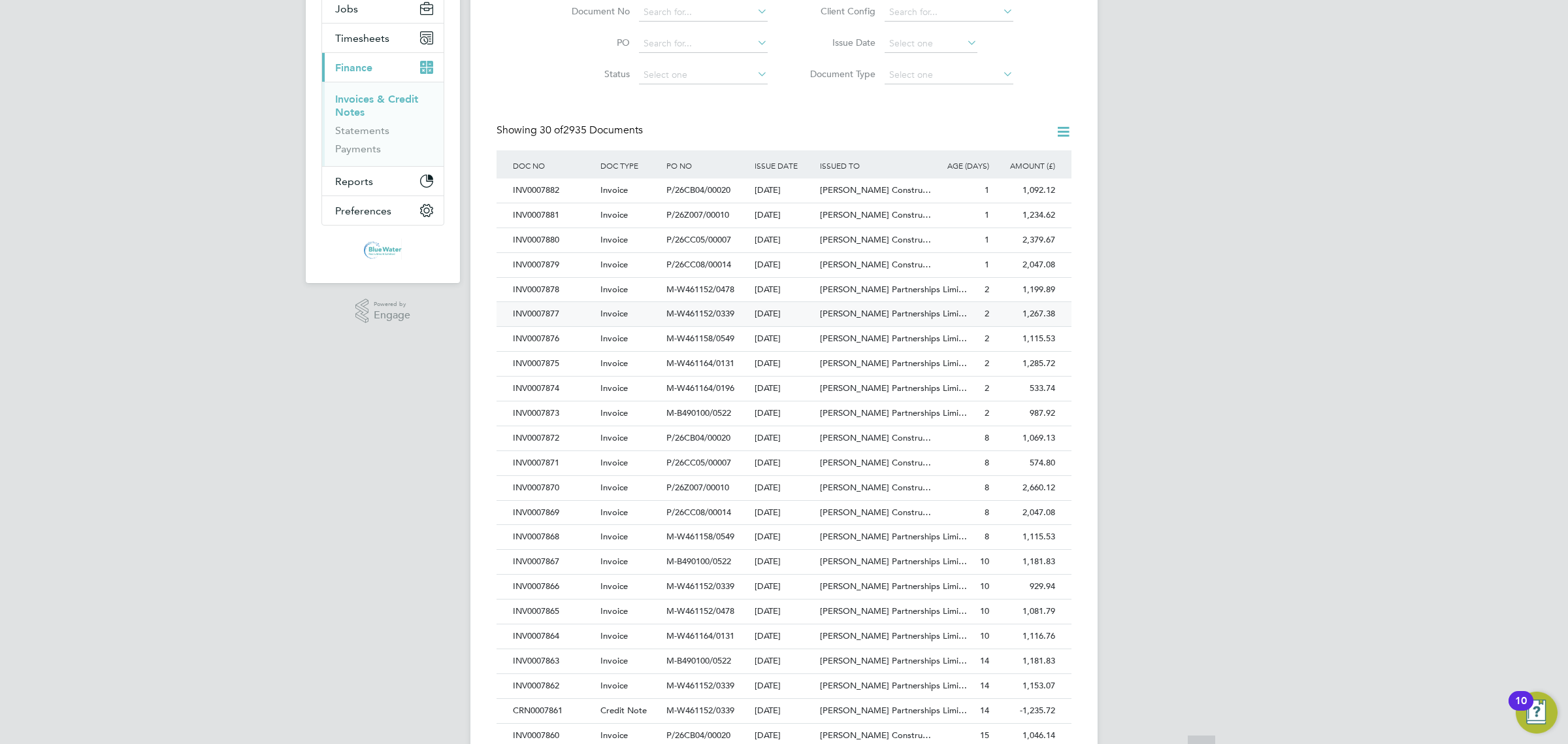
scroll to position [430, 0]
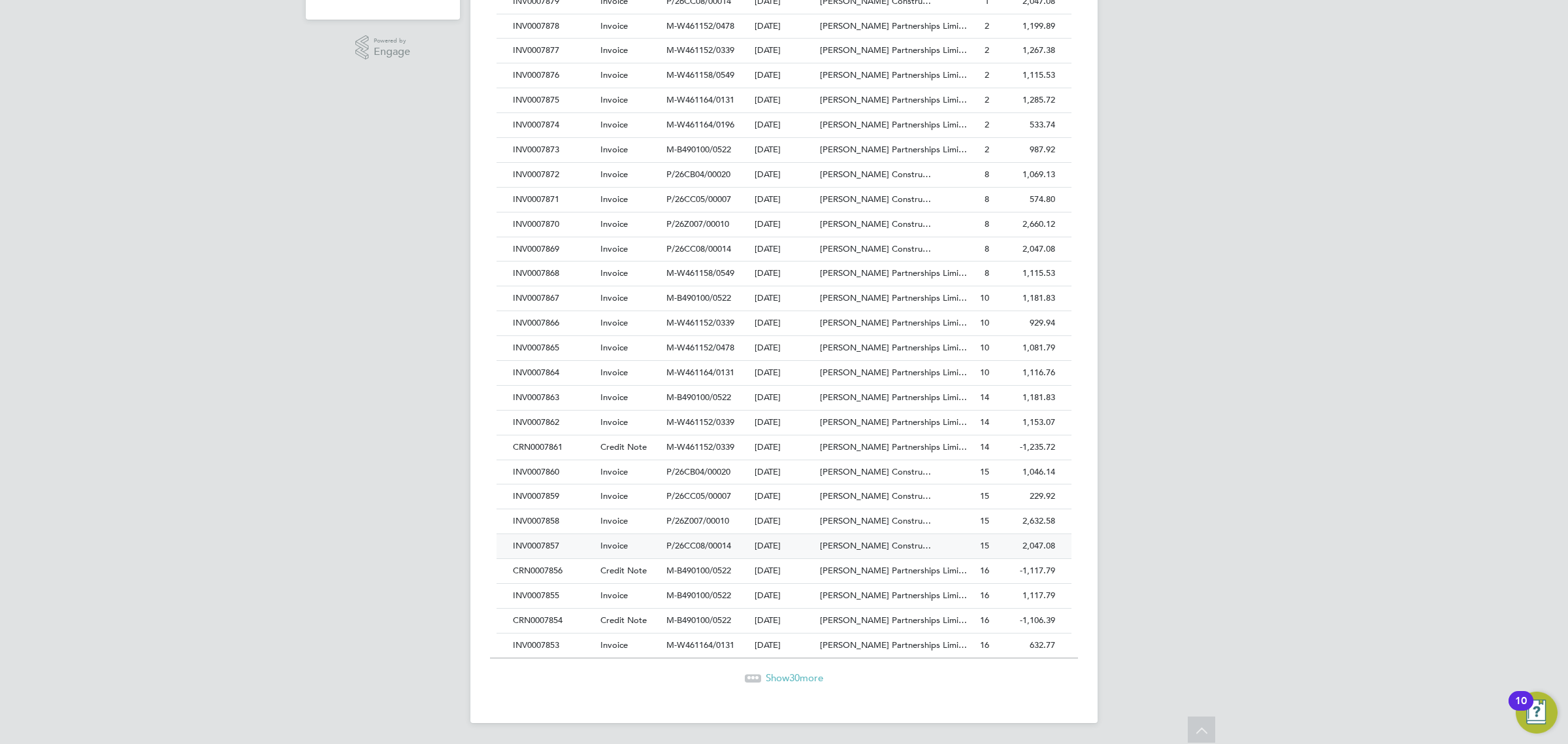
click at [585, 534] on div "INV0007857 Invoice P/26CC08/00014 [DATE] [PERSON_NAME] Constru… Blue Water Recr…" at bounding box center [783, 546] width 575 height 25
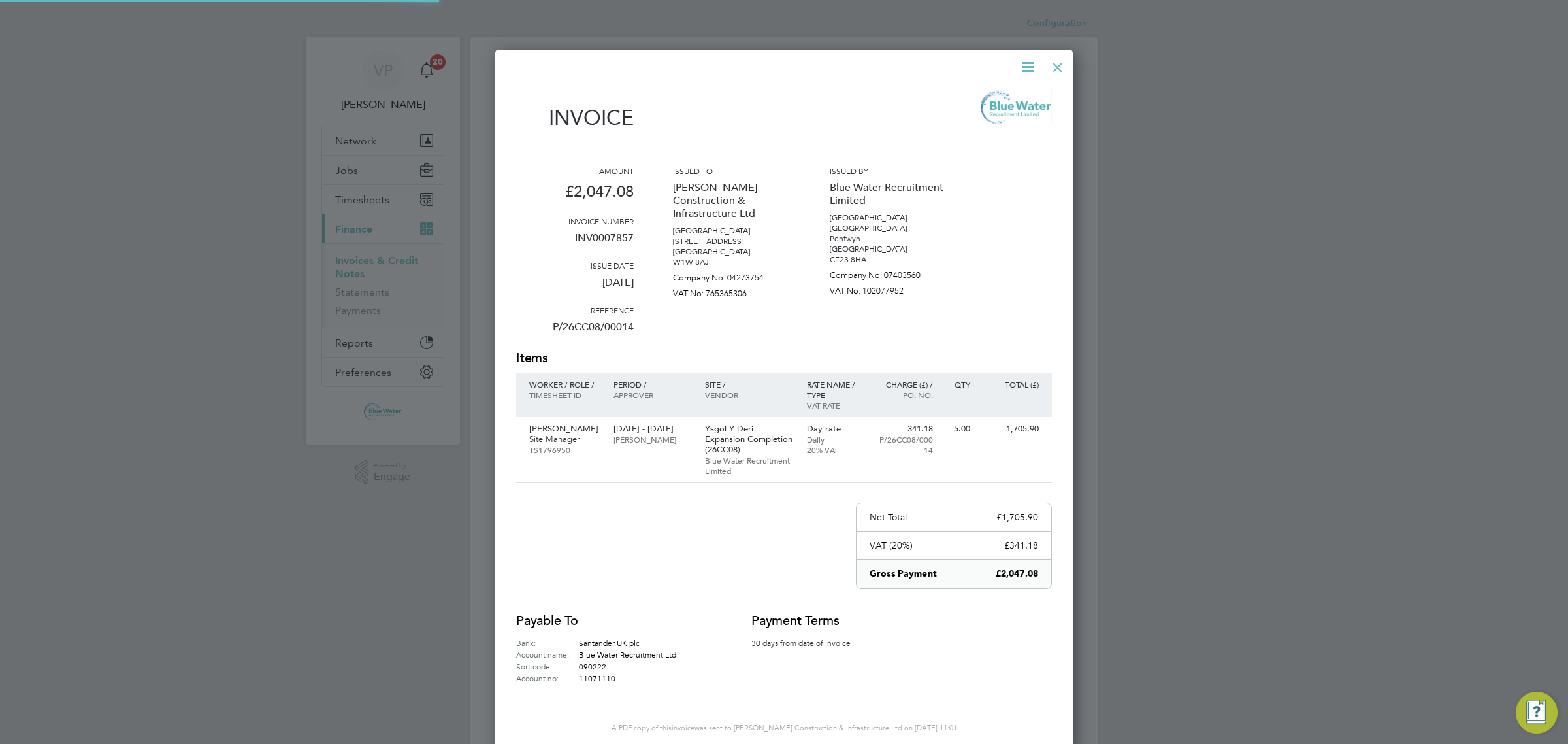
scroll to position [708, 578]
click at [1062, 73] on div at bounding box center [1057, 64] width 24 height 24
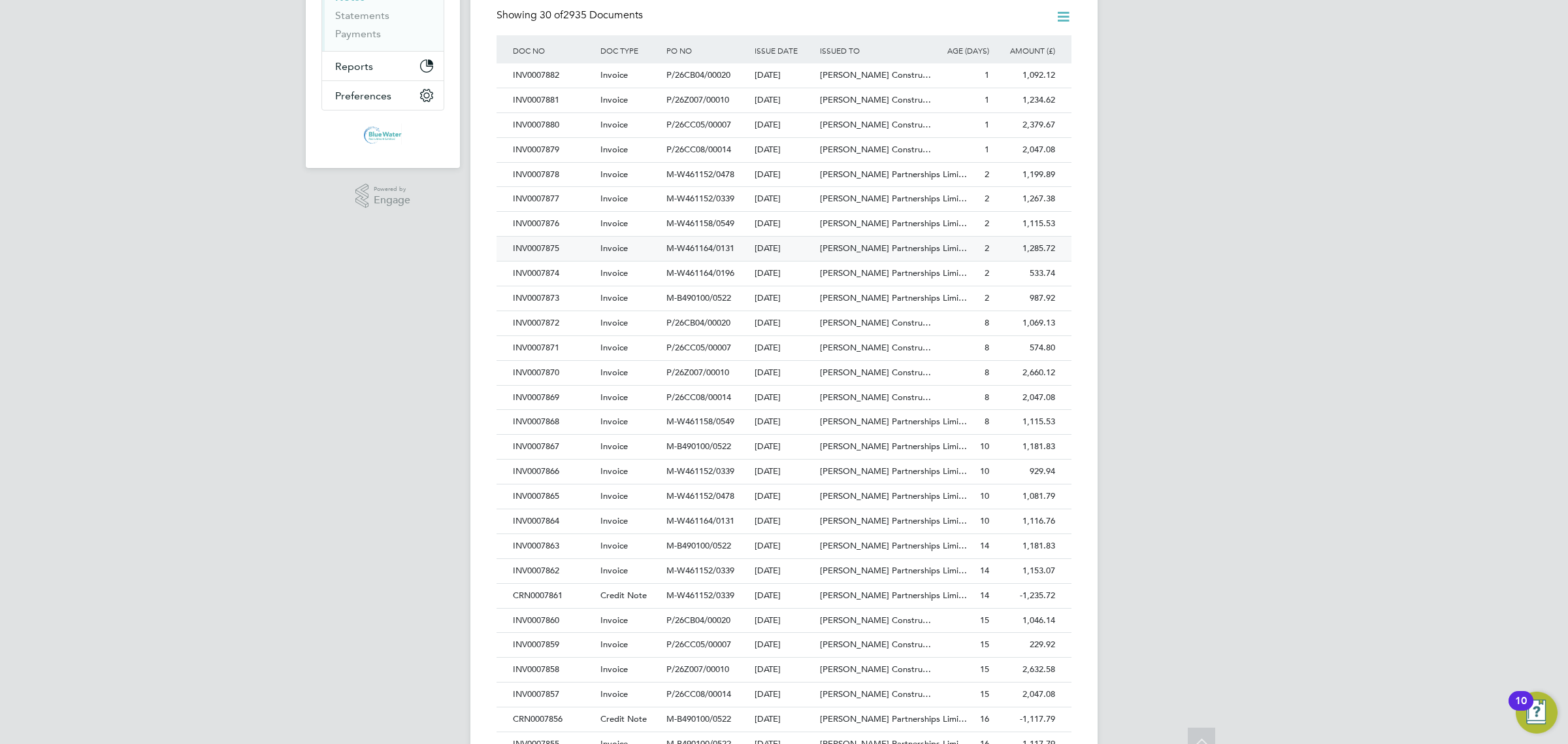
scroll to position [430, 0]
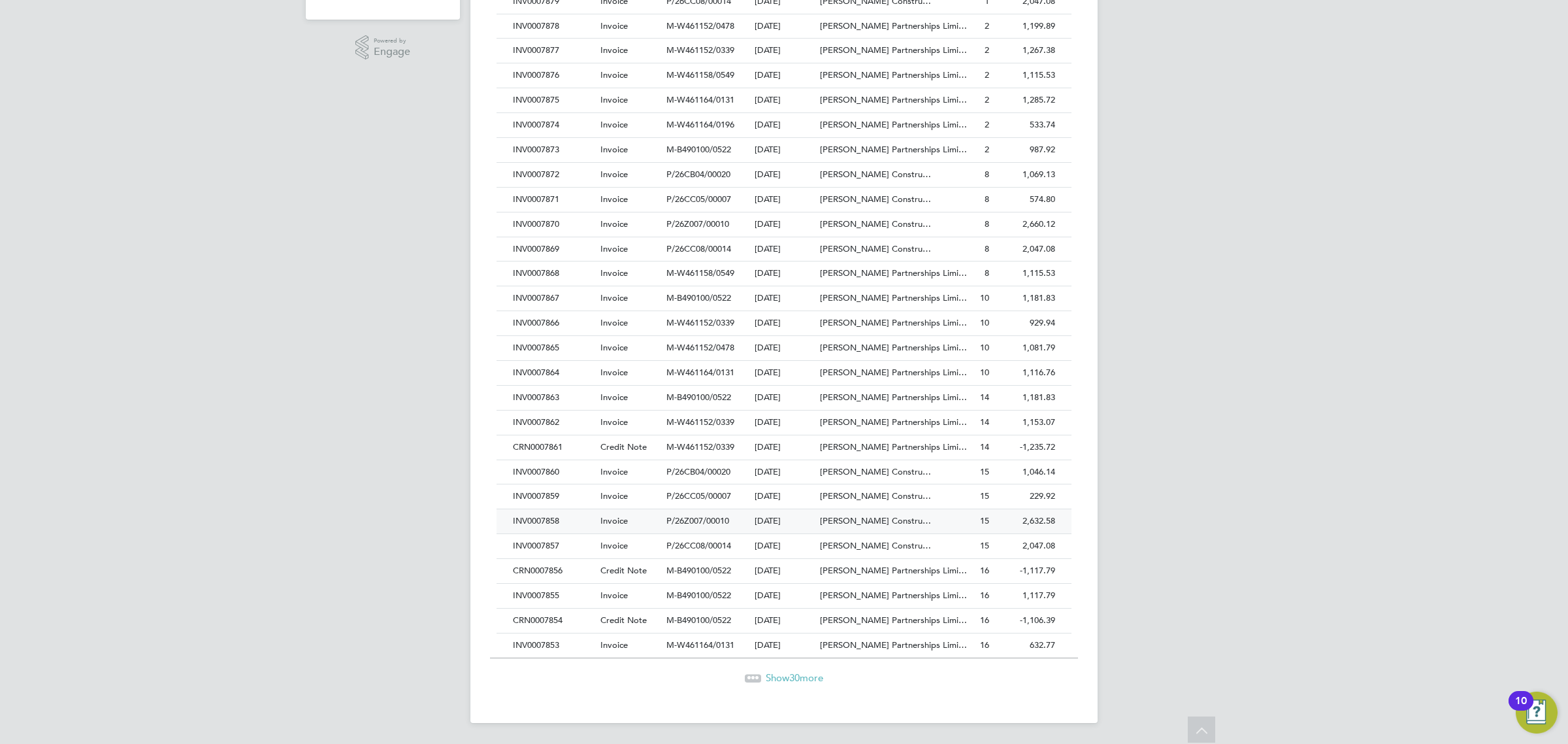
click at [570, 525] on div "INV0007858" at bounding box center [553, 521] width 88 height 24
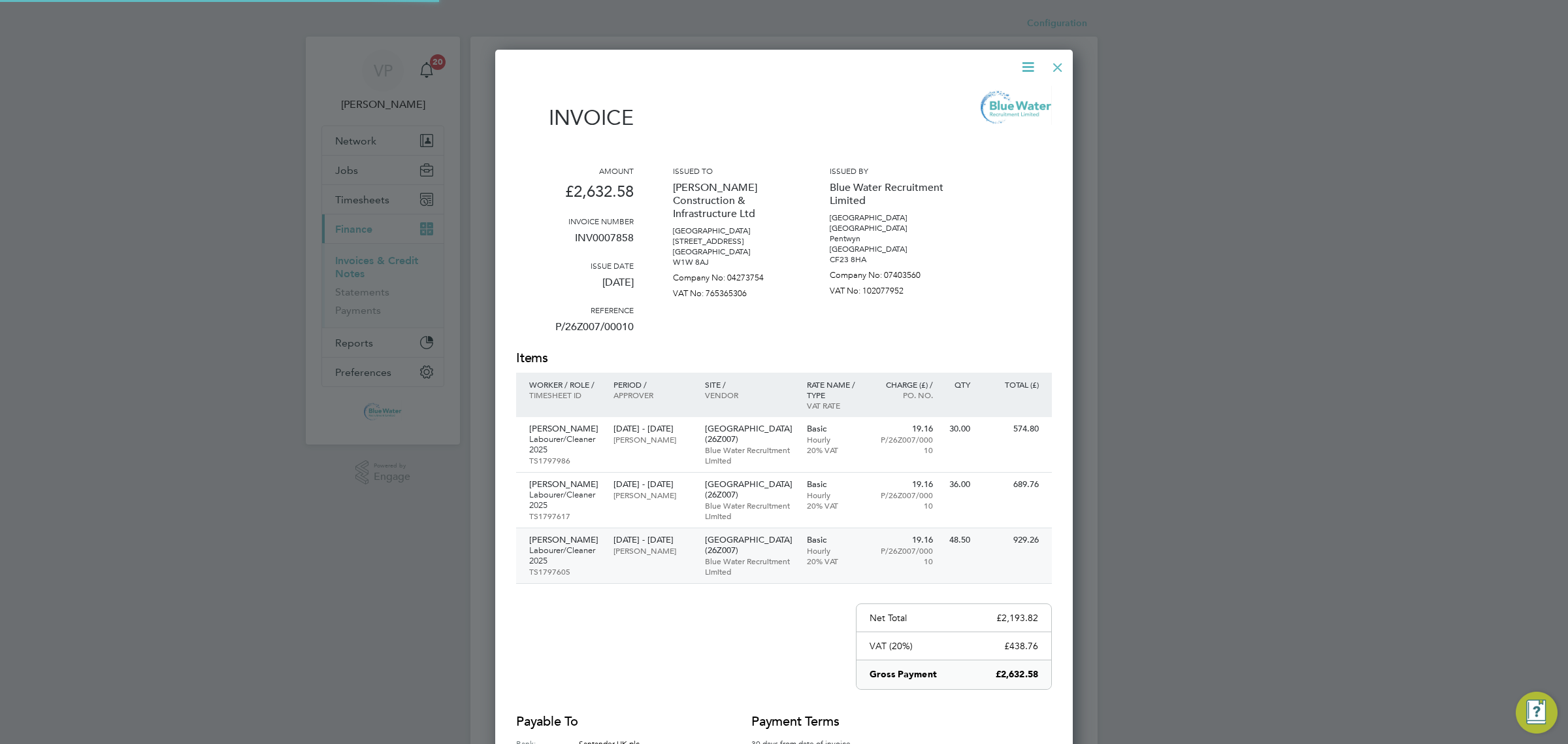
scroll to position [809, 578]
click at [617, 240] on p "INV0007858" at bounding box center [575, 243] width 117 height 34
click at [1052, 61] on div at bounding box center [1057, 64] width 24 height 24
